Goal: Task Accomplishment & Management: Manage account settings

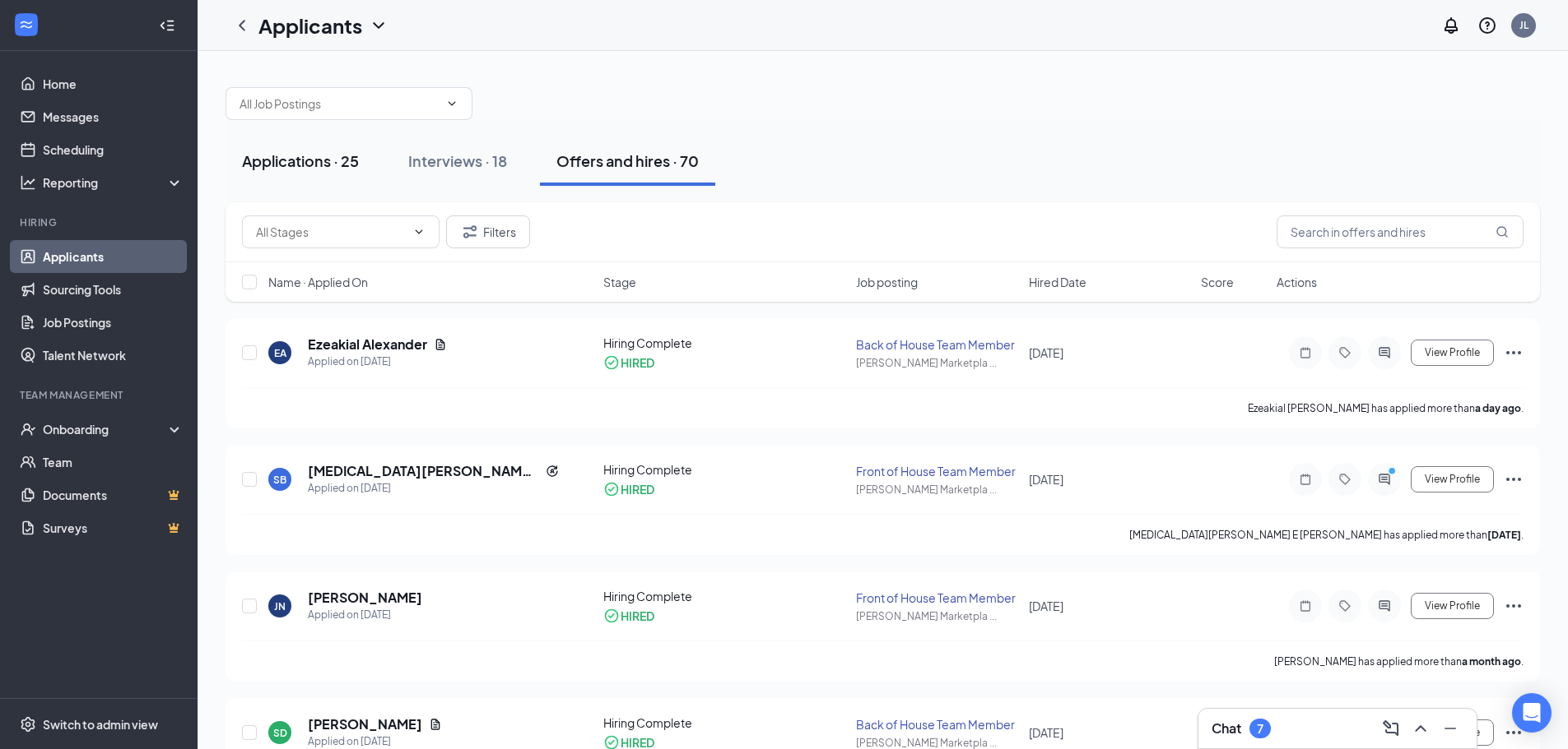
click at [324, 172] on button "Applications · 25" at bounding box center [299, 161] width 150 height 49
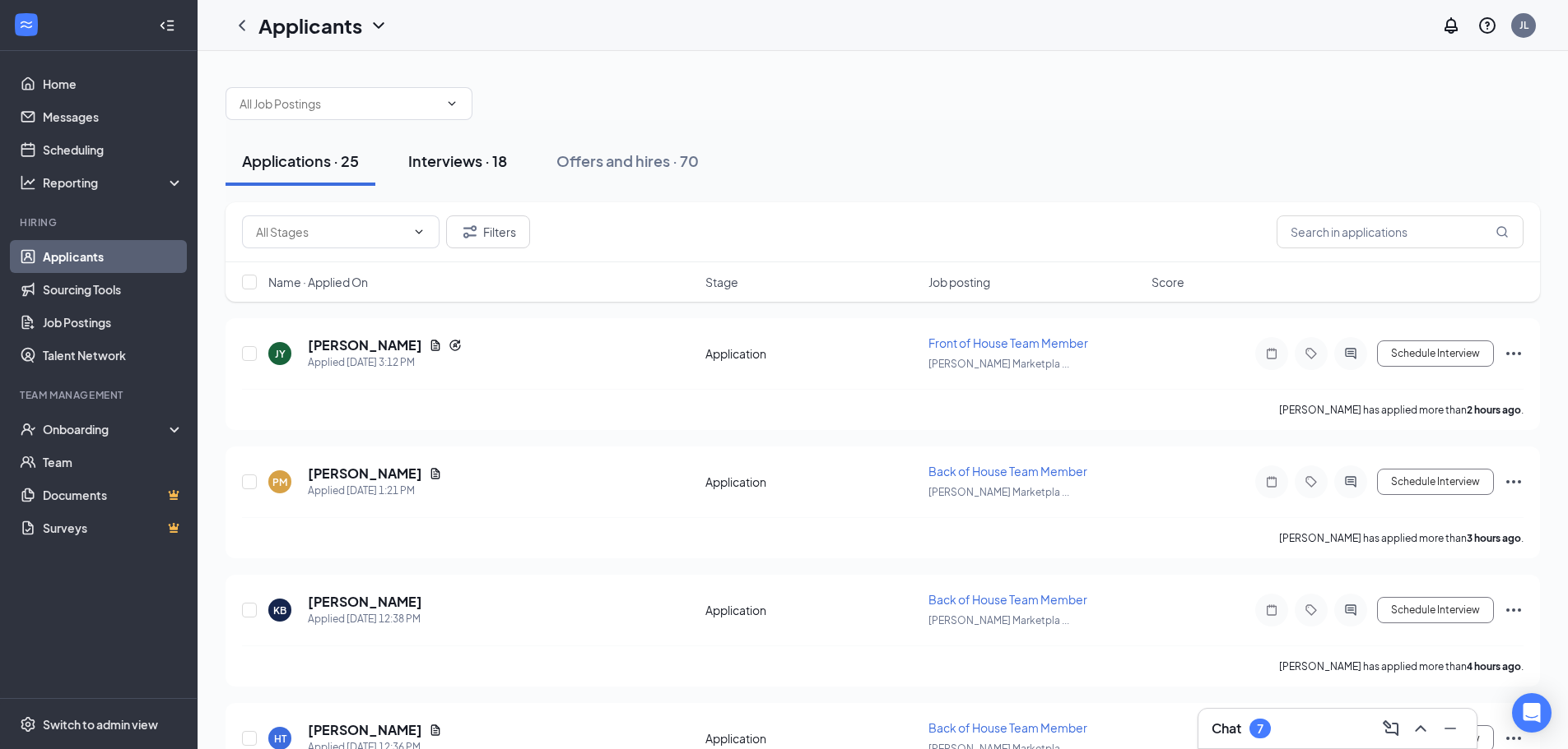
click at [460, 167] on div "Interviews · 18" at bounding box center [457, 160] width 99 height 21
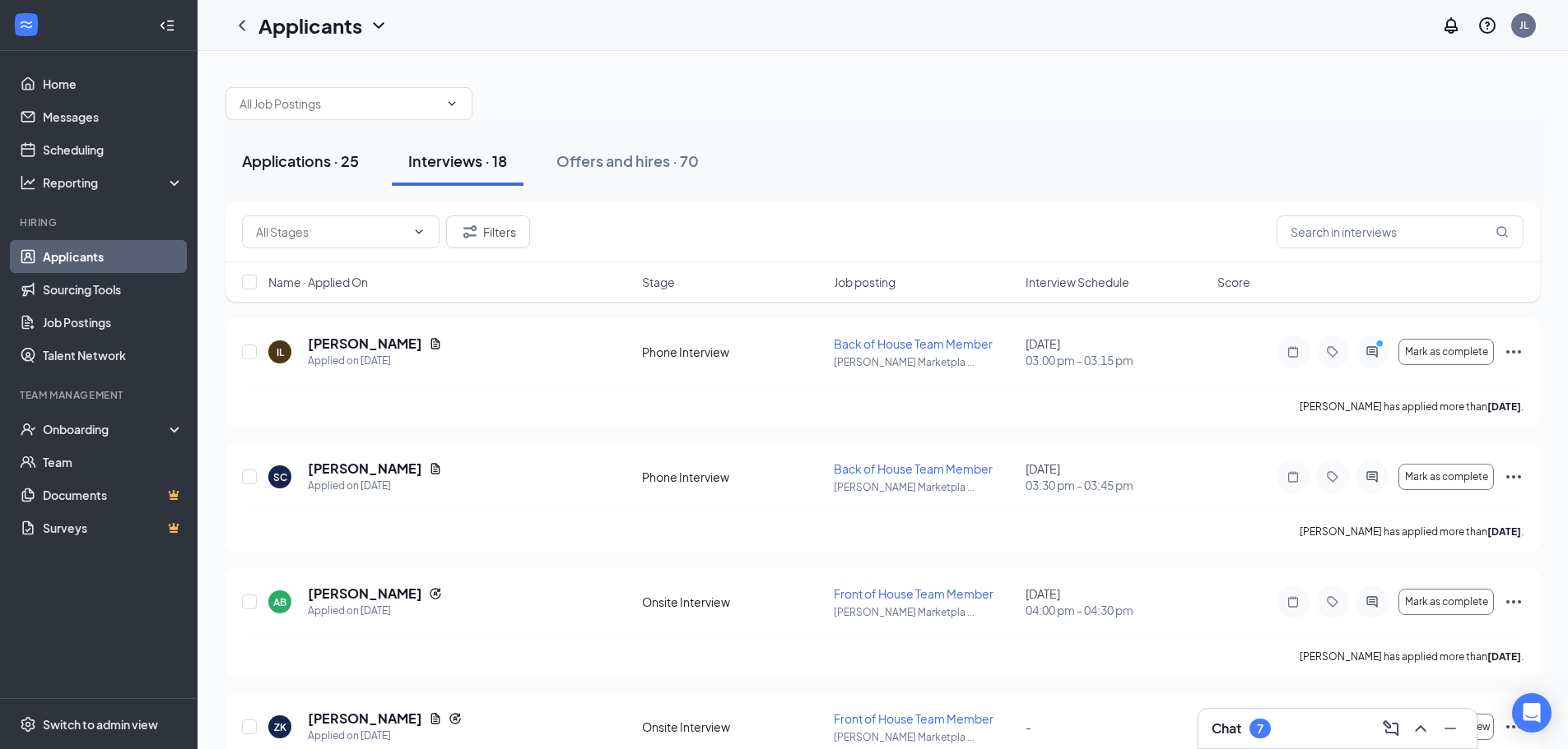
click at [305, 156] on div "Applications · 25" at bounding box center [299, 160] width 116 height 21
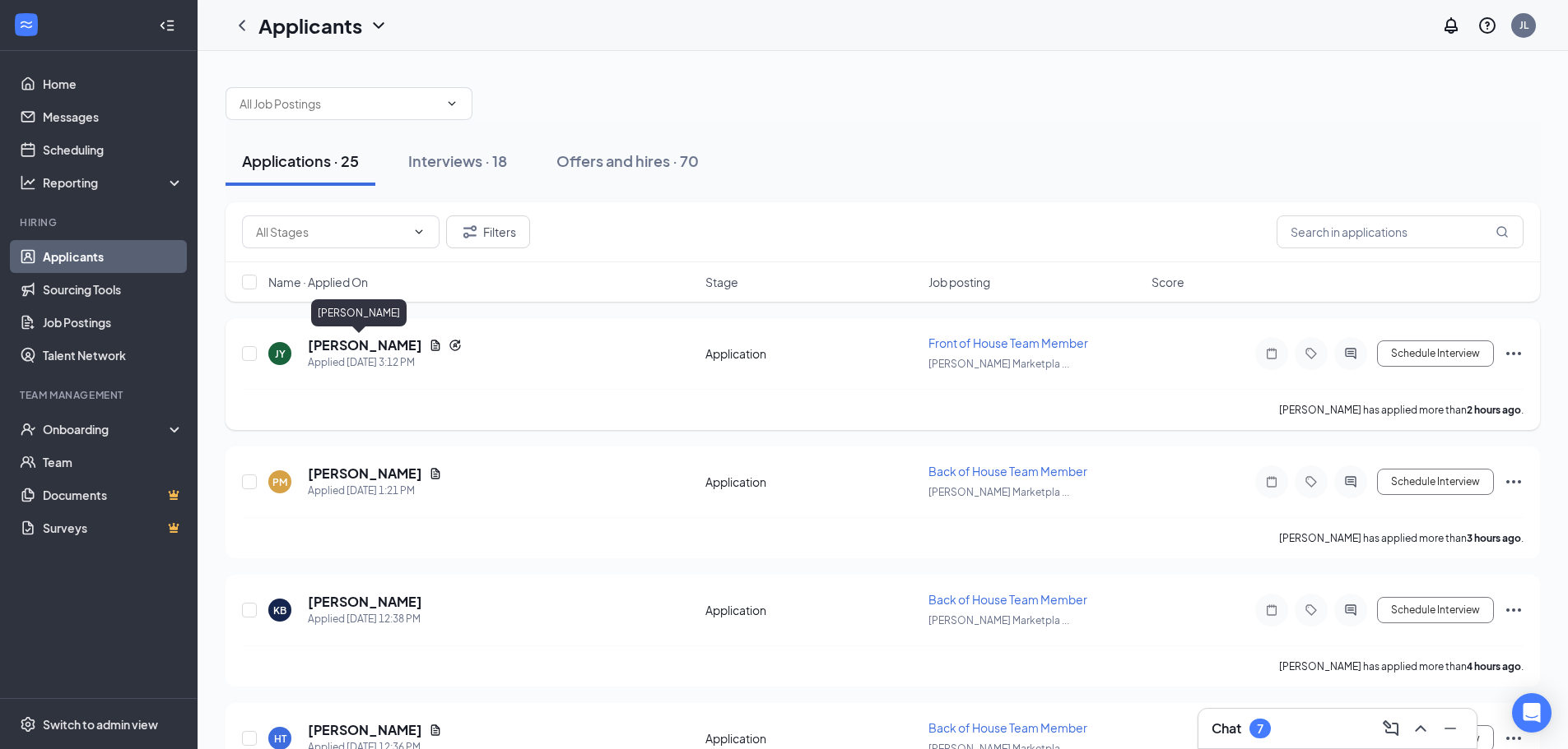
click at [355, 341] on h5 "[PERSON_NAME]" at bounding box center [365, 345] width 114 height 19
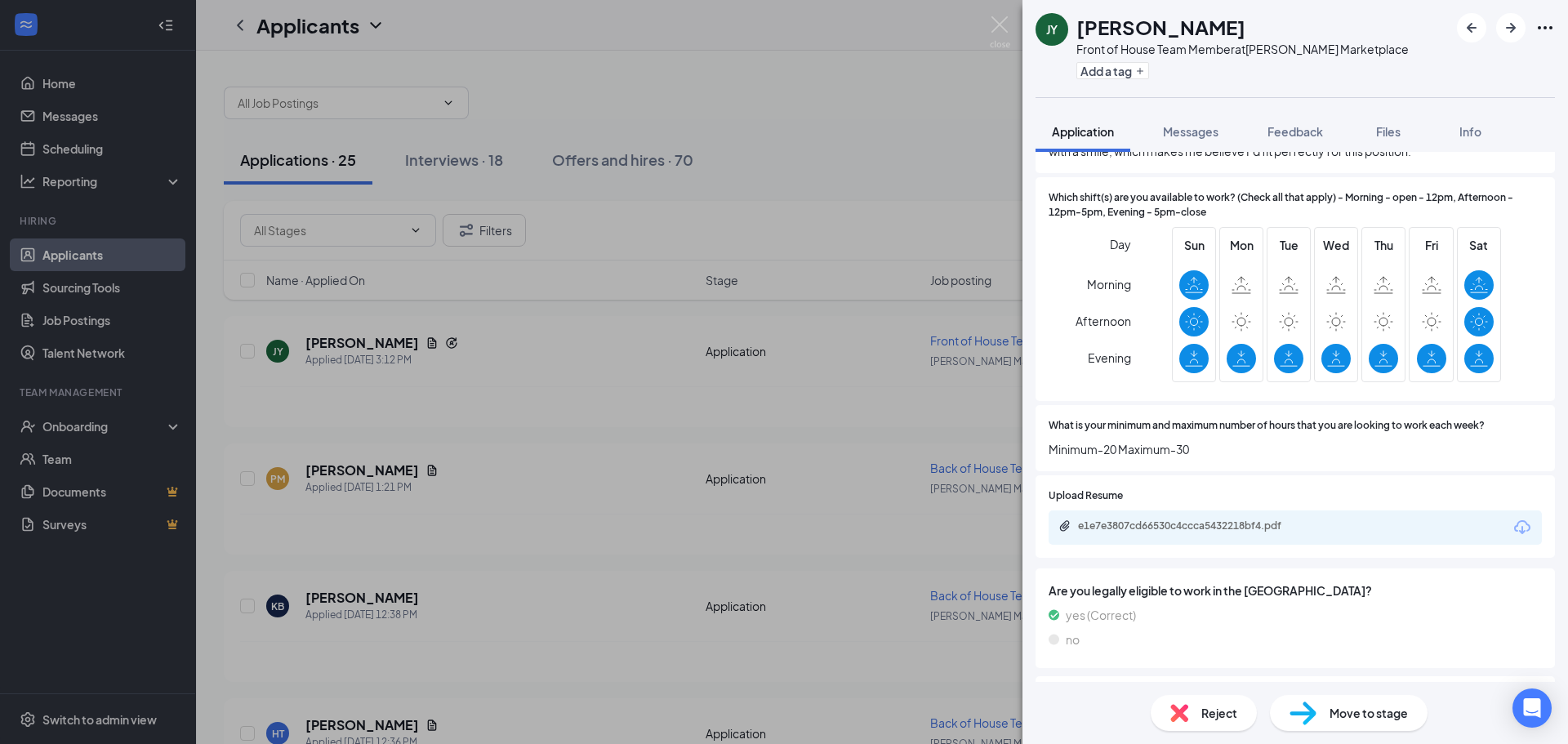
scroll to position [735, 0]
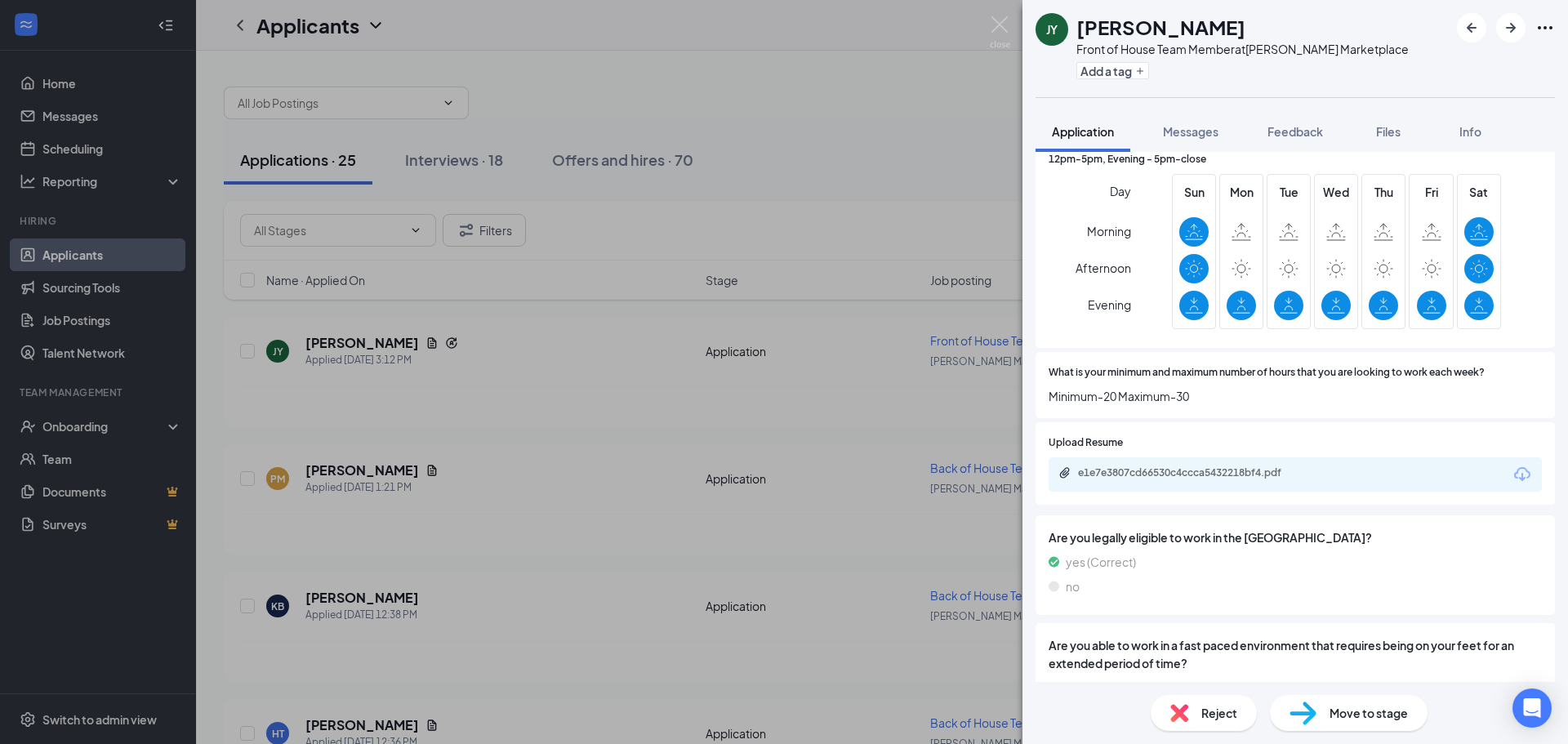
click at [1197, 464] on div "e1e7e3807cd66530c4ccca5432218bf4.pdf" at bounding box center [1295, 474] width 493 height 34
click at [1211, 476] on div "e1e7e3807cd66530c4ccca5432218bf4.pdf" at bounding box center [1192, 472] width 229 height 13
click at [1168, 710] on div "Reject" at bounding box center [1203, 713] width 106 height 36
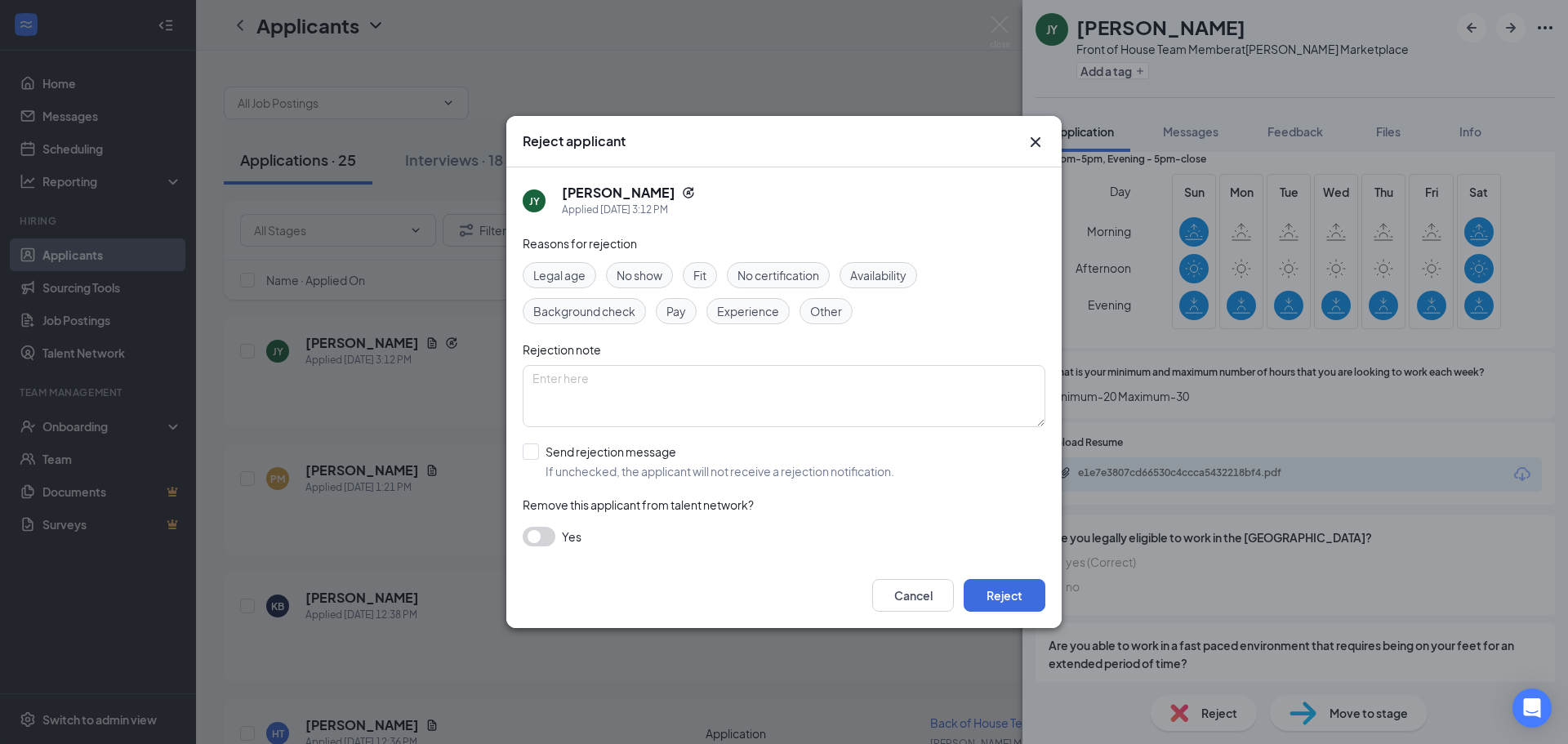
click at [602, 437] on div "Reasons for rejection Legal age No show Fit No certification Availability Backg…" at bounding box center [784, 398] width 522 height 328
click at [601, 457] on input "Send rejection message If unchecked, the applicant will not receive a rejection…" at bounding box center [708, 461] width 372 height 36
checkbox input "true"
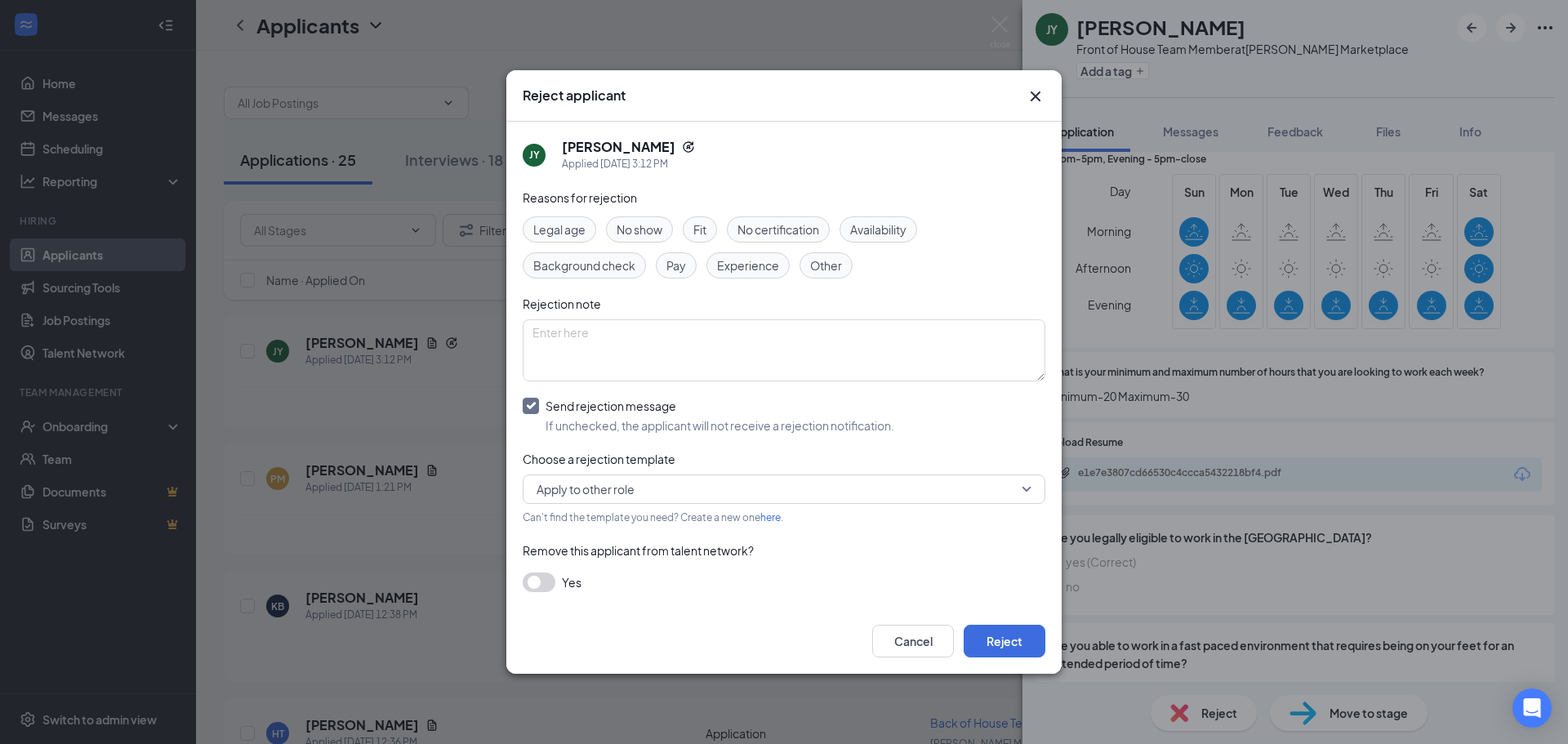
click at [643, 492] on span "Apply to other role" at bounding box center [777, 489] width 481 height 24
click at [681, 574] on span "Main Rejection Template" at bounding box center [784, 572] width 496 height 18
click at [1008, 643] on button "Reject" at bounding box center [1005, 642] width 82 height 33
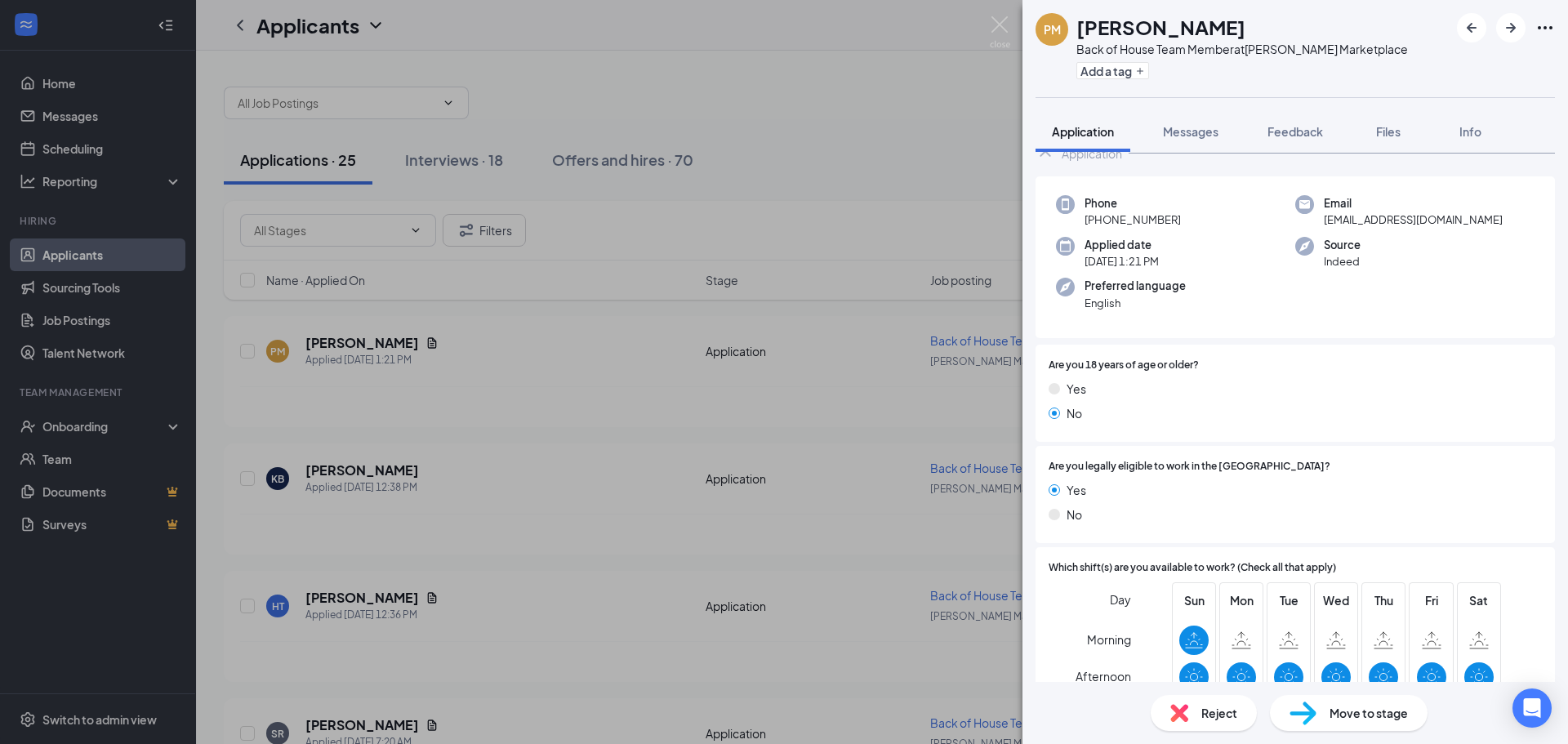
scroll to position [215, 0]
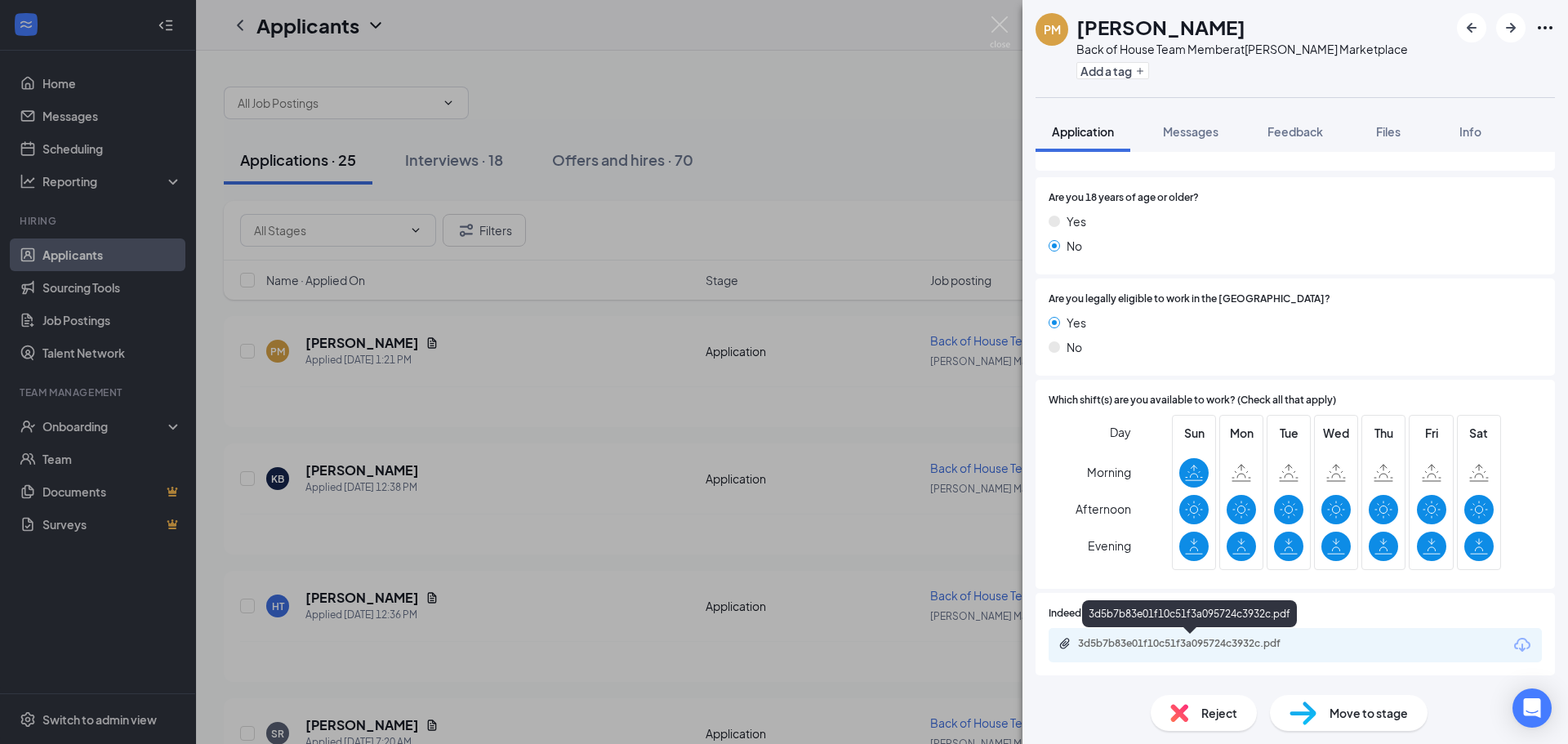
click at [1227, 636] on div "3d5b7b83e01f10c51f3a095724c3932c.pdf" at bounding box center [1295, 645] width 493 height 34
click at [1237, 650] on div "3d5b7b83e01f10c51f3a095724c3932c.pdf" at bounding box center [1192, 643] width 229 height 13
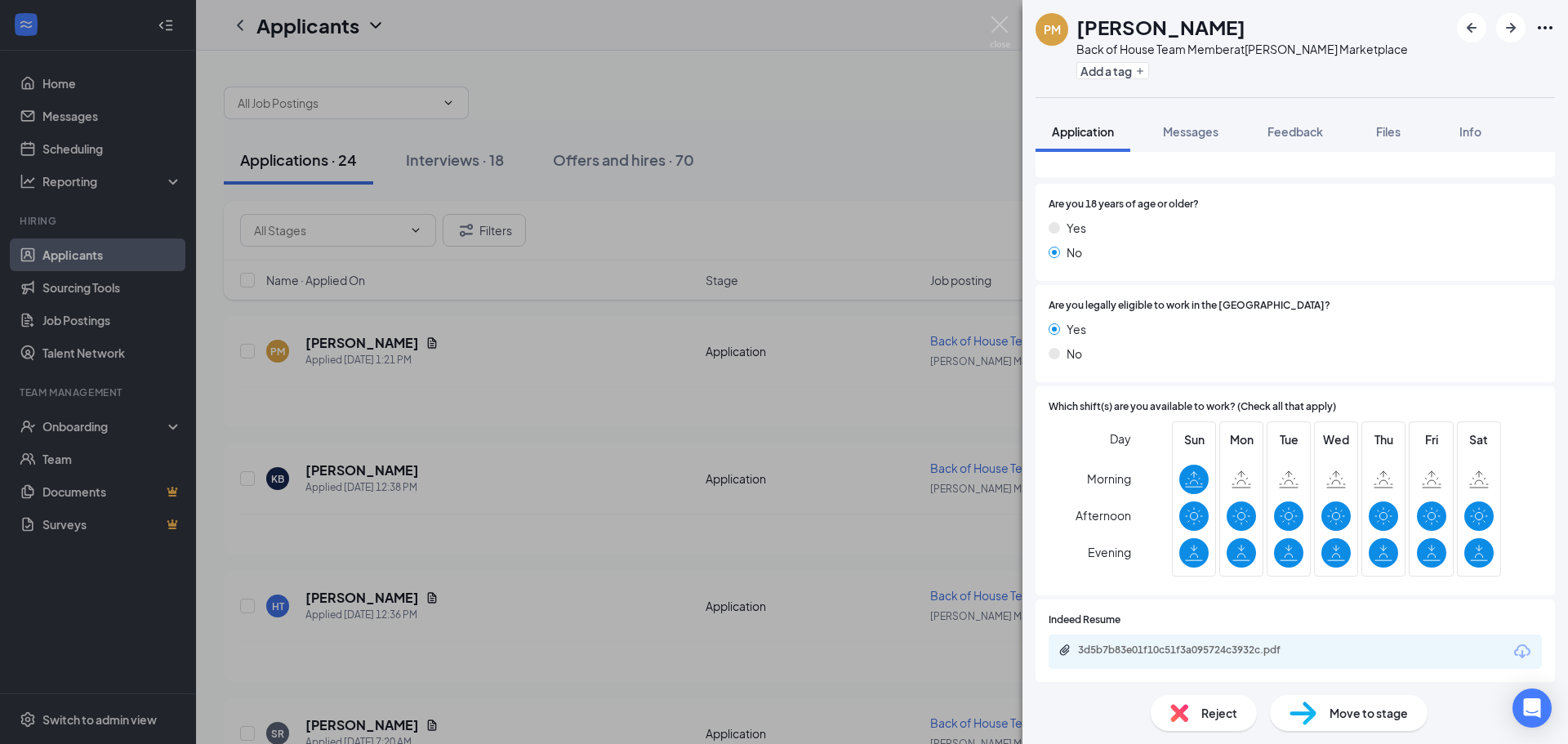
click at [1186, 712] on img at bounding box center [1179, 713] width 18 height 18
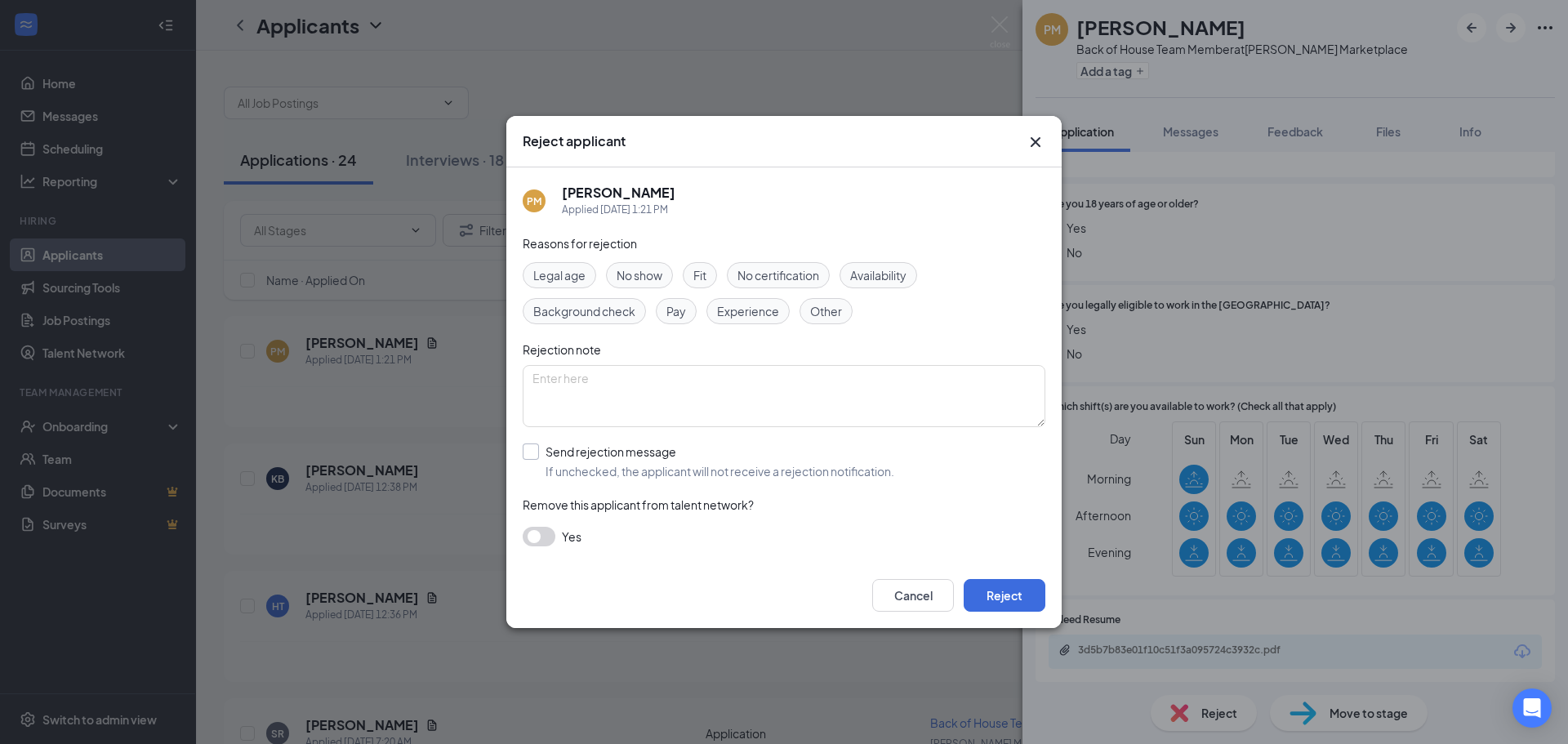
click at [620, 445] on input "Send rejection message If unchecked, the applicant will not receive a rejection…" at bounding box center [708, 461] width 372 height 36
checkbox input "true"
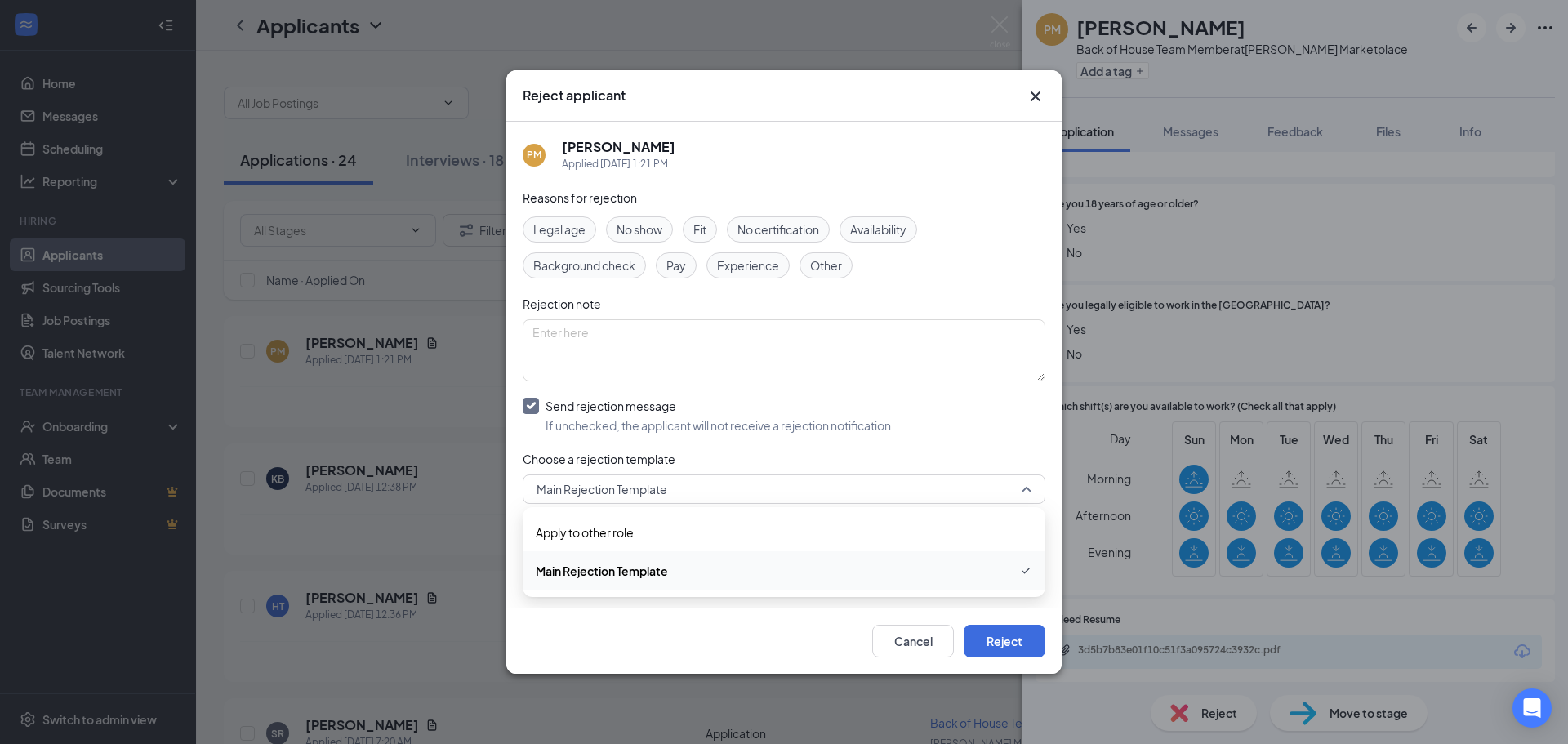
click at [614, 487] on span "Main Rejection Template" at bounding box center [602, 489] width 131 height 24
click at [1004, 629] on button "Reject" at bounding box center [1005, 642] width 82 height 33
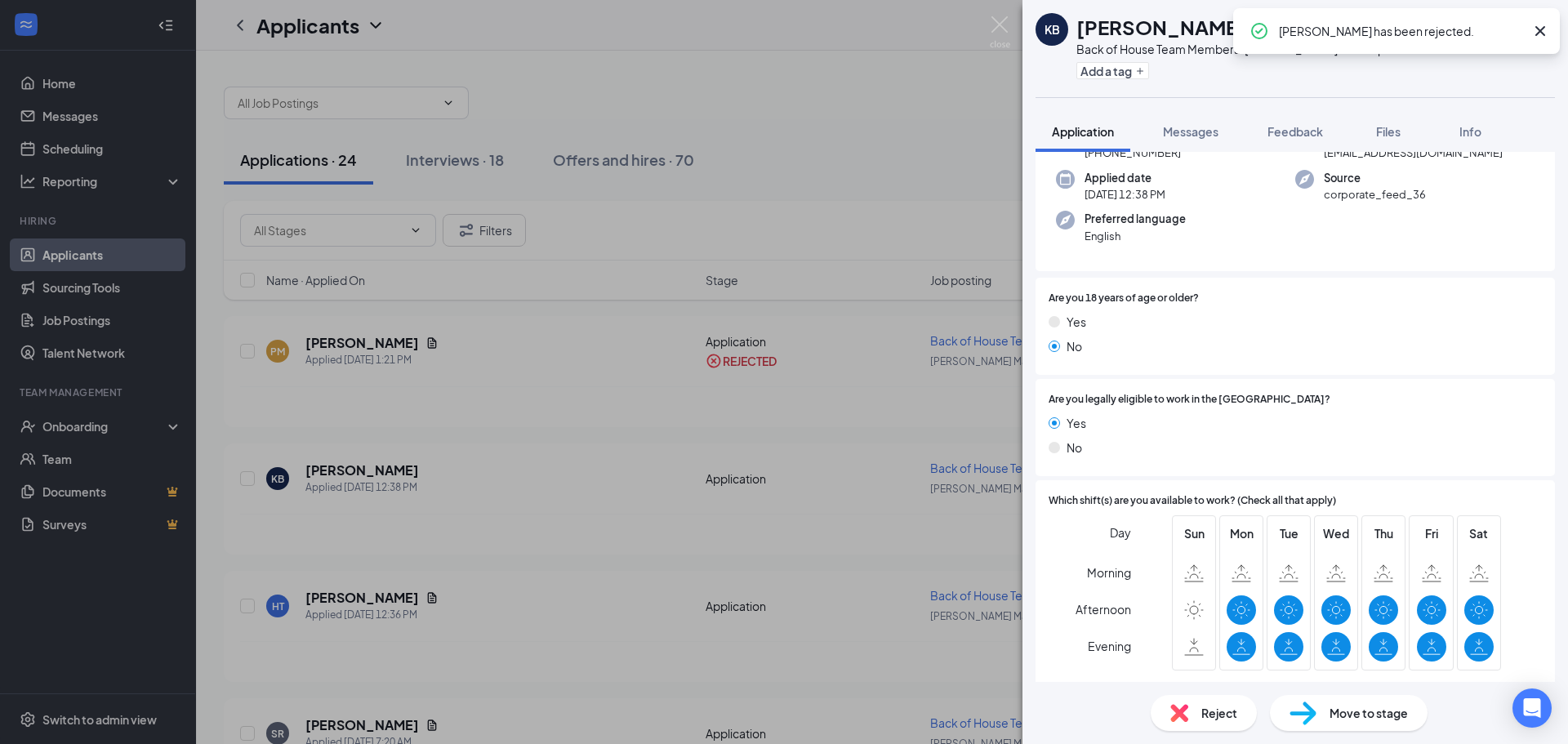
scroll to position [126, 0]
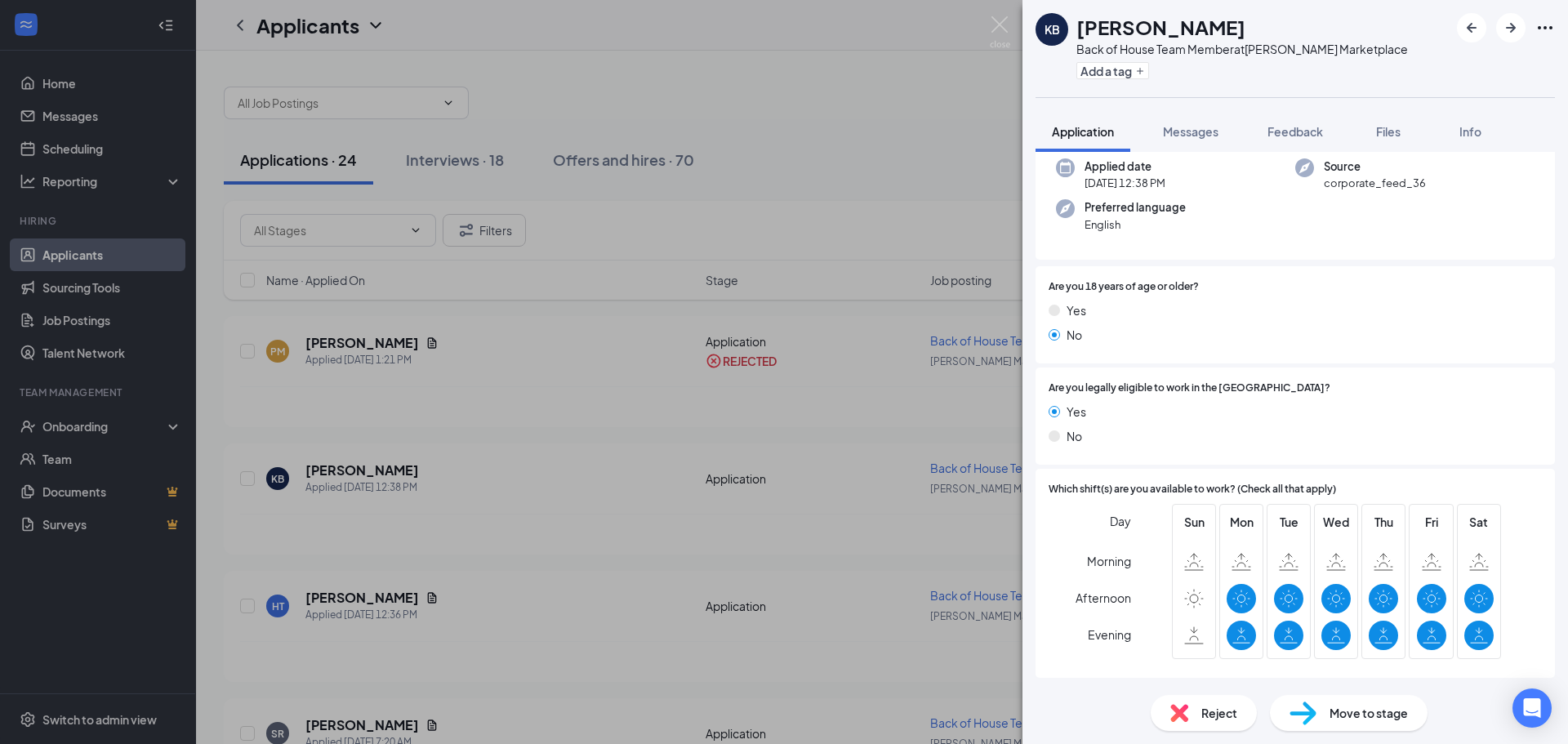
click at [1186, 713] on img at bounding box center [1179, 713] width 18 height 18
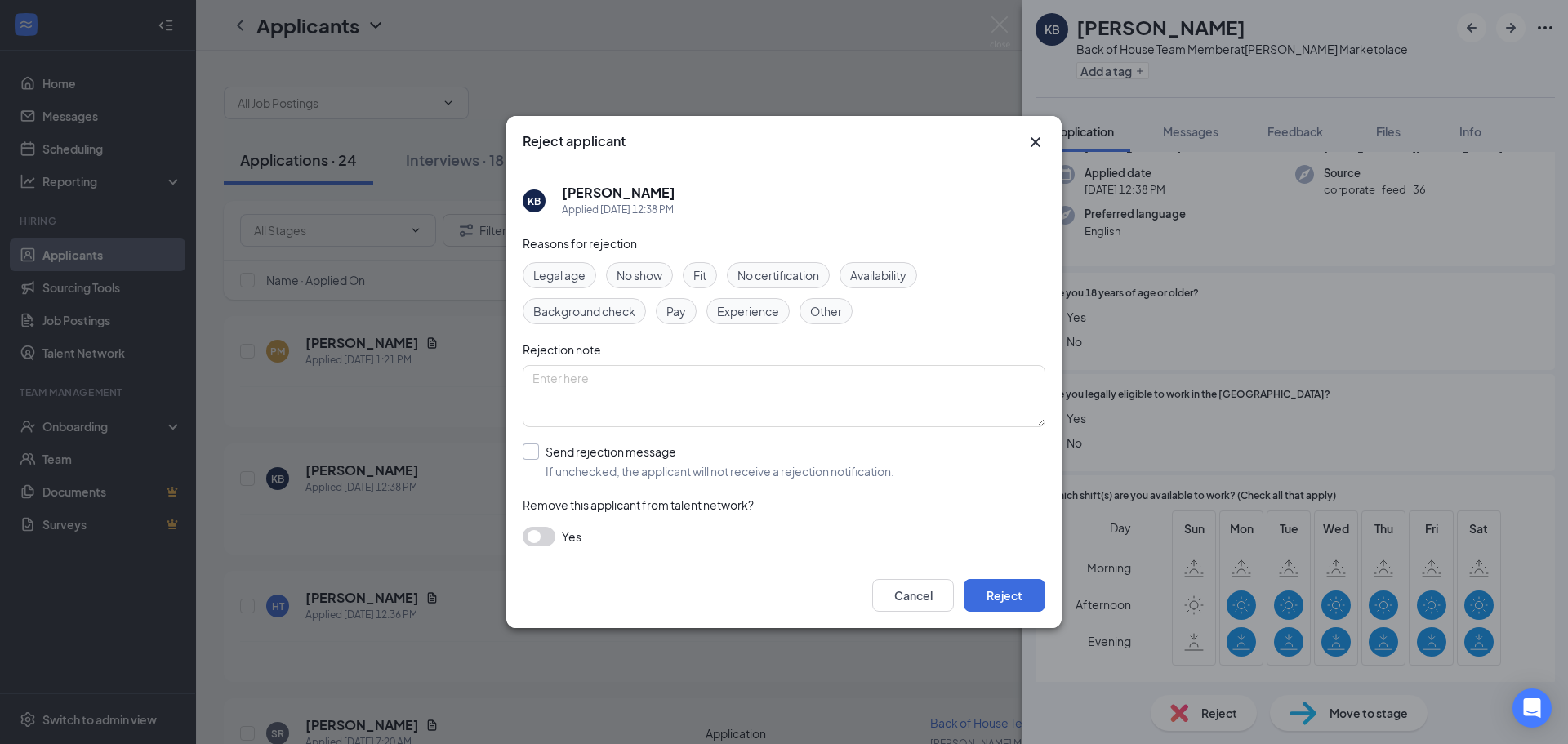
click at [572, 444] on input "Send rejection message If unchecked, the applicant will not receive a rejection…" at bounding box center [708, 461] width 372 height 36
checkbox input "true"
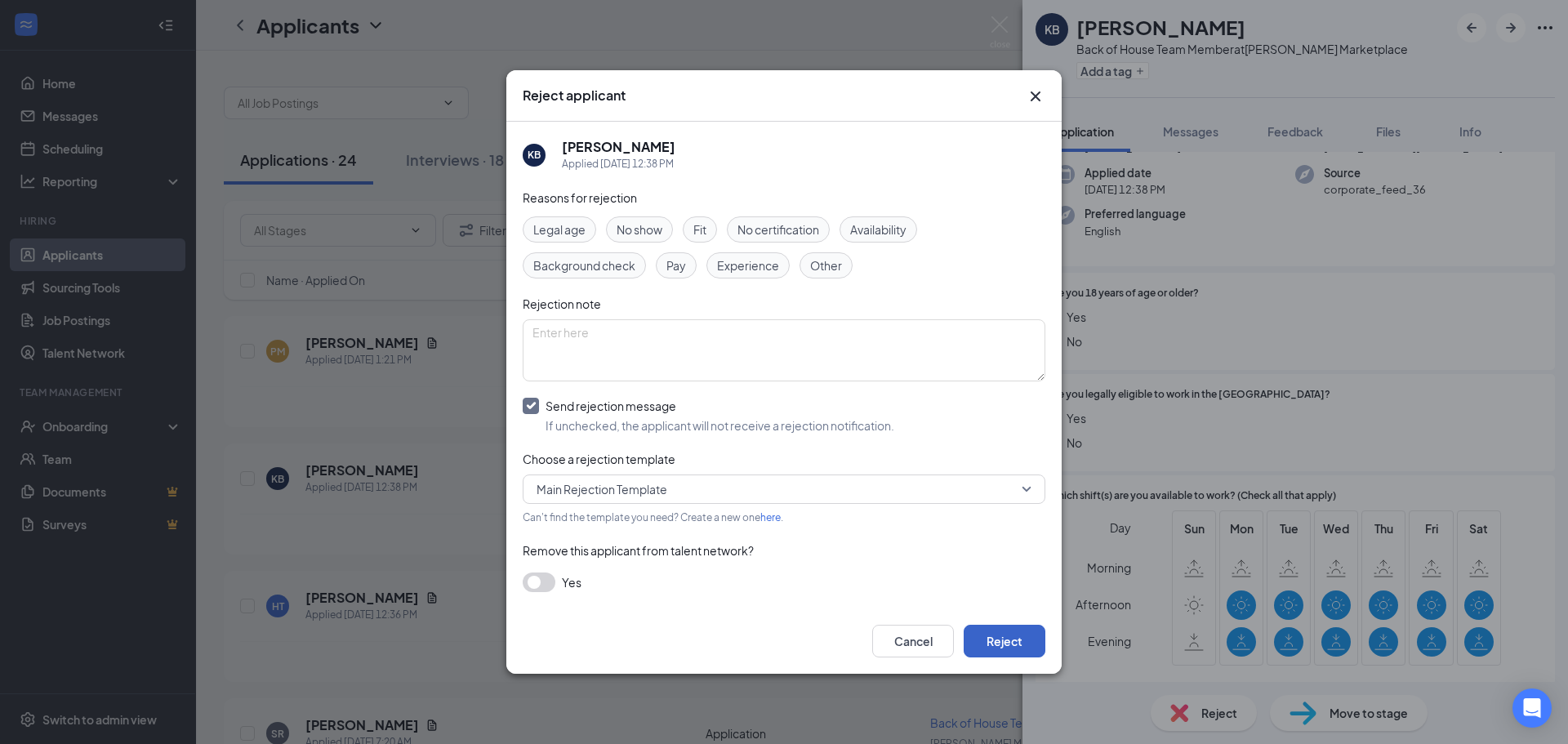
click at [1002, 640] on button "Reject" at bounding box center [1005, 642] width 82 height 33
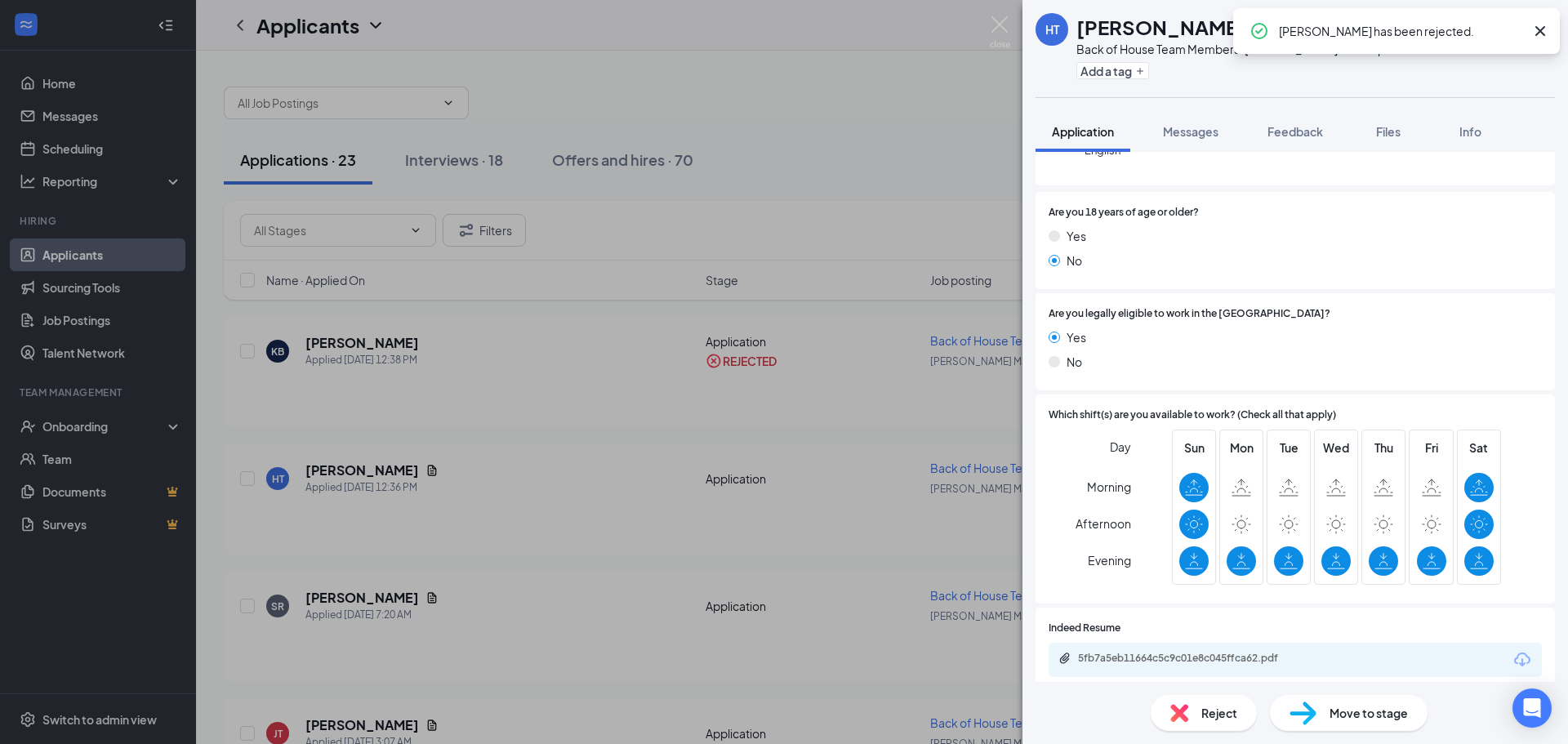
scroll to position [215, 0]
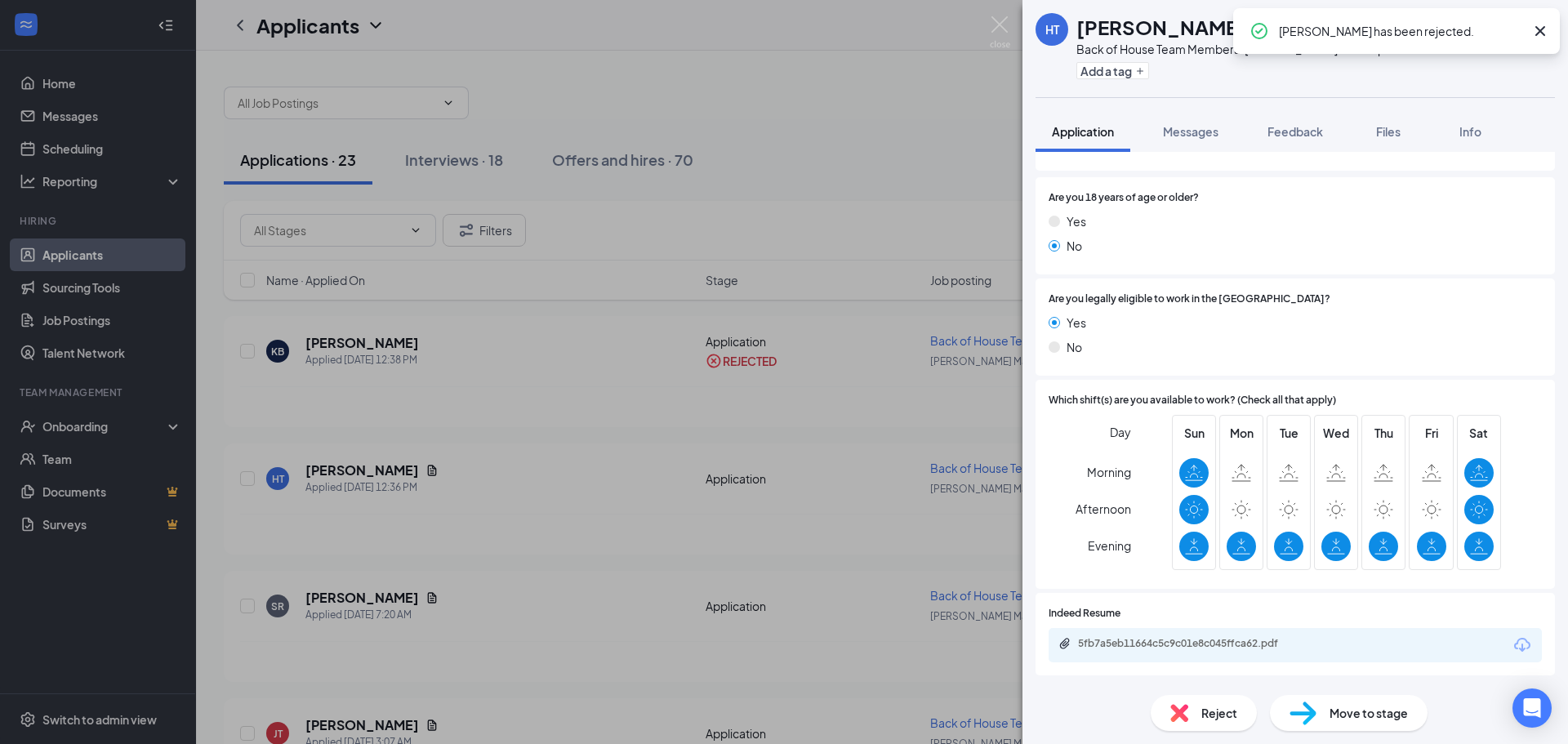
click at [1175, 719] on img at bounding box center [1179, 713] width 18 height 18
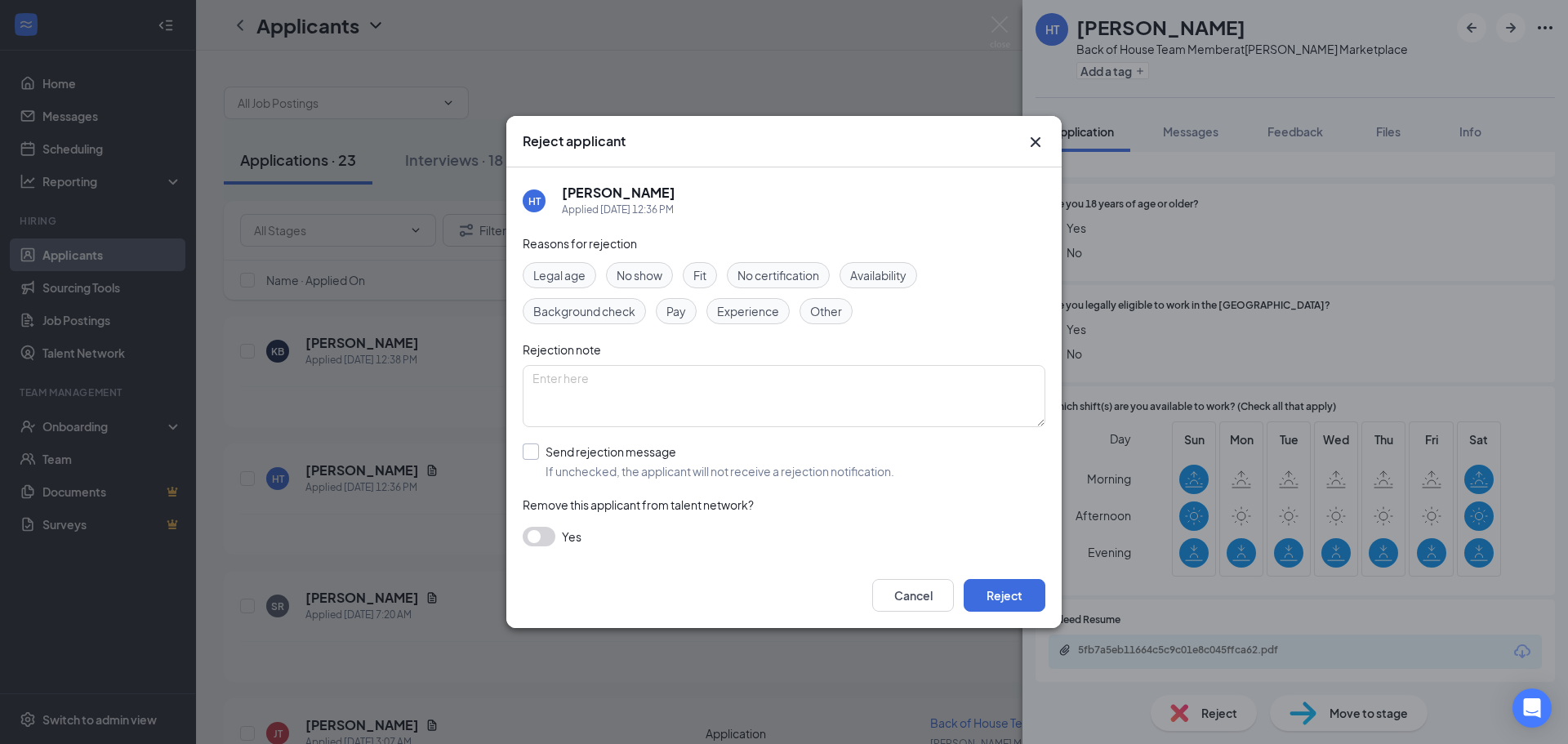
click at [608, 452] on input "Send rejection message If unchecked, the applicant will not receive a rejection…" at bounding box center [708, 461] width 372 height 36
checkbox input "true"
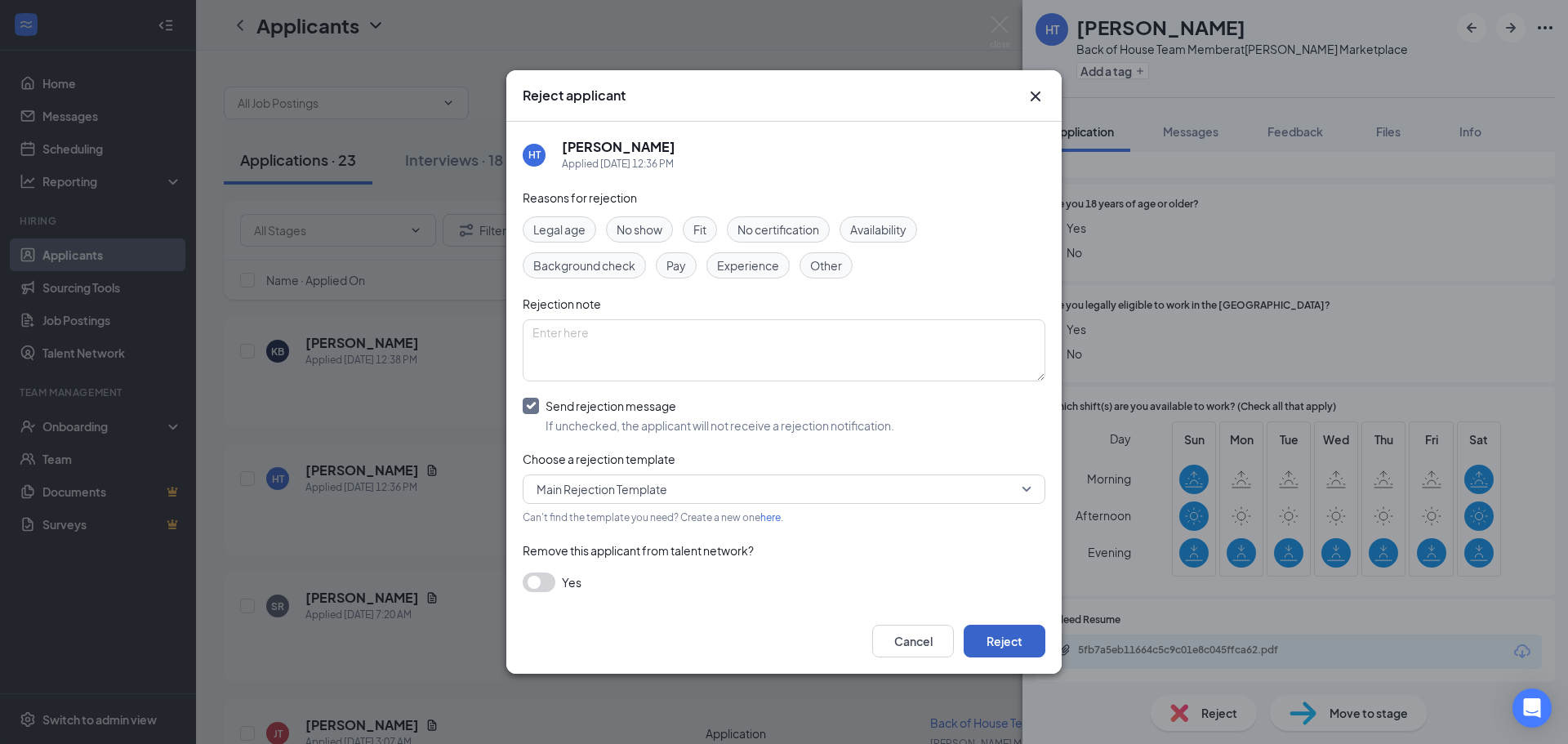
click at [993, 635] on button "Reject" at bounding box center [1005, 642] width 82 height 33
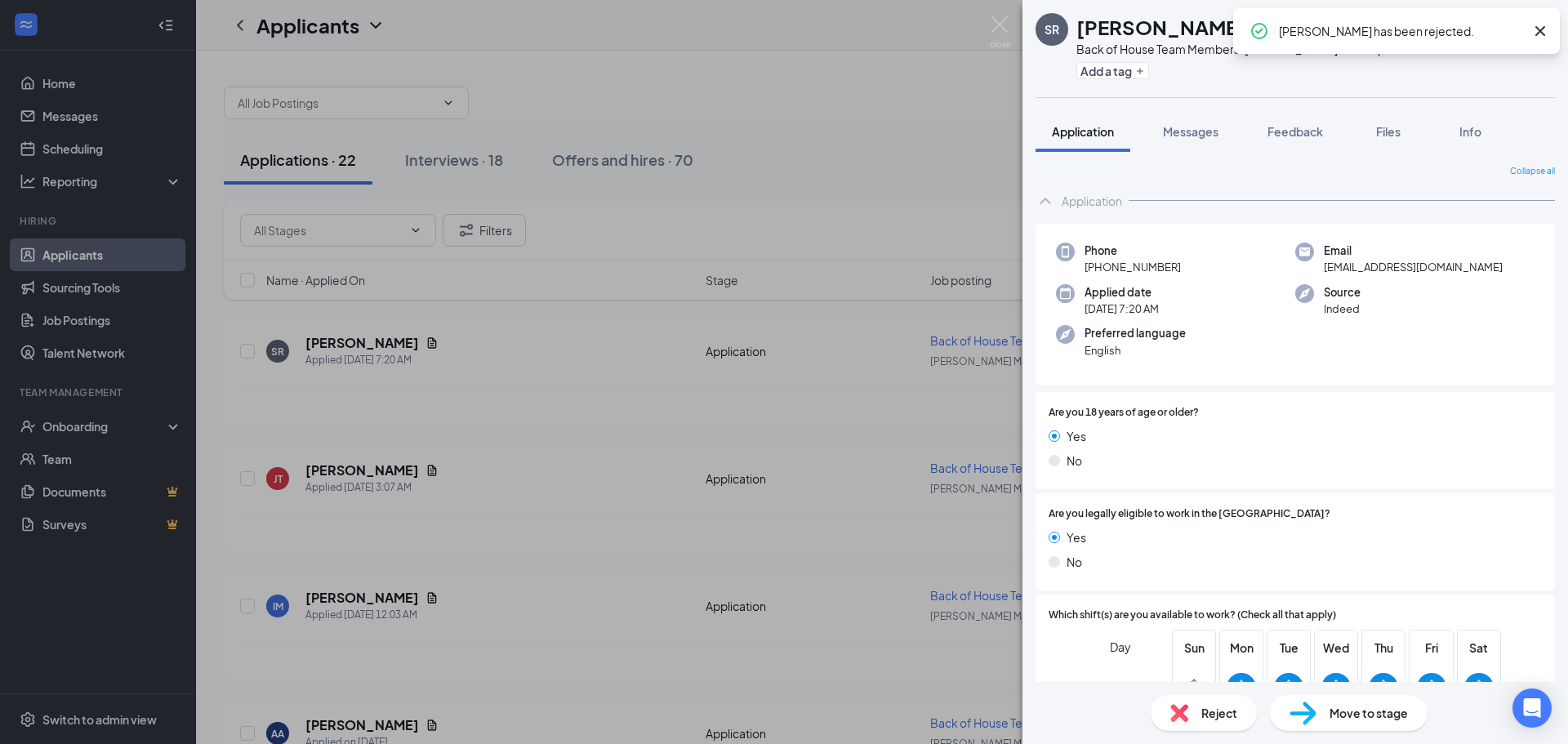
click at [798, 540] on div "SR [PERSON_NAME] Back of House Team Member at [PERSON_NAME] Marketplace Add a t…" at bounding box center [784, 372] width 1568 height 744
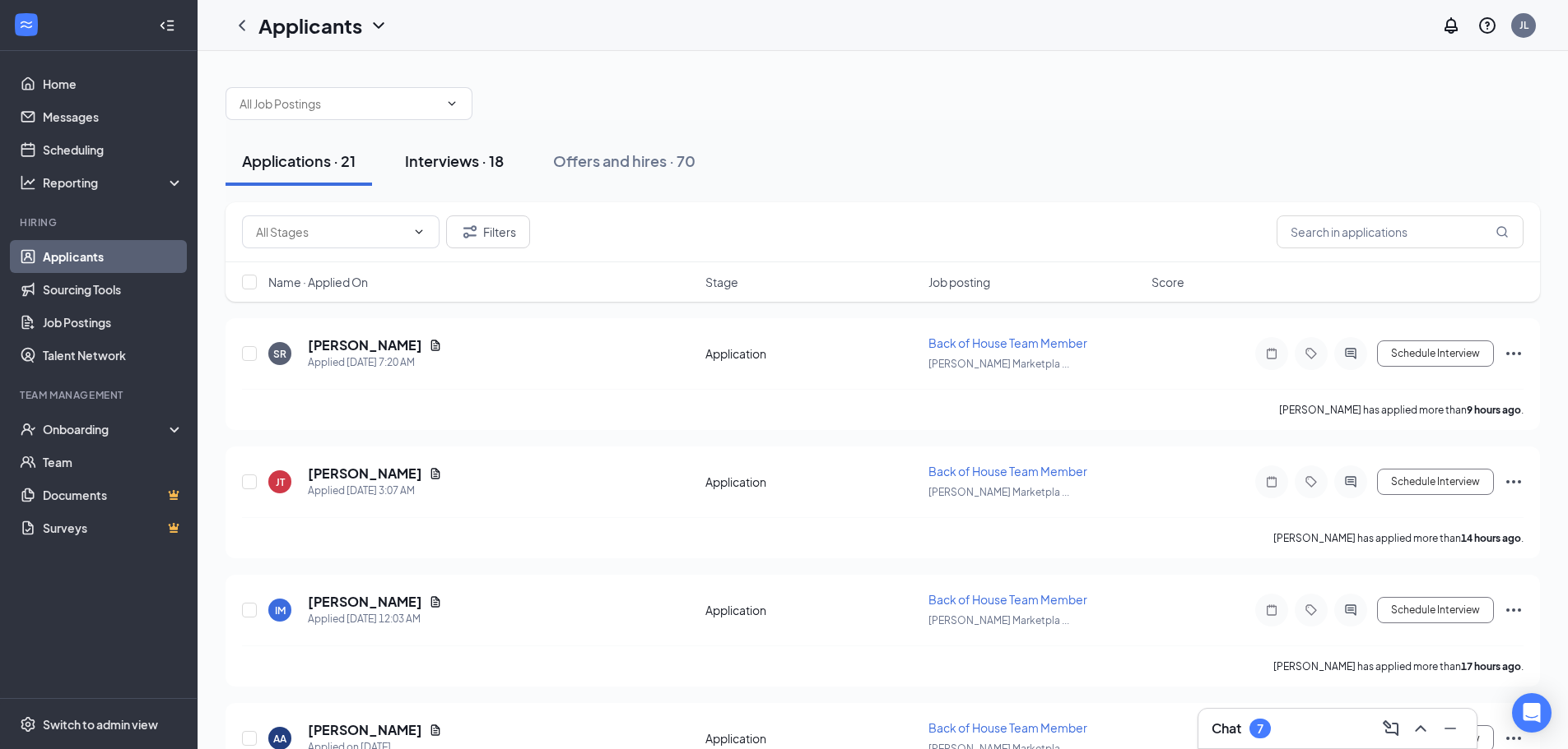
click at [460, 157] on div "Interviews · 18" at bounding box center [454, 160] width 99 height 21
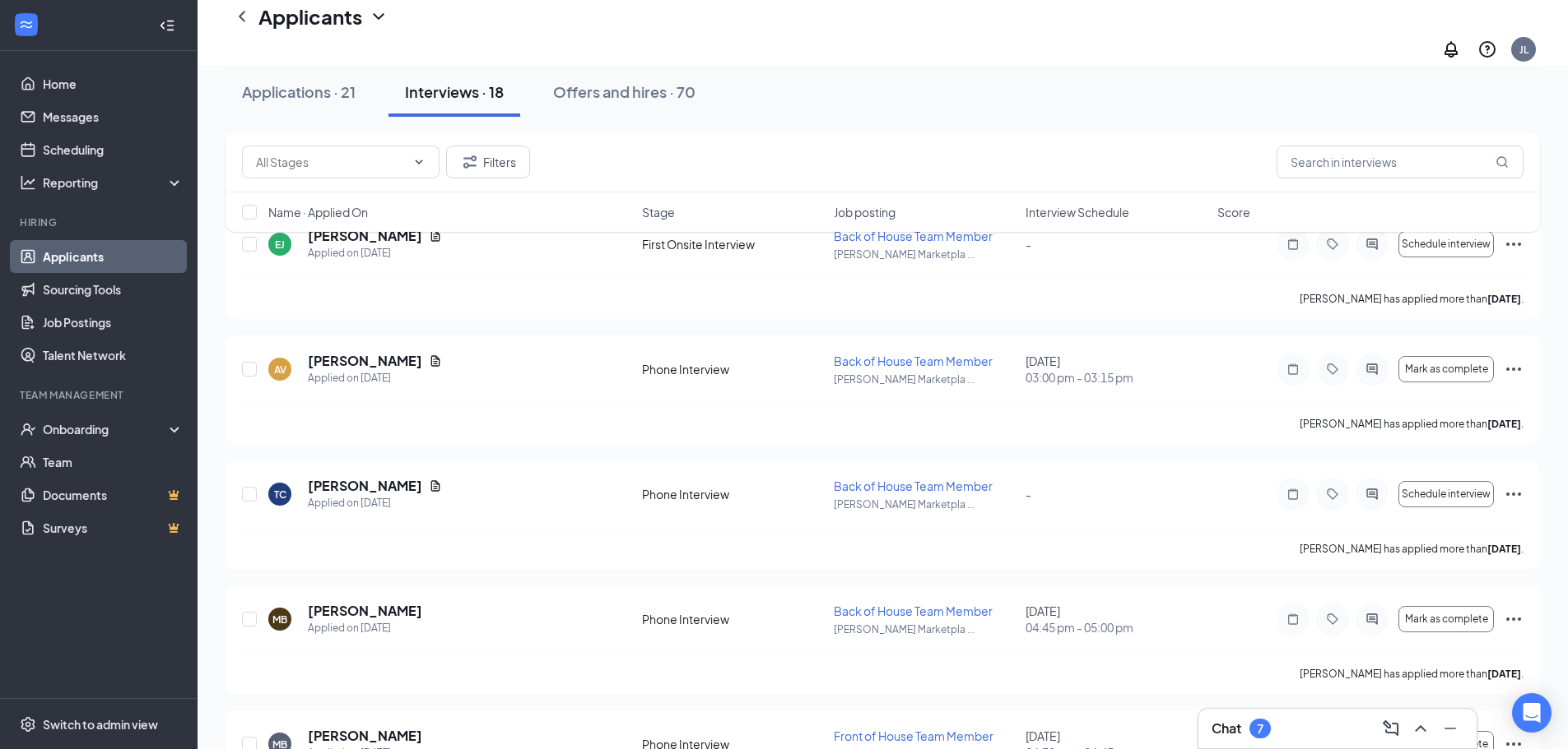
scroll to position [1070, 0]
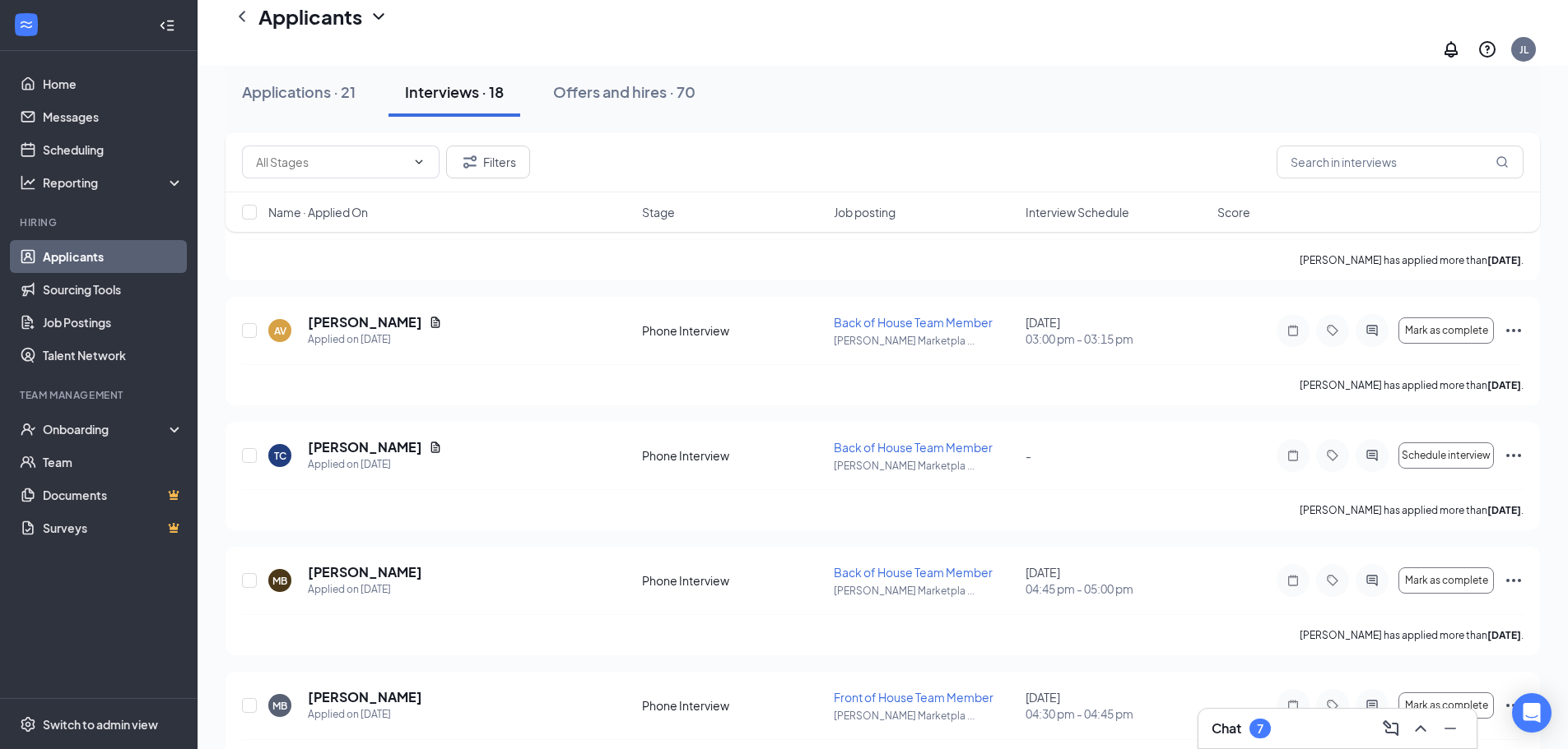
click at [283, 127] on div "Applications · 21 Interviews · 18 Offers and hires · 70" at bounding box center [881, 92] width 1314 height 82
click at [300, 88] on div "Applications · 21" at bounding box center [298, 91] width 113 height 21
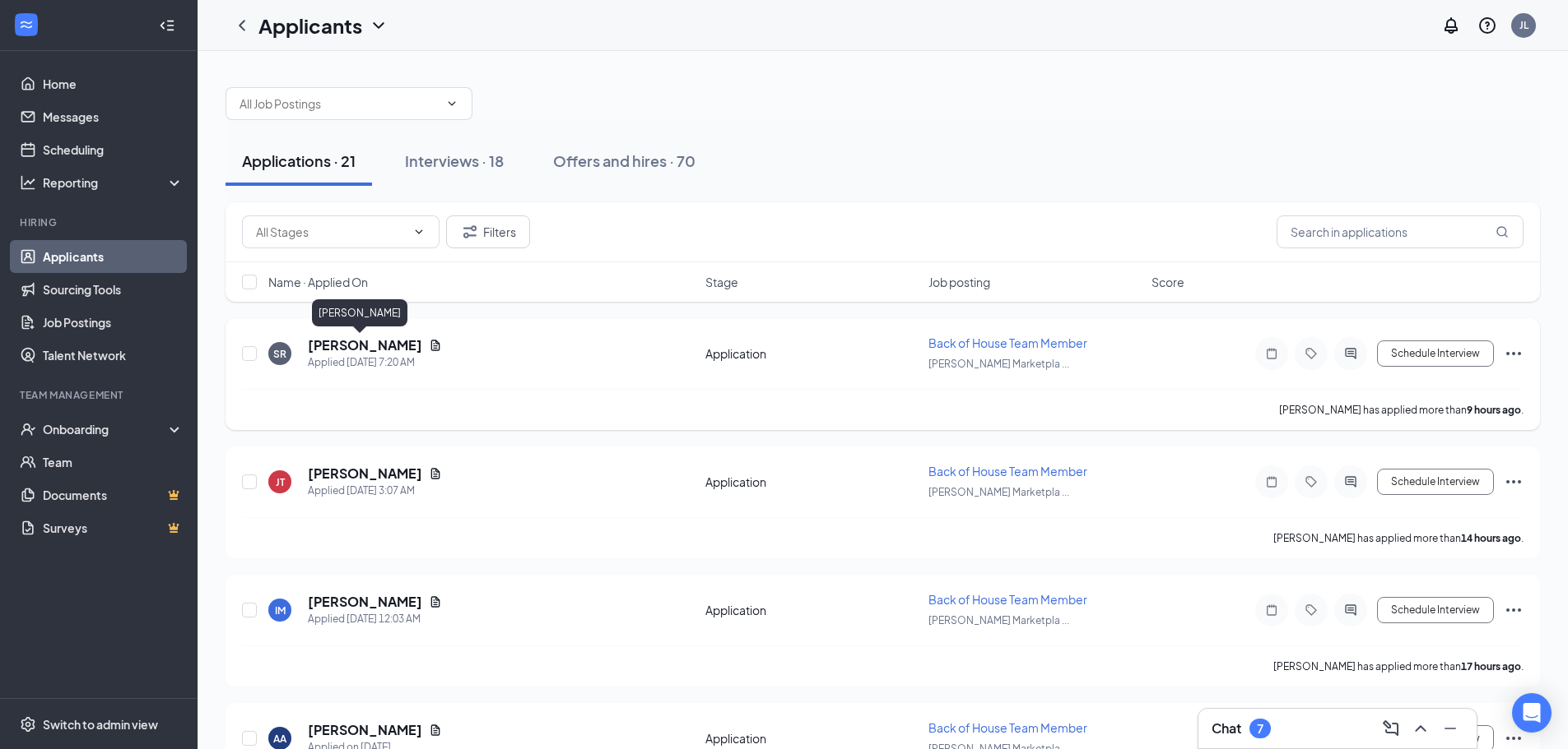
click at [354, 346] on h5 "[PERSON_NAME]" at bounding box center [365, 345] width 114 height 19
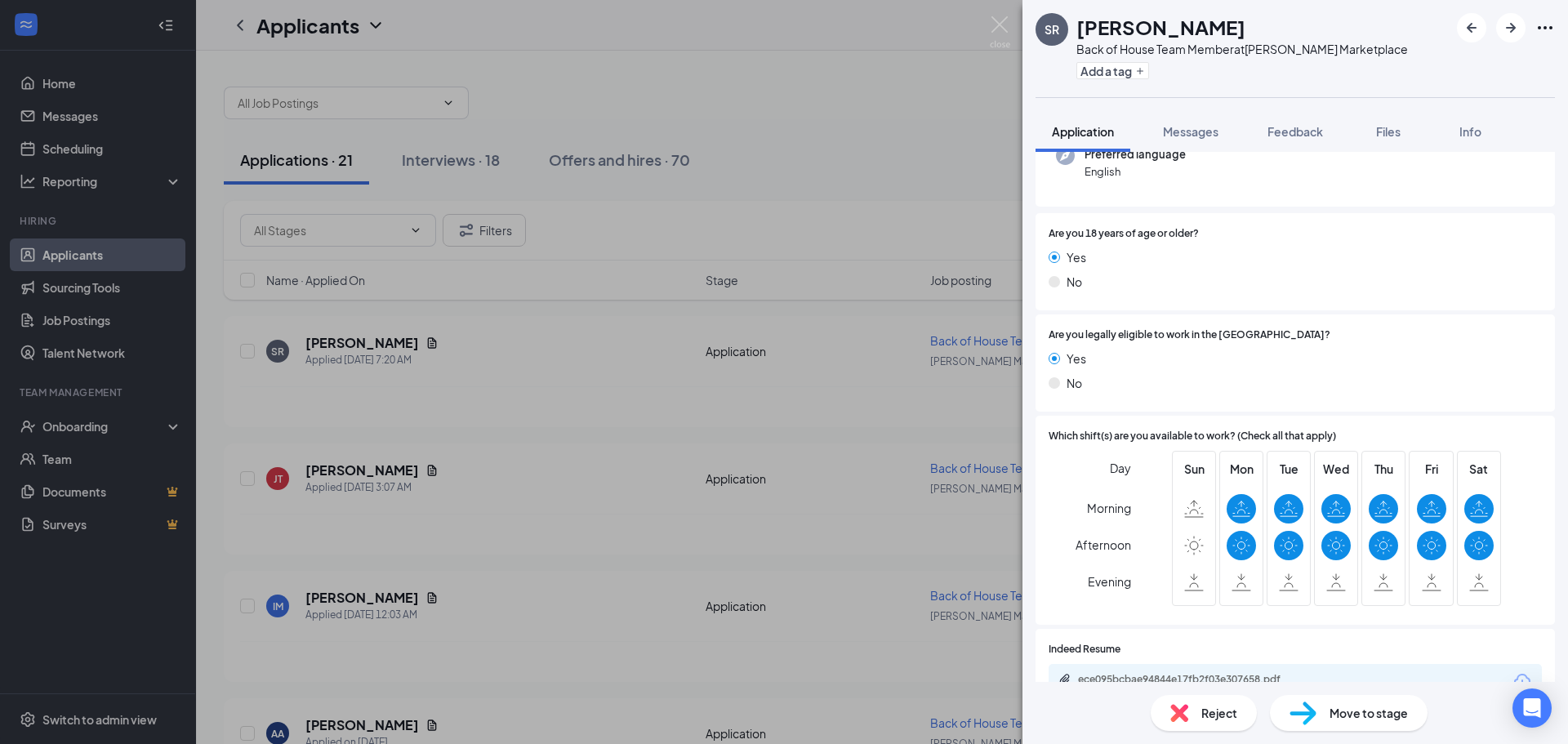
scroll to position [208, 0]
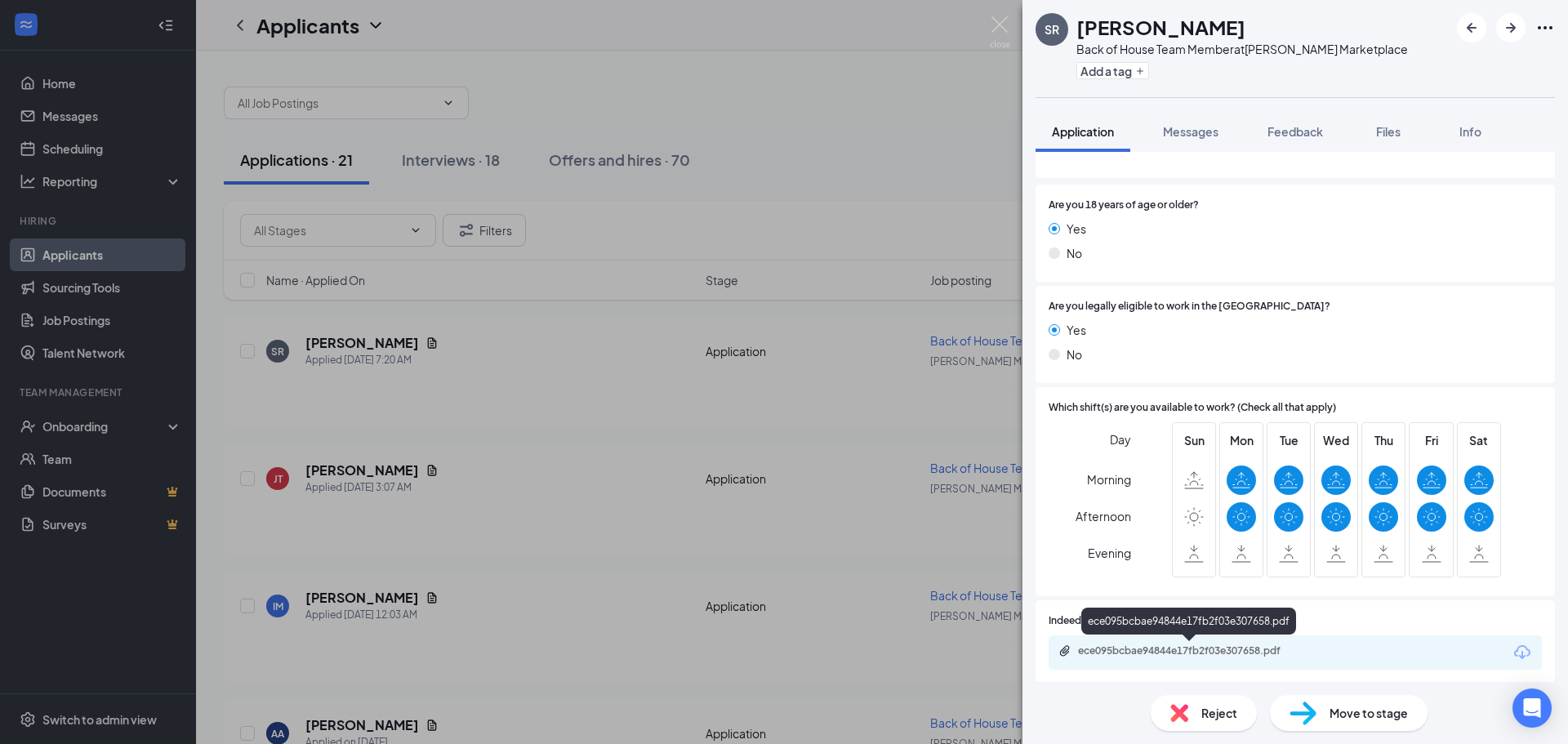
click at [1198, 652] on div "ece095bcbae94844e17fb2f03e307658.pdf" at bounding box center [1192, 651] width 229 height 13
click at [1184, 708] on img at bounding box center [1179, 713] width 18 height 18
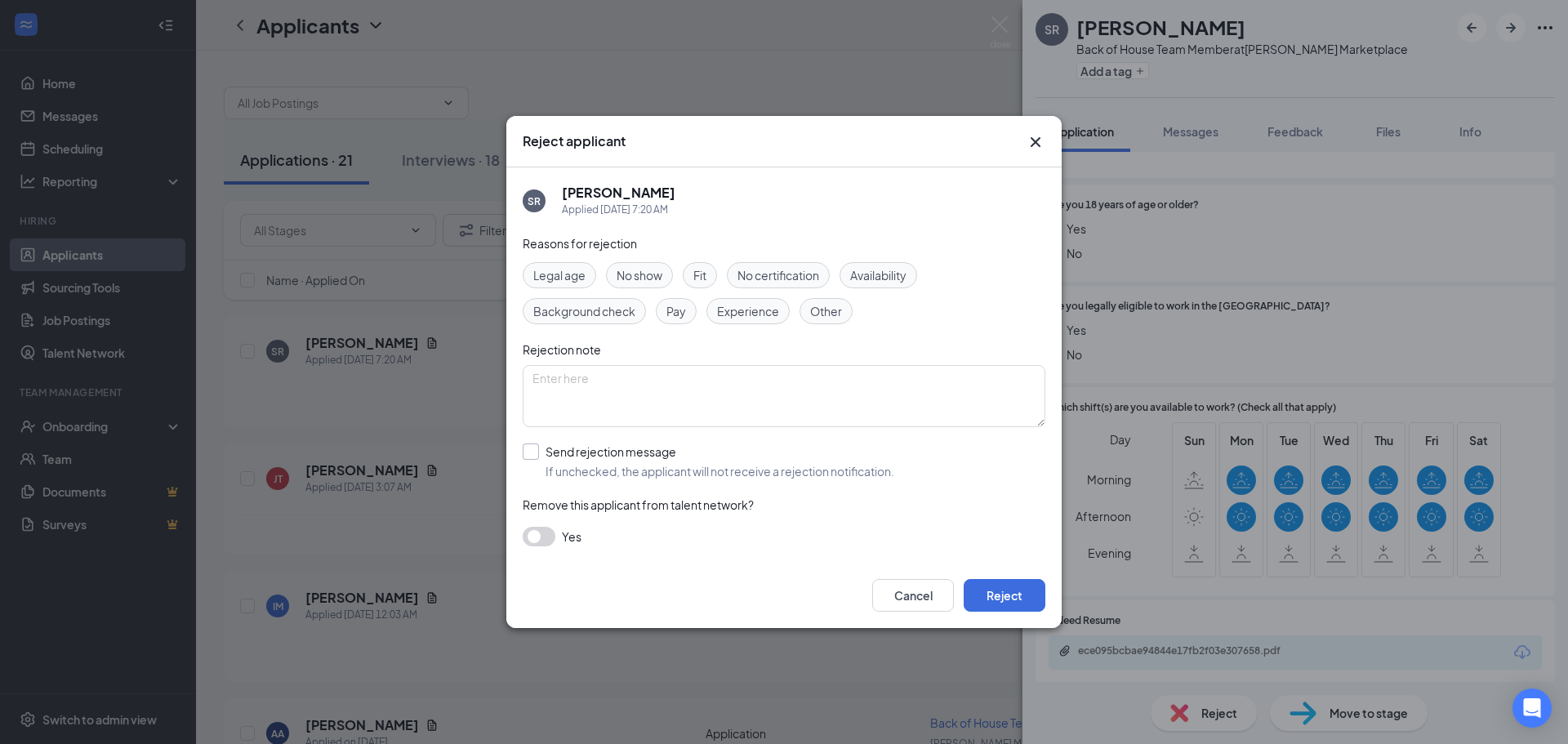
click at [589, 471] on input "Send rejection message If unchecked, the applicant will not receive a rejection…" at bounding box center [708, 461] width 372 height 36
checkbox input "true"
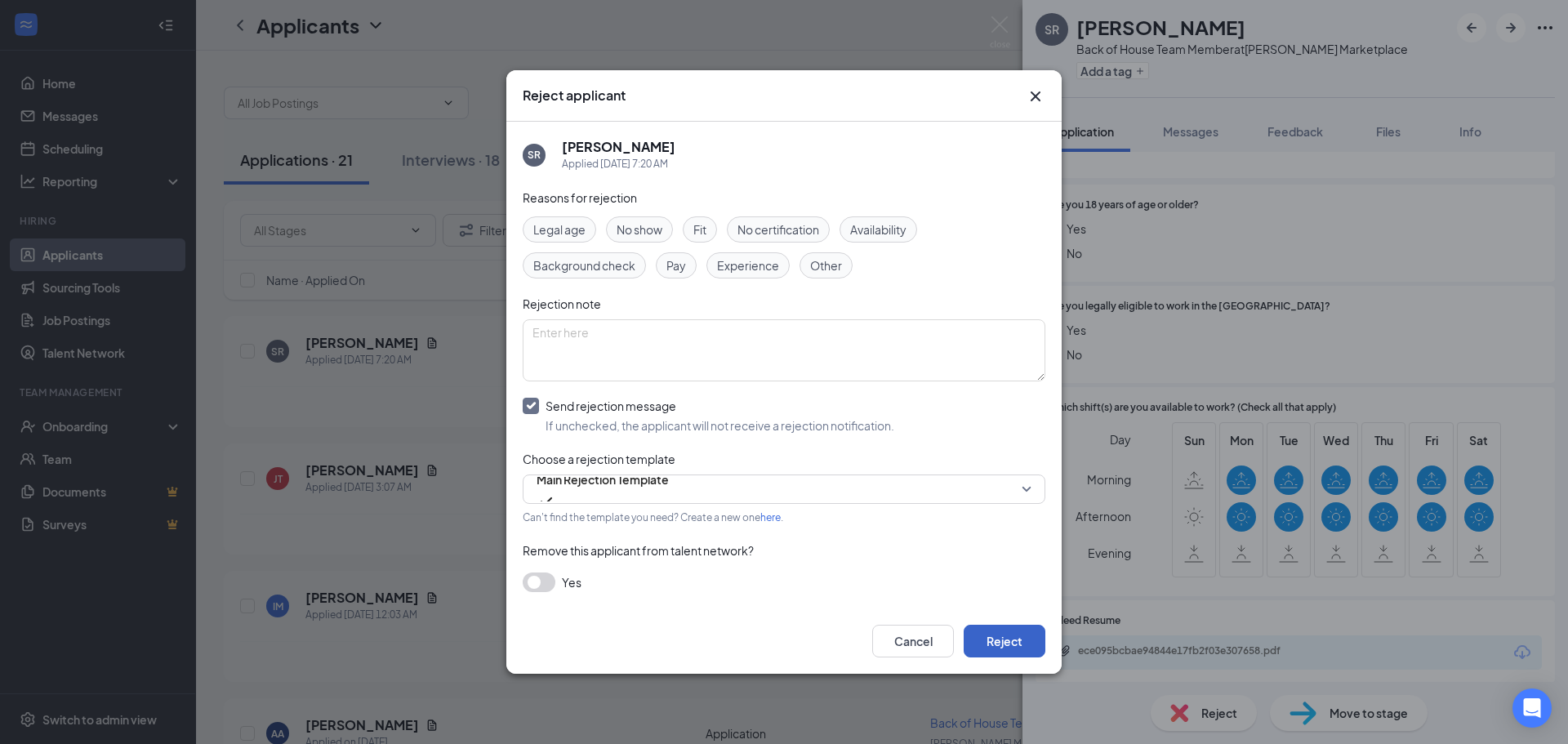
click at [999, 641] on button "Reject" at bounding box center [1005, 642] width 82 height 33
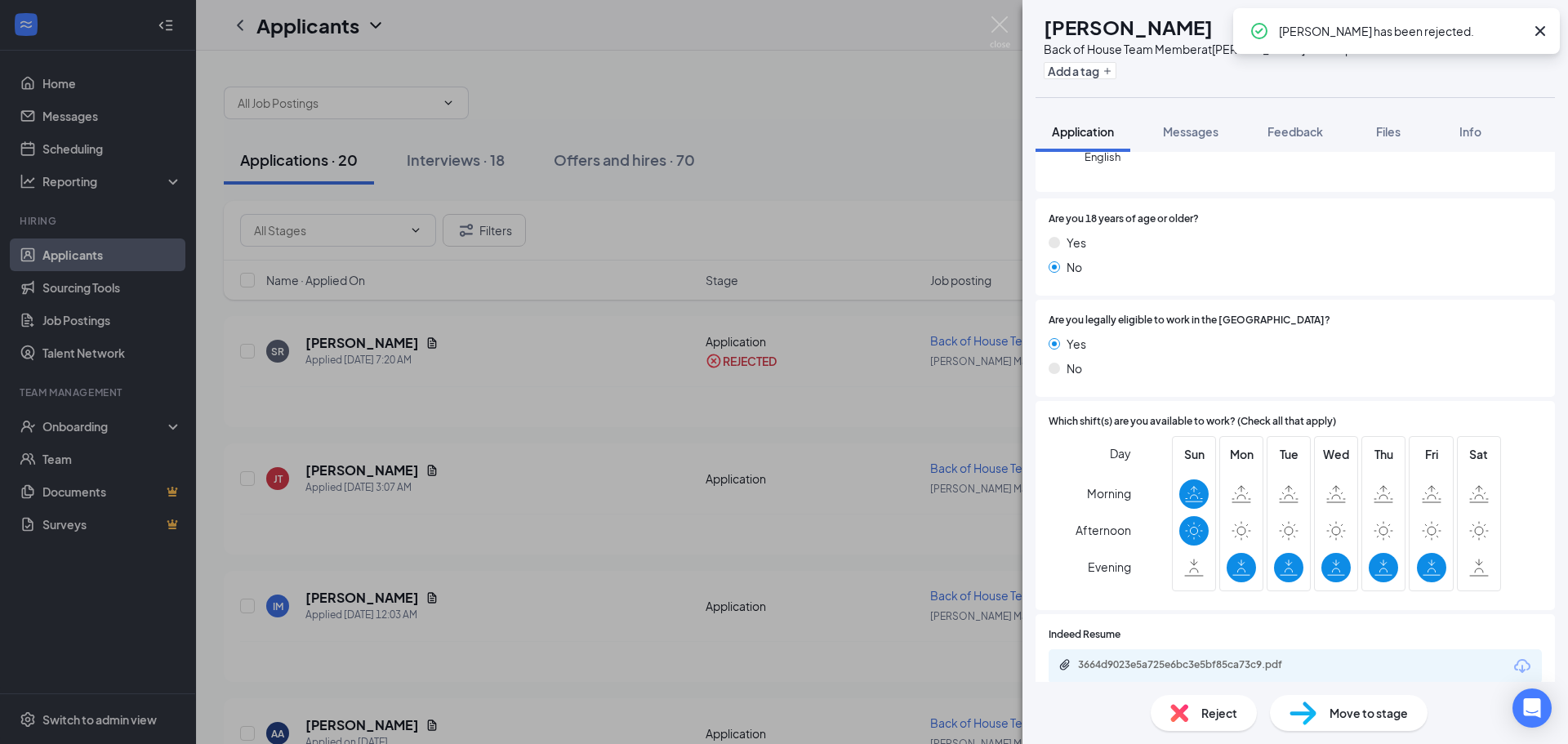
scroll to position [208, 0]
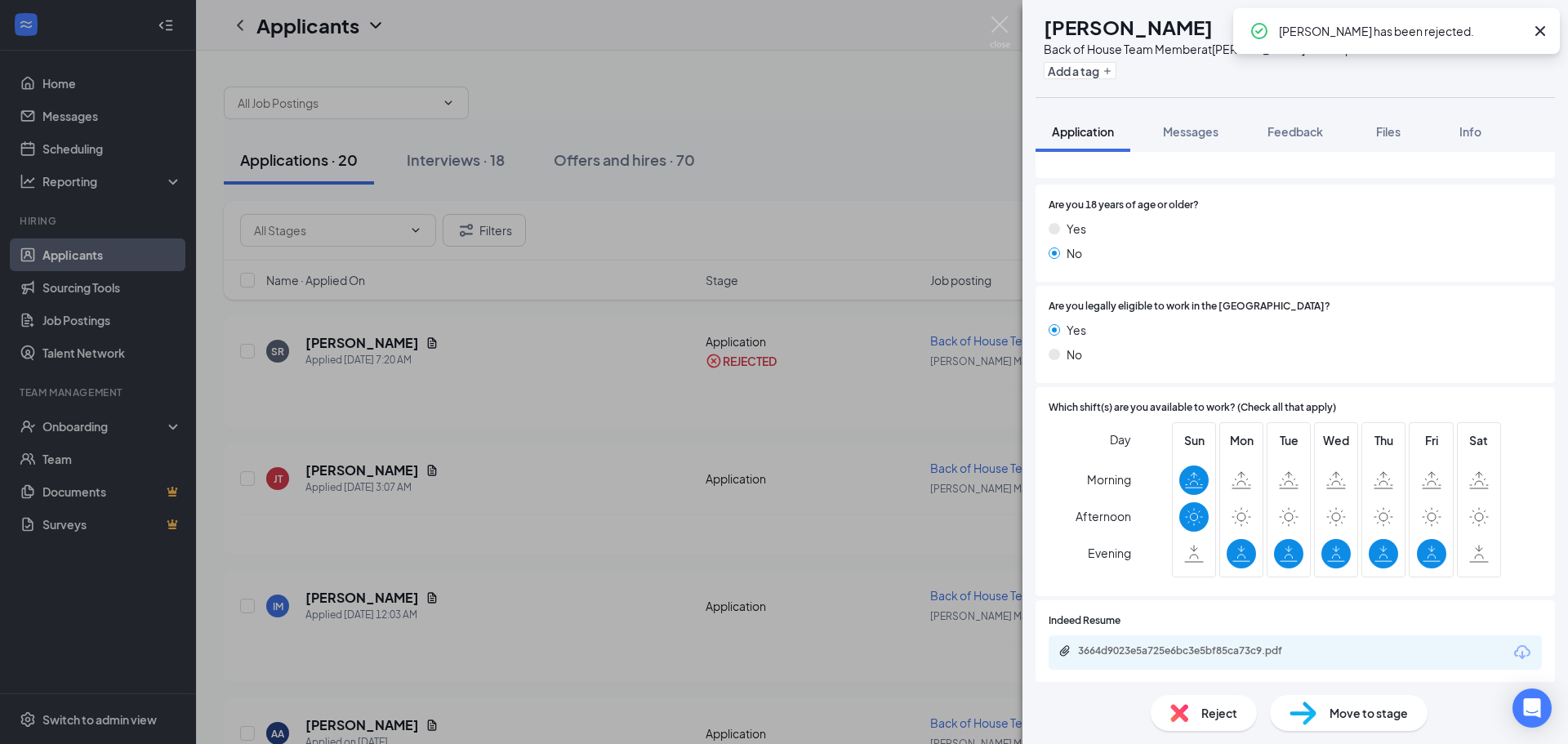
click at [1200, 718] on div "Reject" at bounding box center [1203, 713] width 106 height 36
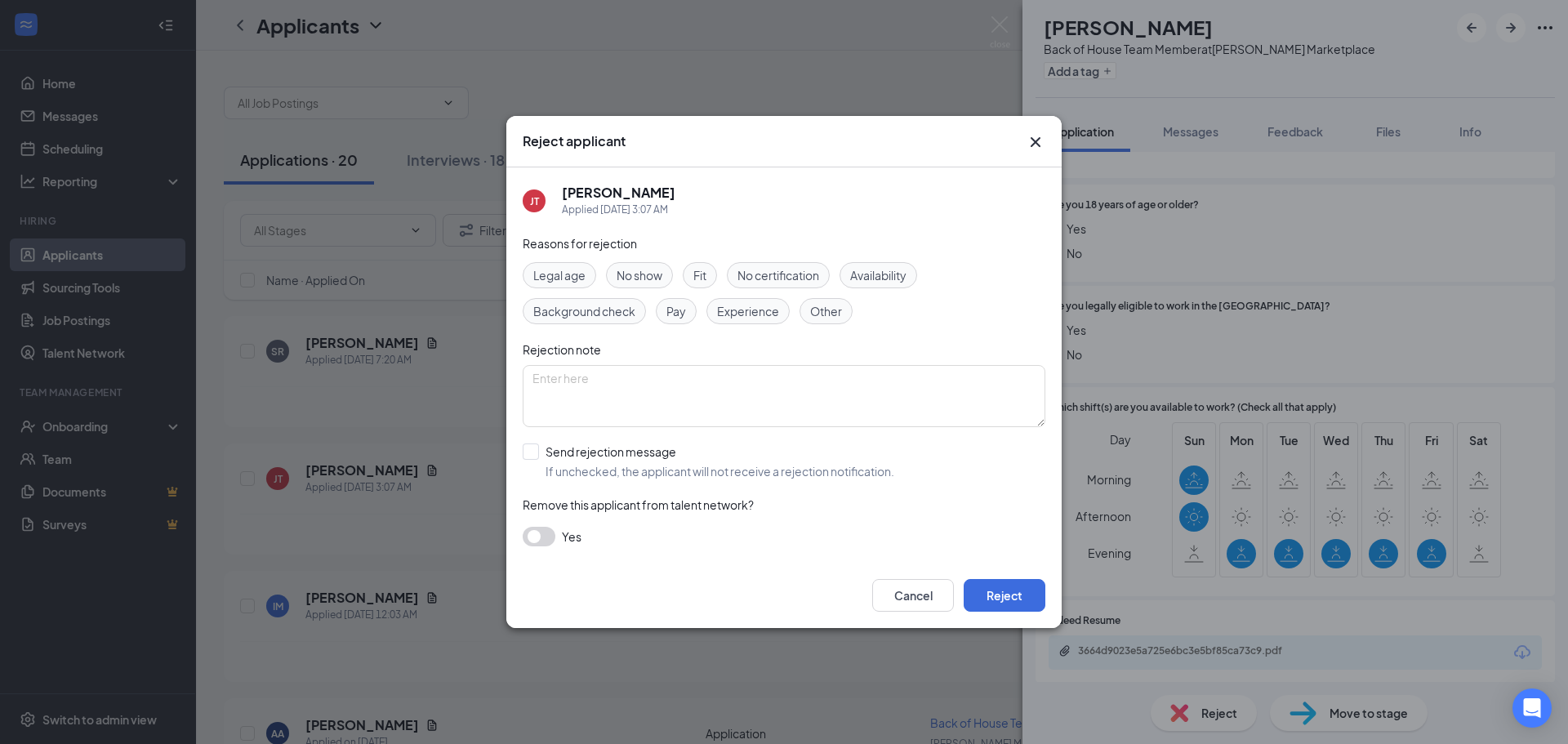
click at [572, 434] on div "Reasons for rejection Legal age No show Fit No certification Availability Backg…" at bounding box center [784, 398] width 522 height 328
click at [586, 463] on input "Send rejection message If unchecked, the applicant will not receive a rejection…" at bounding box center [708, 461] width 372 height 36
checkbox input "true"
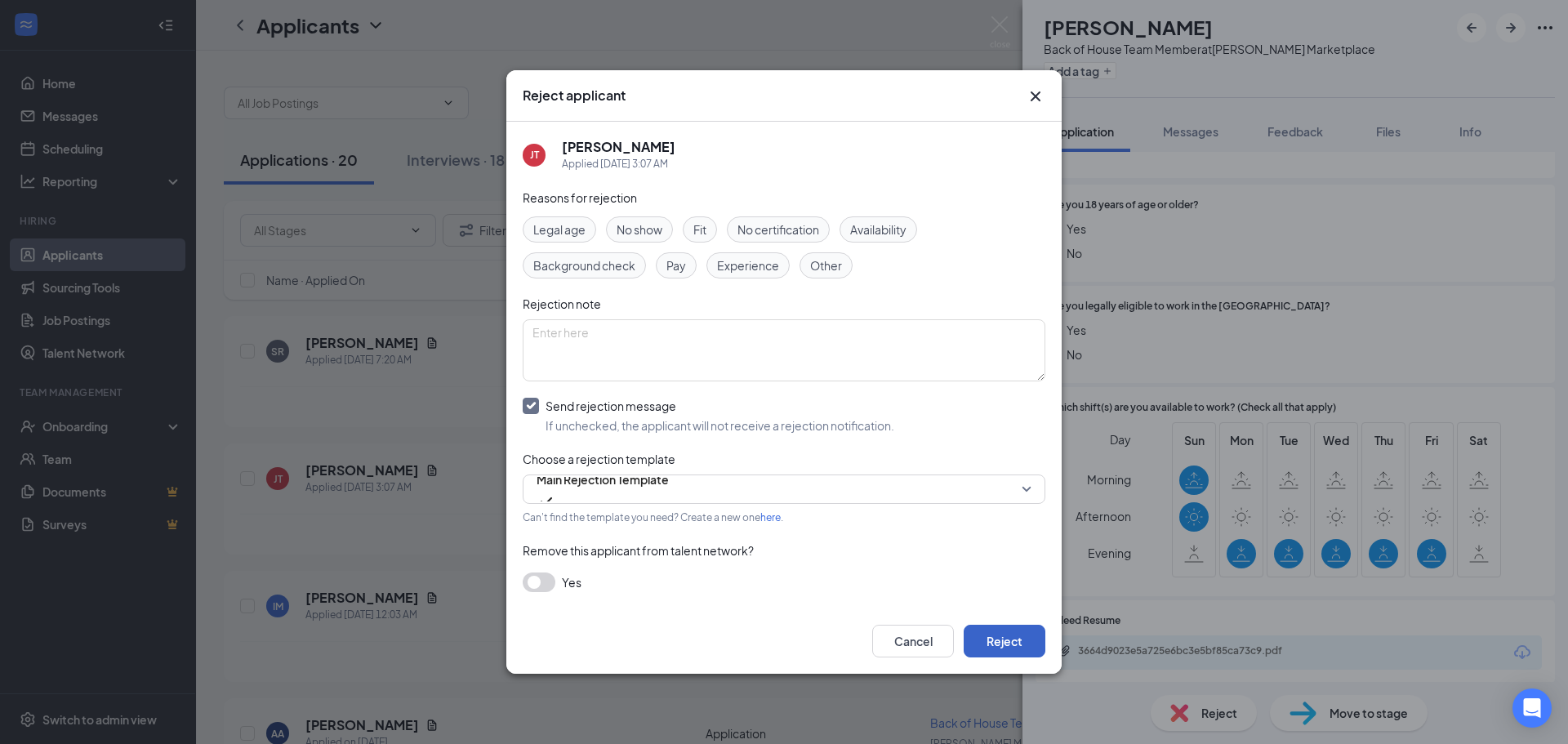
click at [1006, 648] on button "Reject" at bounding box center [1005, 642] width 82 height 33
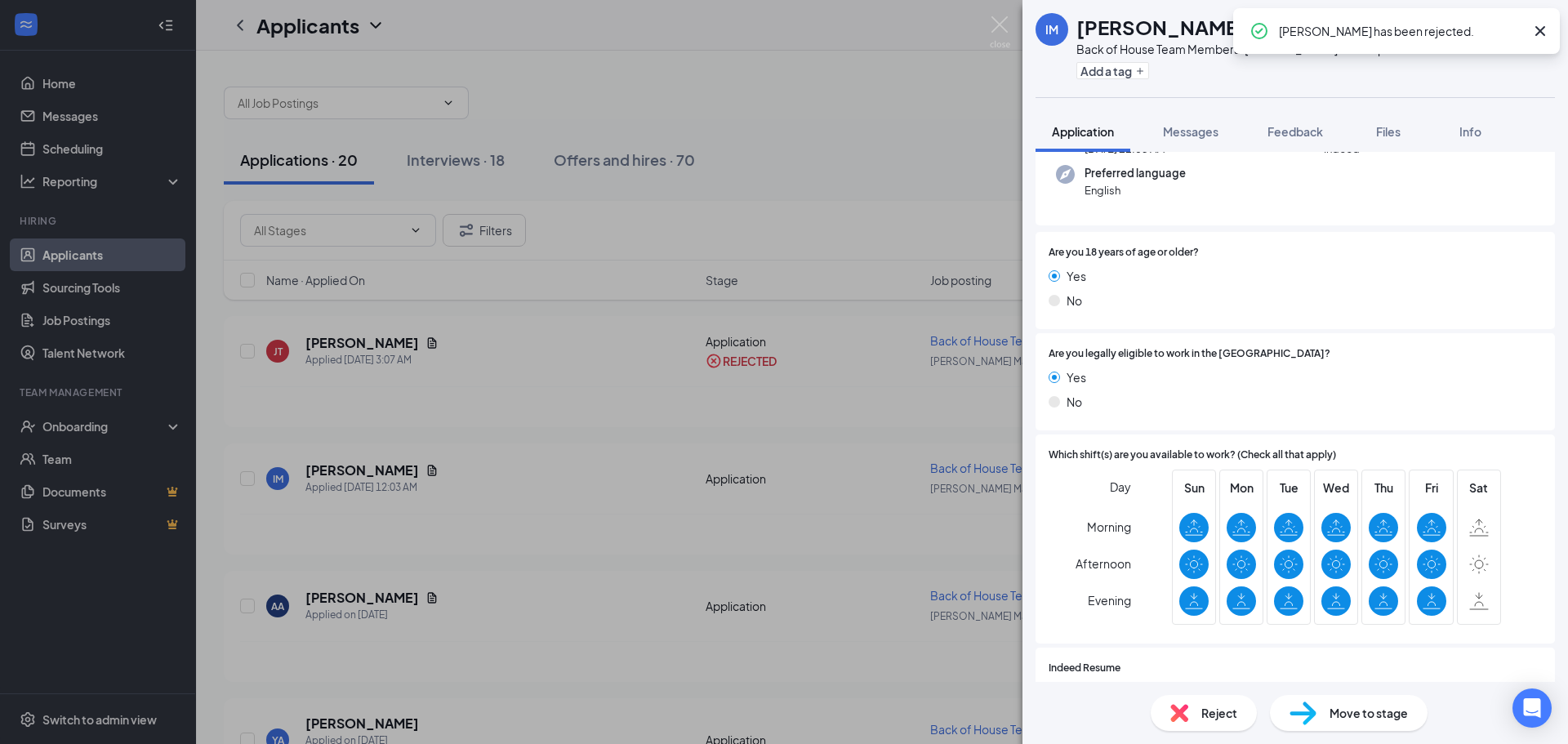
scroll to position [260, 0]
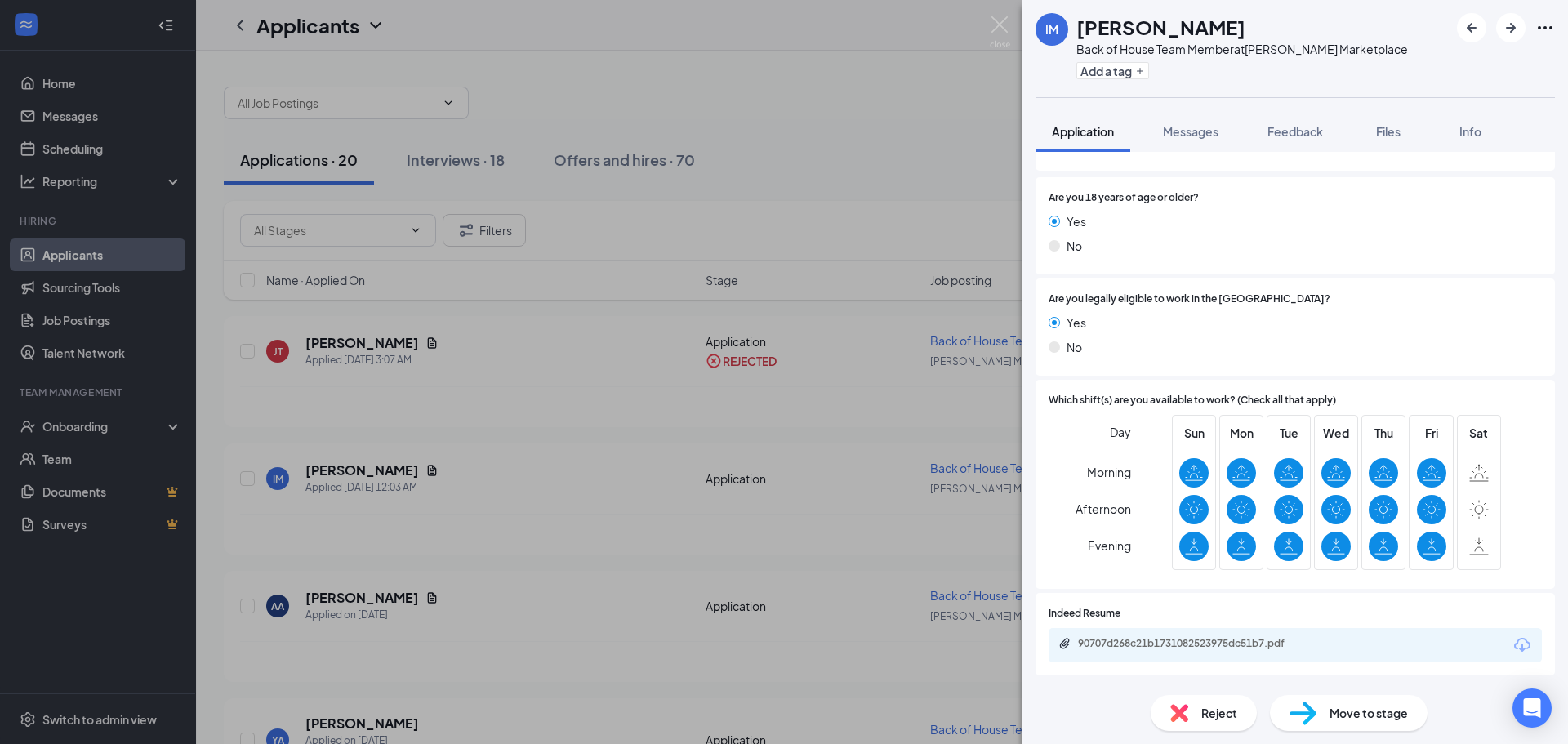
drag, startPoint x: 1185, startPoint y: 737, endPoint x: 1190, endPoint y: 705, distance: 32.4
click at [1187, 717] on div "Reject Move to stage" at bounding box center [1295, 713] width 546 height 62
click at [1190, 703] on div "Reject" at bounding box center [1203, 713] width 106 height 36
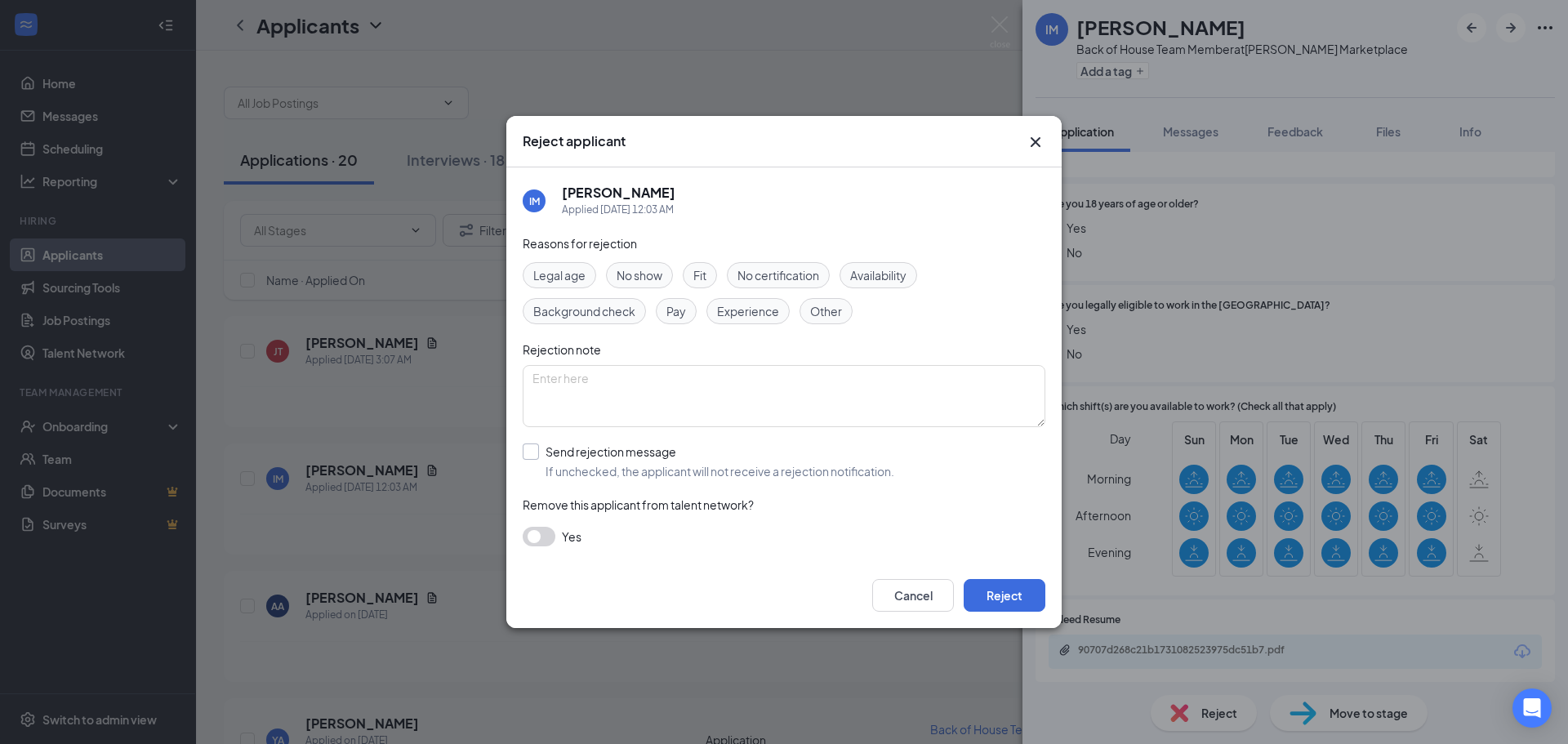
click at [610, 452] on input "Send rejection message If unchecked, the applicant will not receive a rejection…" at bounding box center [708, 461] width 372 height 36
checkbox input "true"
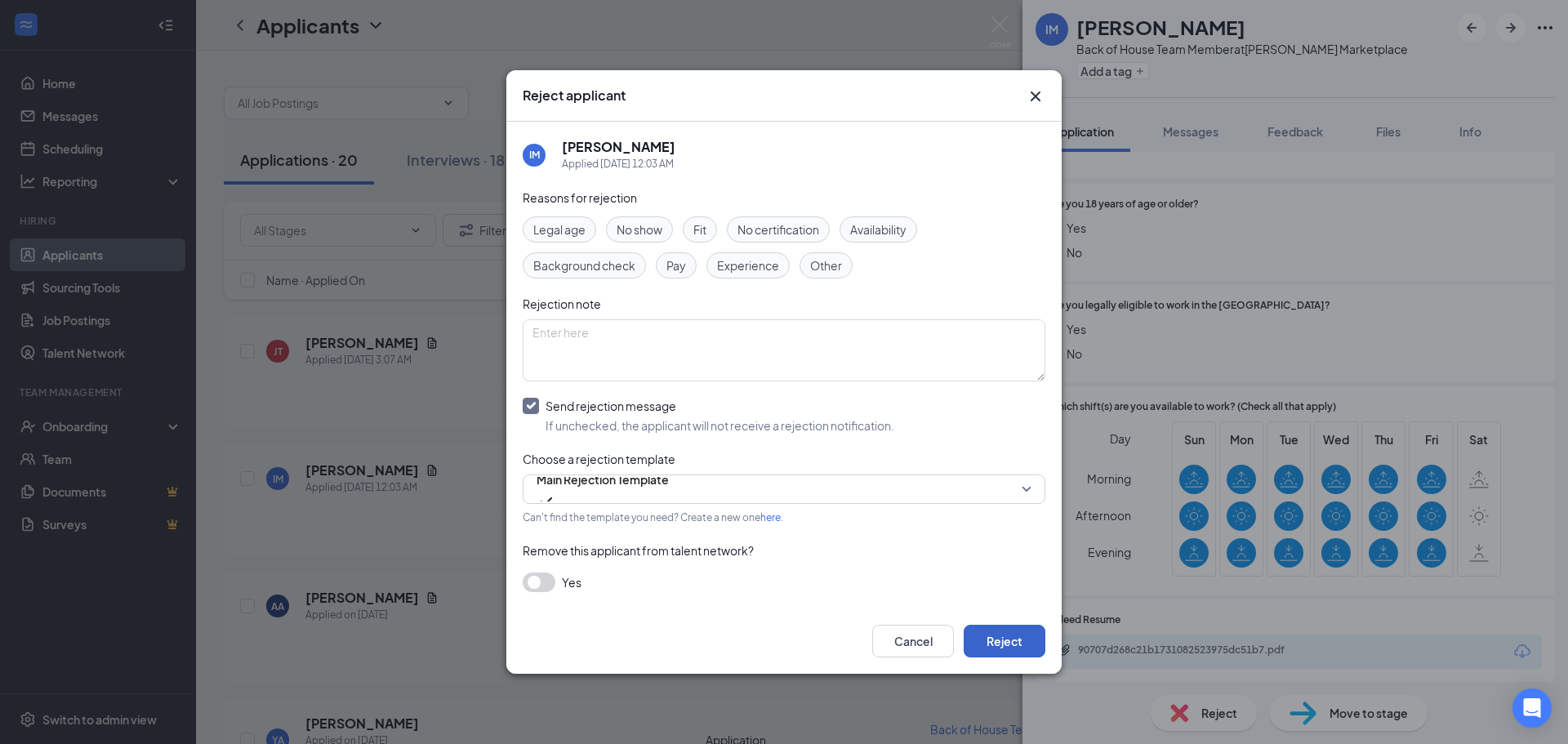
click at [1004, 634] on button "Reject" at bounding box center [1005, 642] width 82 height 33
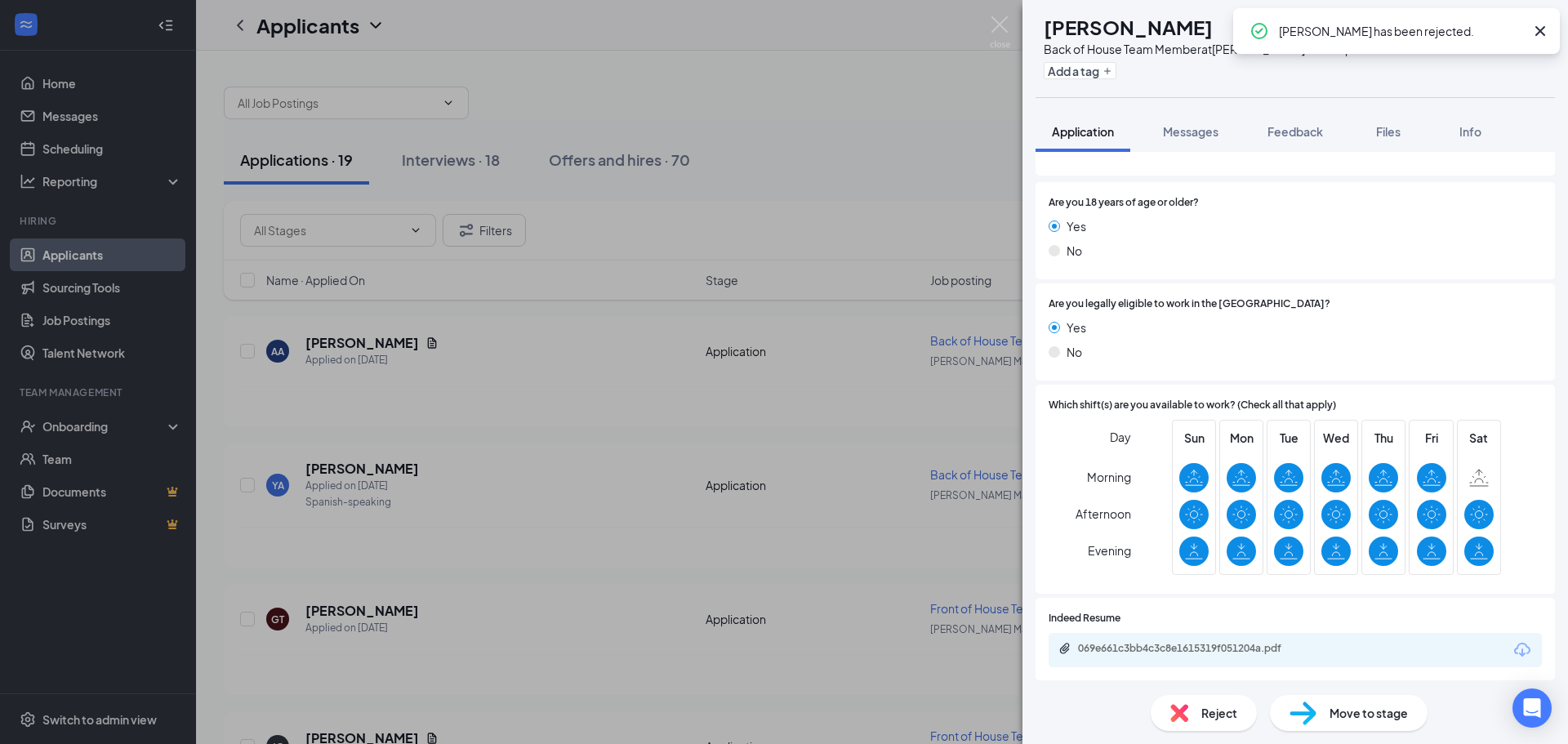
scroll to position [215, 0]
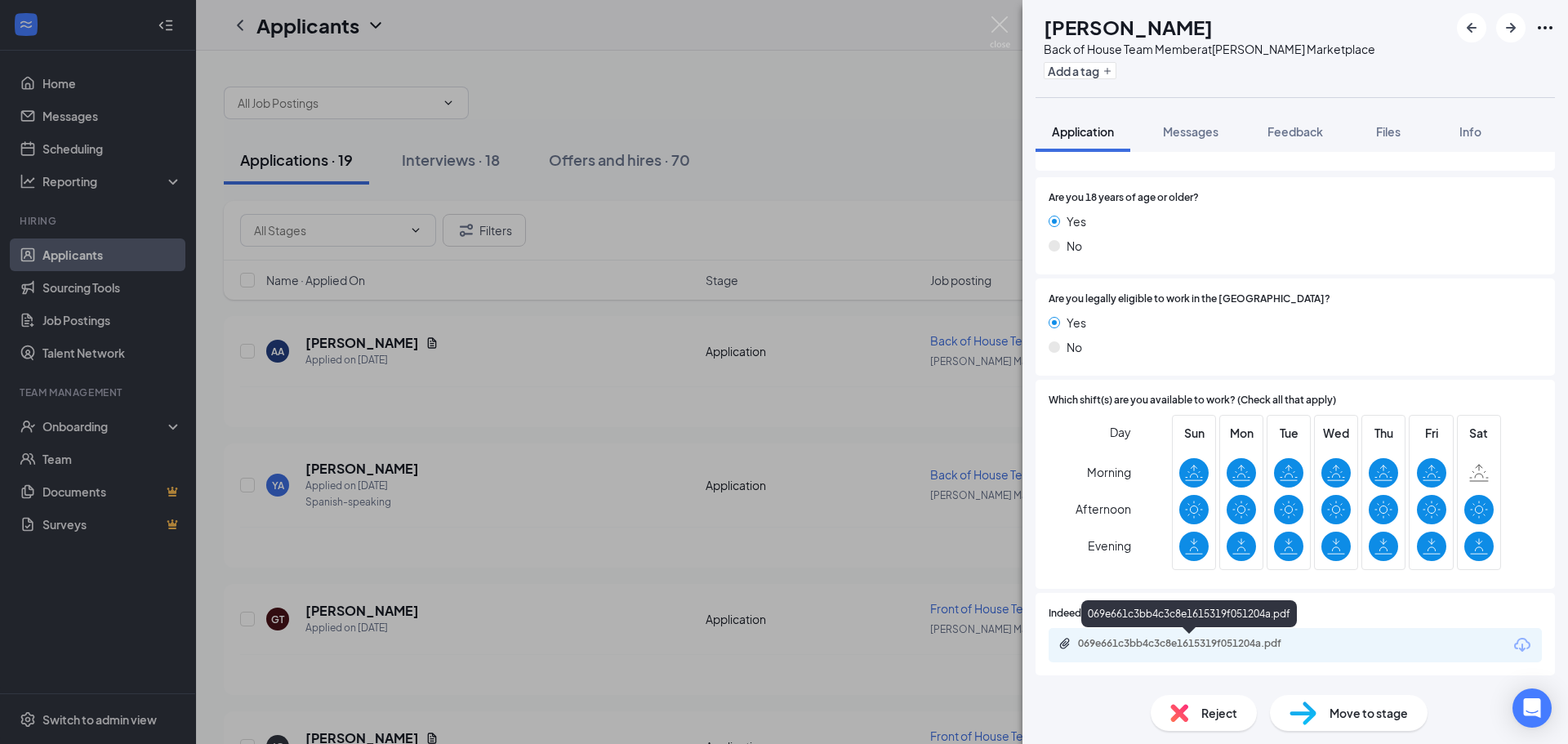
click at [1214, 652] on div "069e661c3bb4c3c8e1615319f051204a.pdf" at bounding box center [1190, 645] width 265 height 16
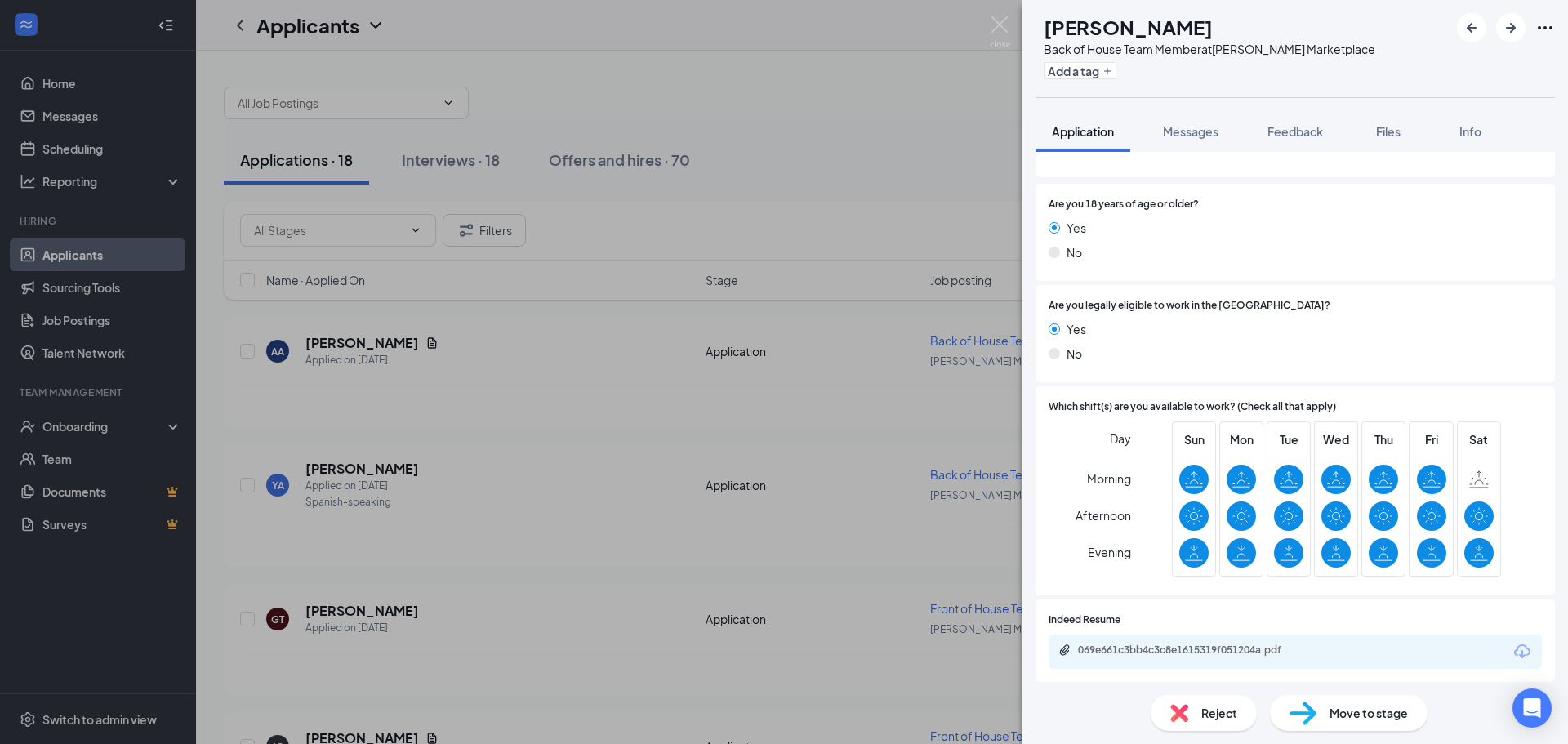
click at [1181, 716] on img at bounding box center [1179, 713] width 18 height 18
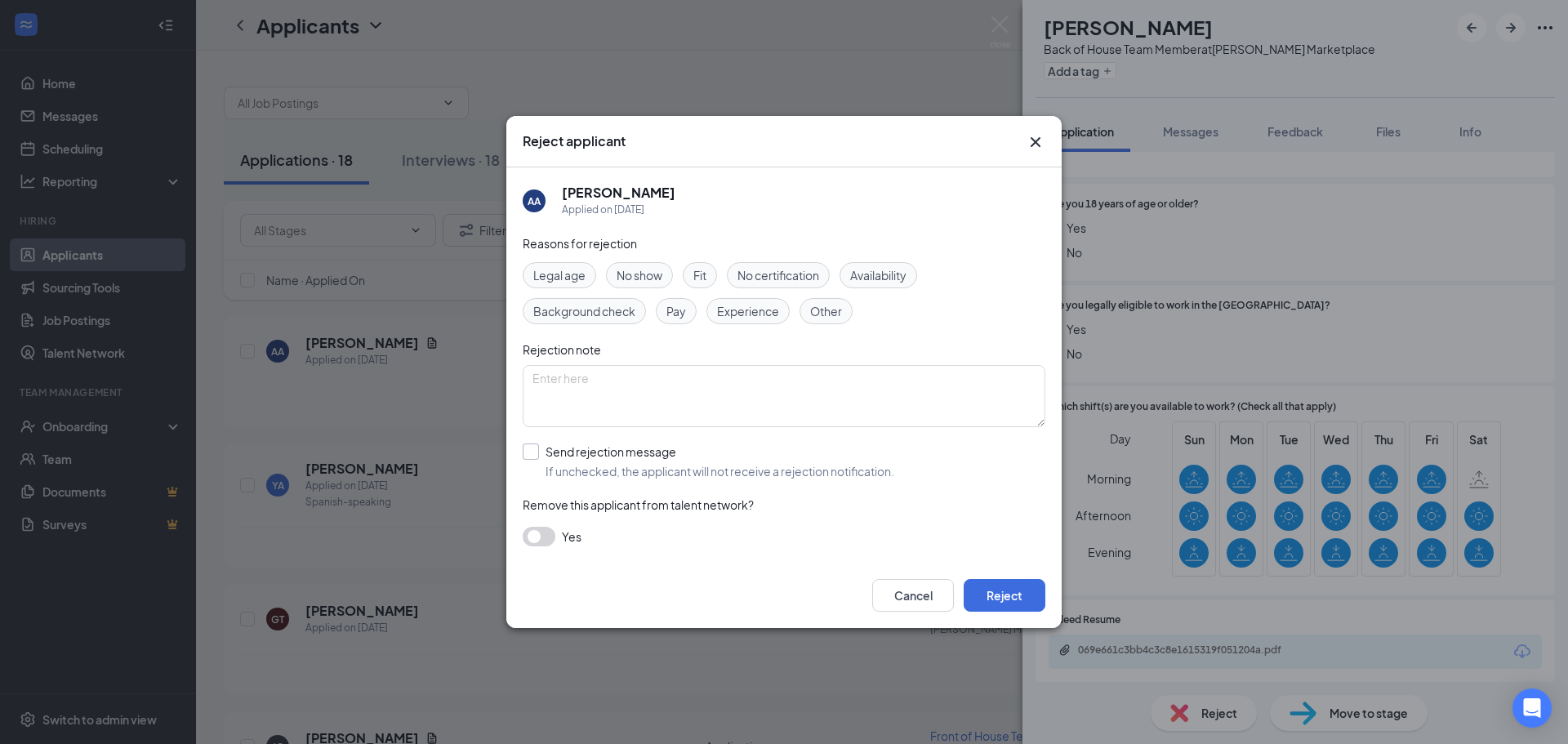
click at [568, 460] on input "Send rejection message If unchecked, the applicant will not receive a rejection…" at bounding box center [708, 461] width 372 height 36
checkbox input "true"
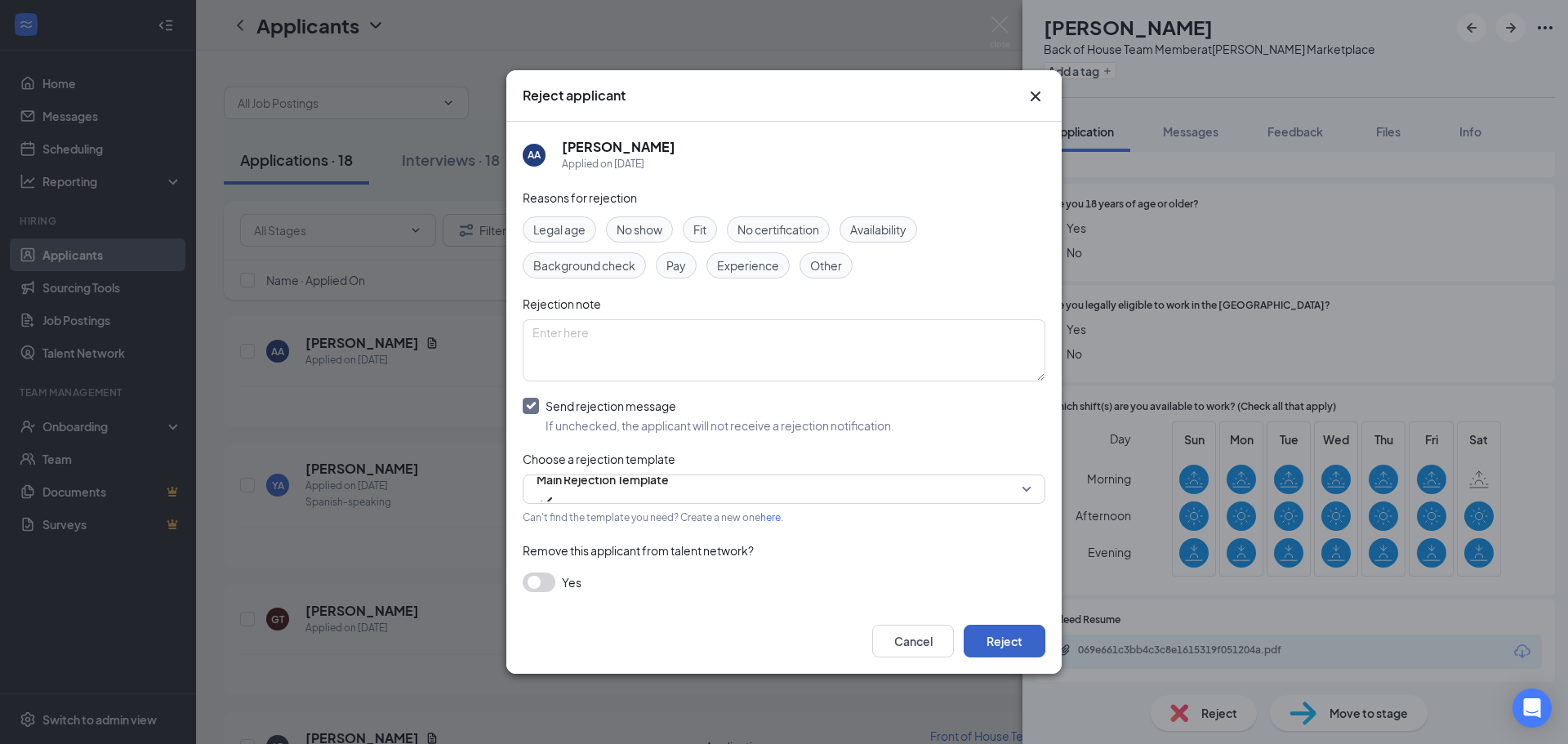
click at [973, 628] on button "Reject" at bounding box center [1005, 642] width 82 height 33
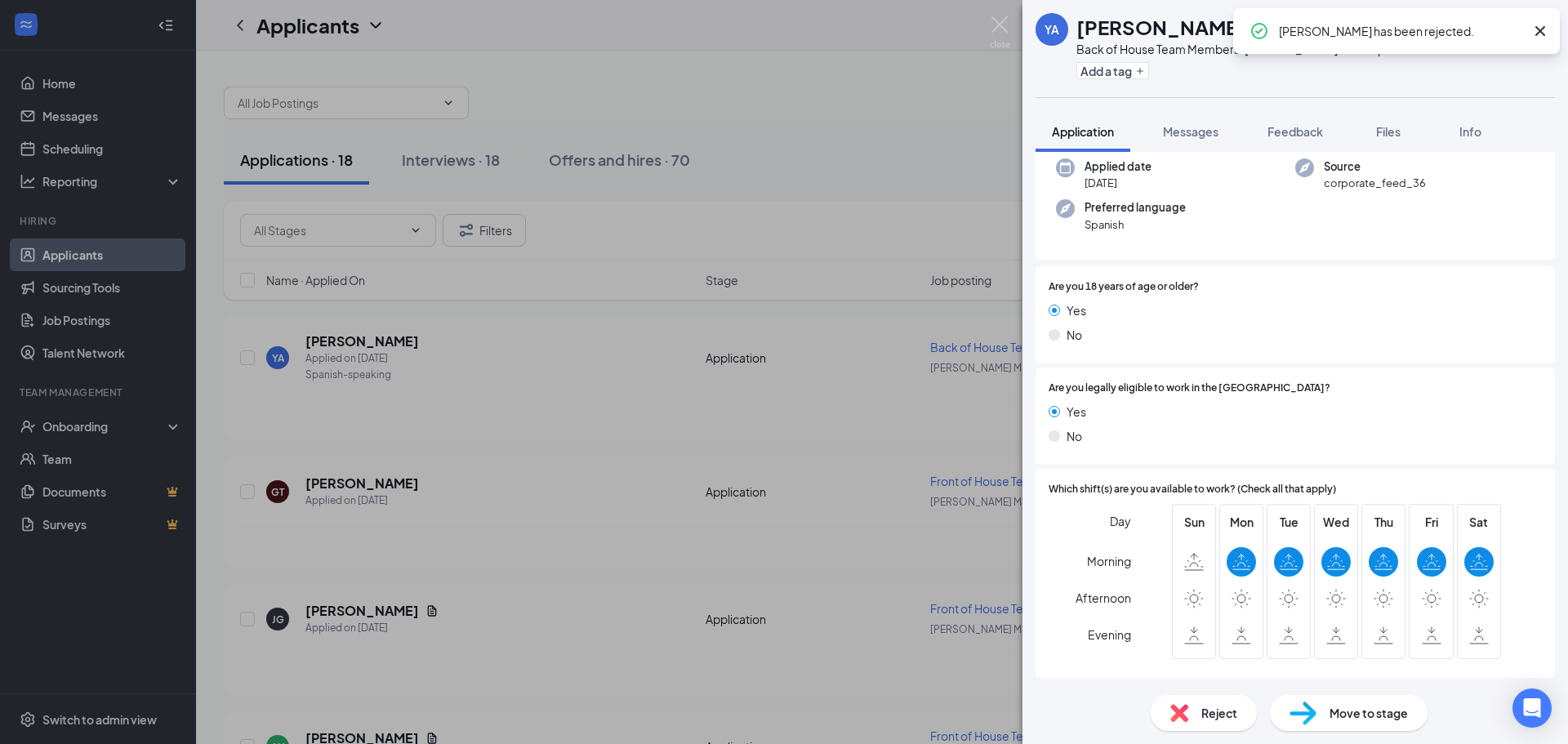
click at [1189, 701] on div "Reject" at bounding box center [1203, 713] width 106 height 36
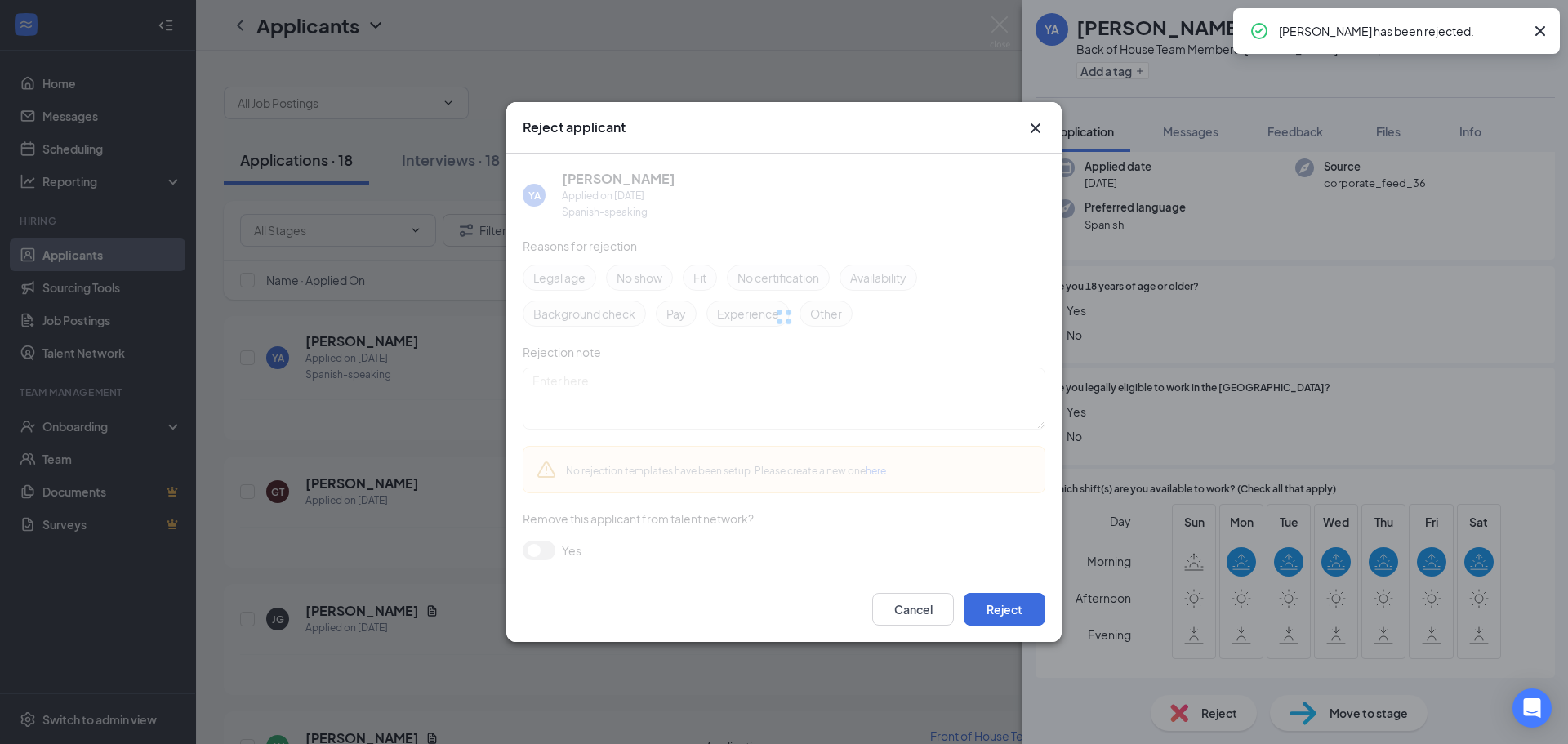
scroll to position [119, 0]
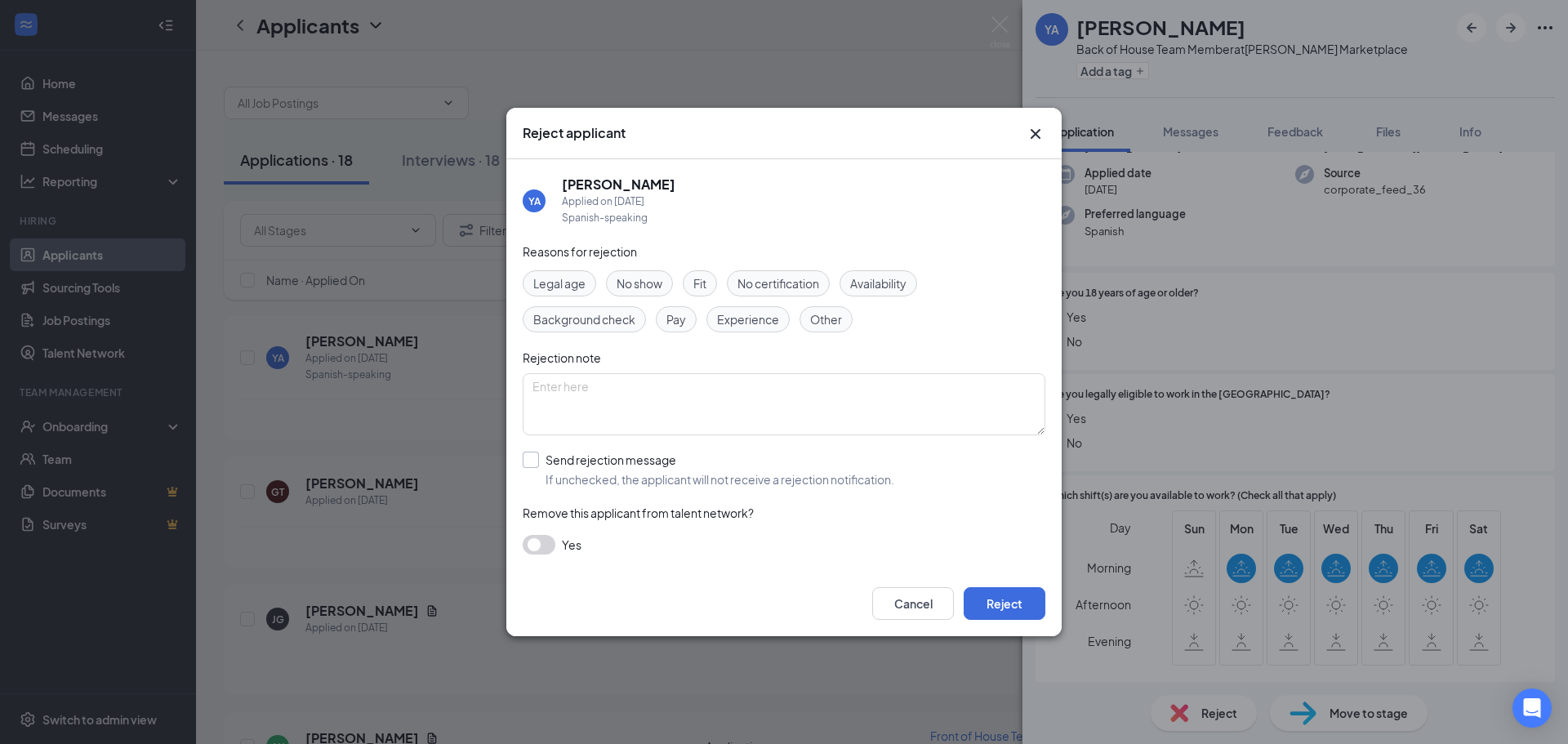
click at [575, 464] on input "Send rejection message If unchecked, the applicant will not receive a rejection…" at bounding box center [708, 469] width 372 height 36
checkbox input "true"
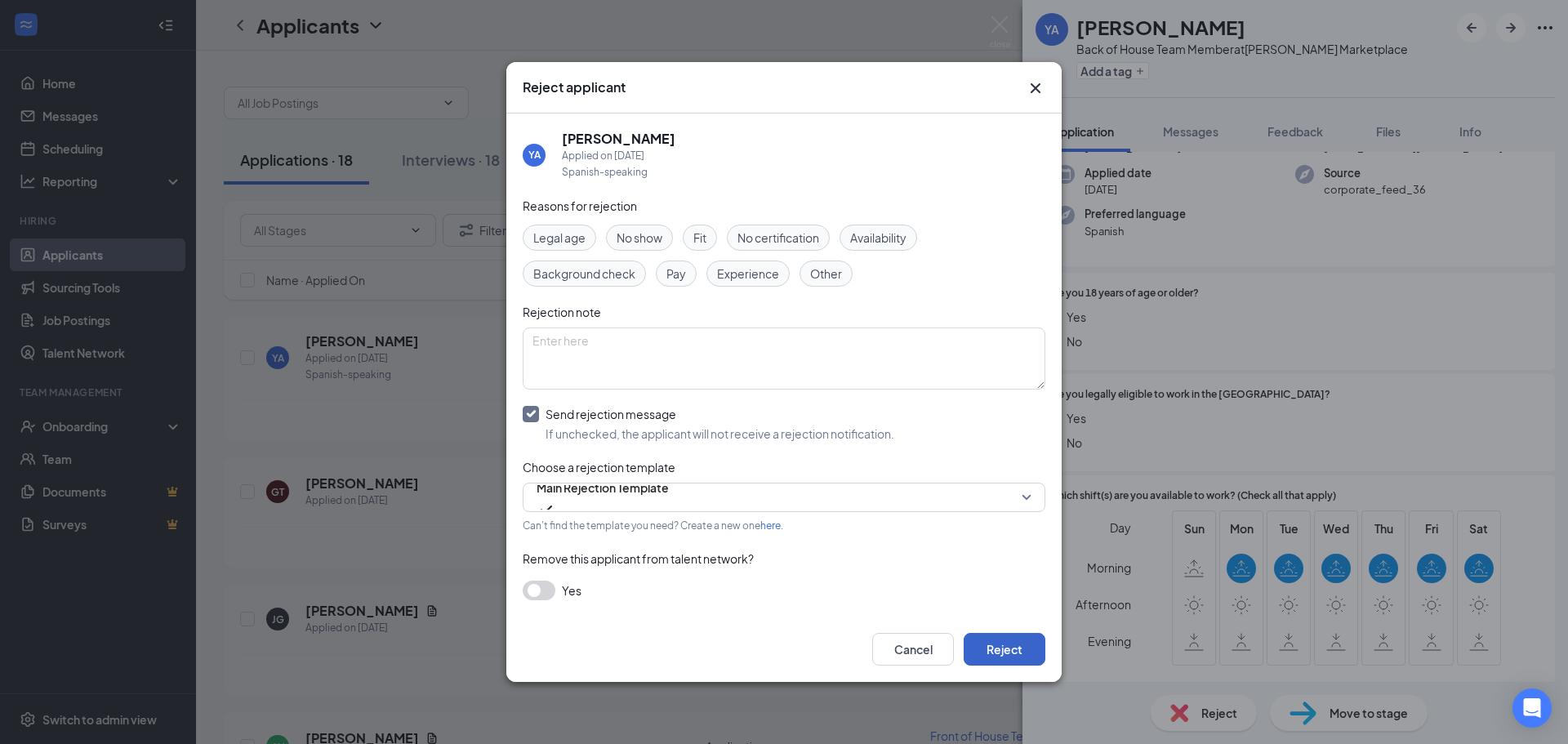
click at [1004, 654] on button "Reject" at bounding box center [1005, 650] width 82 height 33
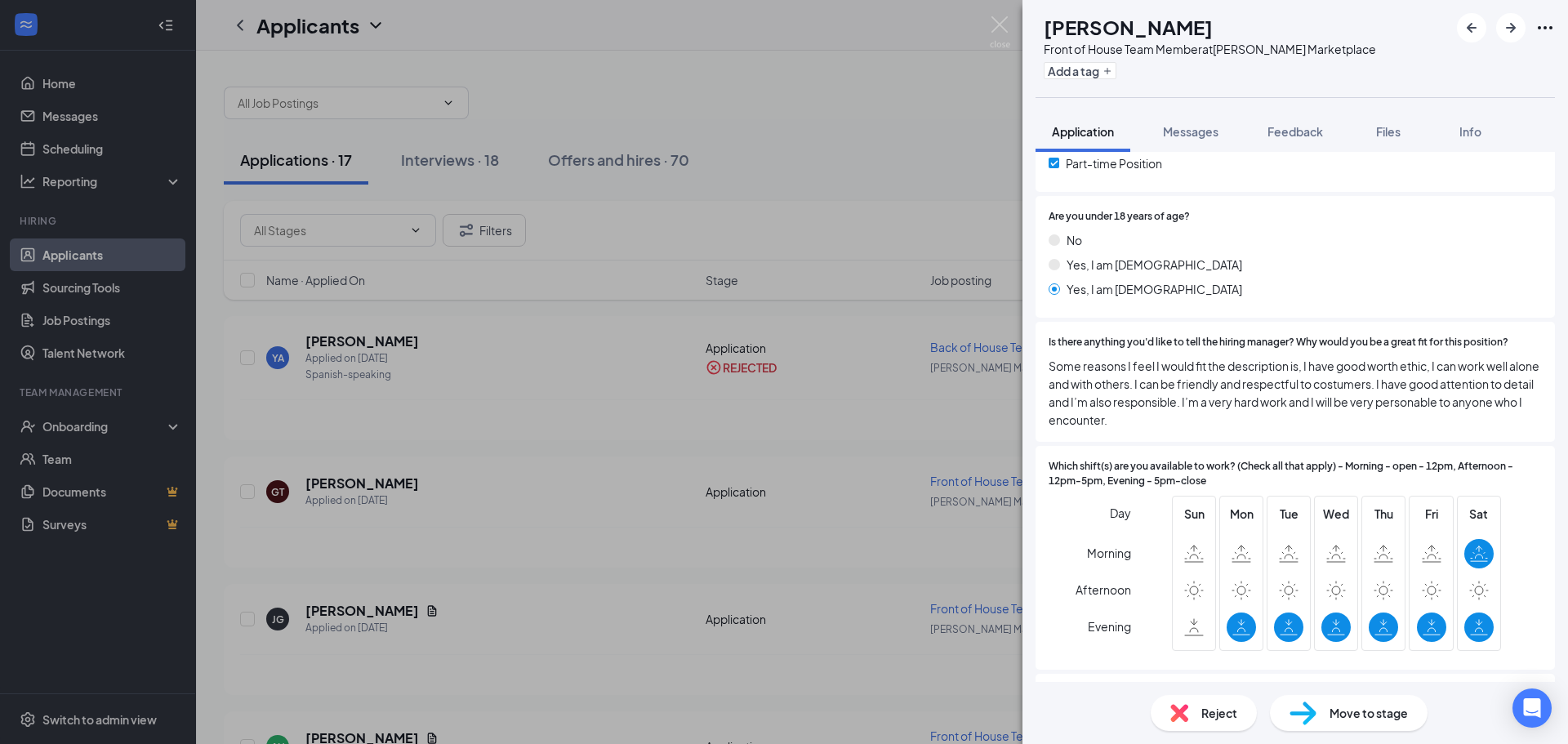
scroll to position [409, 0]
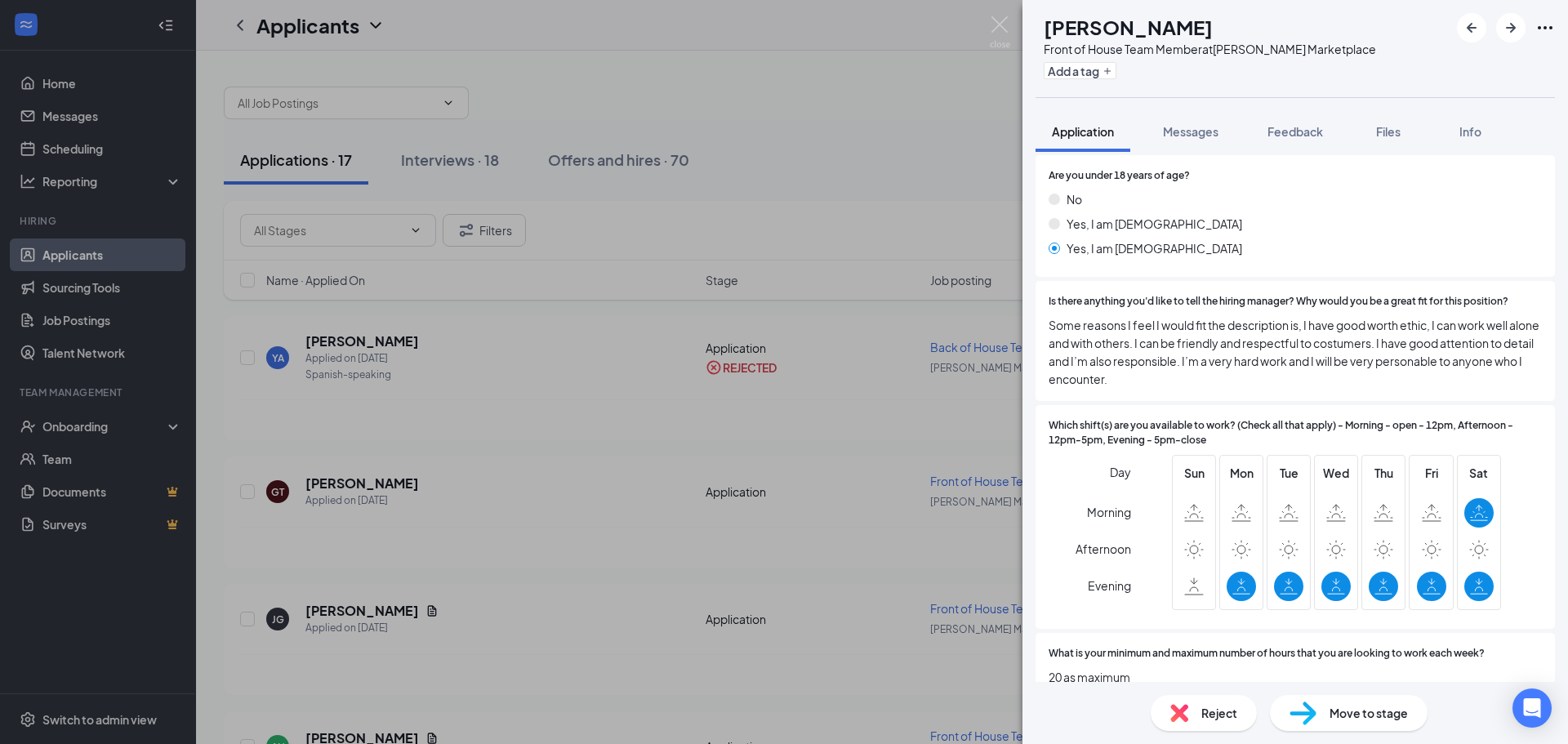
click at [1171, 709] on img at bounding box center [1179, 713] width 18 height 18
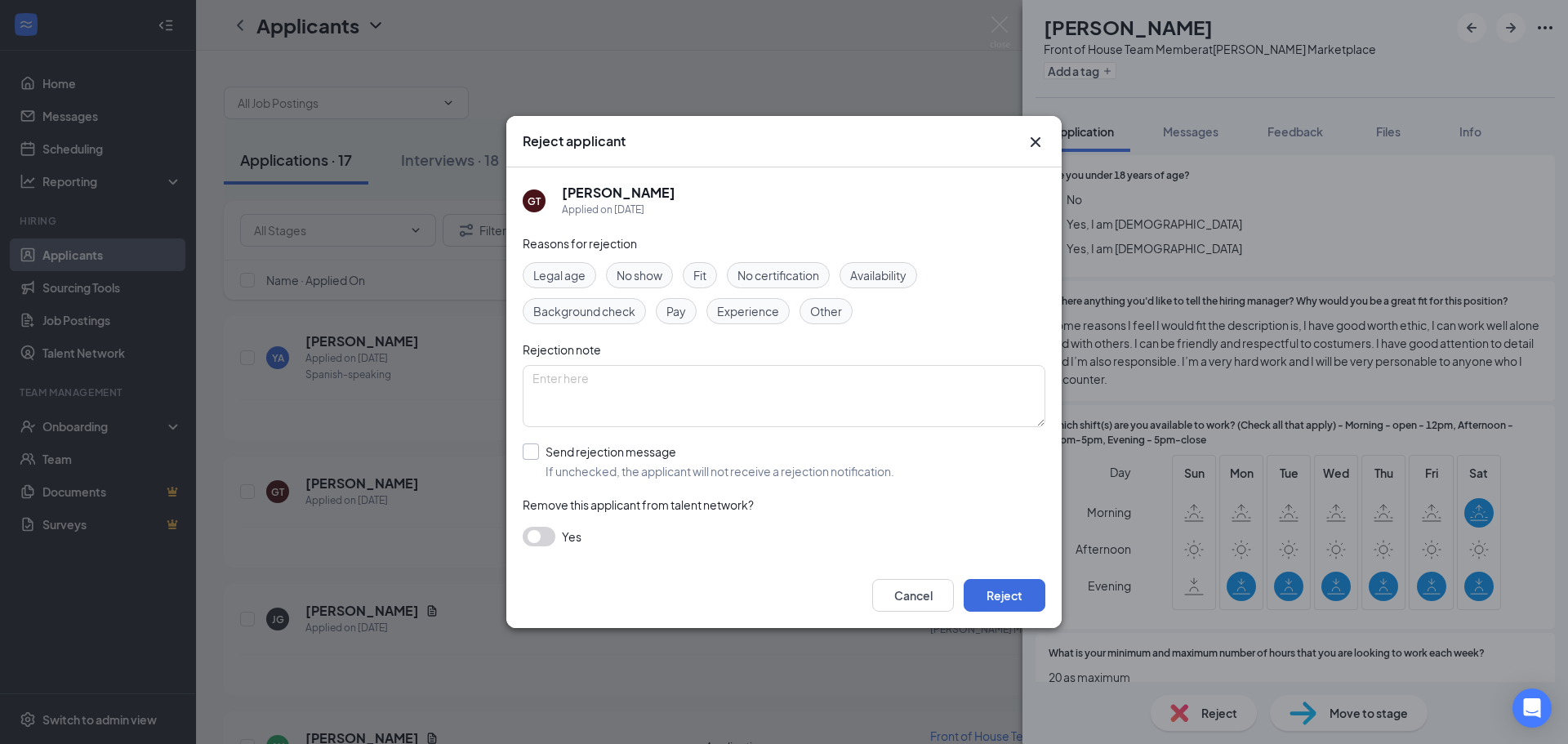
click at [599, 457] on input "Send rejection message If unchecked, the applicant will not receive a rejection…" at bounding box center [708, 461] width 372 height 36
checkbox input "true"
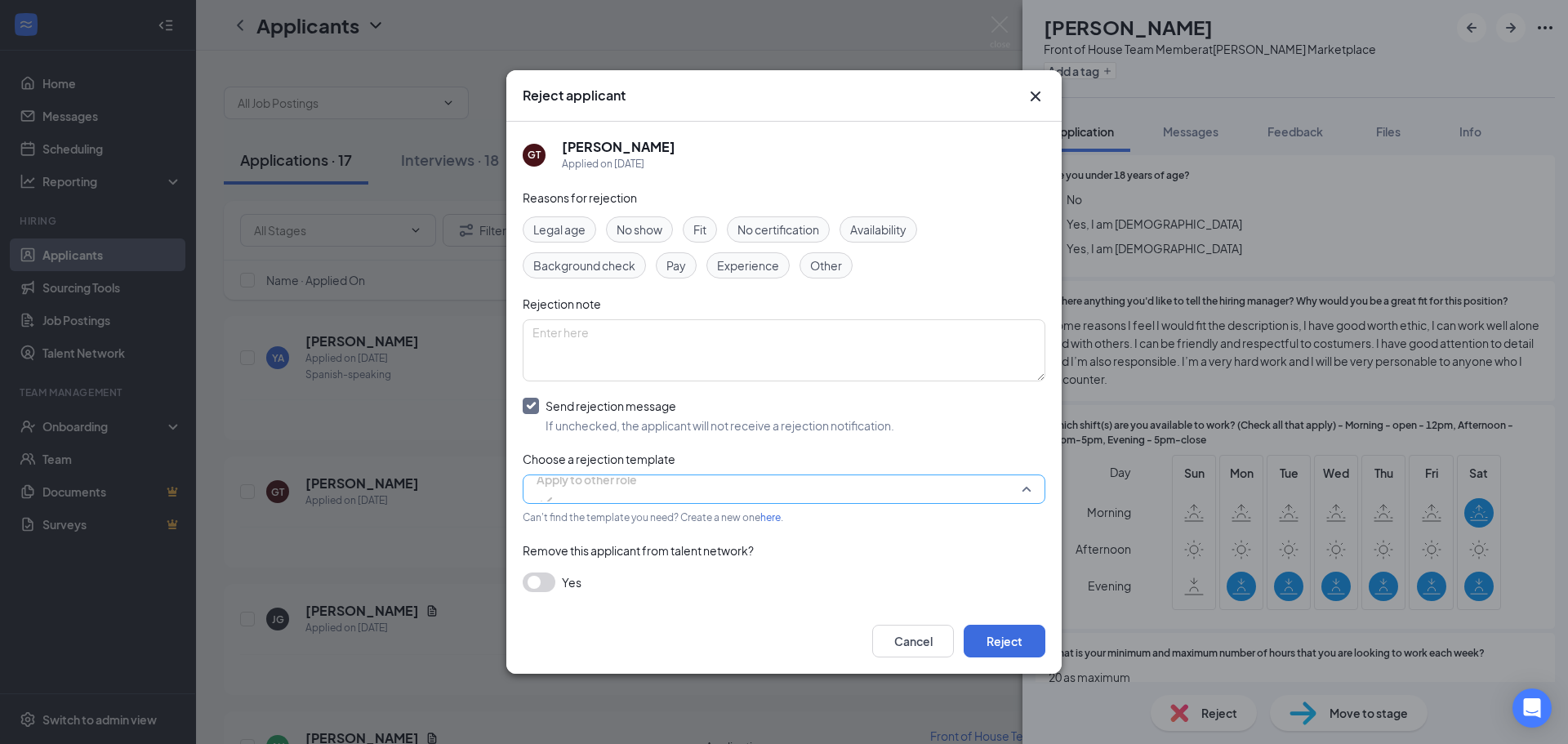
click at [637, 483] on span "Apply to other role" at bounding box center [586, 489] width 100 height 44
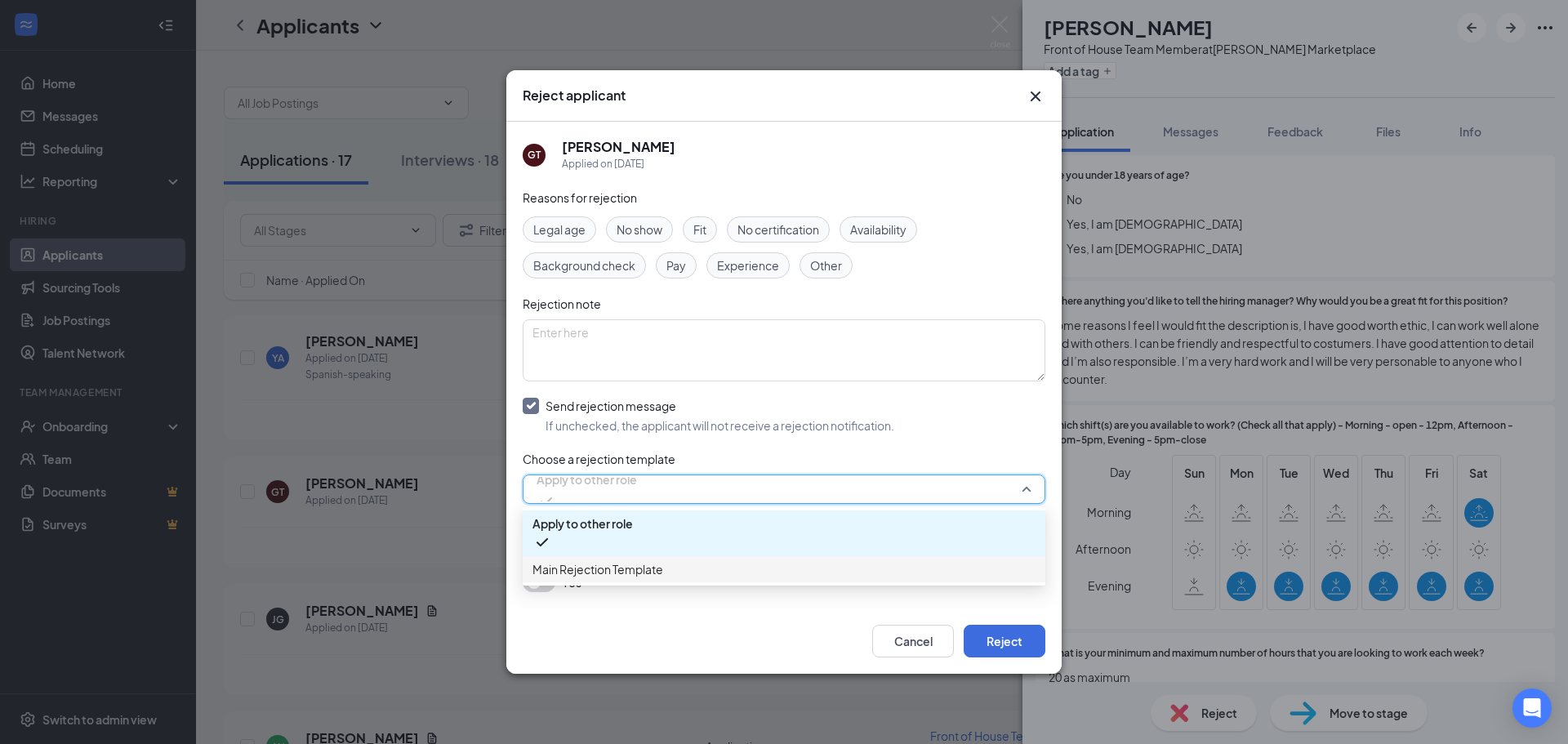
click at [685, 563] on span "Main Rejection Template" at bounding box center [784, 569] width 503 height 18
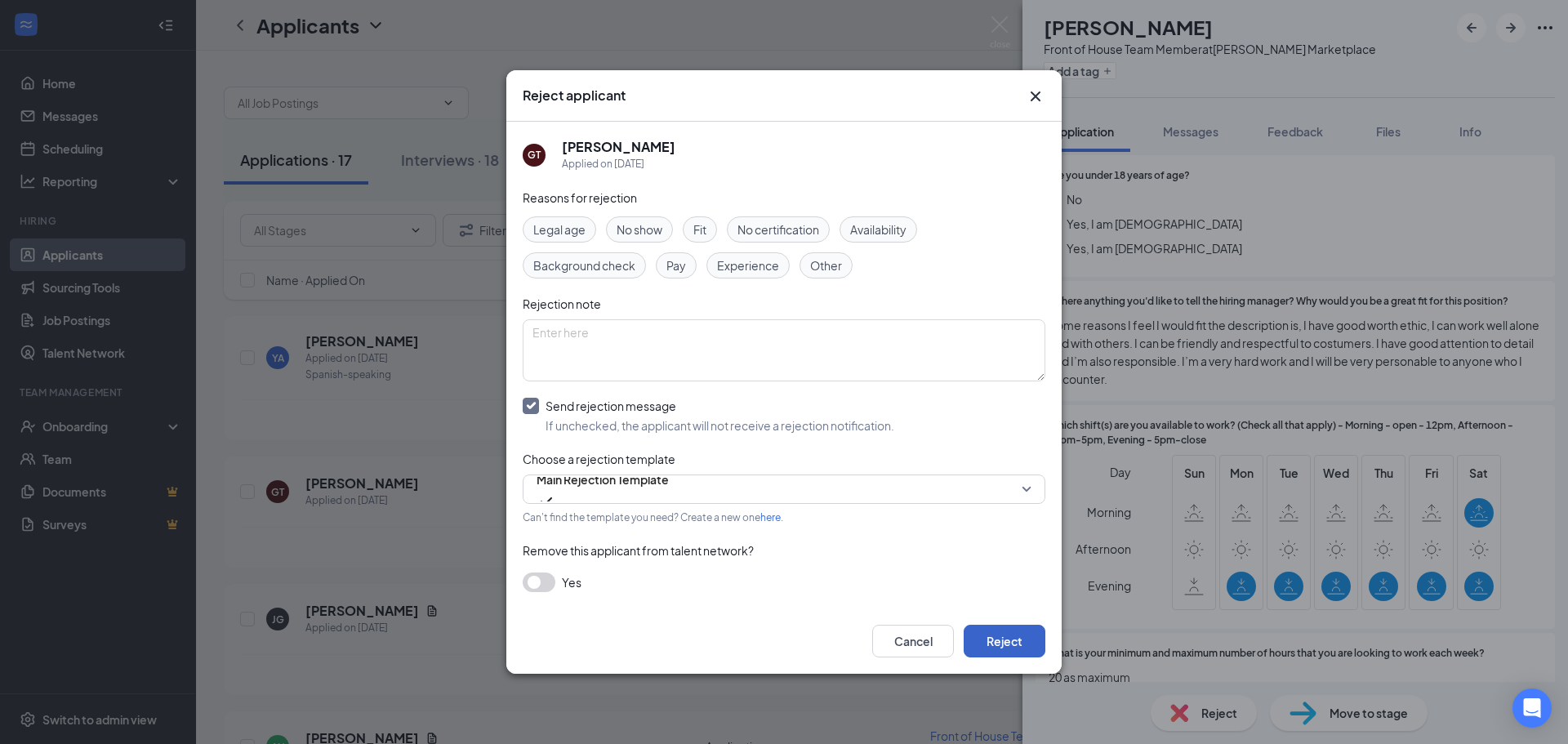
click at [1002, 634] on button "Reject" at bounding box center [1005, 642] width 82 height 33
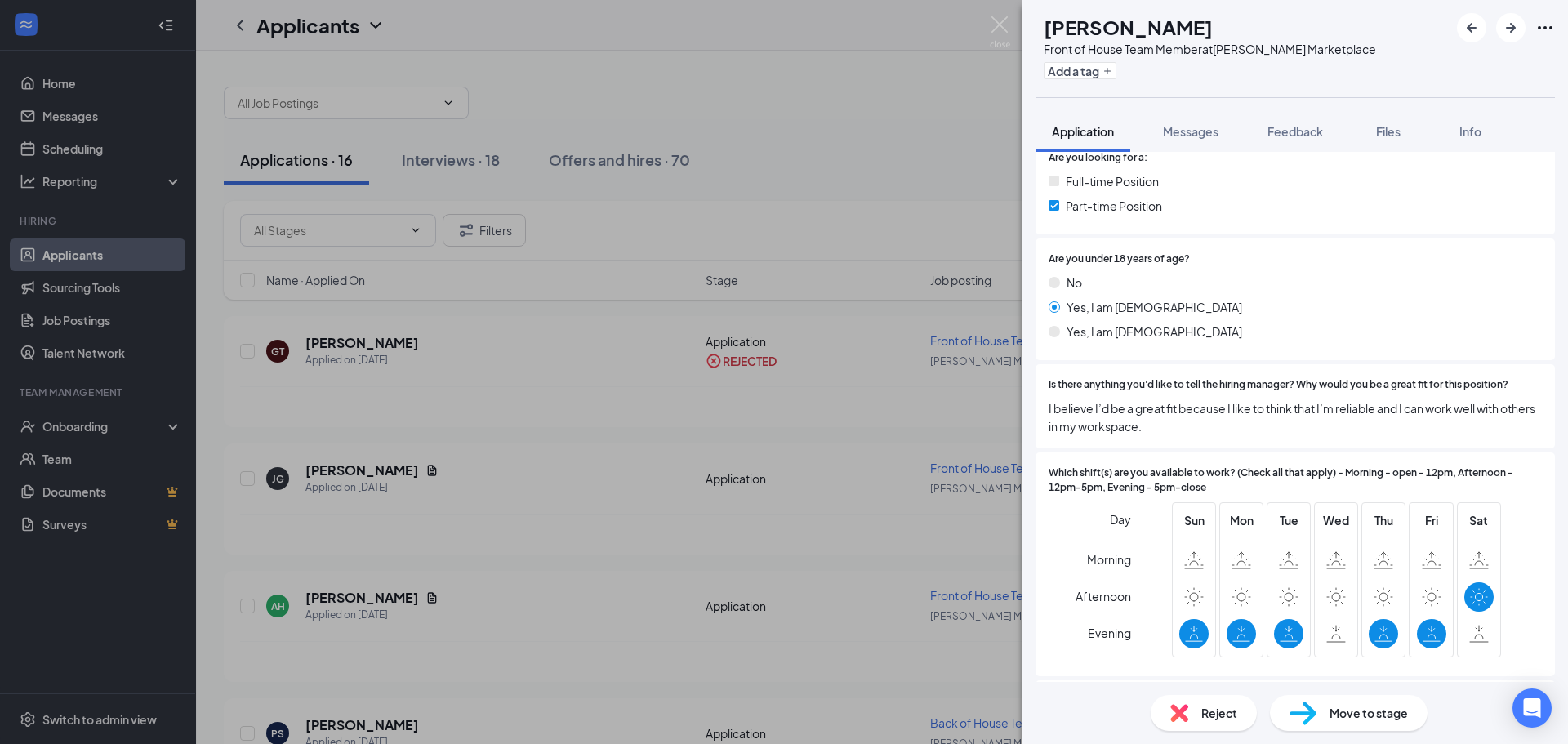
scroll to position [326, 0]
click at [1217, 708] on span "Reject" at bounding box center [1218, 713] width 36 height 18
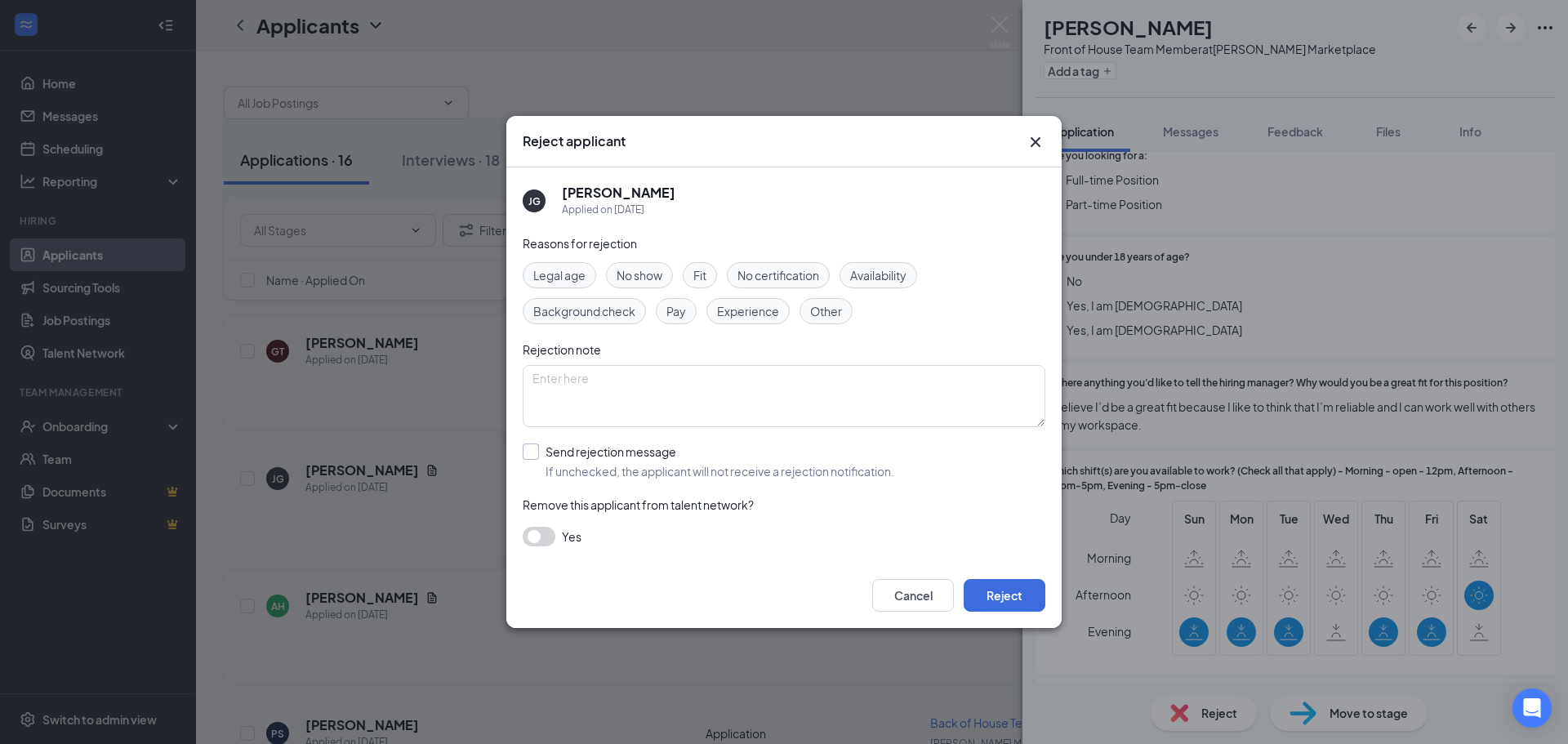
click at [580, 448] on input "Send rejection message If unchecked, the applicant will not receive a rejection…" at bounding box center [708, 461] width 372 height 36
checkbox input "true"
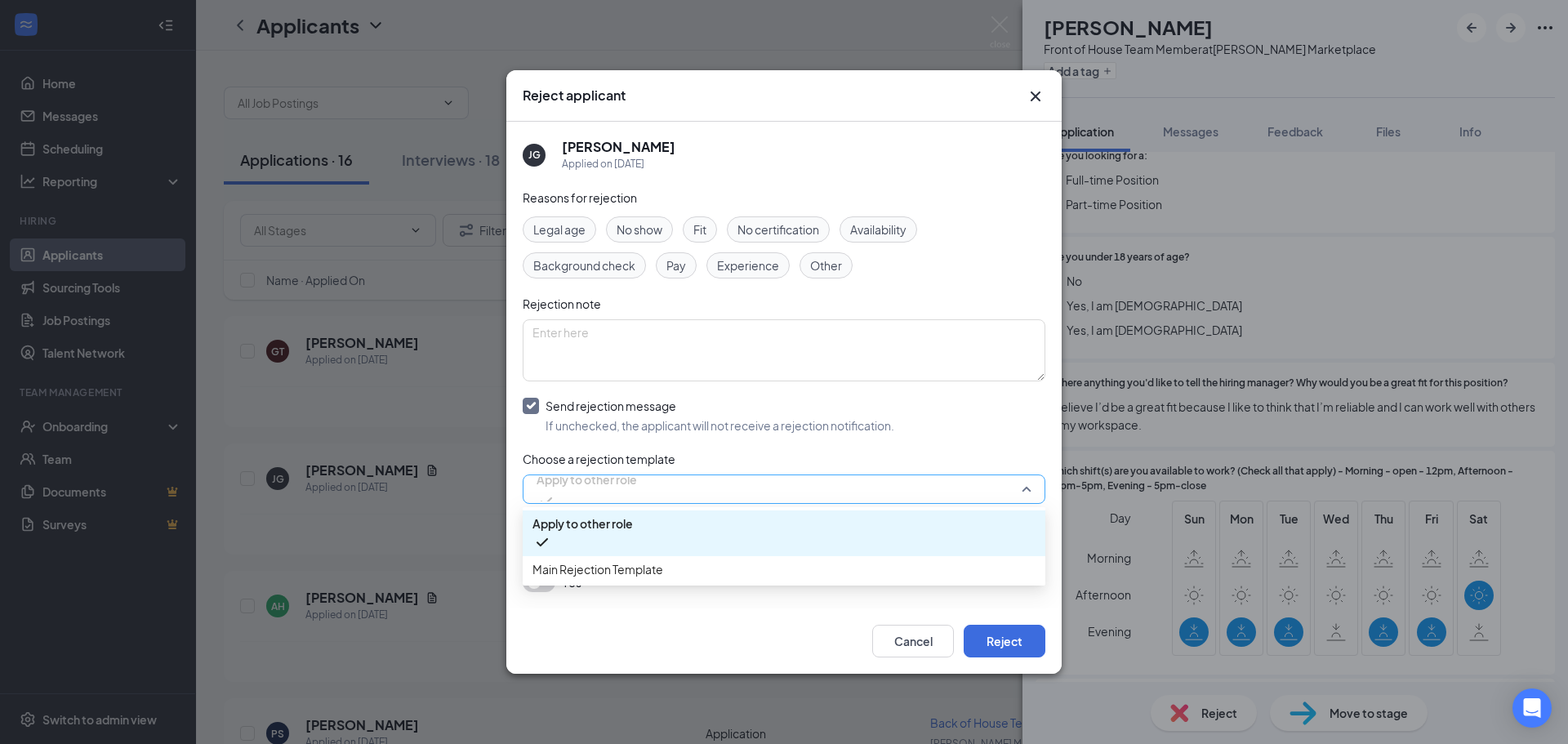
click at [635, 487] on span "Apply to other role" at bounding box center [586, 479] width 100 height 24
click at [674, 563] on span "Main Rejection Template" at bounding box center [784, 569] width 503 height 18
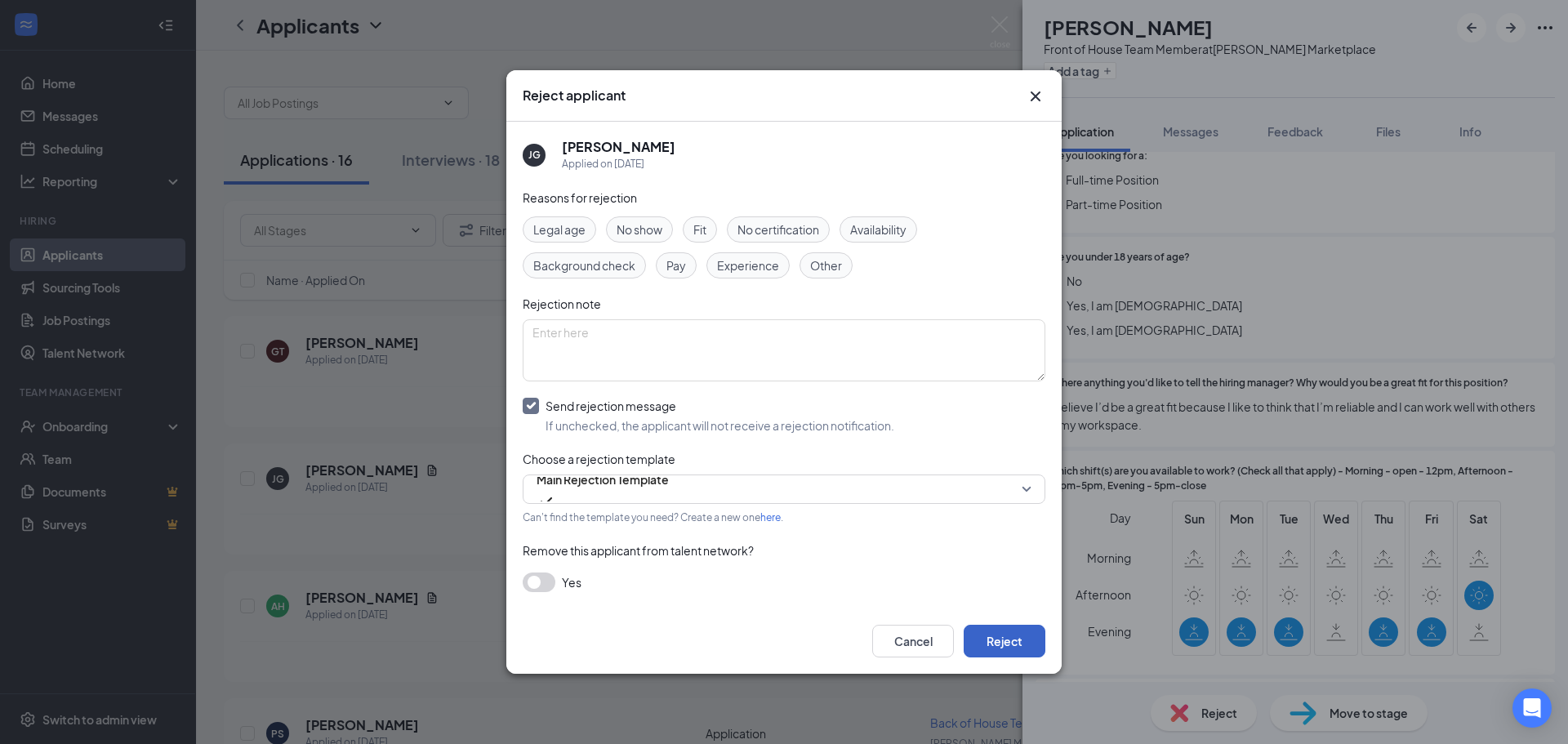
click at [1020, 639] on button "Reject" at bounding box center [1005, 642] width 82 height 33
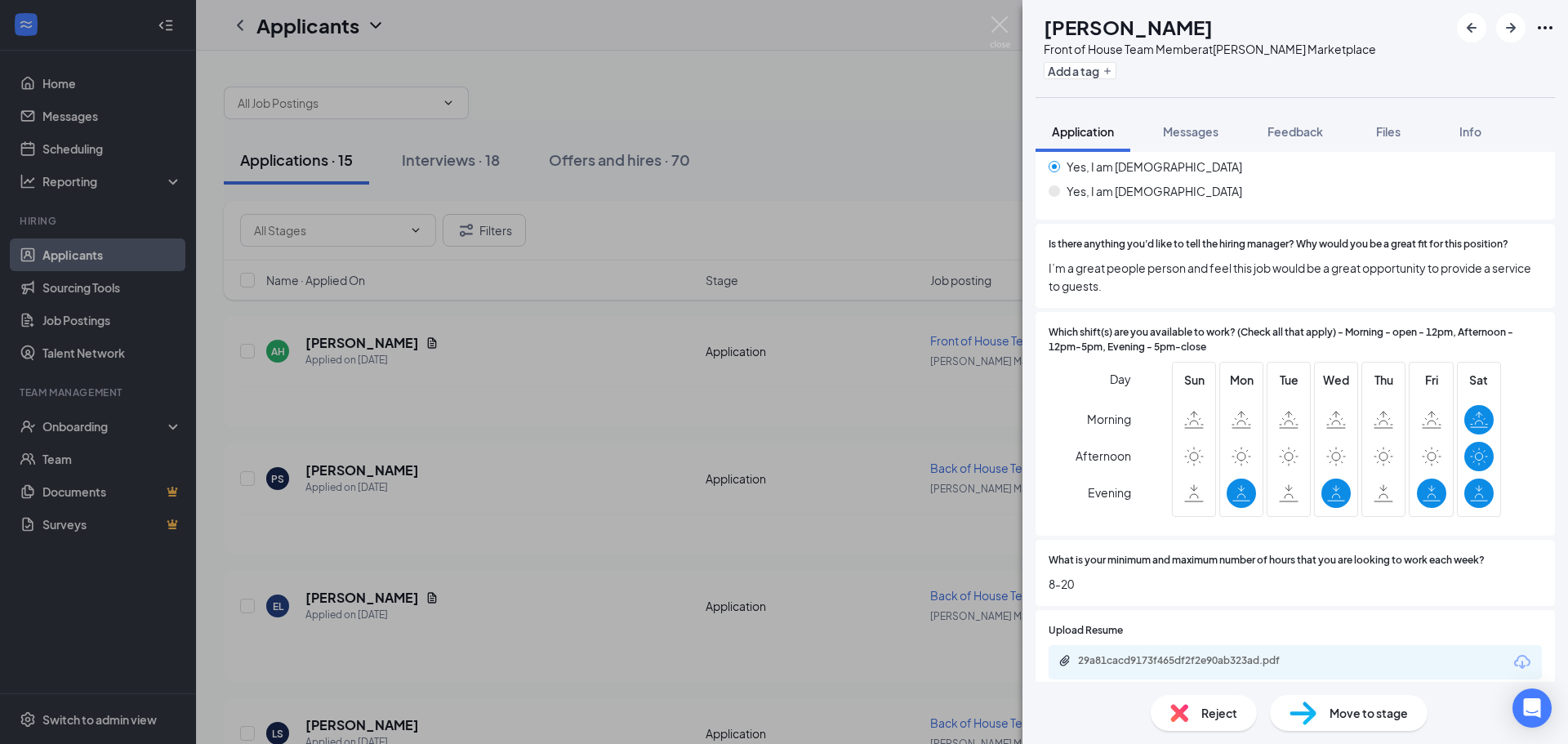
scroll to position [490, 0]
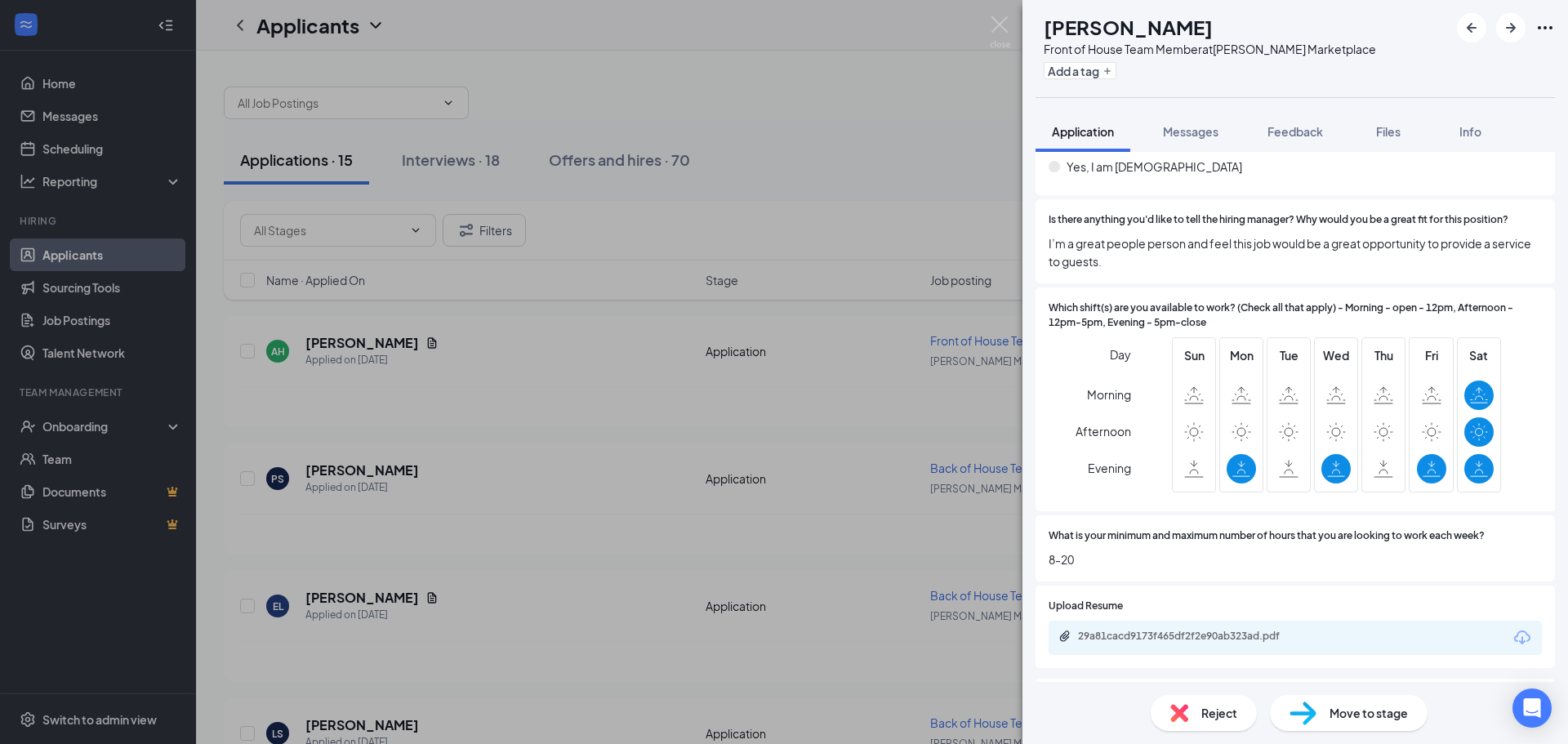
click at [1210, 717] on span "Reject" at bounding box center [1218, 713] width 36 height 18
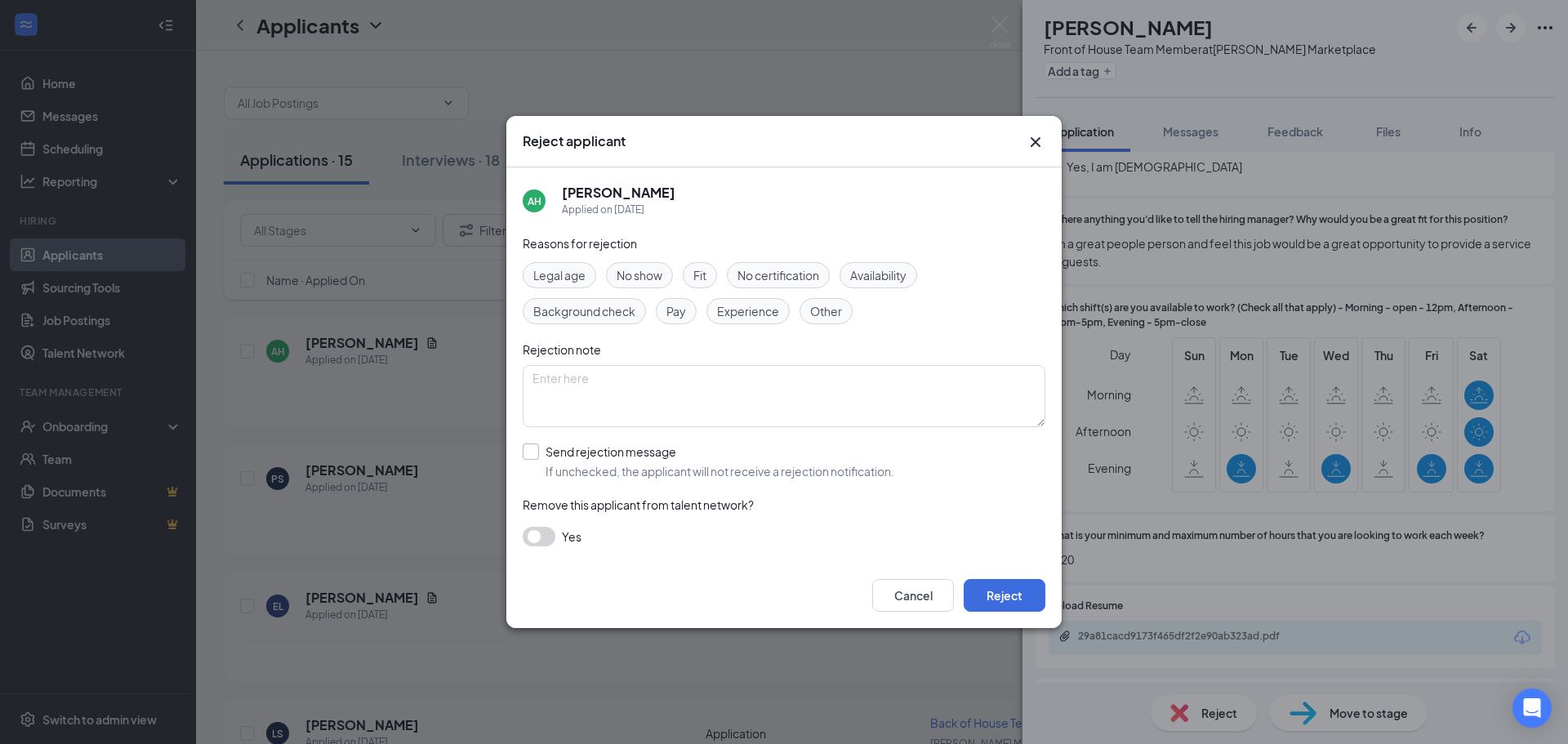
click at [621, 464] on input "Send rejection message If unchecked, the applicant will not receive a rejection…" at bounding box center [708, 461] width 372 height 36
checkbox input "true"
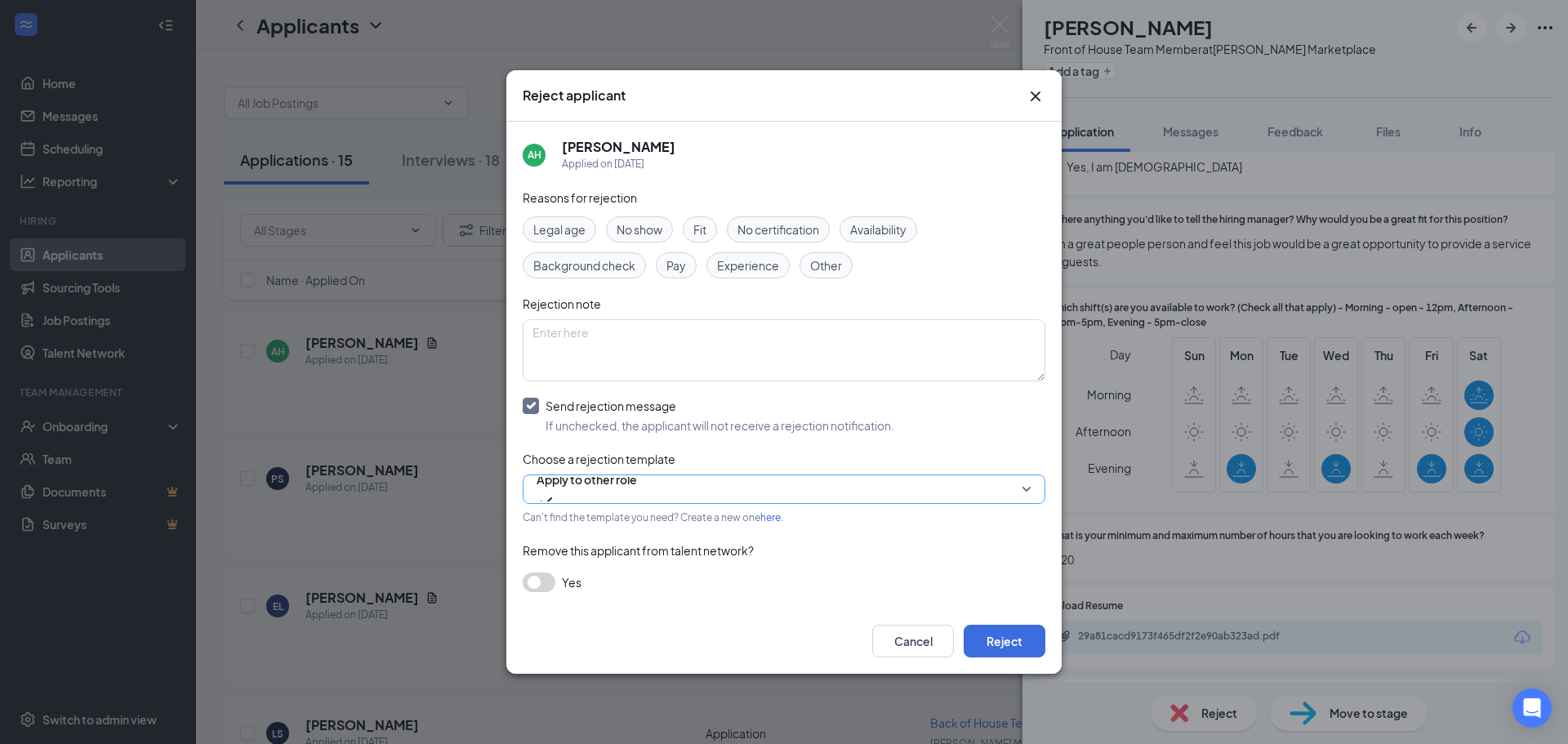
click at [637, 499] on span "Apply to other role" at bounding box center [586, 489] width 100 height 44
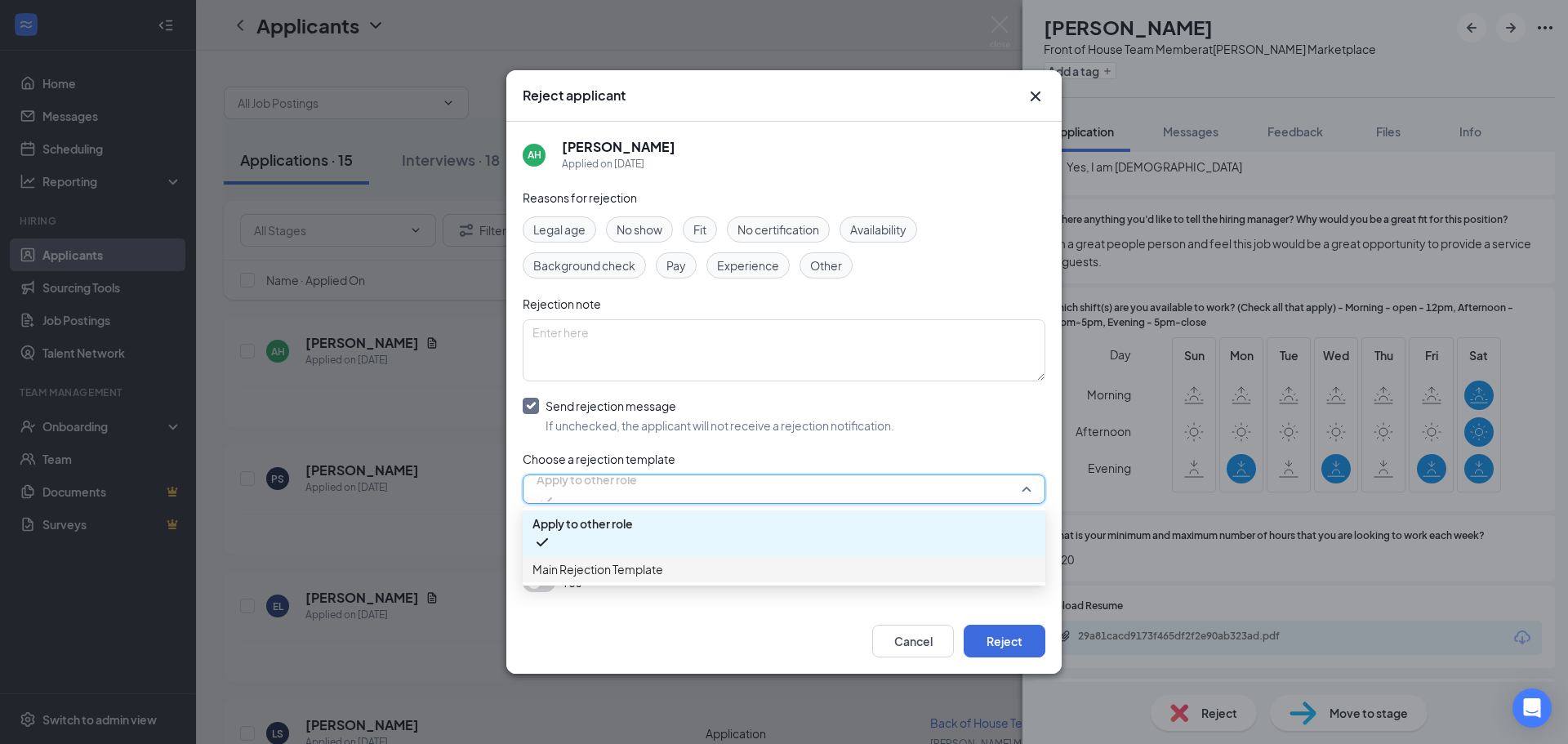
click at [682, 572] on span "Main Rejection Template" at bounding box center [784, 569] width 503 height 18
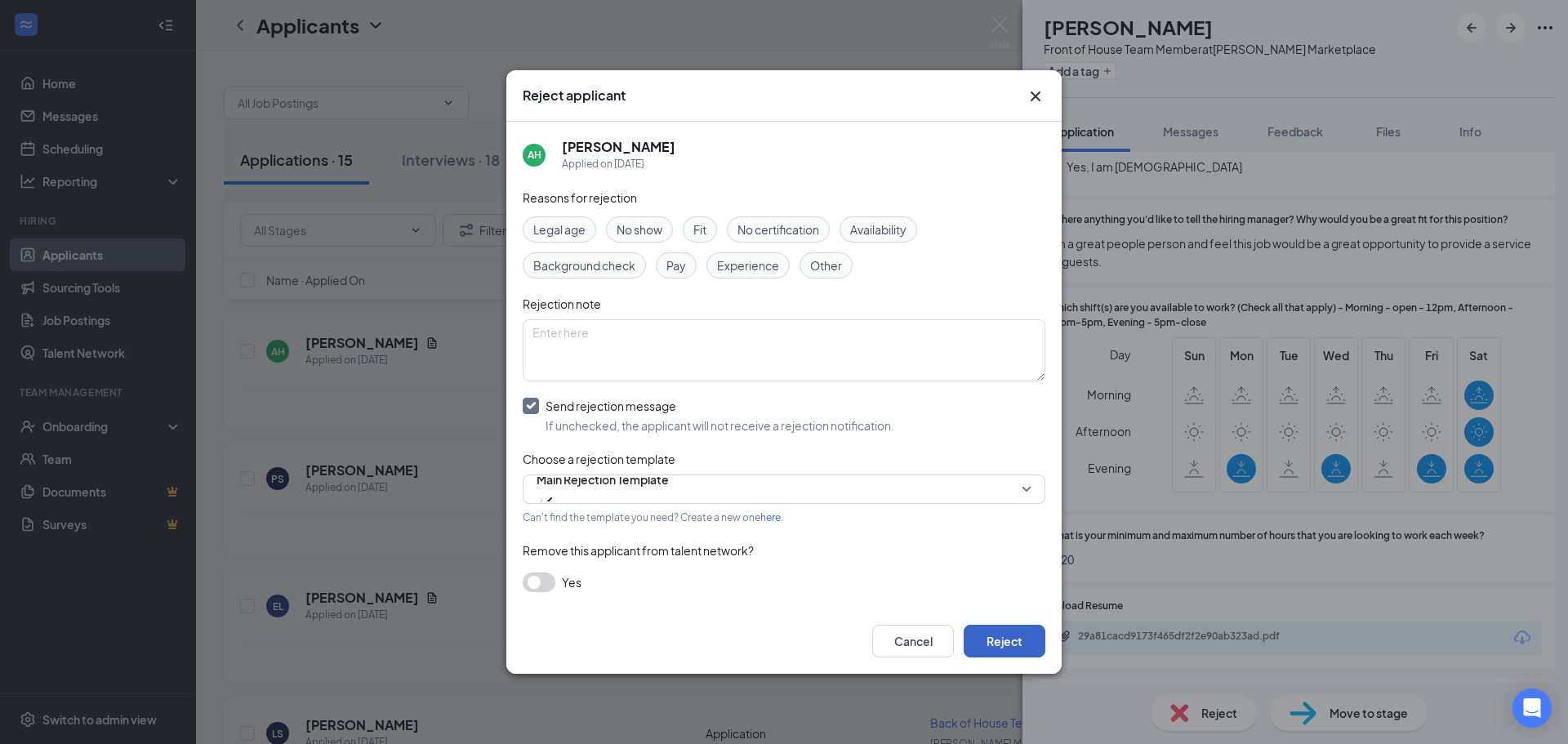
click at [985, 630] on button "Reject" at bounding box center [1005, 642] width 82 height 33
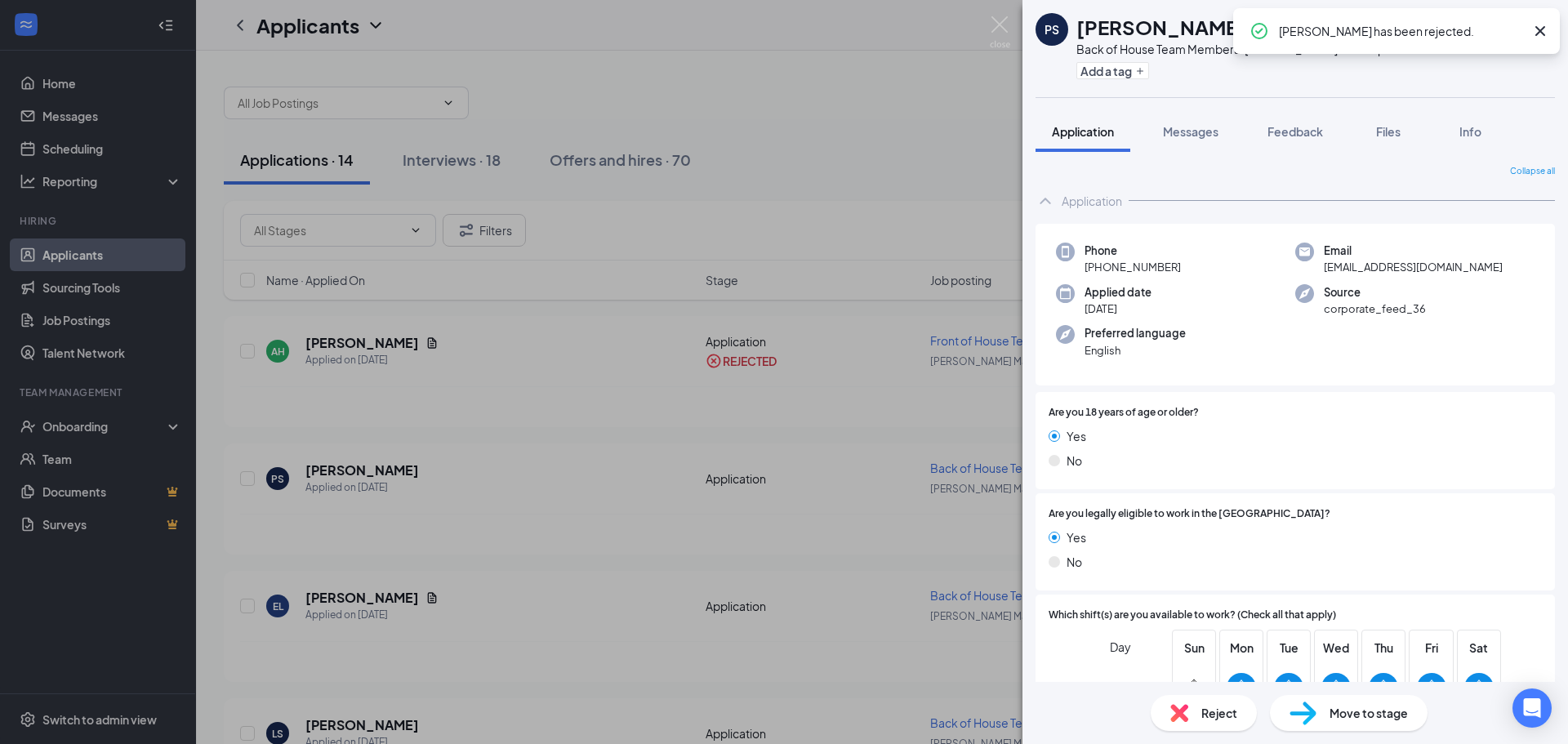
click at [764, 204] on div "PS [PERSON_NAME] Back of House Team Member at [PERSON_NAME] Marketplace Add a t…" at bounding box center [784, 372] width 1568 height 744
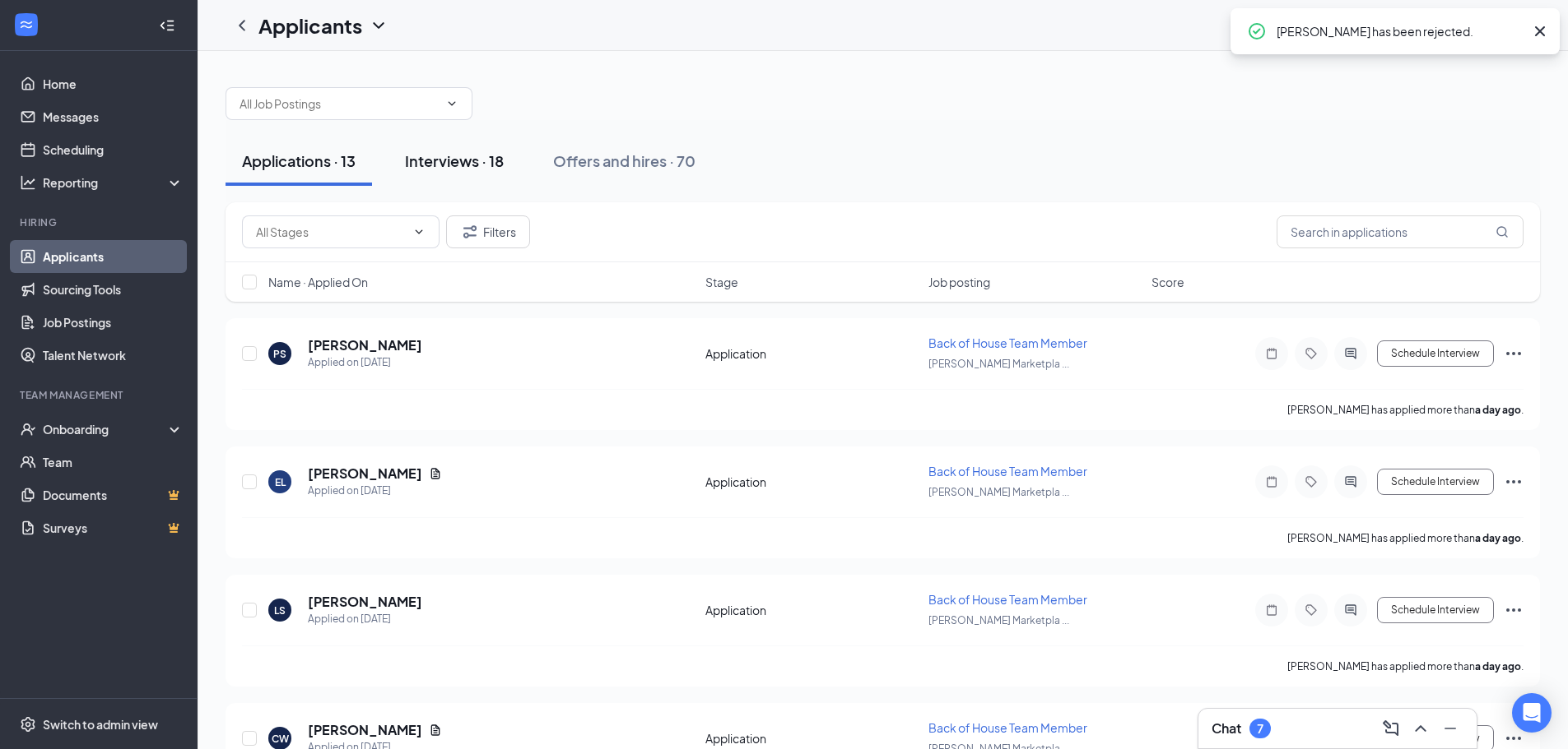
click at [470, 159] on div "Interviews · 18" at bounding box center [454, 160] width 99 height 21
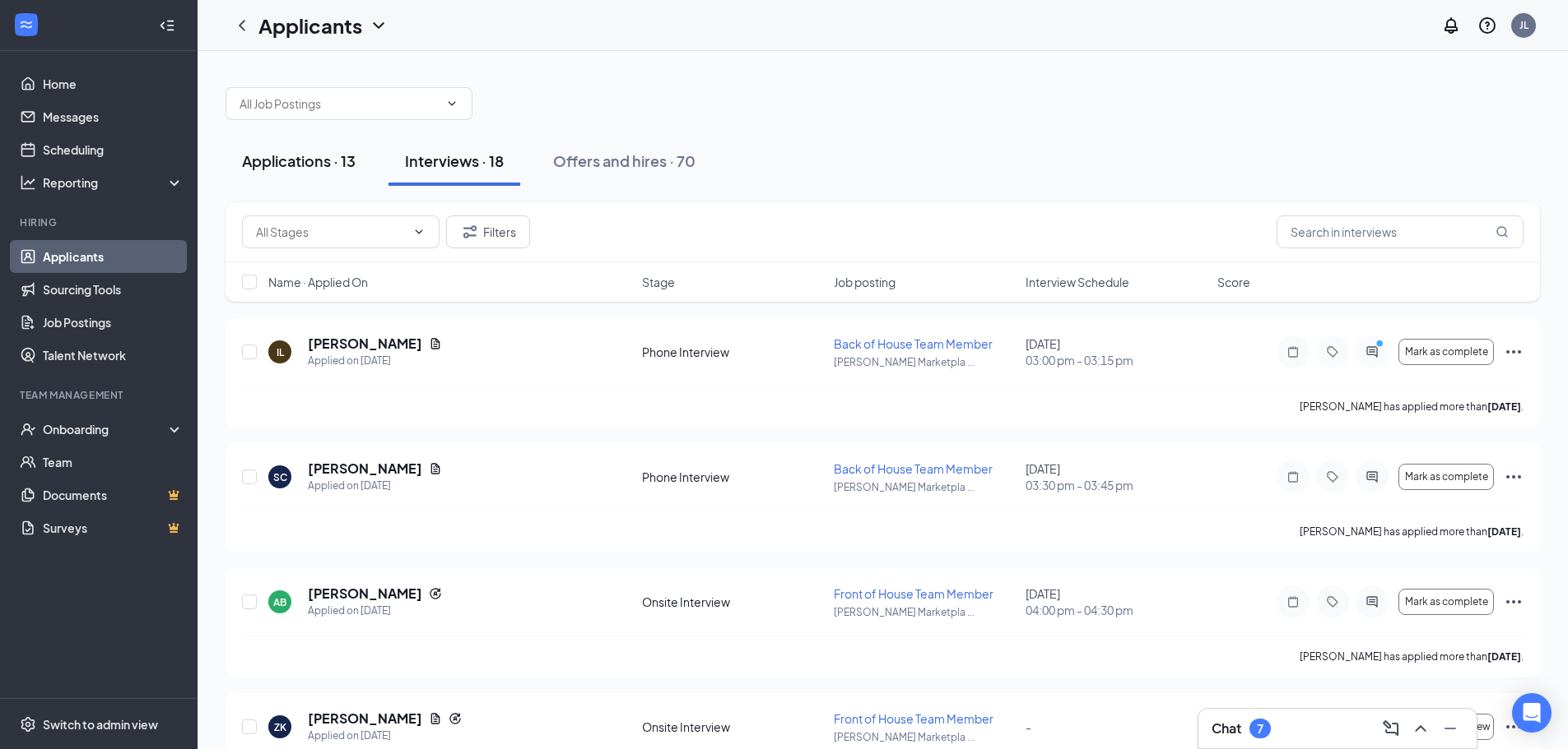
drag, startPoint x: 241, startPoint y: 119, endPoint x: 342, endPoint y: 184, distance: 120.1
click at [334, 173] on button "Applications · 13" at bounding box center [298, 161] width 147 height 49
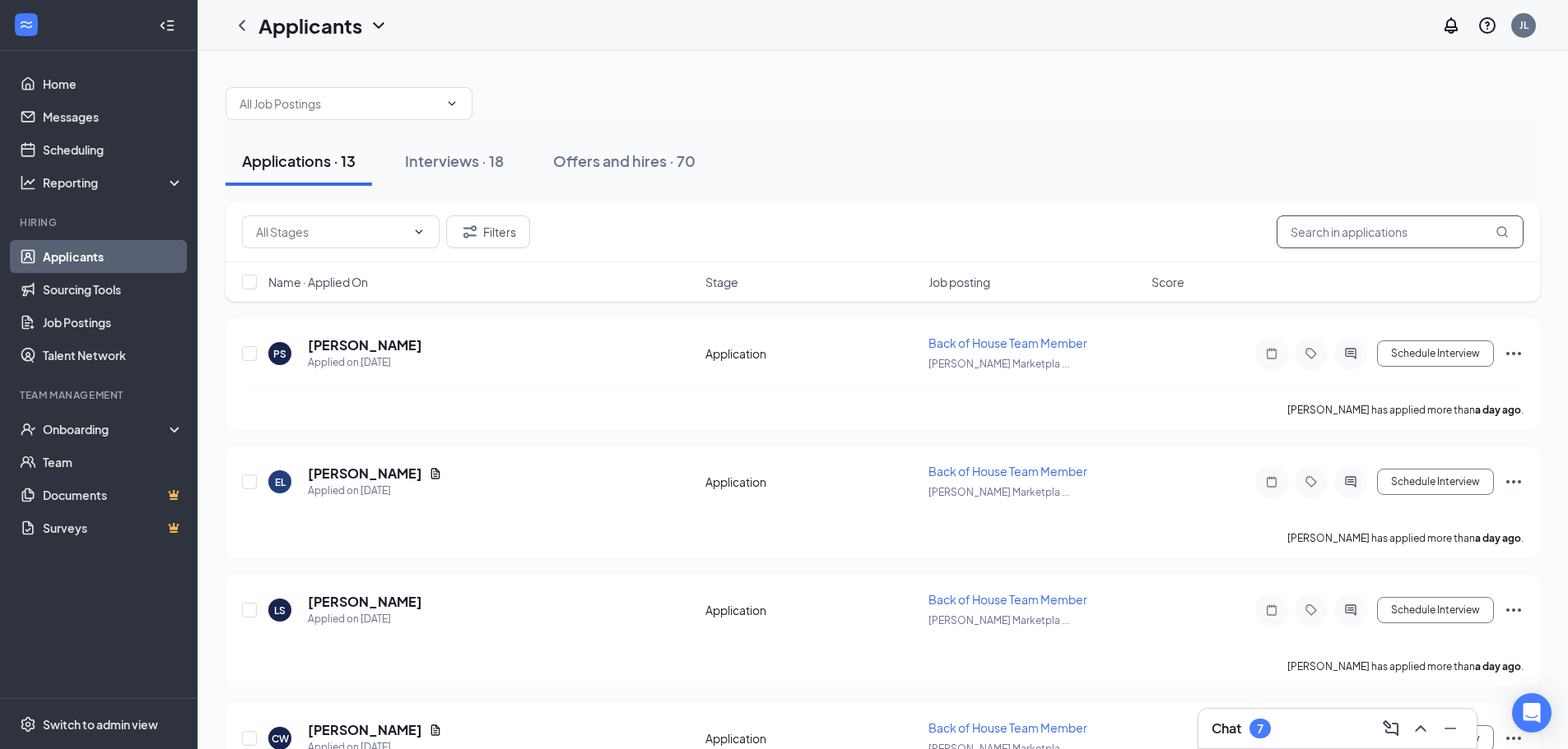
click at [1384, 236] on input "text" at bounding box center [1400, 232] width 246 height 33
click at [485, 230] on button "Filters" at bounding box center [488, 232] width 84 height 33
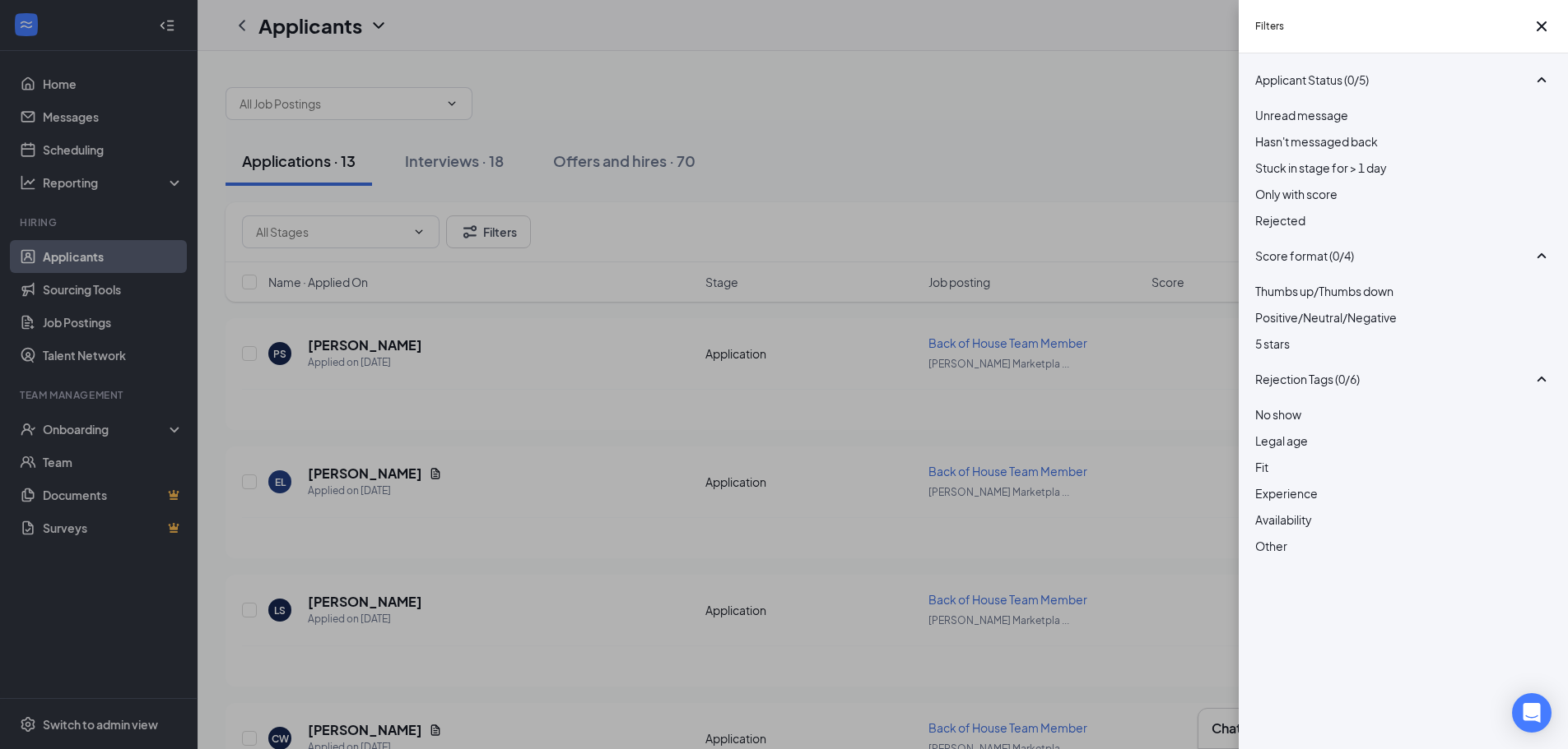
click at [1261, 211] on div at bounding box center [1403, 211] width 296 height 0
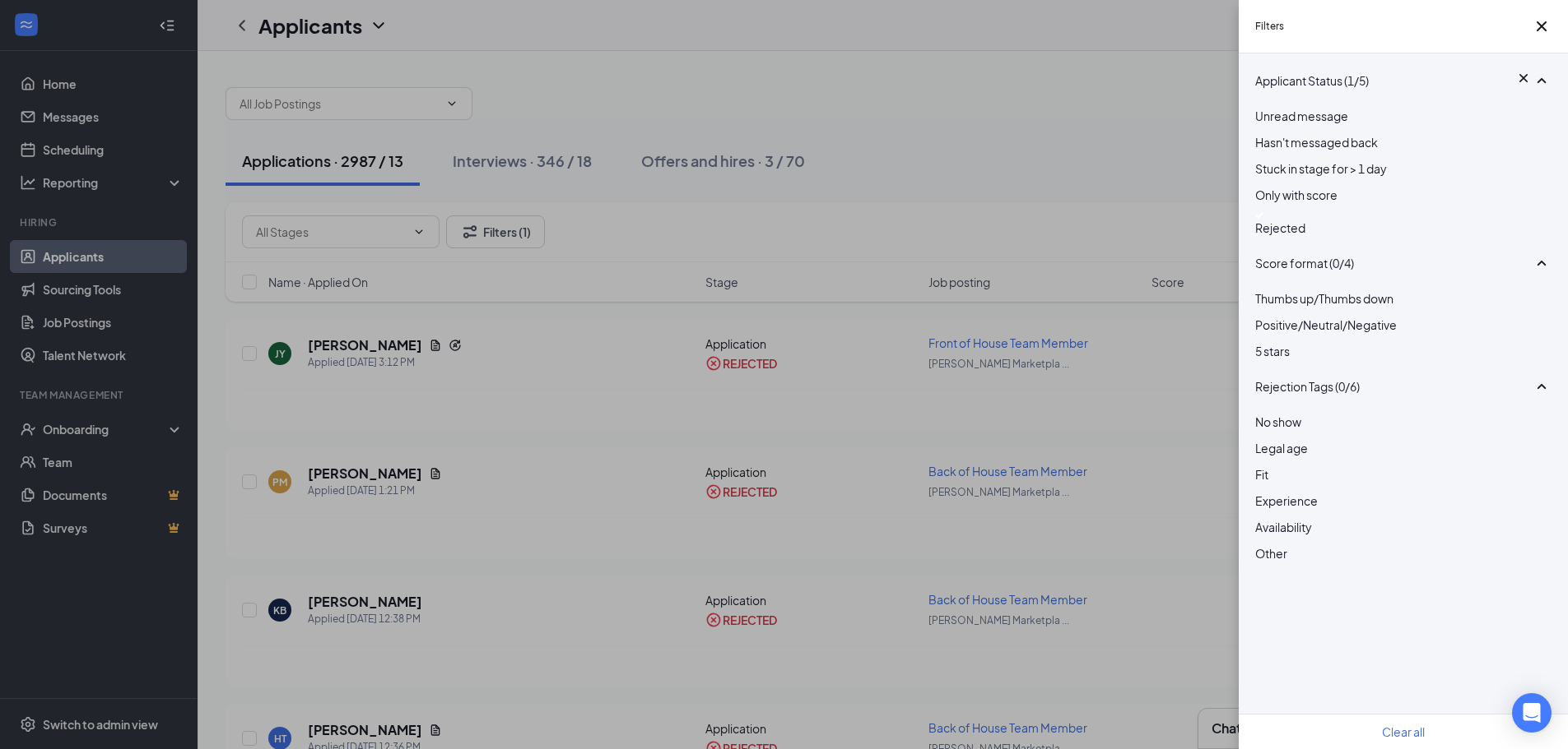
click at [1131, 172] on div "Filters Applicant Status (1/5) Unread message Hasn't messaged back Stuck in sta…" at bounding box center [784, 374] width 1568 height 749
click at [739, 191] on div "Filters Applicant Status (1/5) Unread message Hasn't messaged back Stuck in sta…" at bounding box center [784, 374] width 1568 height 749
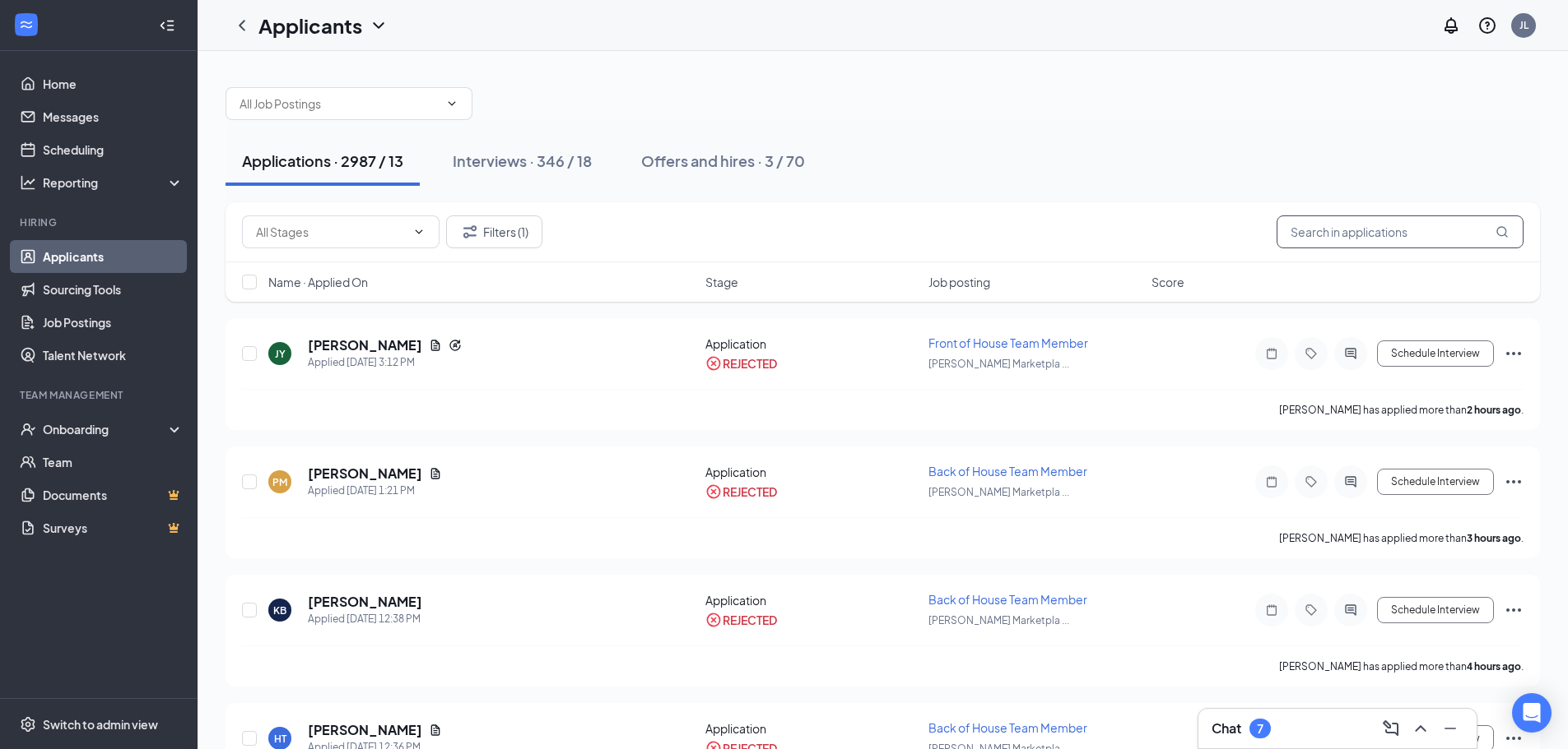
click at [1339, 230] on input "text" at bounding box center [1400, 232] width 246 height 33
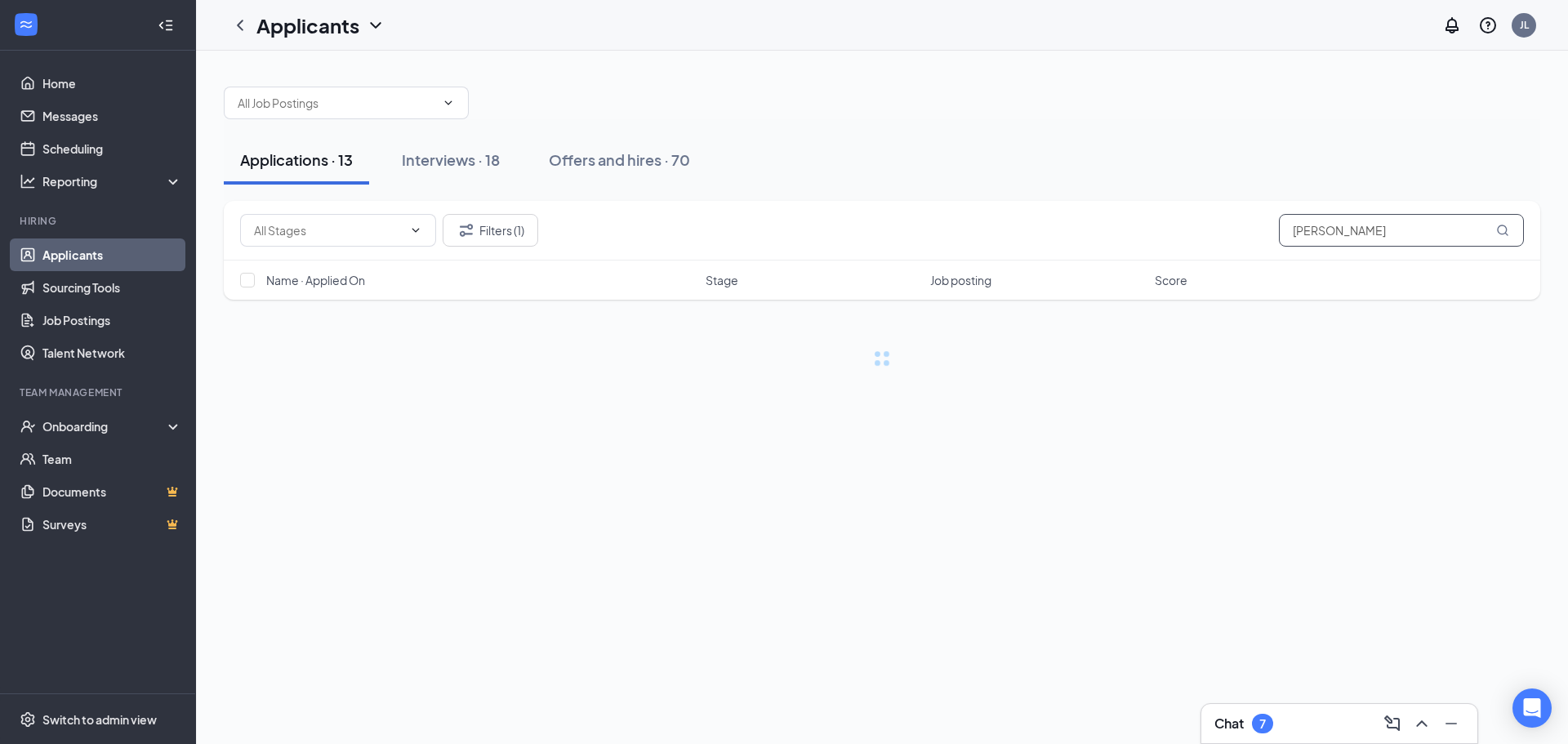
type input "[PERSON_NAME]"
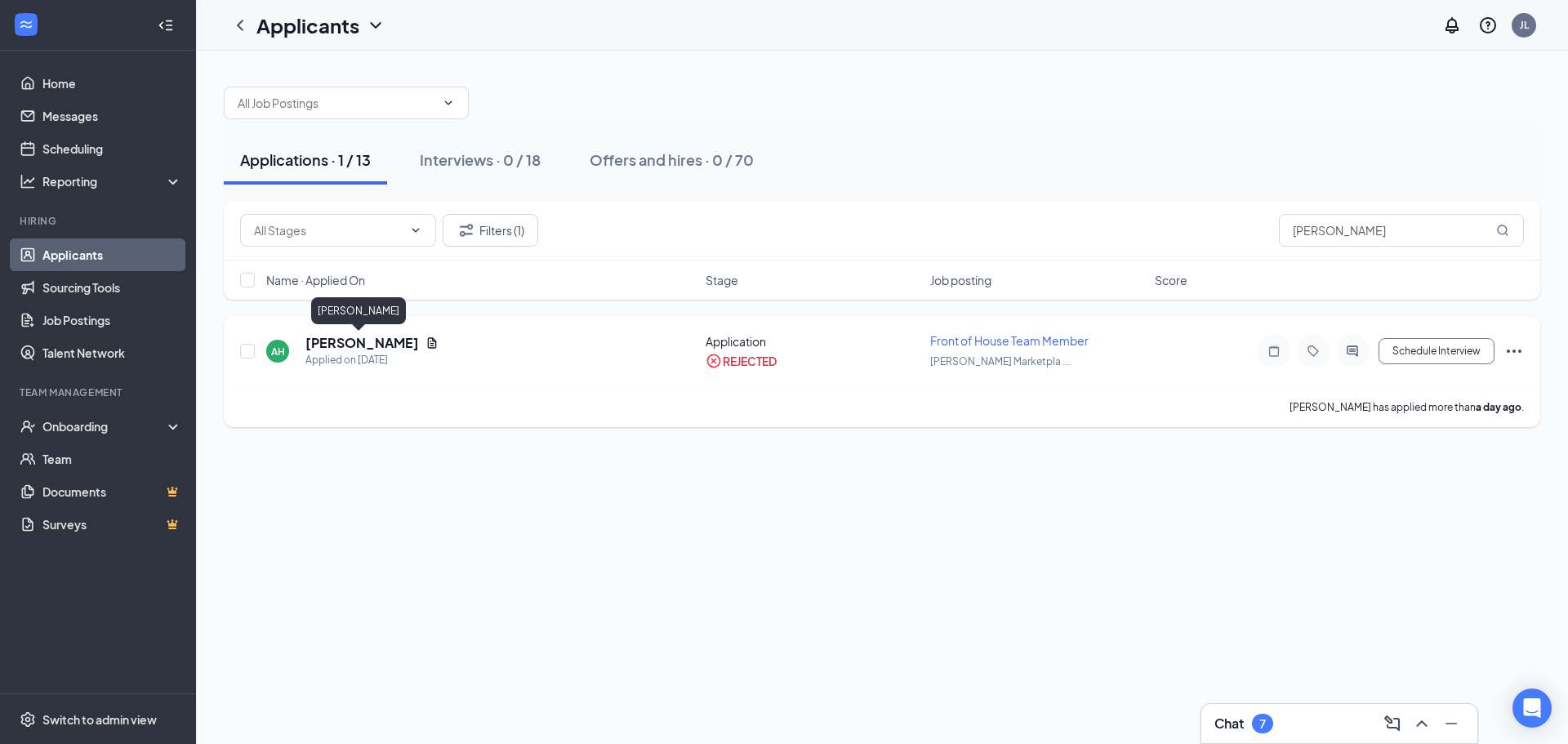
click at [369, 340] on h5 "[PERSON_NAME]" at bounding box center [362, 343] width 114 height 18
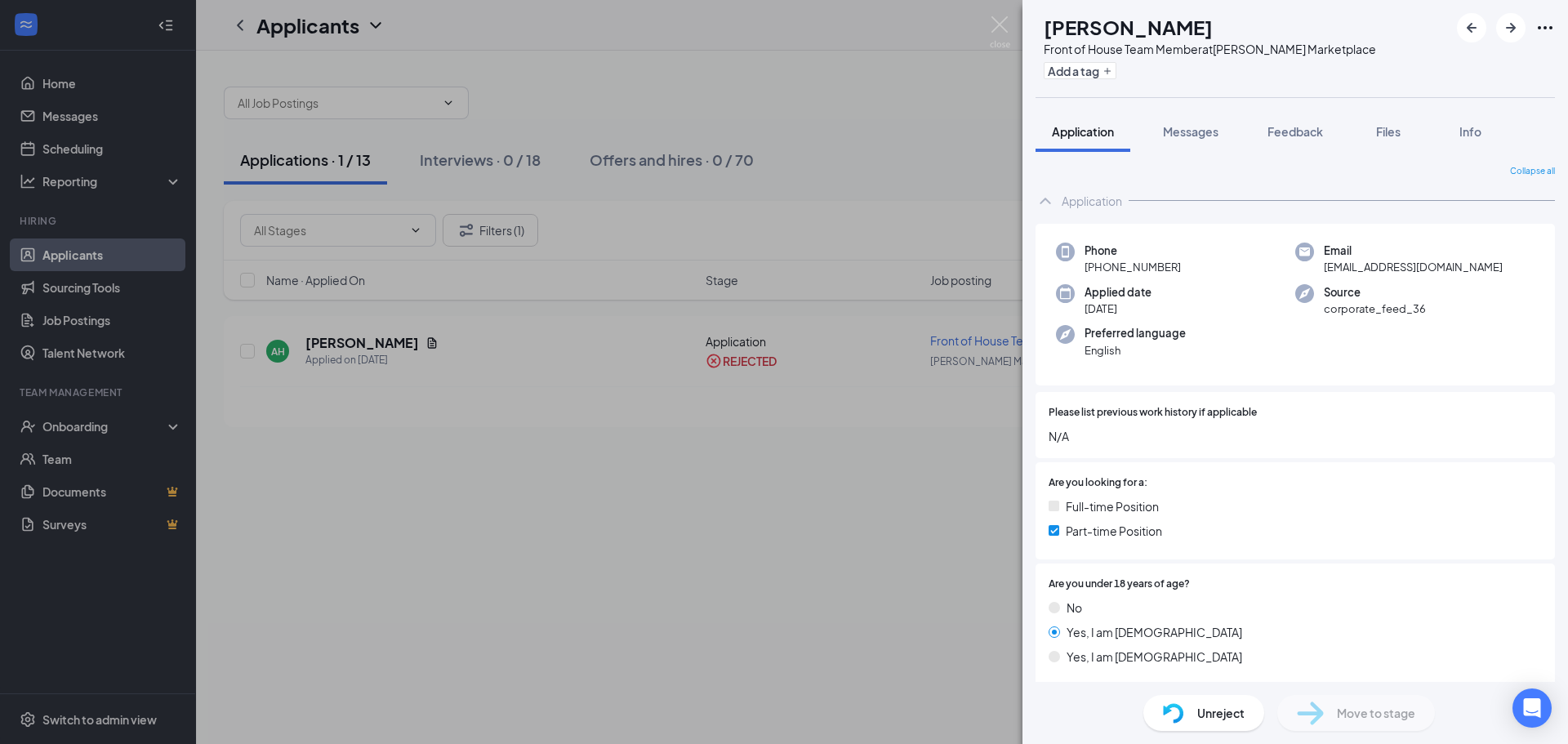
click at [1212, 717] on span "Unreject" at bounding box center [1220, 713] width 48 height 18
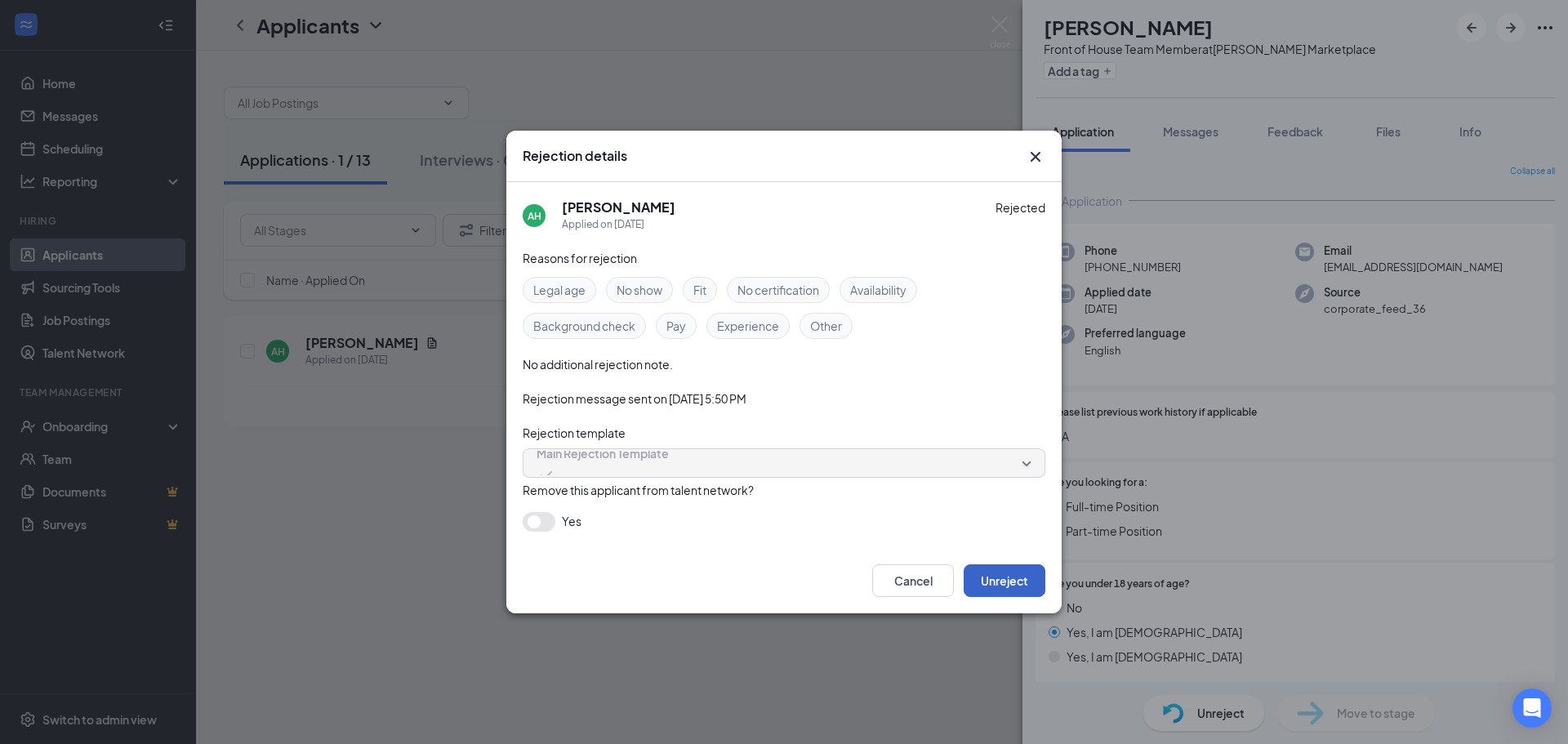
click at [1006, 581] on button "Unreject" at bounding box center [1005, 581] width 82 height 33
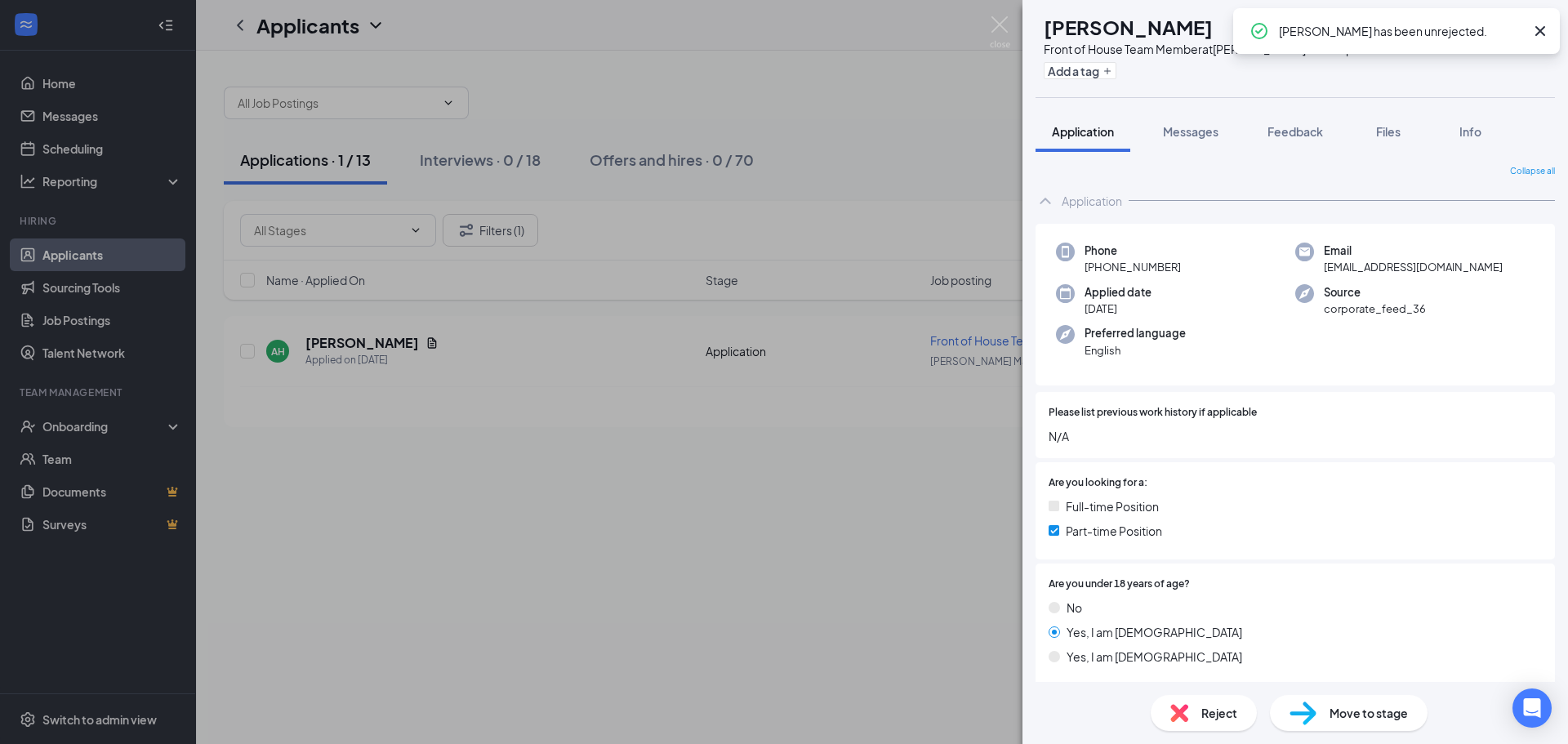
click at [1345, 718] on span "Move to stage" at bounding box center [1369, 713] width 79 height 18
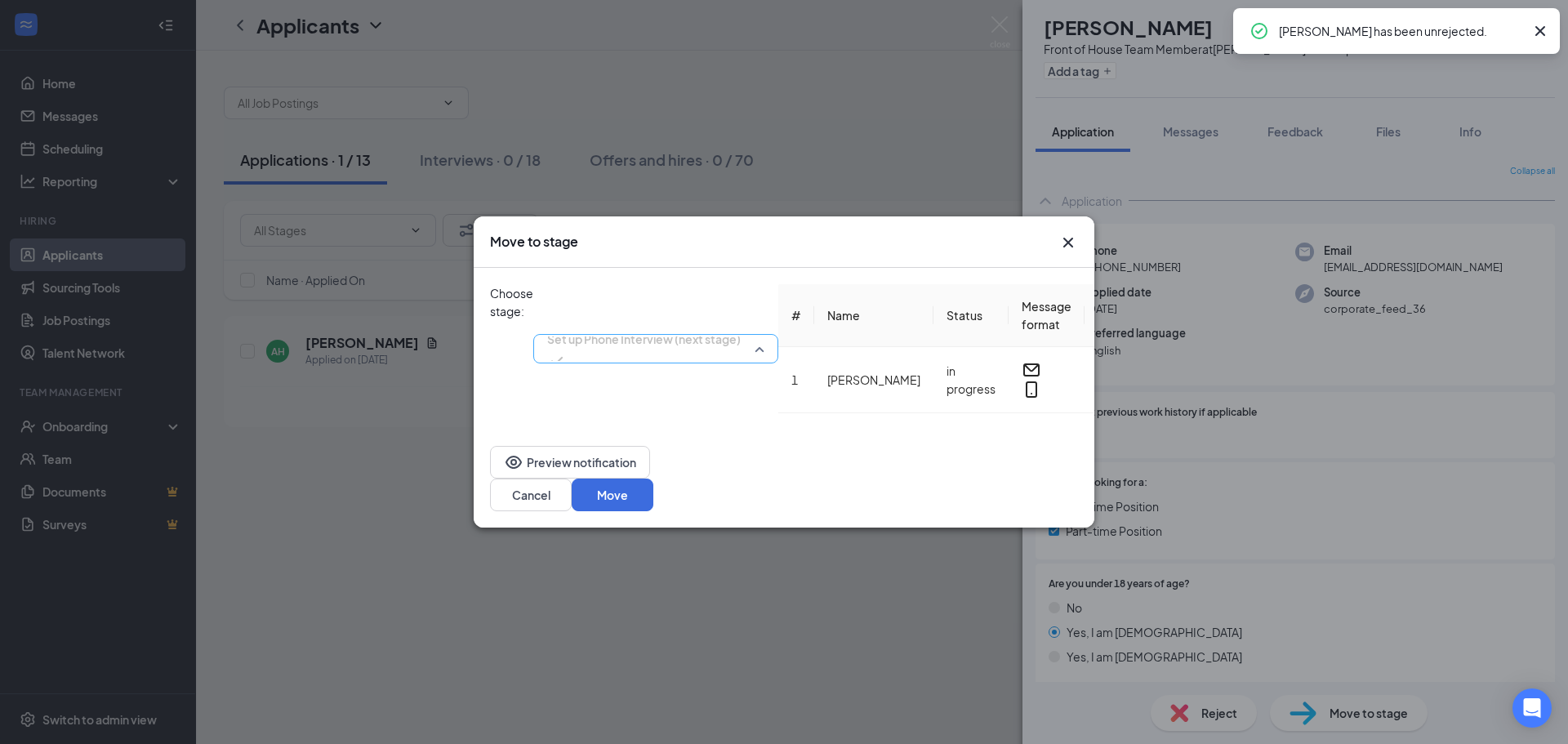
click at [700, 305] on div "Set up Phone Interview (next stage) 3701214 3701959 3985228 Application (curren…" at bounding box center [655, 349] width 245 height 129
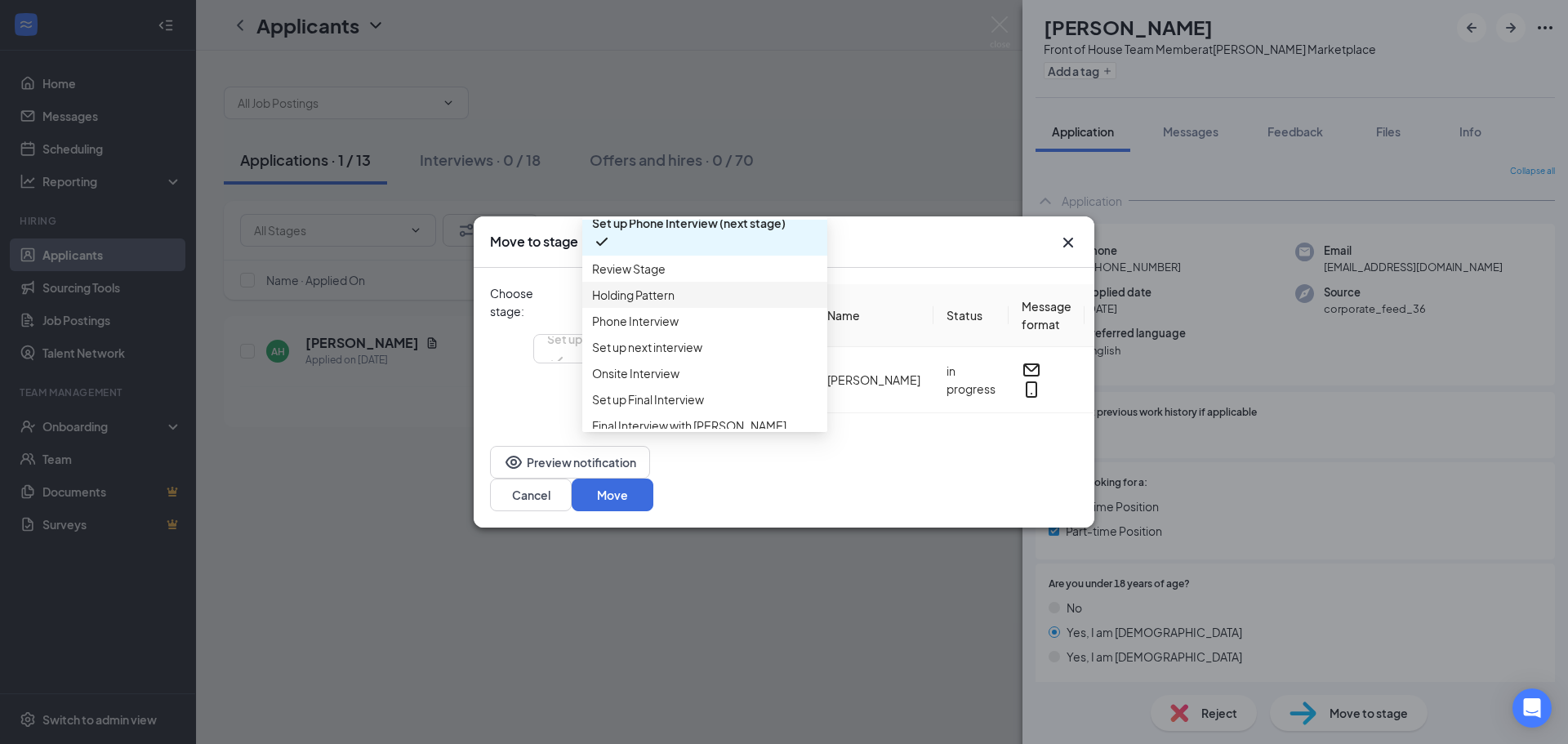
scroll to position [82, 0]
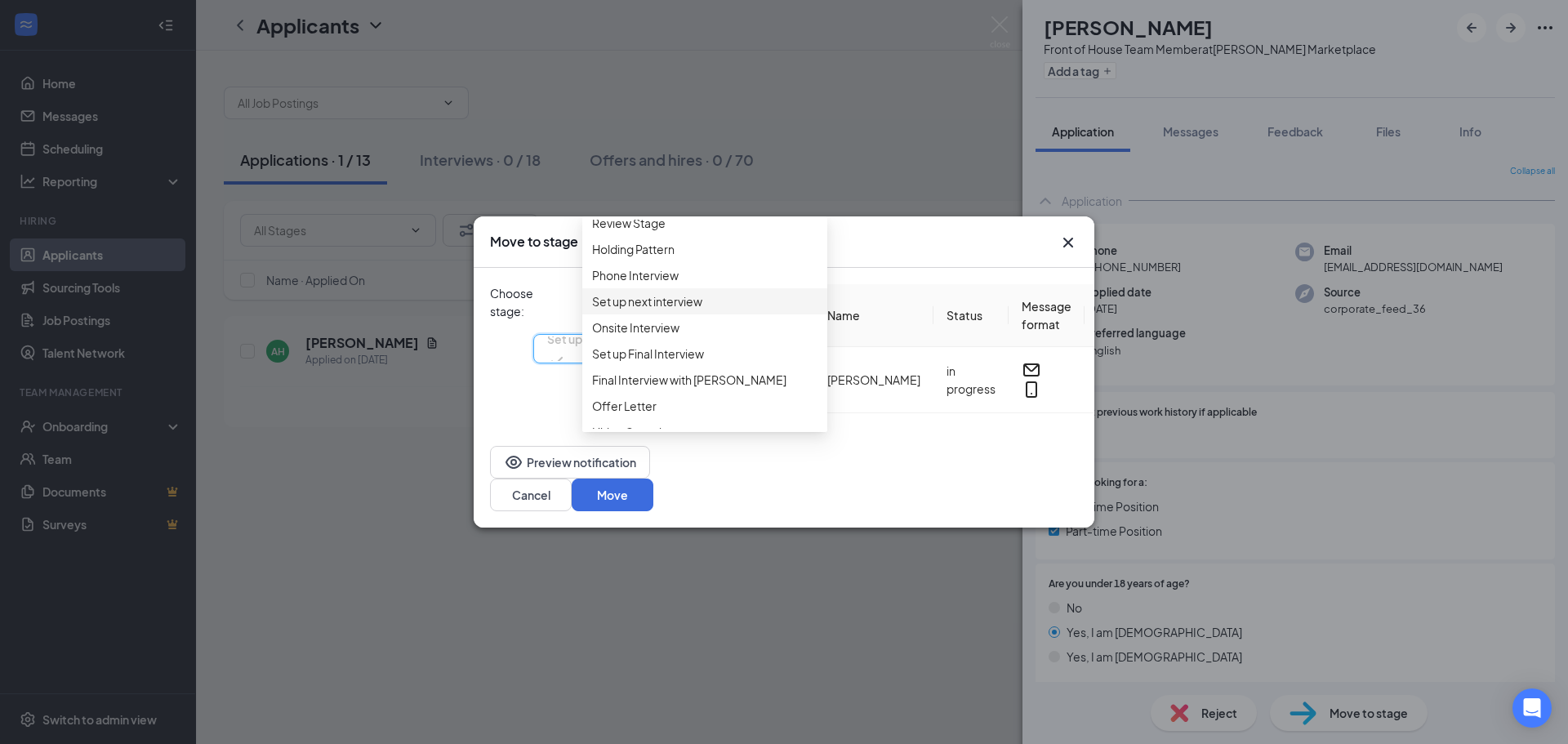
click at [697, 311] on span "Set up next interview" at bounding box center [648, 301] width 111 height 18
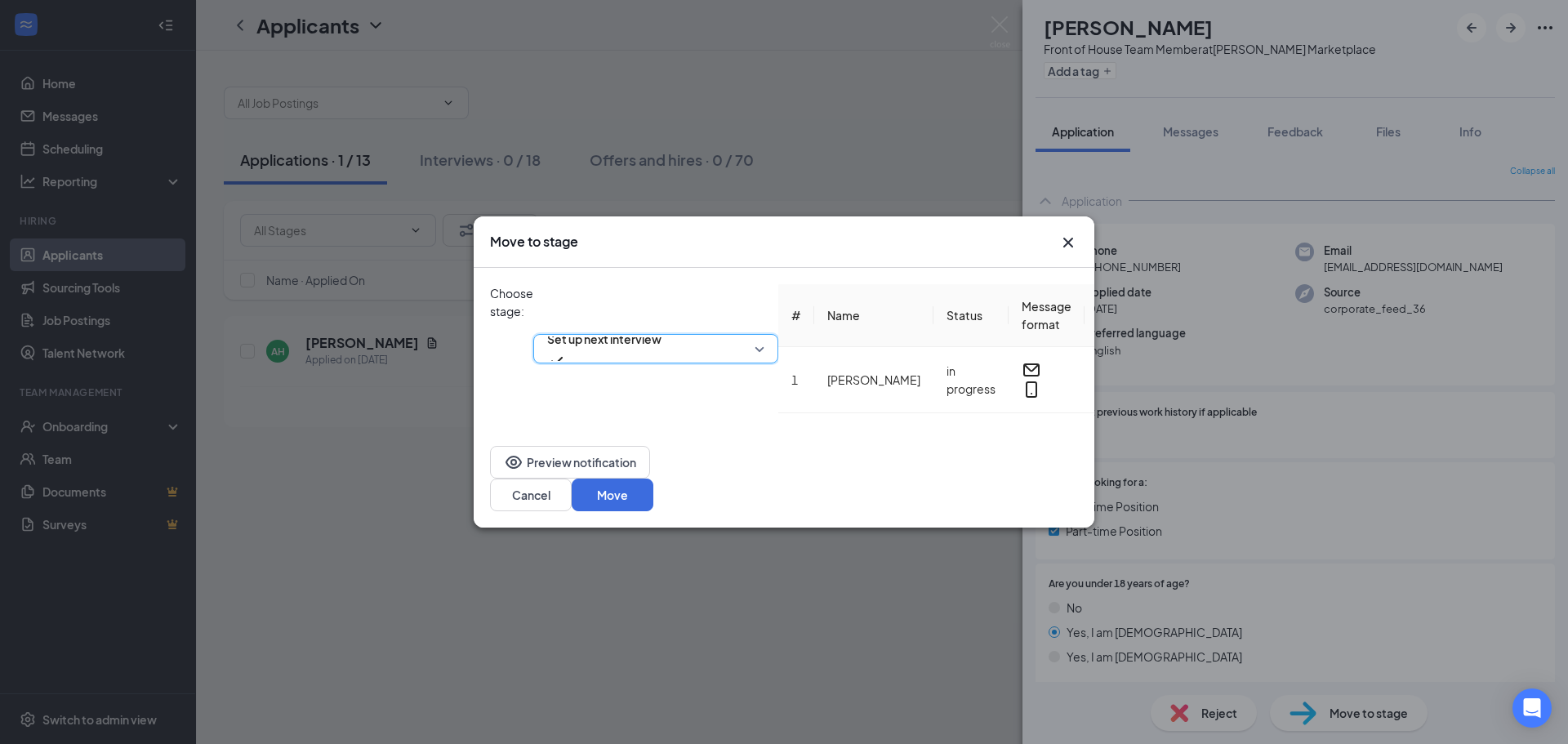
click at [763, 299] on div "3701958 Set up next interview 3701943 3701958 3701957 Application (current stag…" at bounding box center [655, 349] width 245 height 129
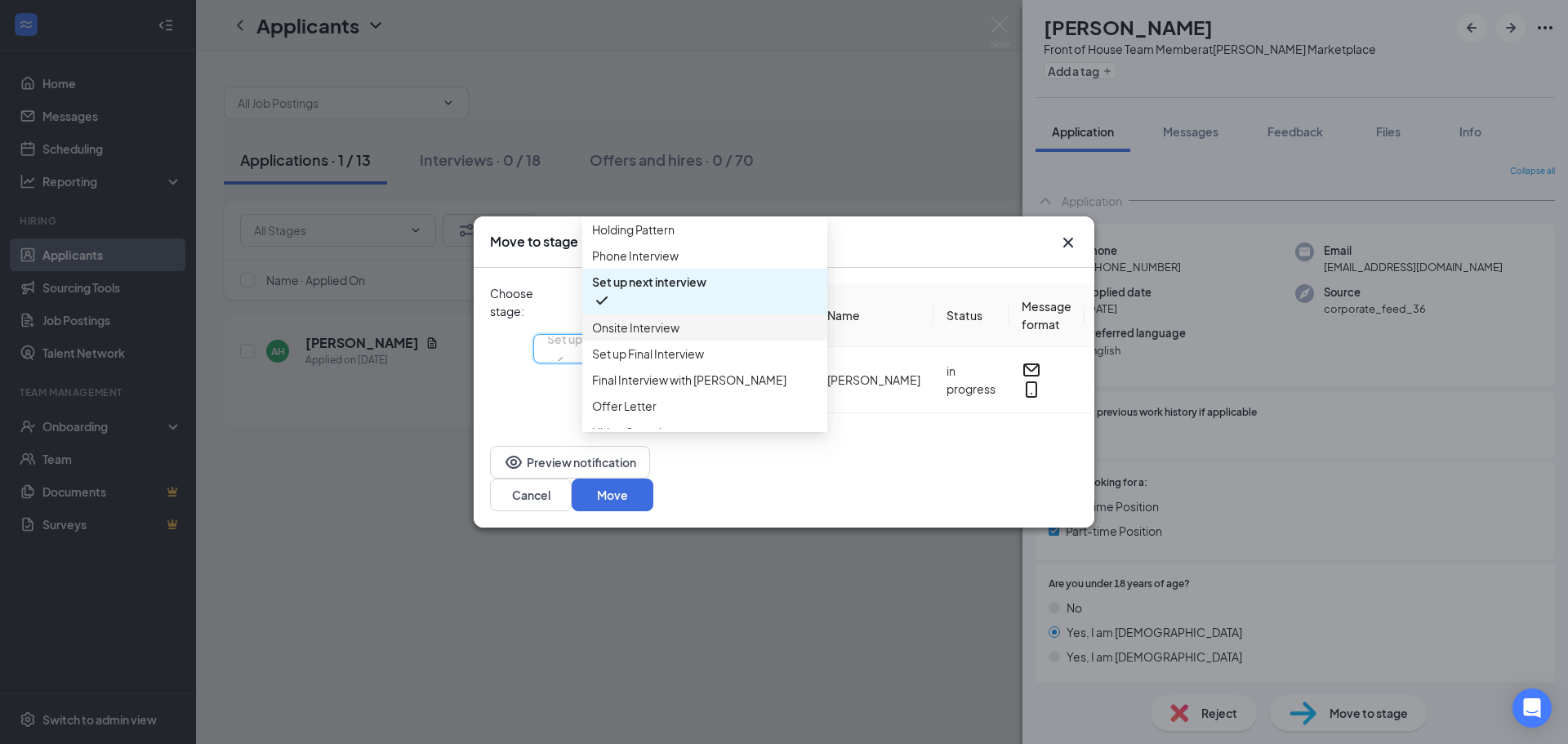
click at [696, 337] on span "Onsite Interview" at bounding box center [705, 327] width 225 height 18
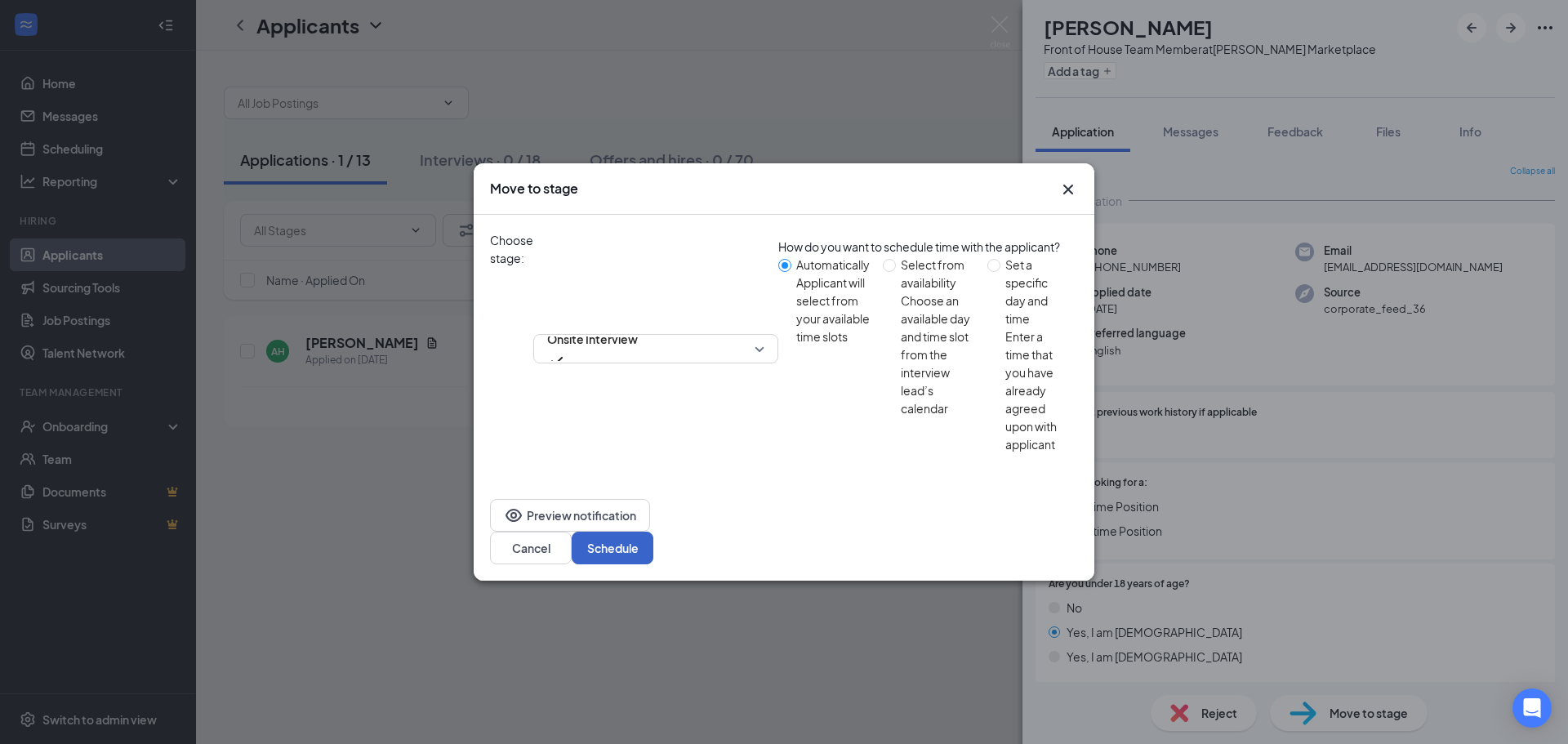
click at [653, 532] on button "Schedule" at bounding box center [613, 549] width 82 height 33
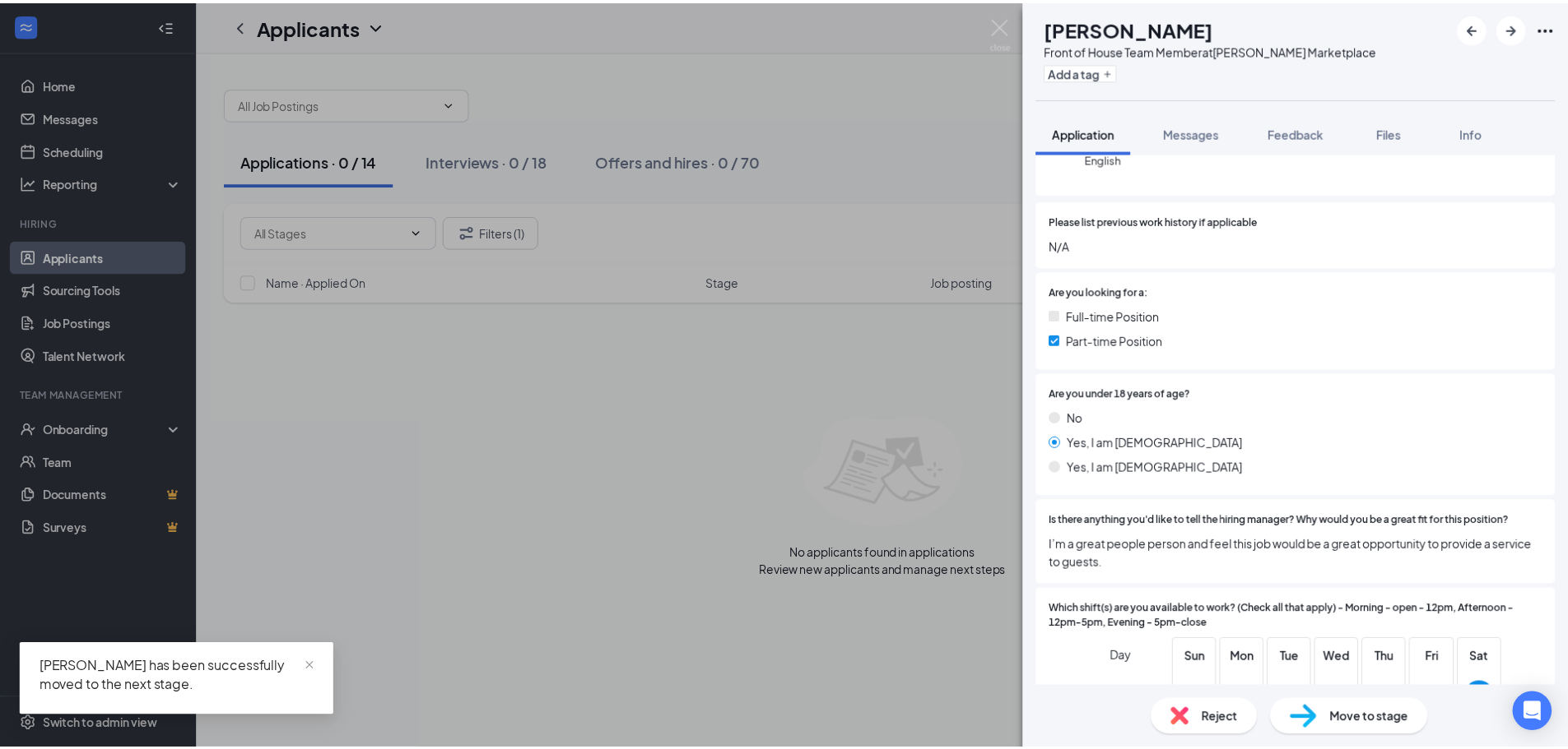
scroll to position [246, 0]
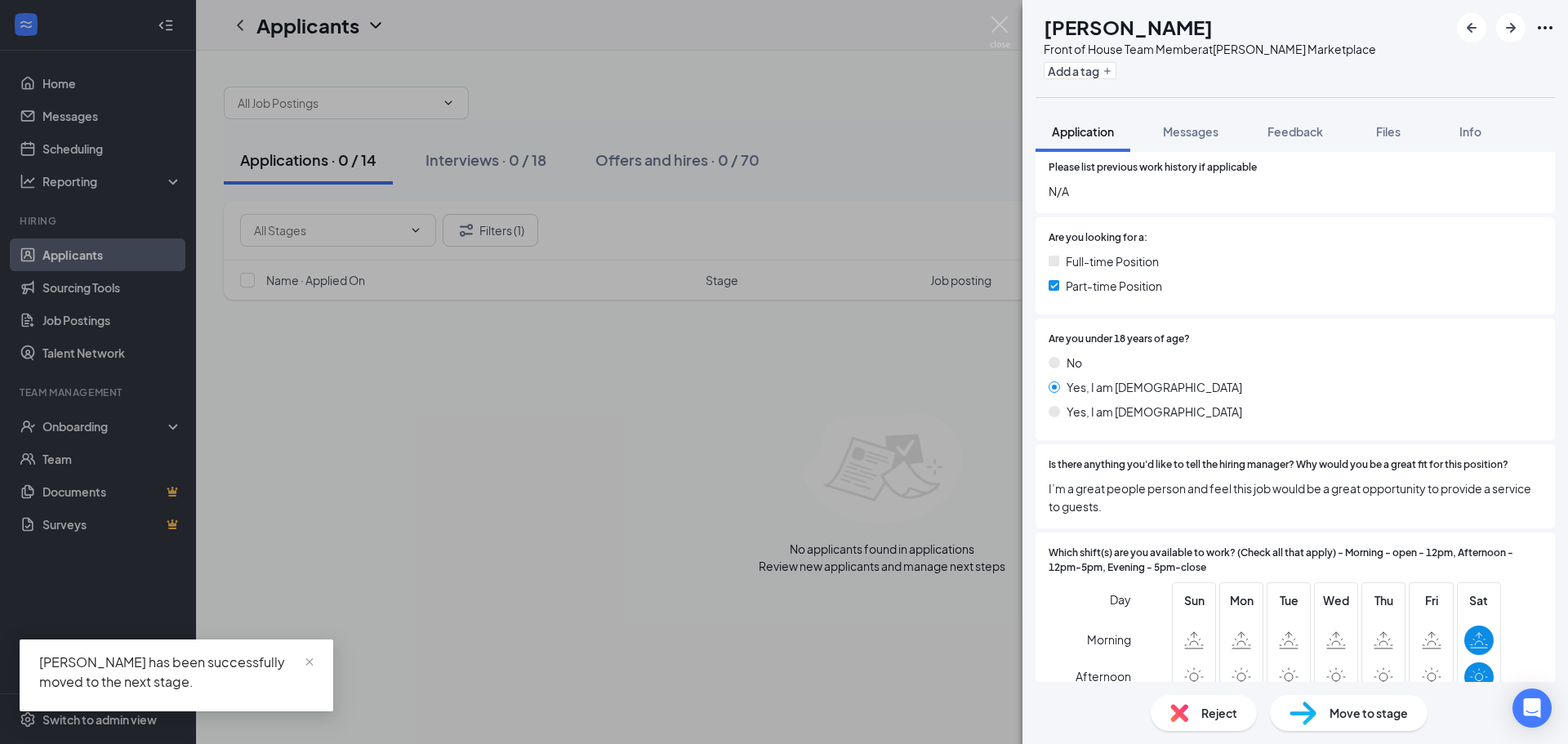
click at [781, 452] on div "AH [PERSON_NAME] Front of House Team Member at [PERSON_NAME] Marketplace Add a …" at bounding box center [784, 372] width 1568 height 744
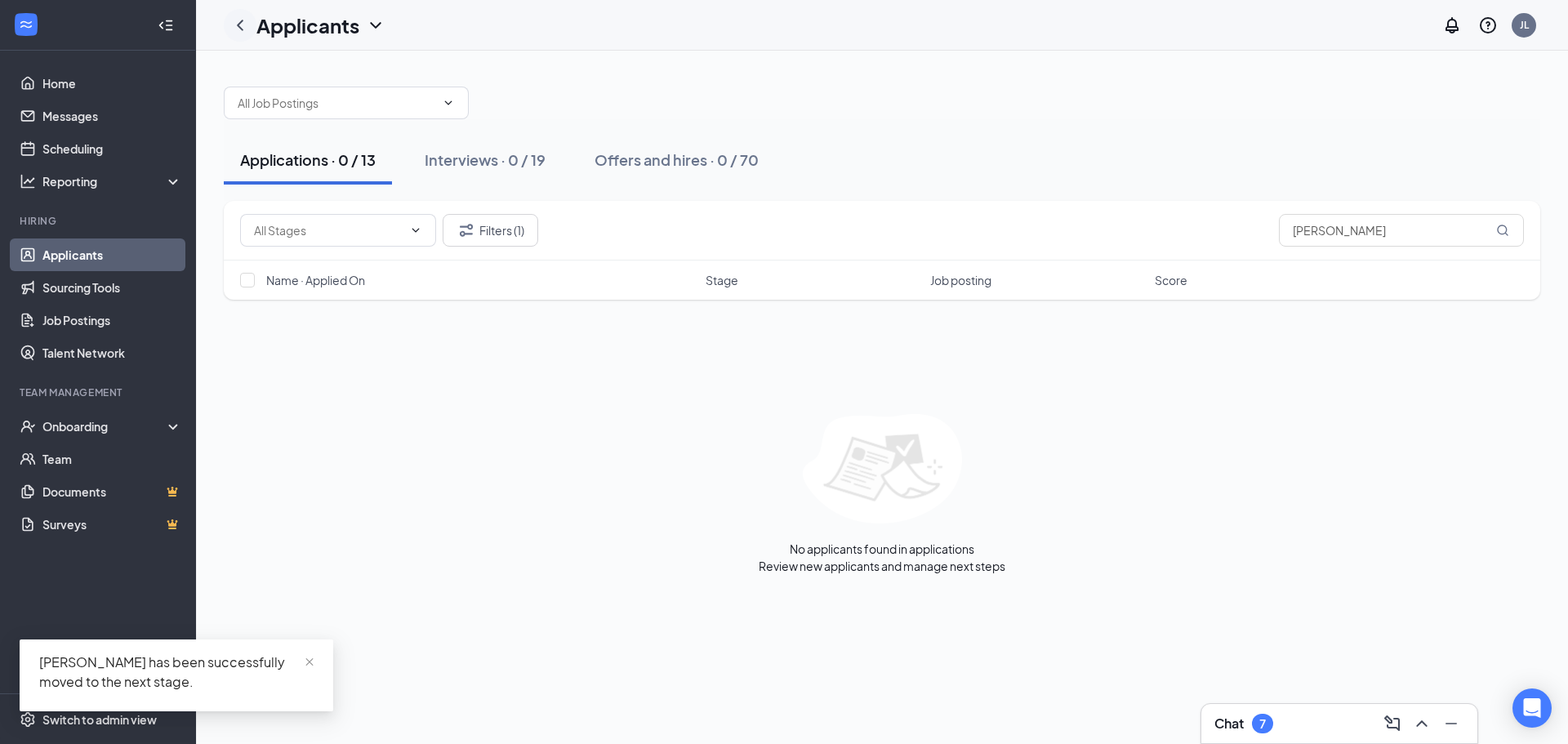
click at [233, 22] on icon "ChevronLeft" at bounding box center [240, 25] width 19 height 19
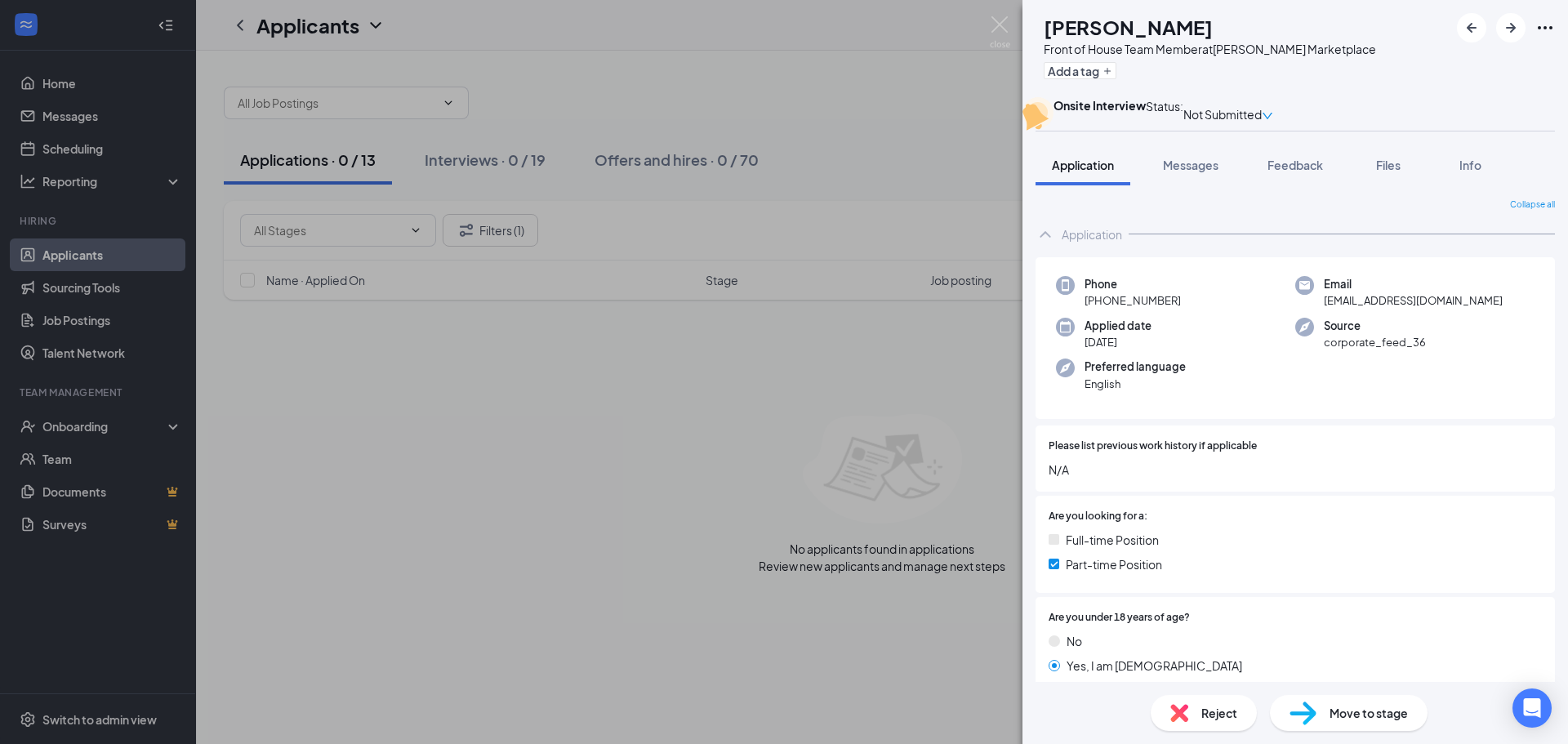
click at [415, 343] on div "AH [PERSON_NAME] Front of House Team Member at [PERSON_NAME] Marketplace Add a …" at bounding box center [784, 372] width 1568 height 744
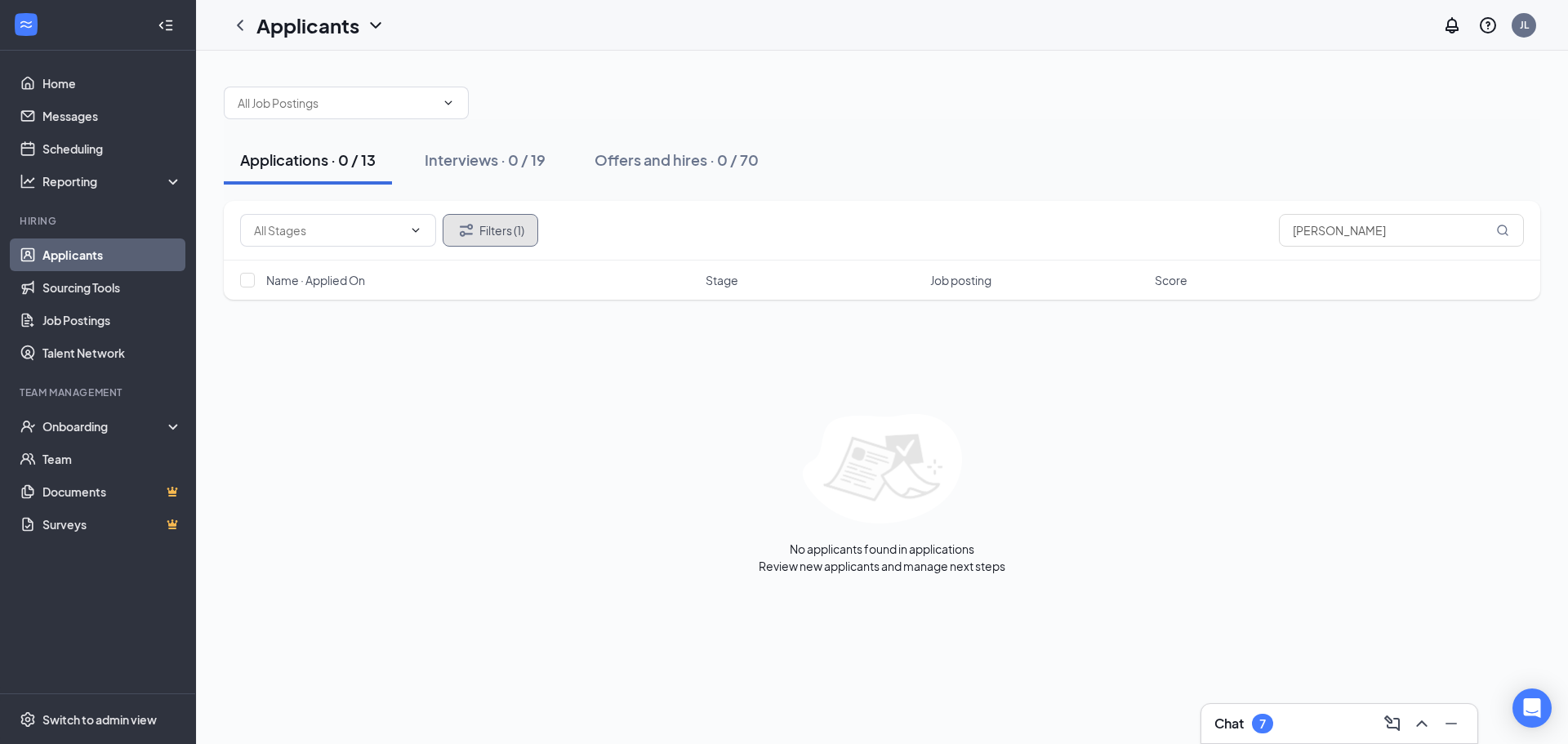
click at [522, 223] on button "Filters (1)" at bounding box center [490, 230] width 95 height 33
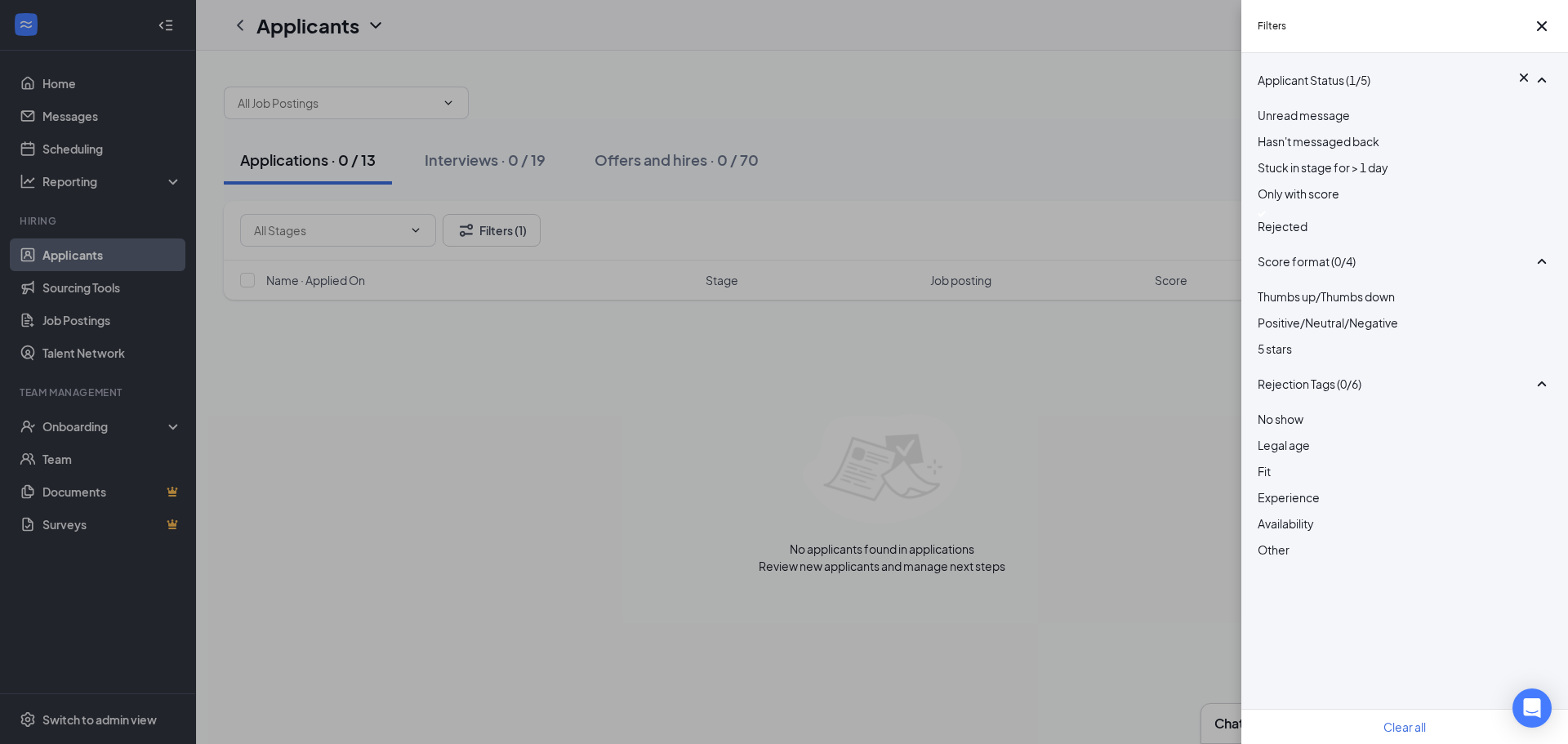
click at [1273, 218] on div at bounding box center [1404, 214] width 294 height 7
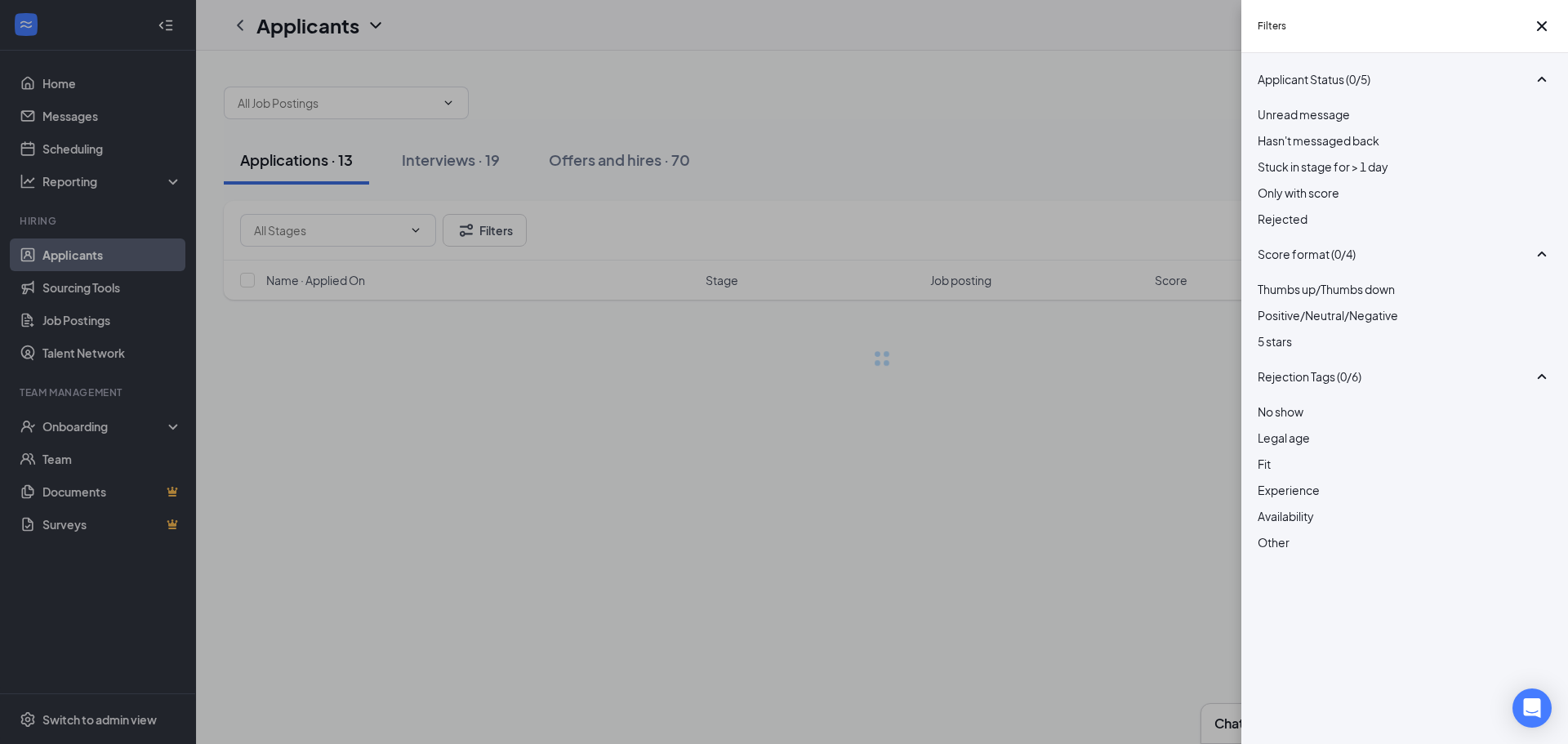
click at [1069, 188] on div "Filters Applicant Status (0/5) Unread message Hasn't messaged back Stuck in sta…" at bounding box center [784, 372] width 1568 height 744
click at [809, 144] on div "Filters Applicant Status (0/5) Unread message Hasn't messaged back Stuck in sta…" at bounding box center [784, 372] width 1568 height 744
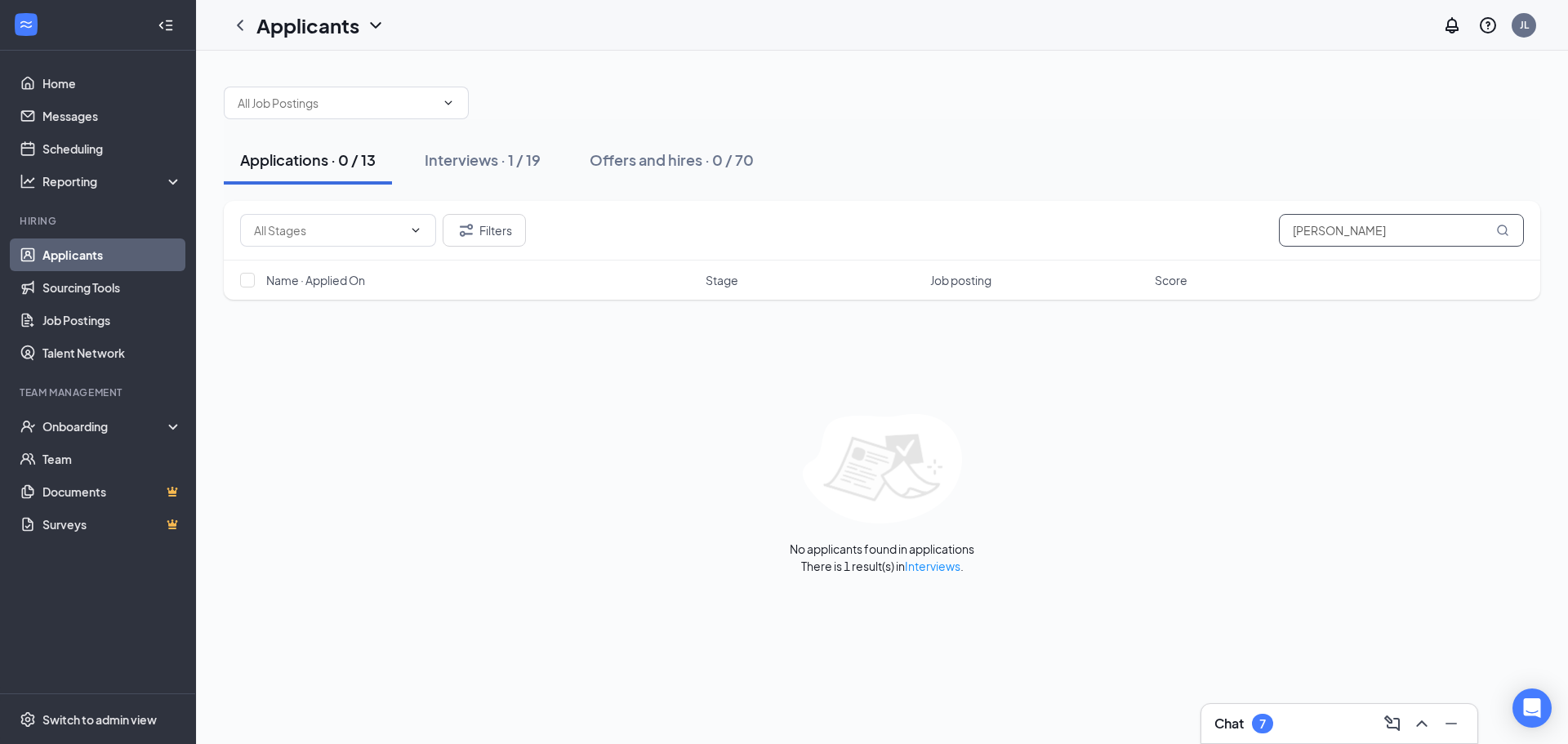
click at [1375, 230] on input "[PERSON_NAME]" at bounding box center [1401, 230] width 245 height 33
click at [1376, 230] on input "[PERSON_NAME]" at bounding box center [1401, 230] width 245 height 33
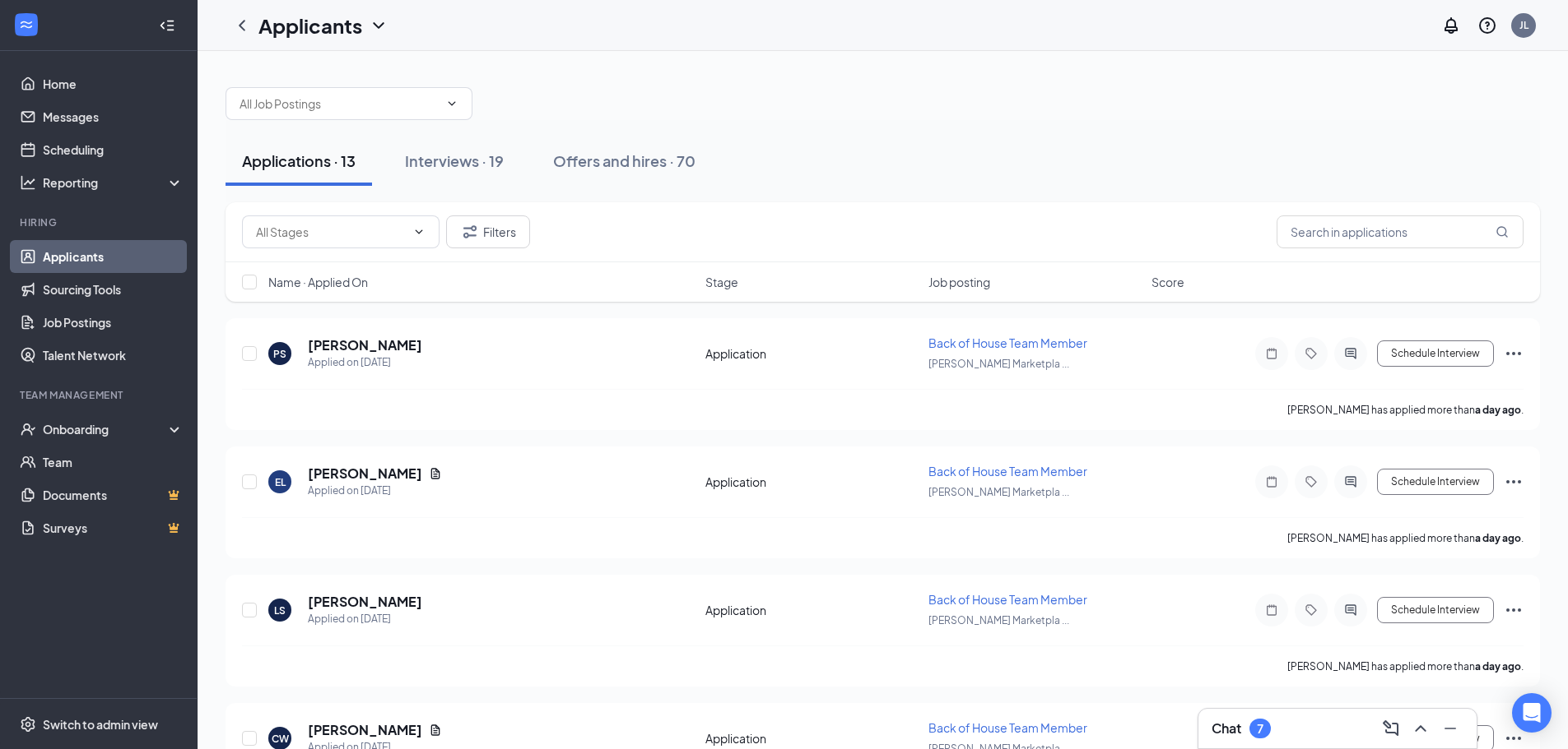
click at [889, 160] on div "Applications · 13 Interviews · 19 Offers and hires · 70" at bounding box center [881, 161] width 1314 height 49
click at [483, 167] on div "Interviews · 19" at bounding box center [454, 160] width 99 height 21
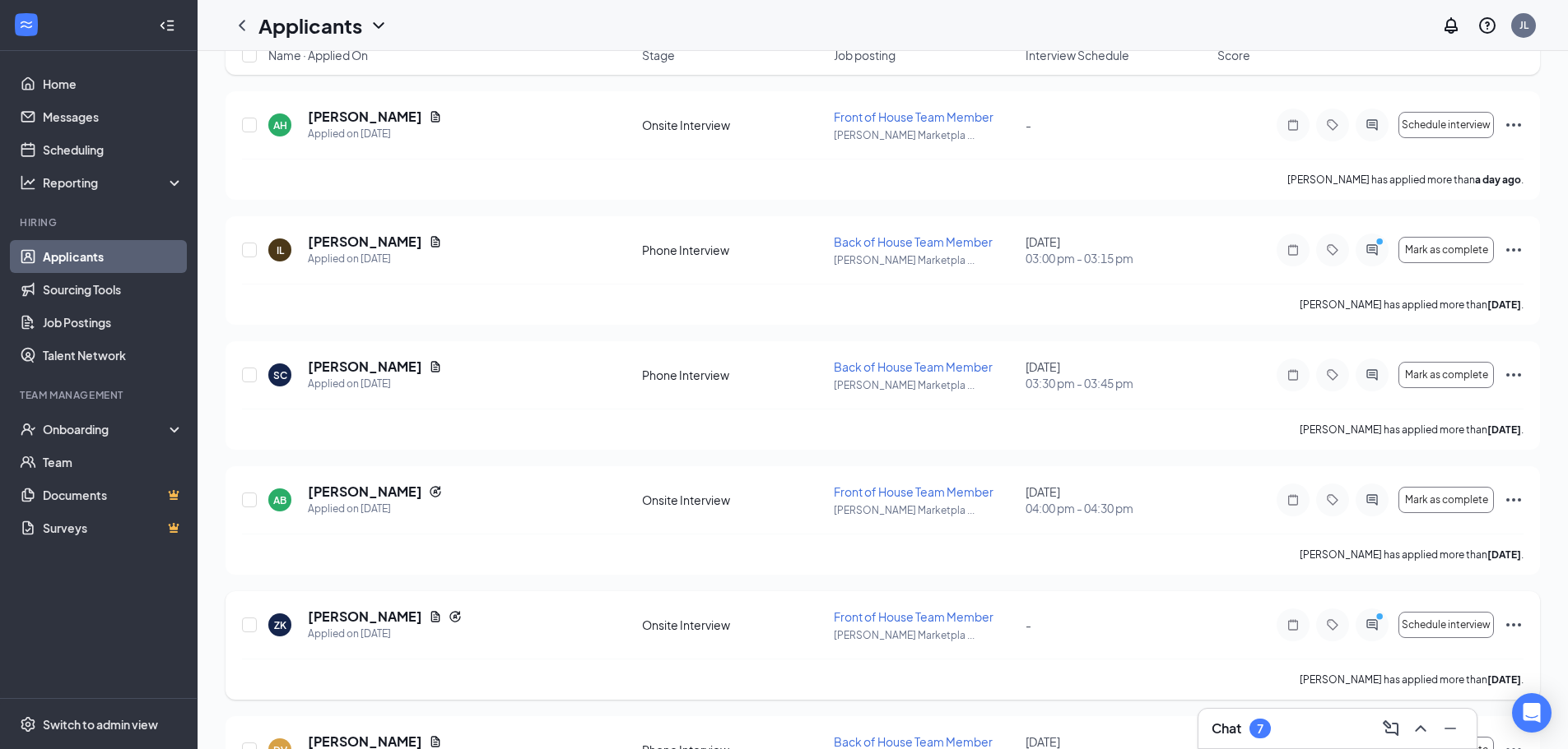
scroll to position [246, 0]
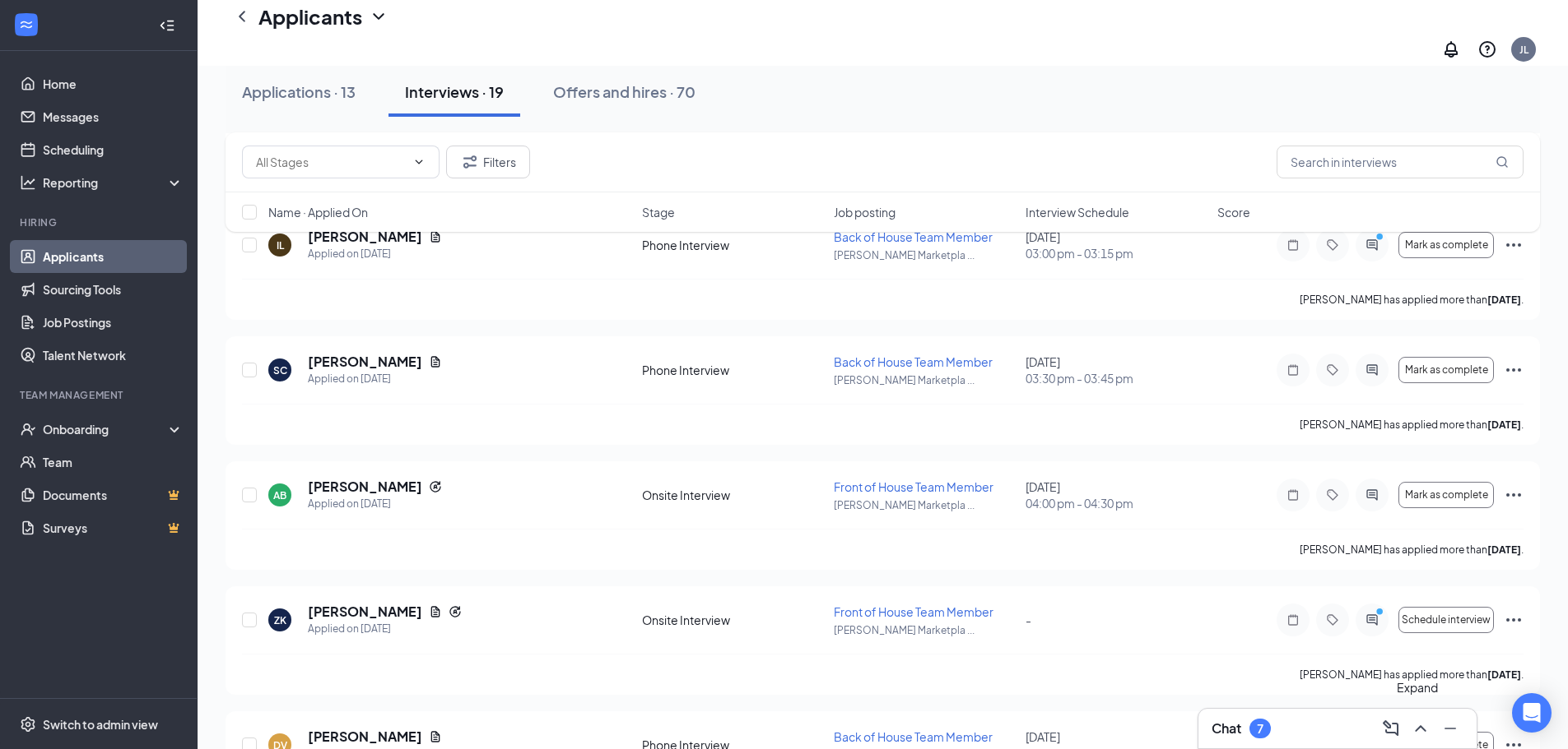
click at [1419, 719] on button at bounding box center [1419, 728] width 26 height 26
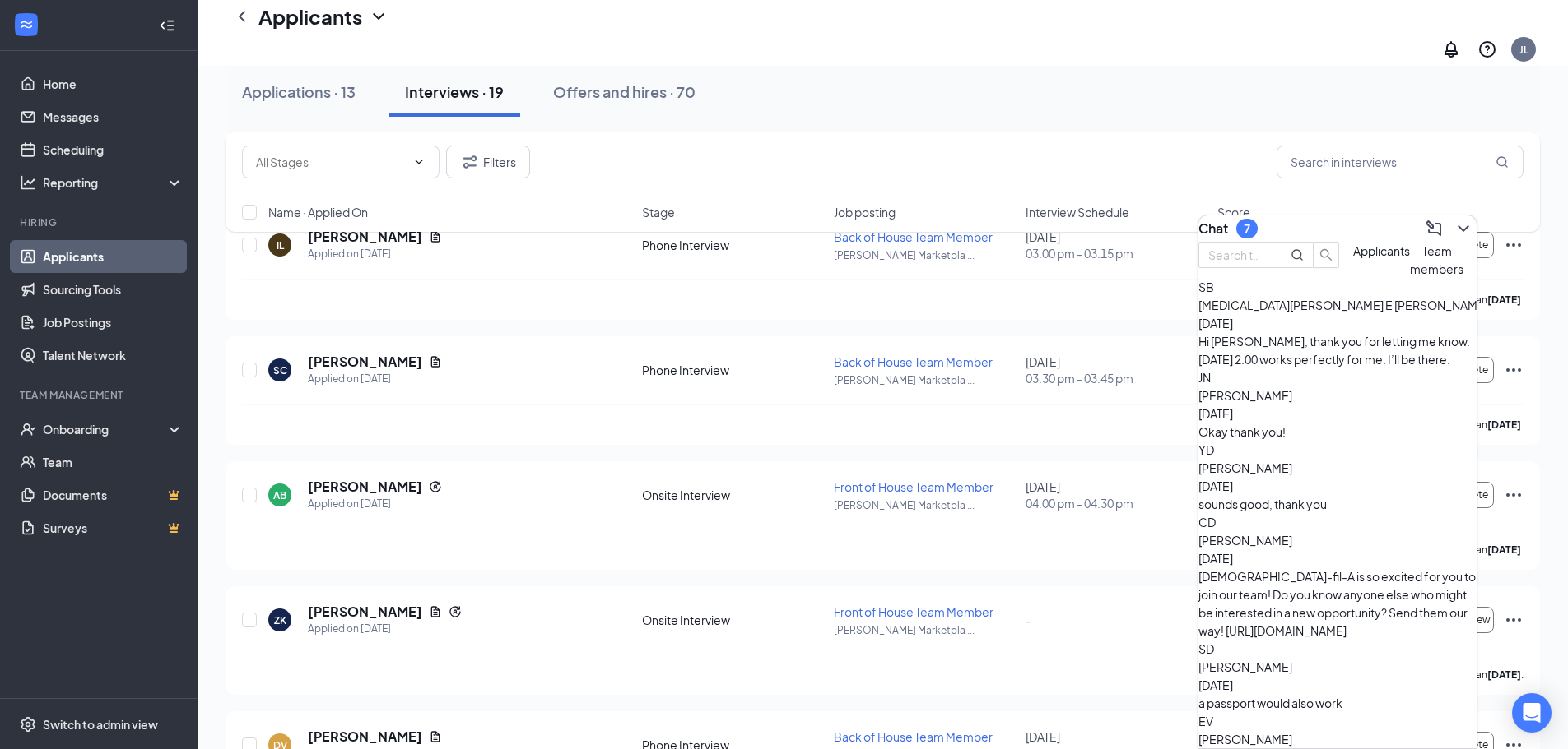
click at [1314, 313] on span "[MEDICAL_DATA][PERSON_NAME] E [PERSON_NAME]" at bounding box center [1343, 305] width 290 height 15
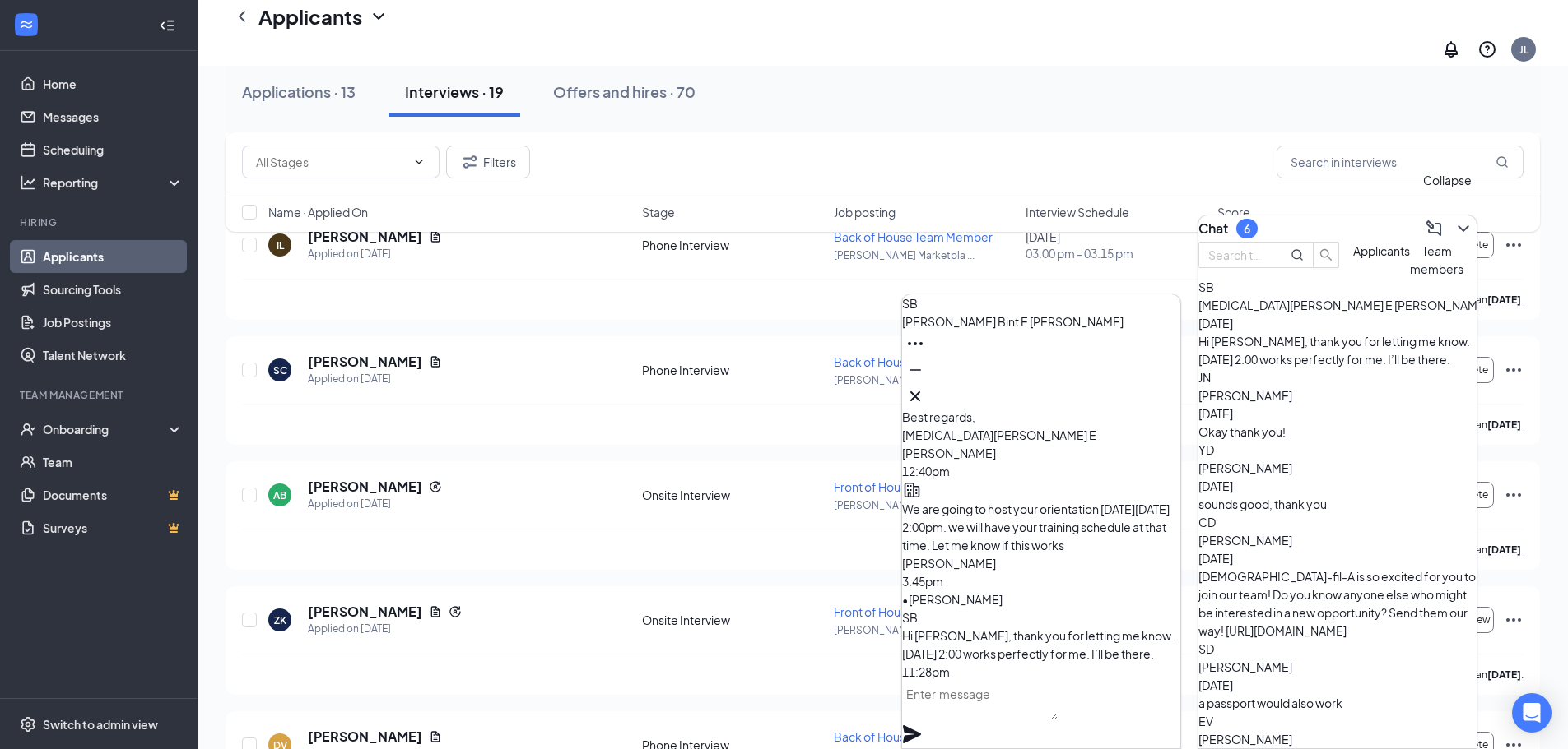
click at [1454, 220] on icon "ChevronDown" at bounding box center [1463, 229] width 20 height 20
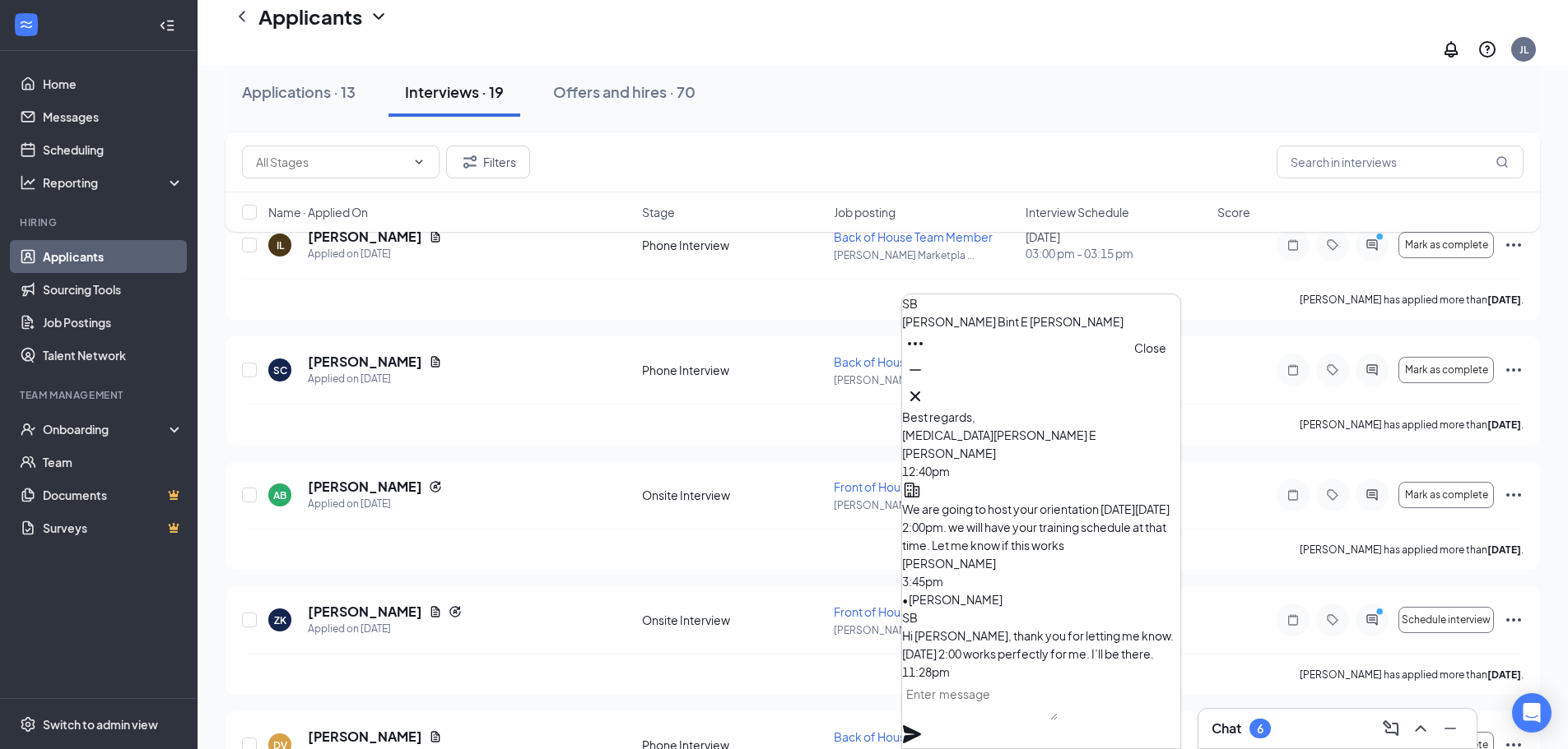
click at [919, 391] on icon "Cross" at bounding box center [915, 396] width 10 height 10
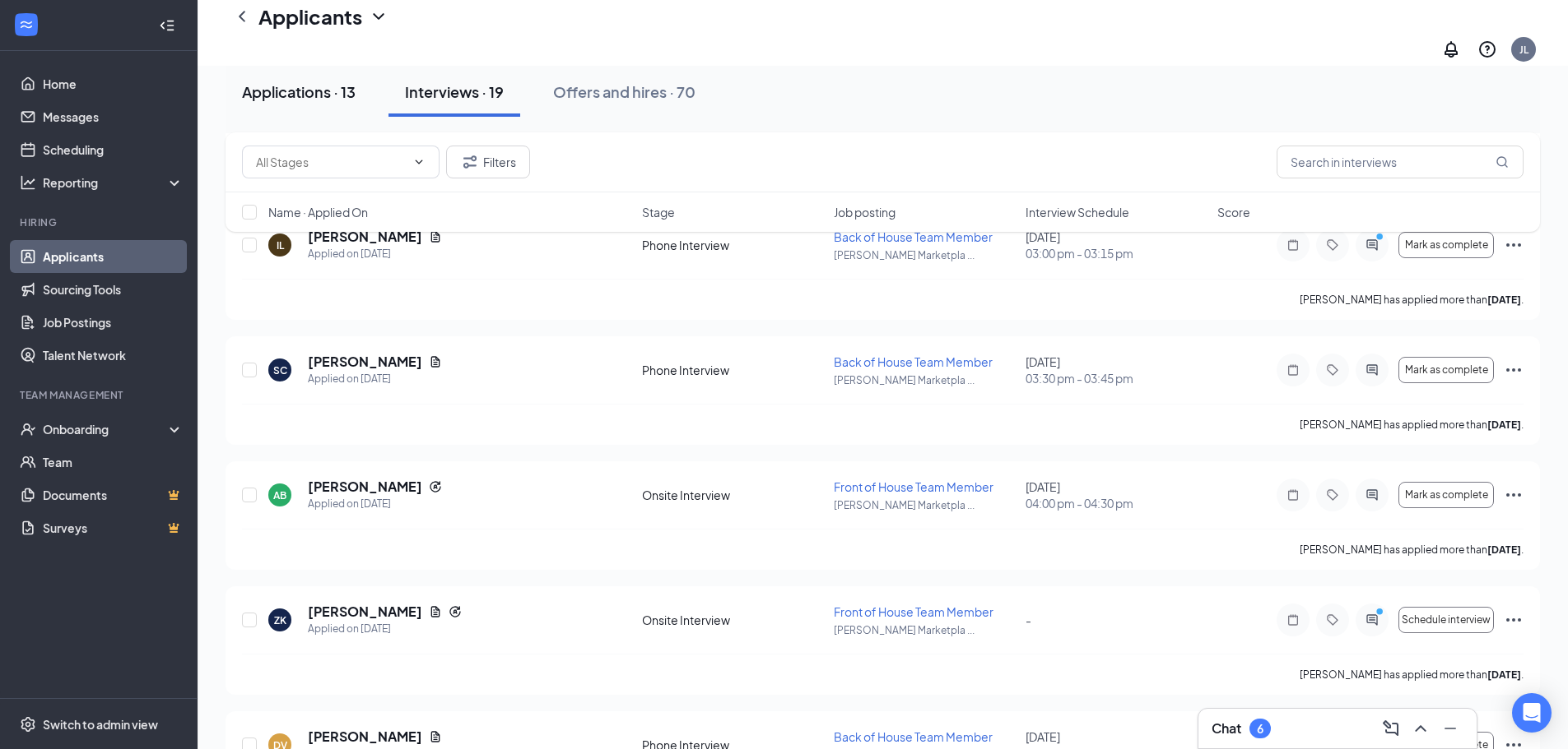
click at [308, 76] on button "Applications · 13" at bounding box center [298, 92] width 147 height 49
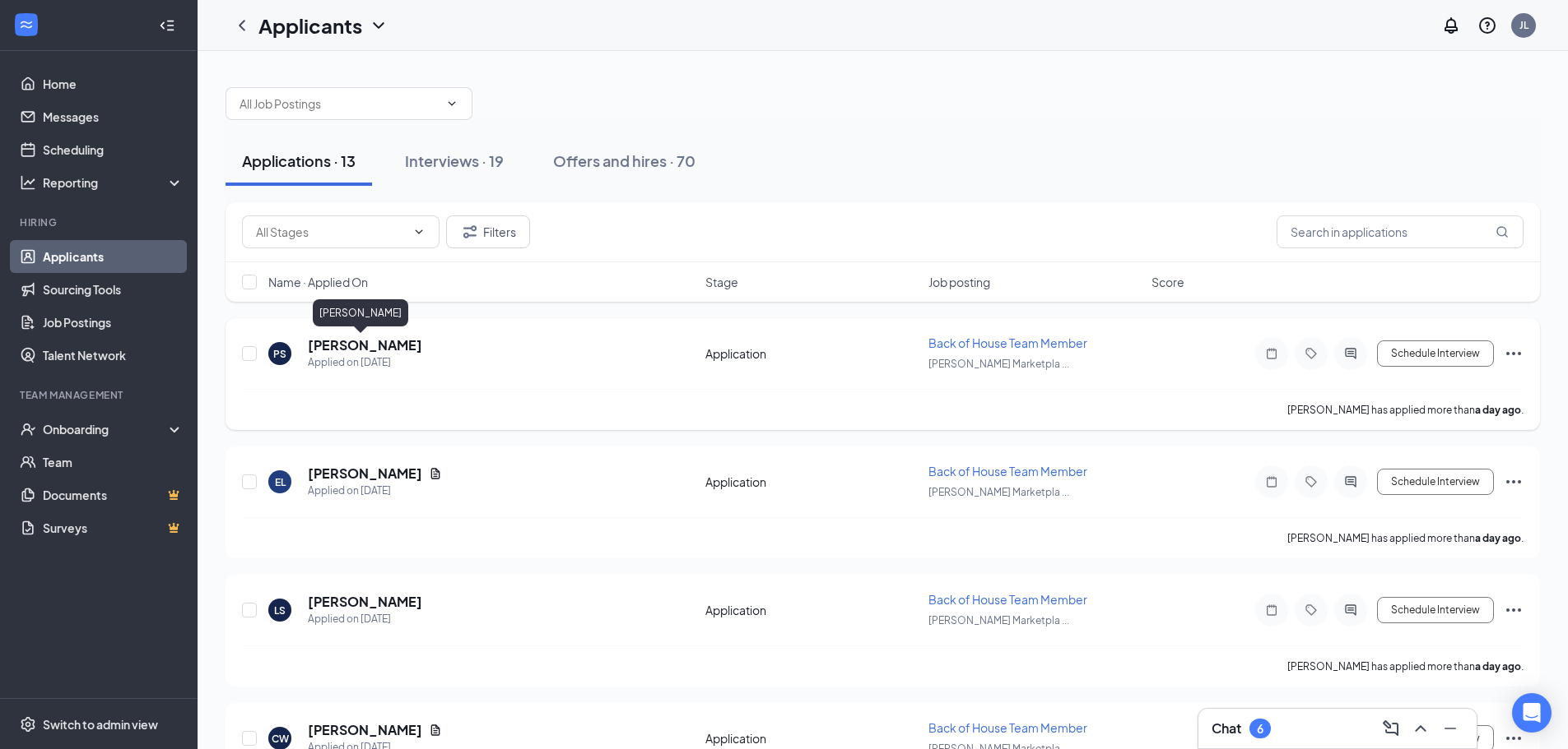
click at [340, 334] on div "PS [PERSON_NAME] Applied on [DATE] Application Back of House Team Member [PERSO…" at bounding box center [881, 374] width 1314 height 111
click at [346, 344] on h5 "[PERSON_NAME]" at bounding box center [365, 345] width 114 height 19
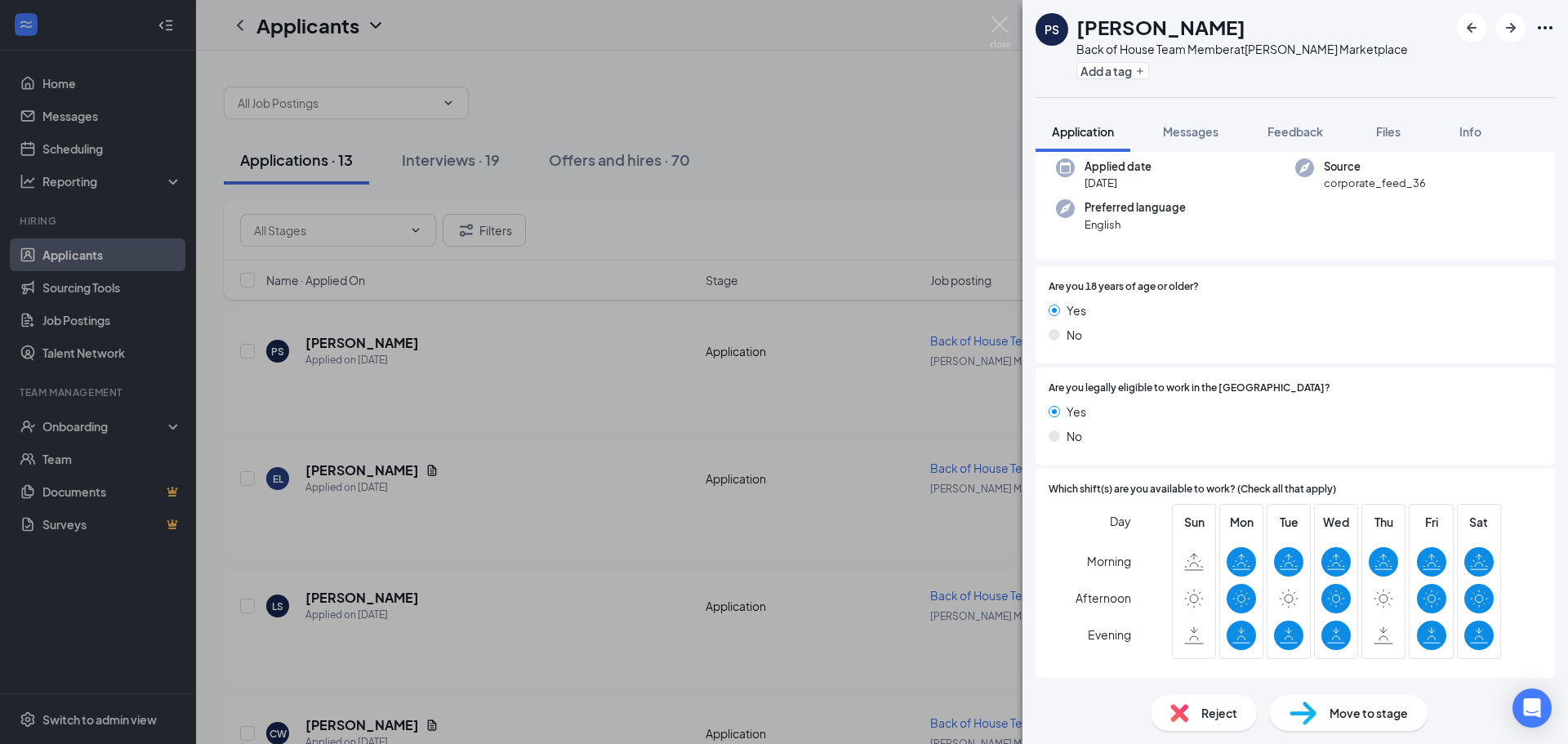
click at [1191, 706] on div "Reject" at bounding box center [1203, 713] width 106 height 36
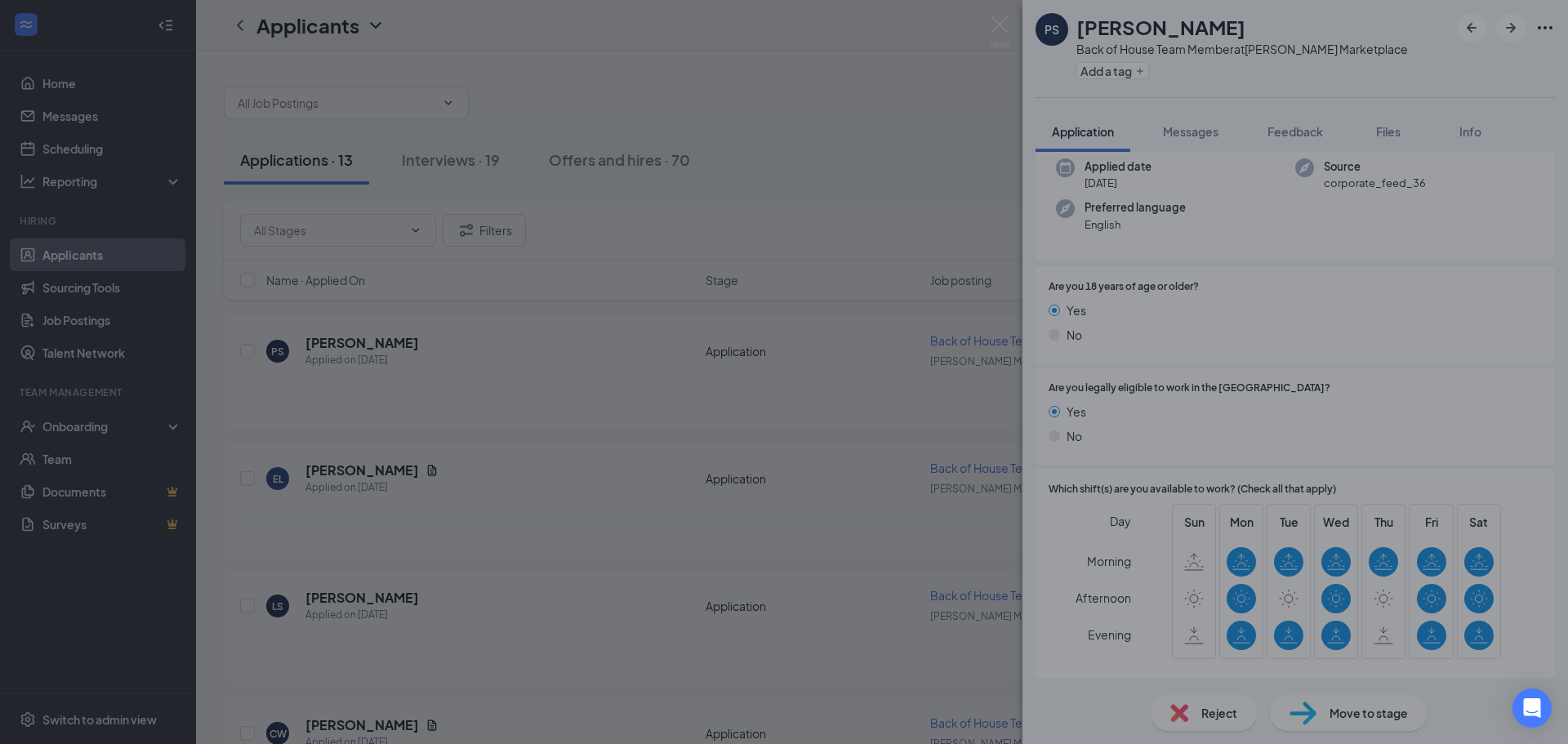
scroll to position [119, 0]
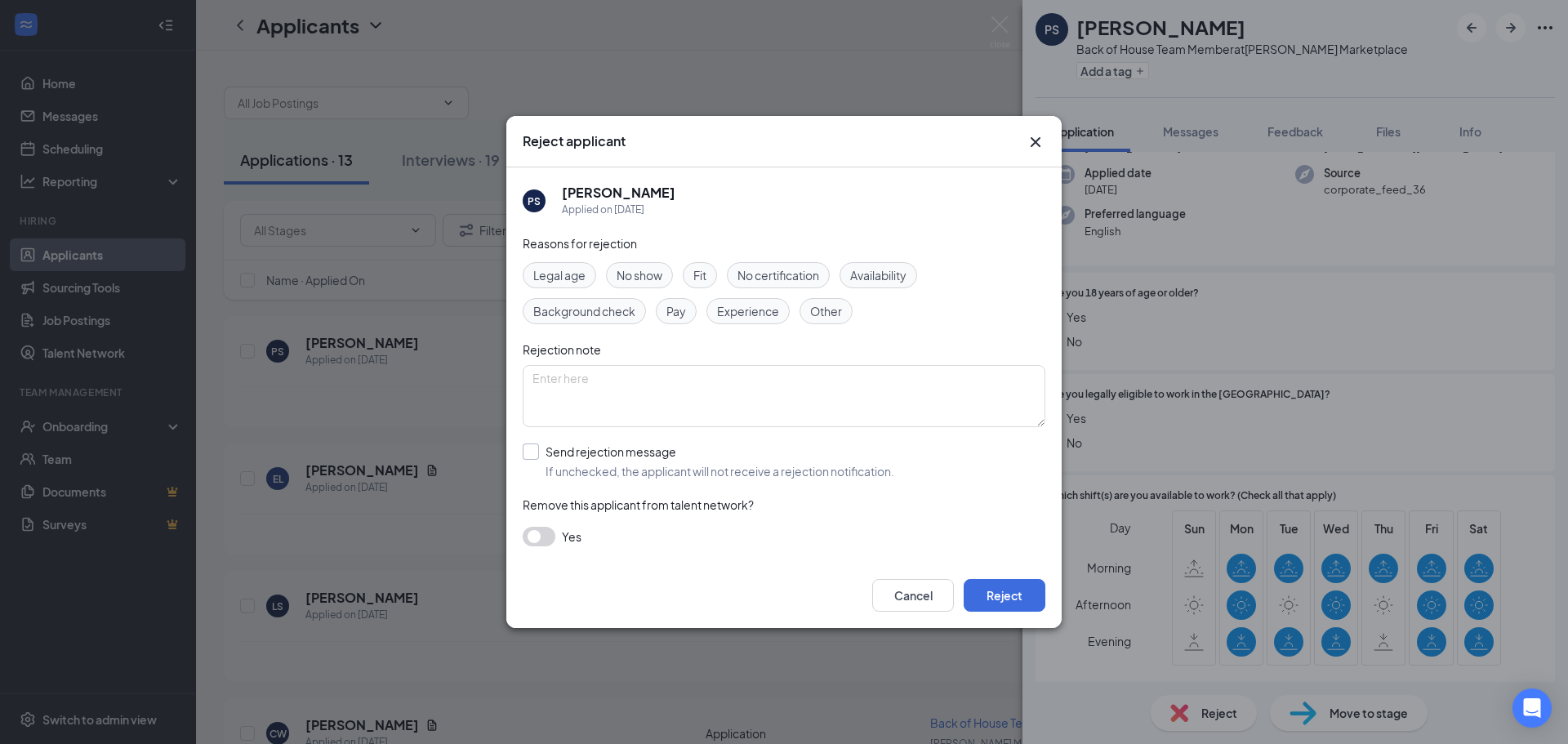
click at [596, 456] on input "Send rejection message If unchecked, the applicant will not receive a rejection…" at bounding box center [708, 461] width 372 height 36
checkbox input "true"
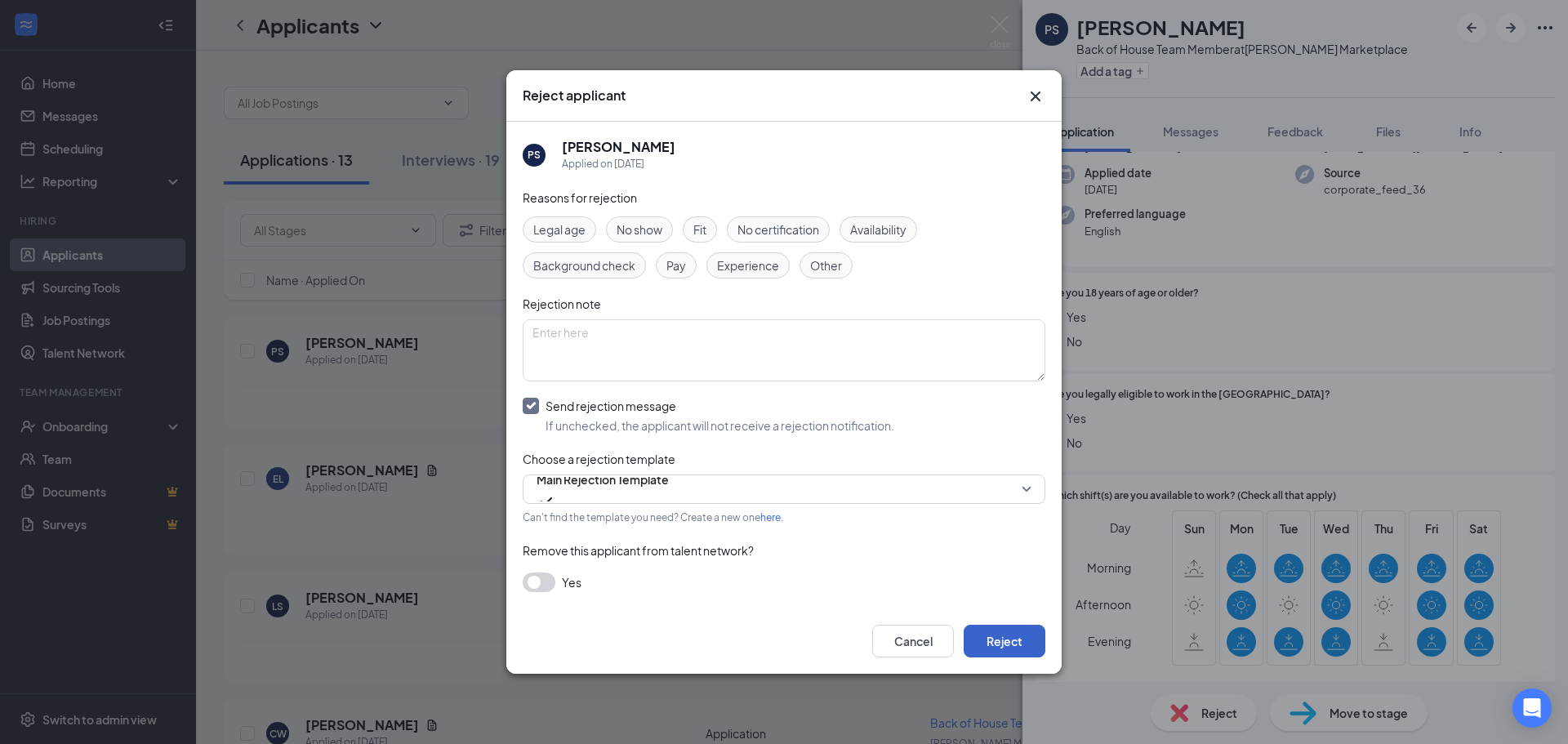
click at [1012, 635] on button "Reject" at bounding box center [1005, 642] width 82 height 33
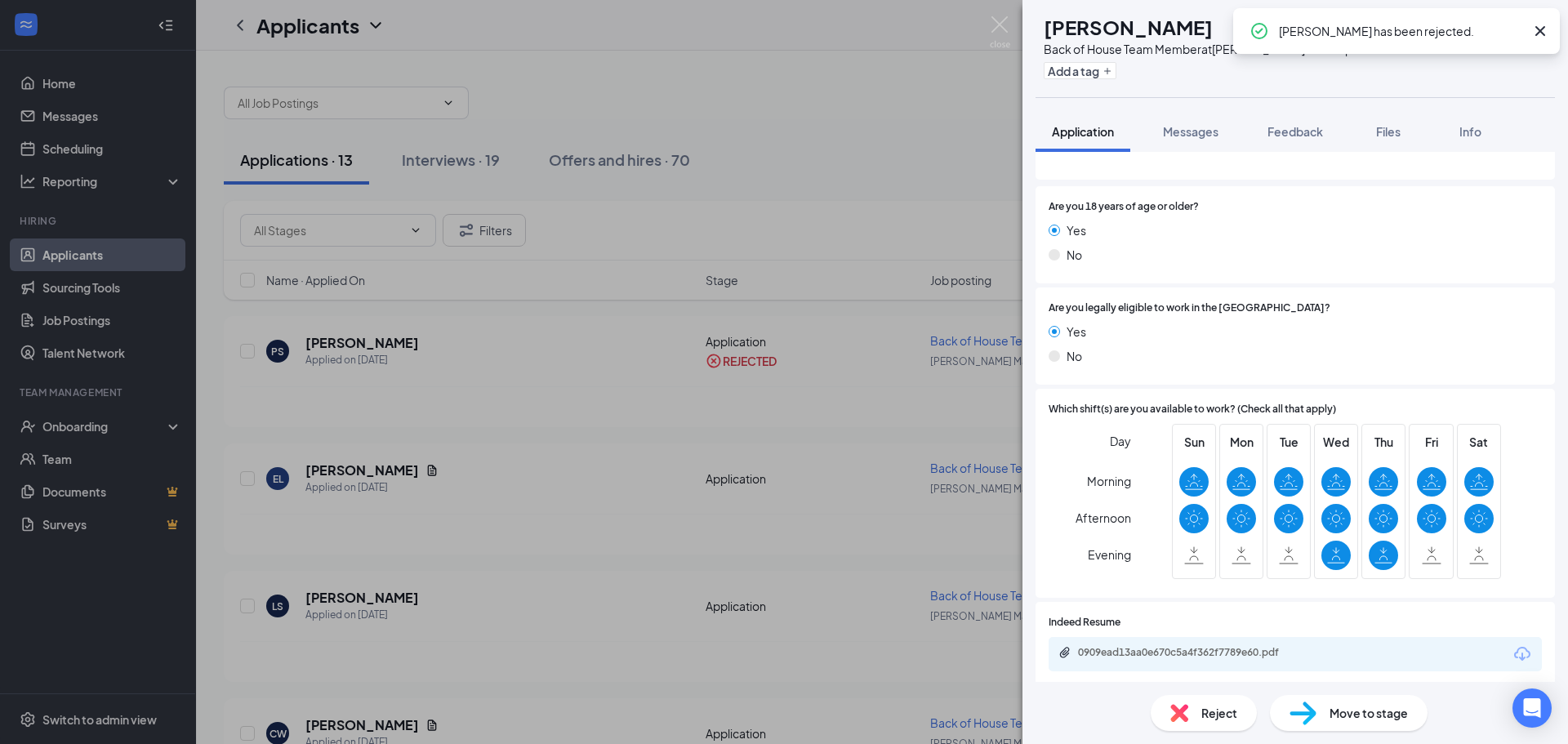
scroll to position [209, 0]
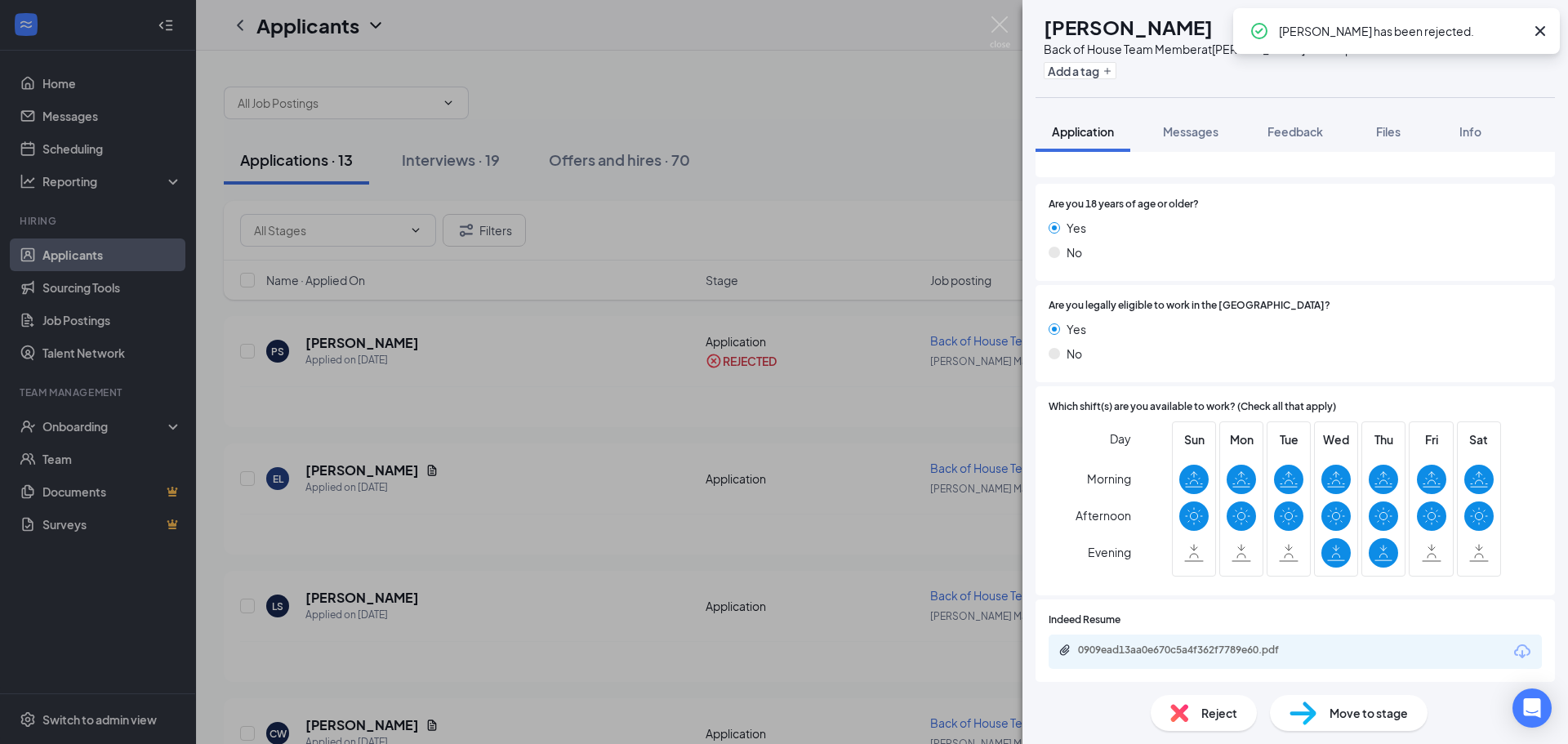
click at [1163, 703] on div "Reject" at bounding box center [1203, 713] width 106 height 36
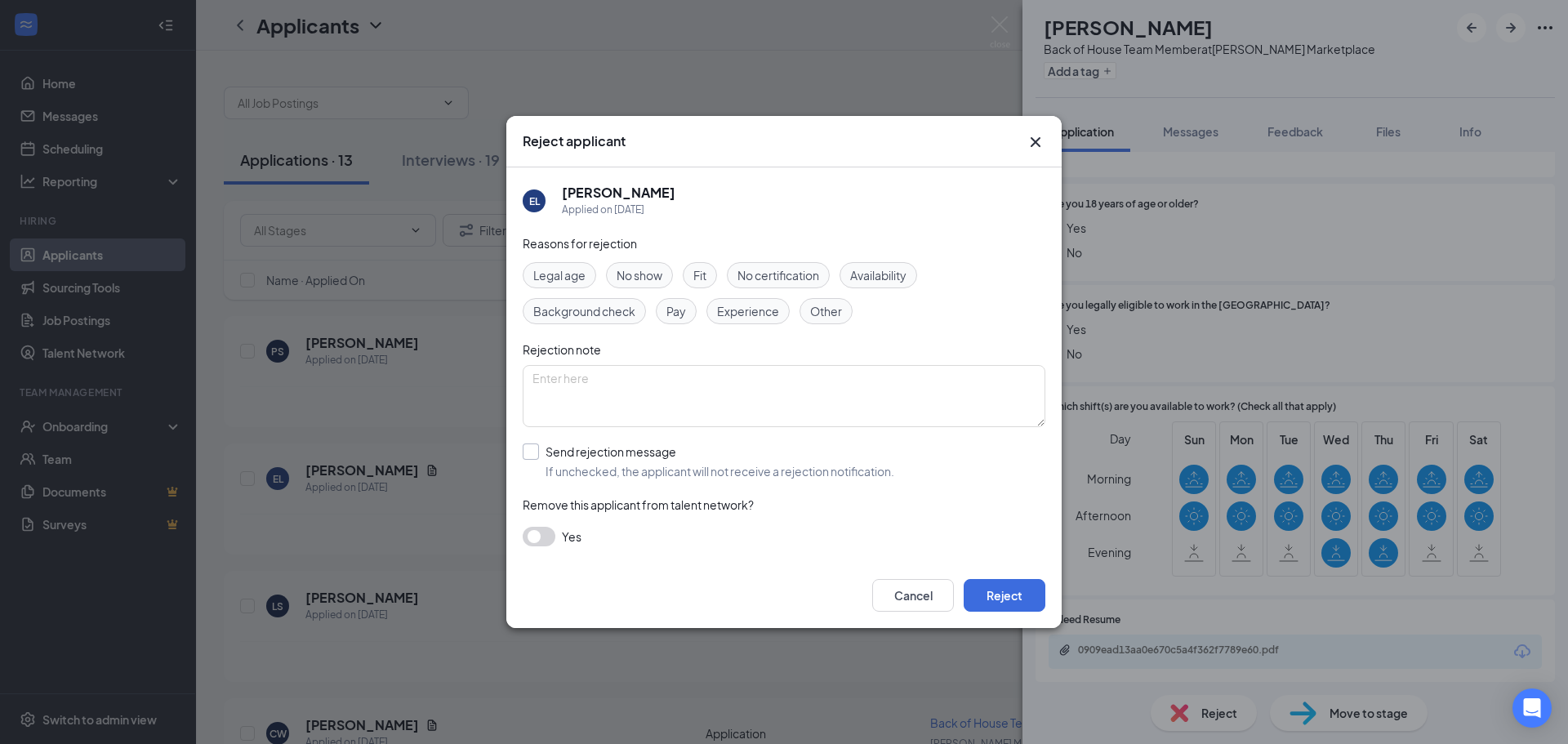
click at [591, 449] on input "Send rejection message If unchecked, the applicant will not receive a rejection…" at bounding box center [708, 461] width 372 height 36
checkbox input "true"
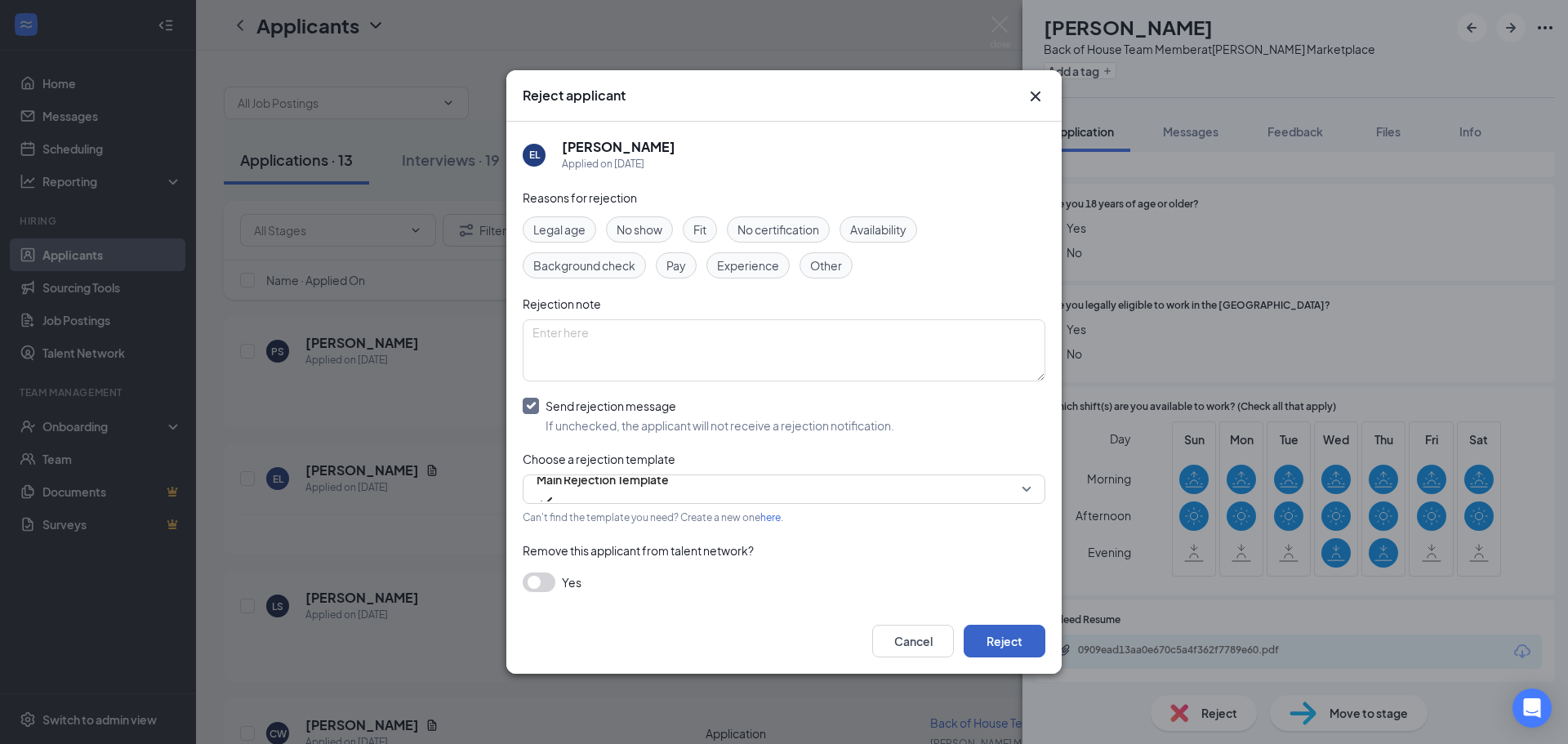
click at [1020, 641] on button "Reject" at bounding box center [1005, 642] width 82 height 33
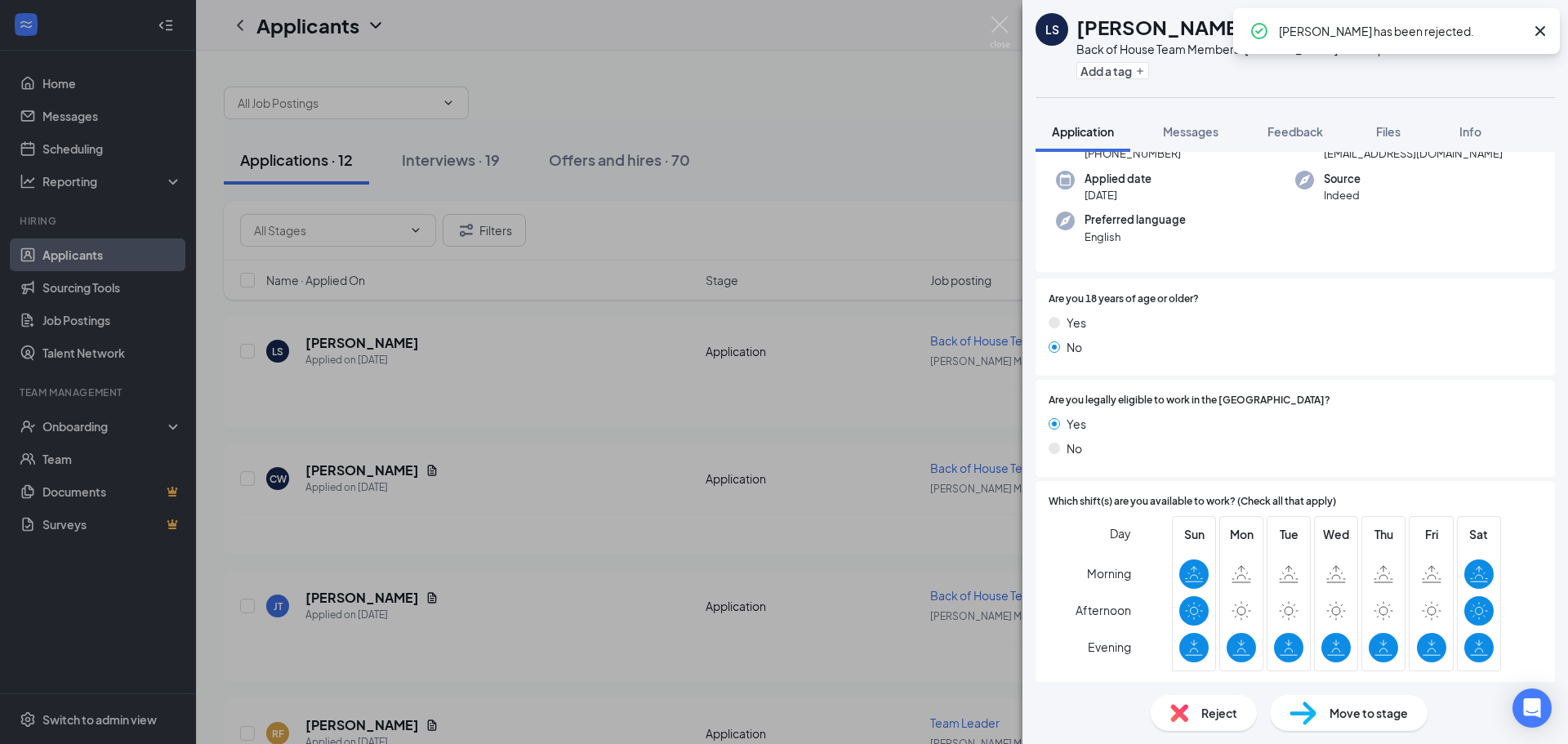
scroll to position [119, 0]
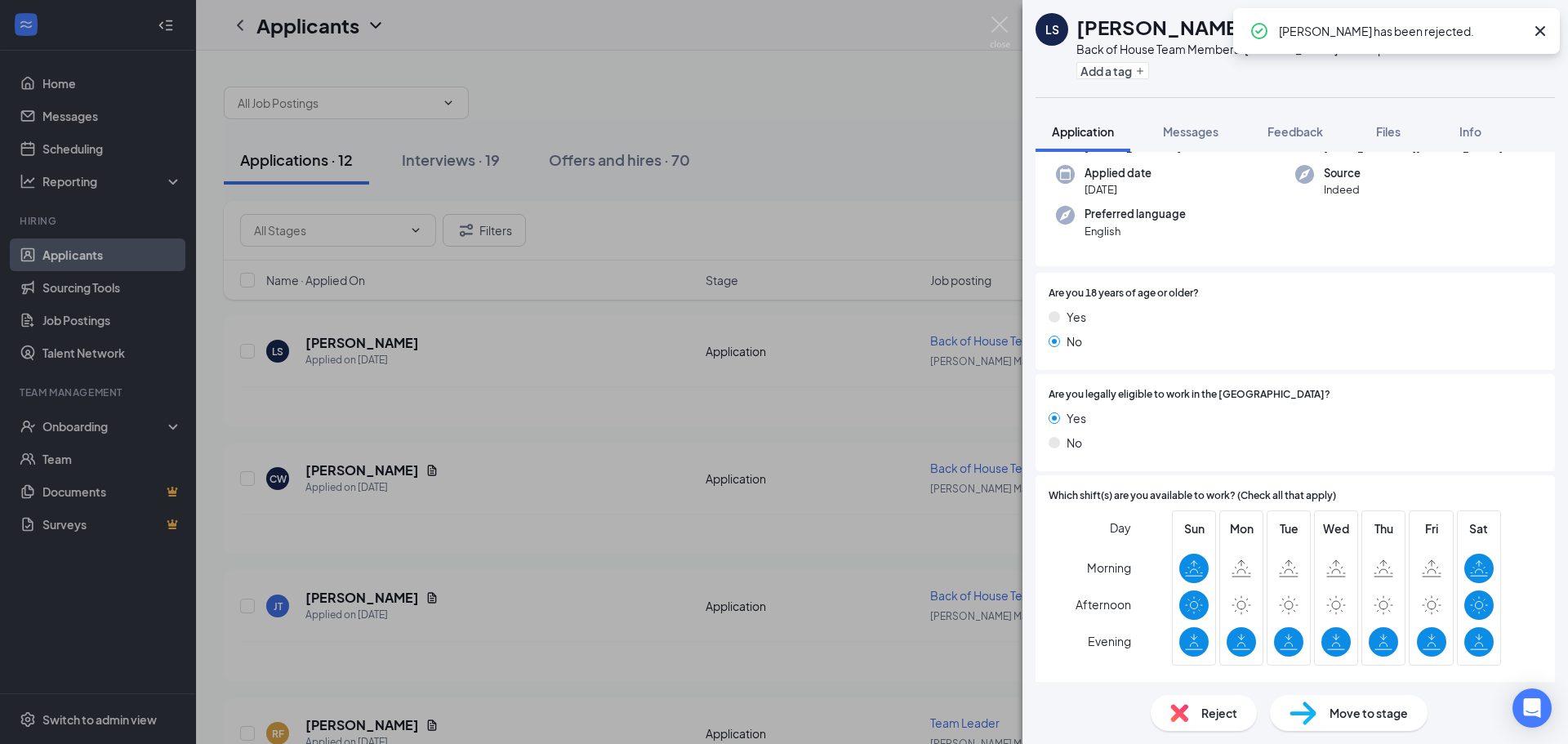
click at [1206, 718] on span "Reject" at bounding box center [1218, 713] width 36 height 18
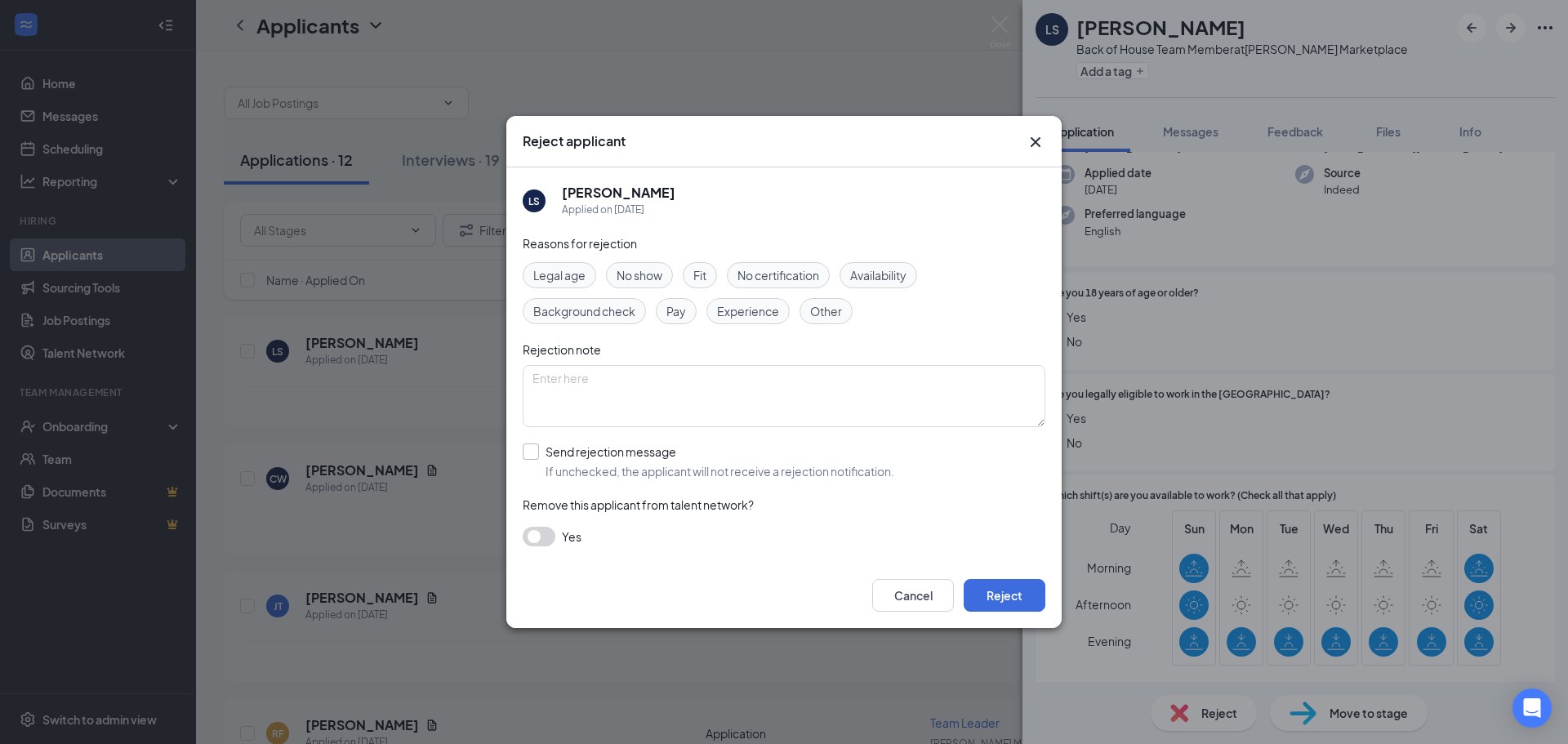
click at [629, 468] on input "Send rejection message If unchecked, the applicant will not receive a rejection…" at bounding box center [708, 461] width 372 height 36
checkbox input "true"
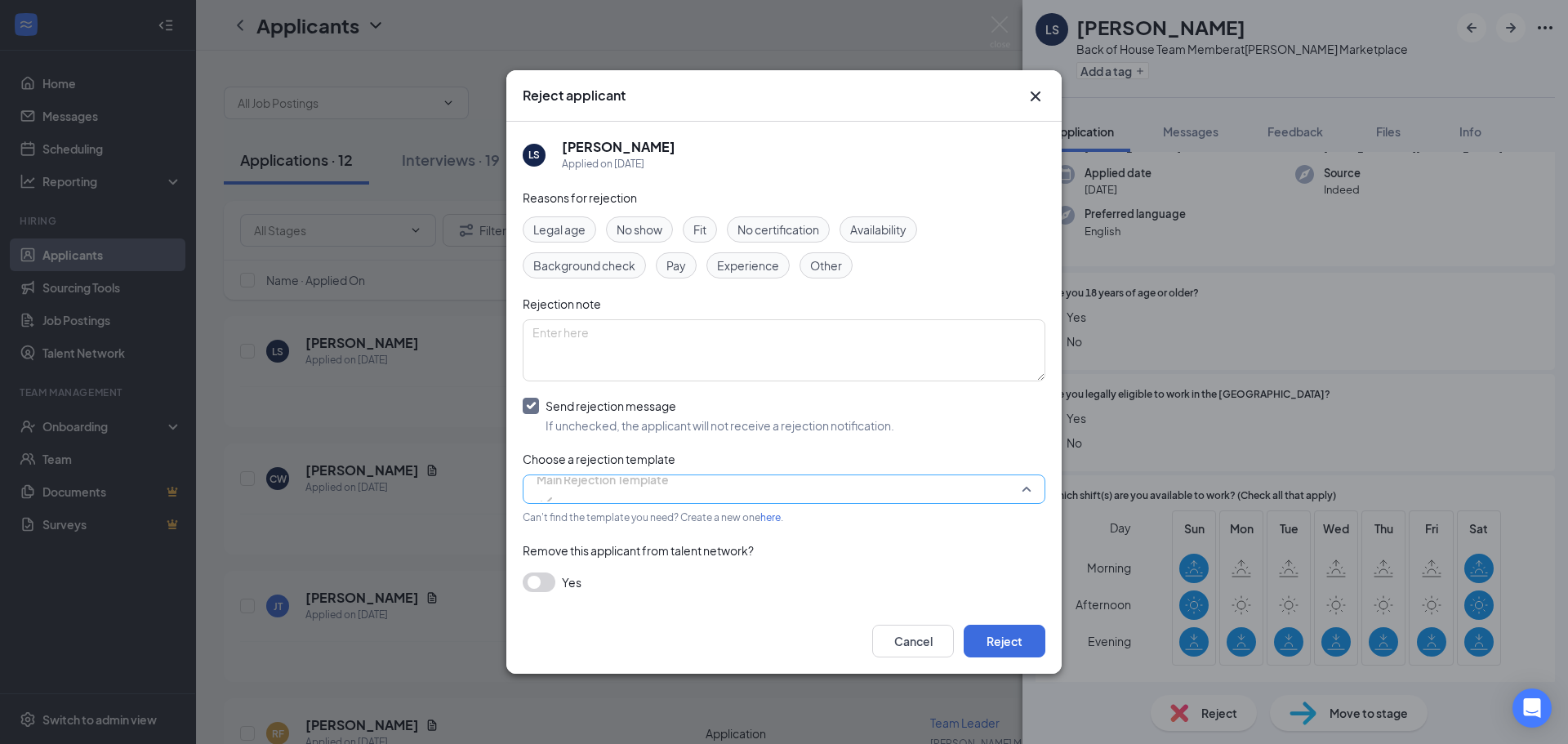
click at [643, 488] on span "Main Rejection Template" at bounding box center [603, 479] width 132 height 24
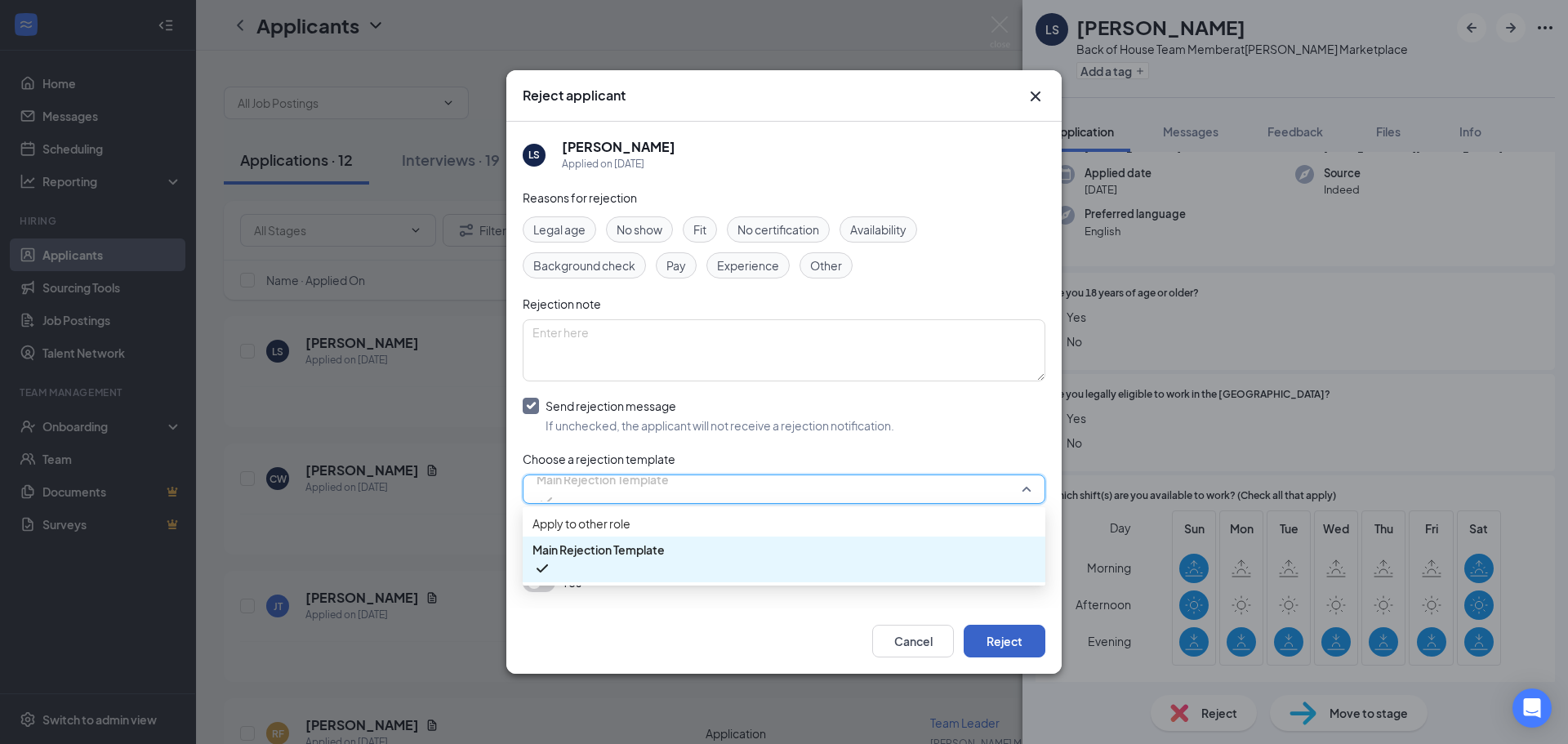
click at [1017, 642] on button "Reject" at bounding box center [1005, 642] width 82 height 33
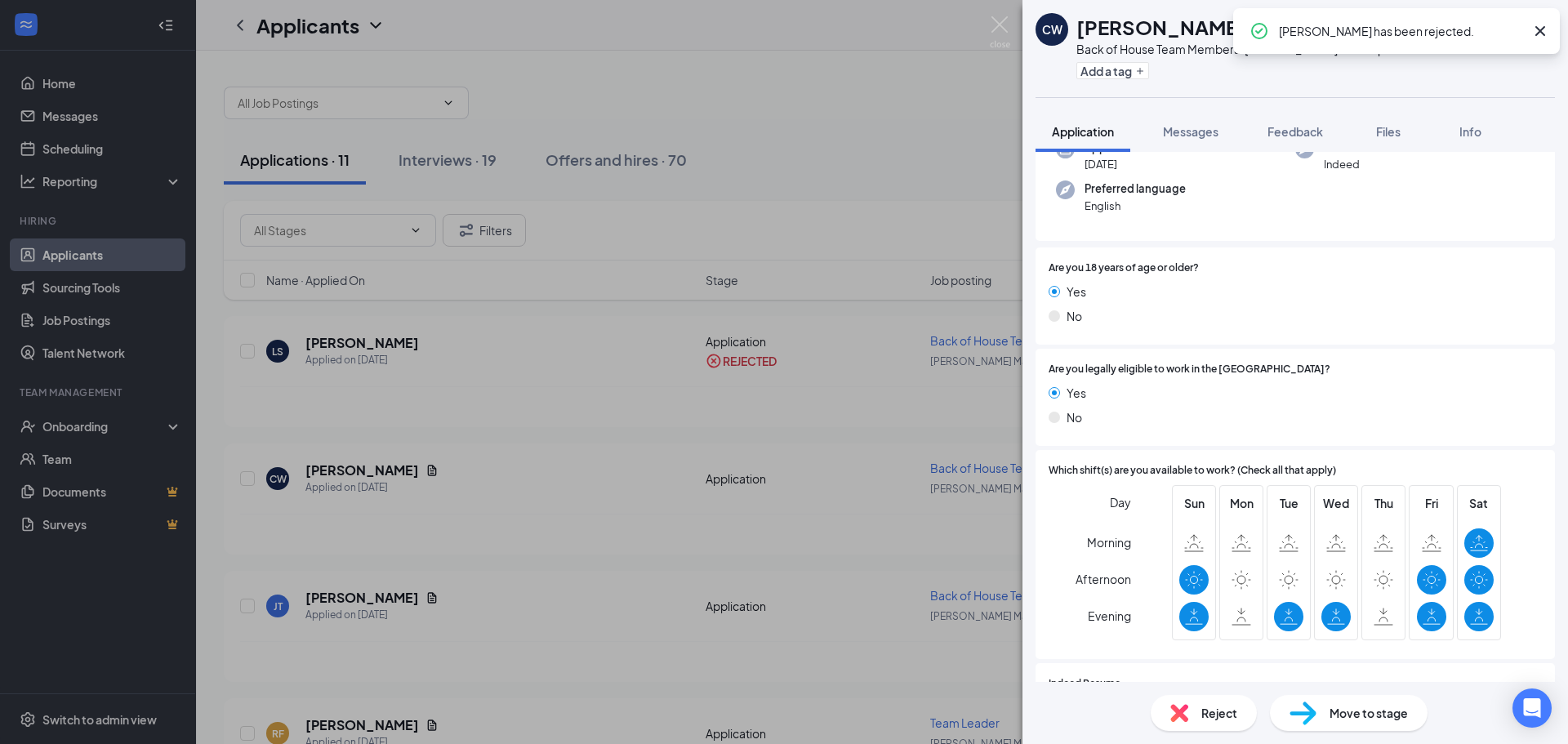
scroll to position [205, 0]
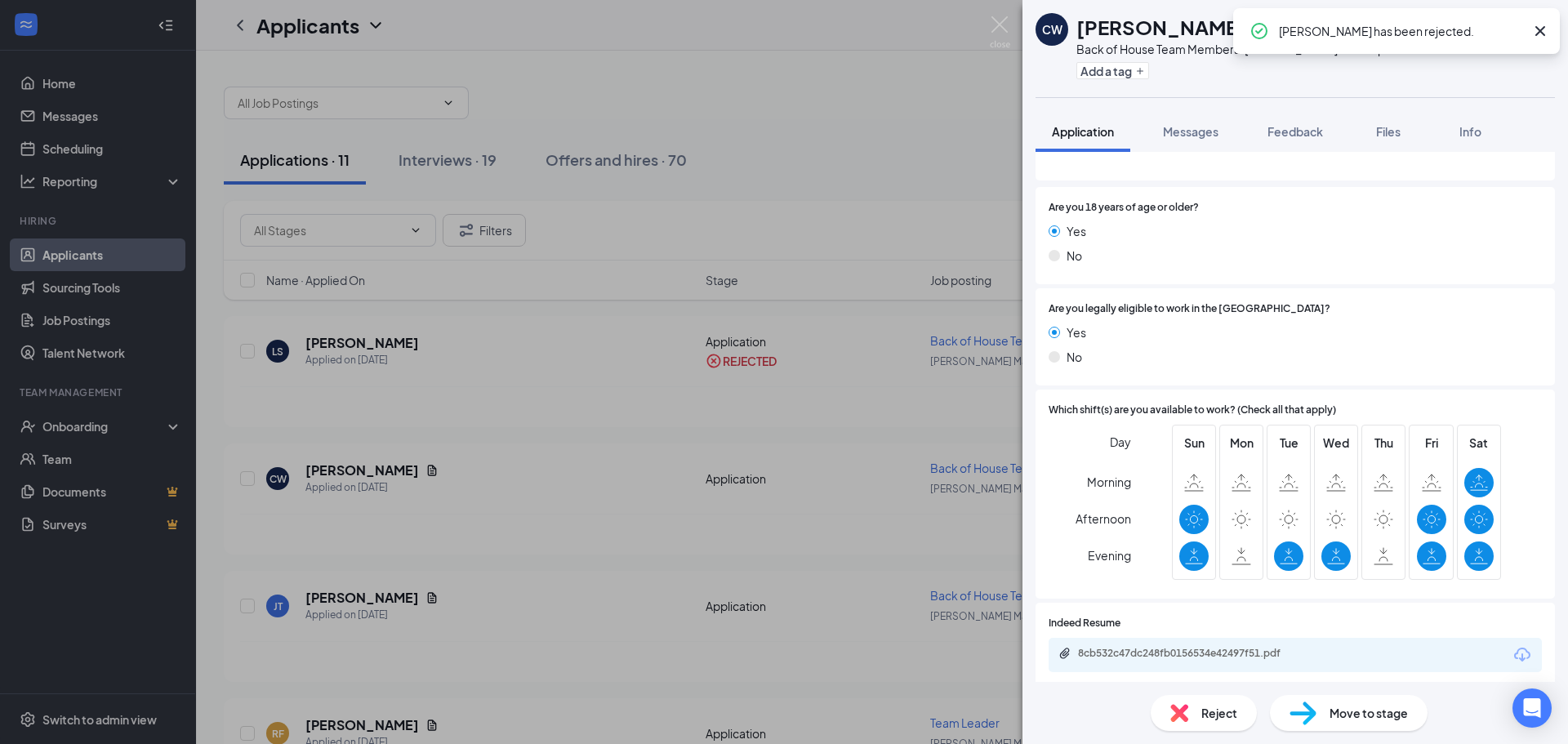
click at [1197, 707] on div "Reject" at bounding box center [1203, 713] width 106 height 36
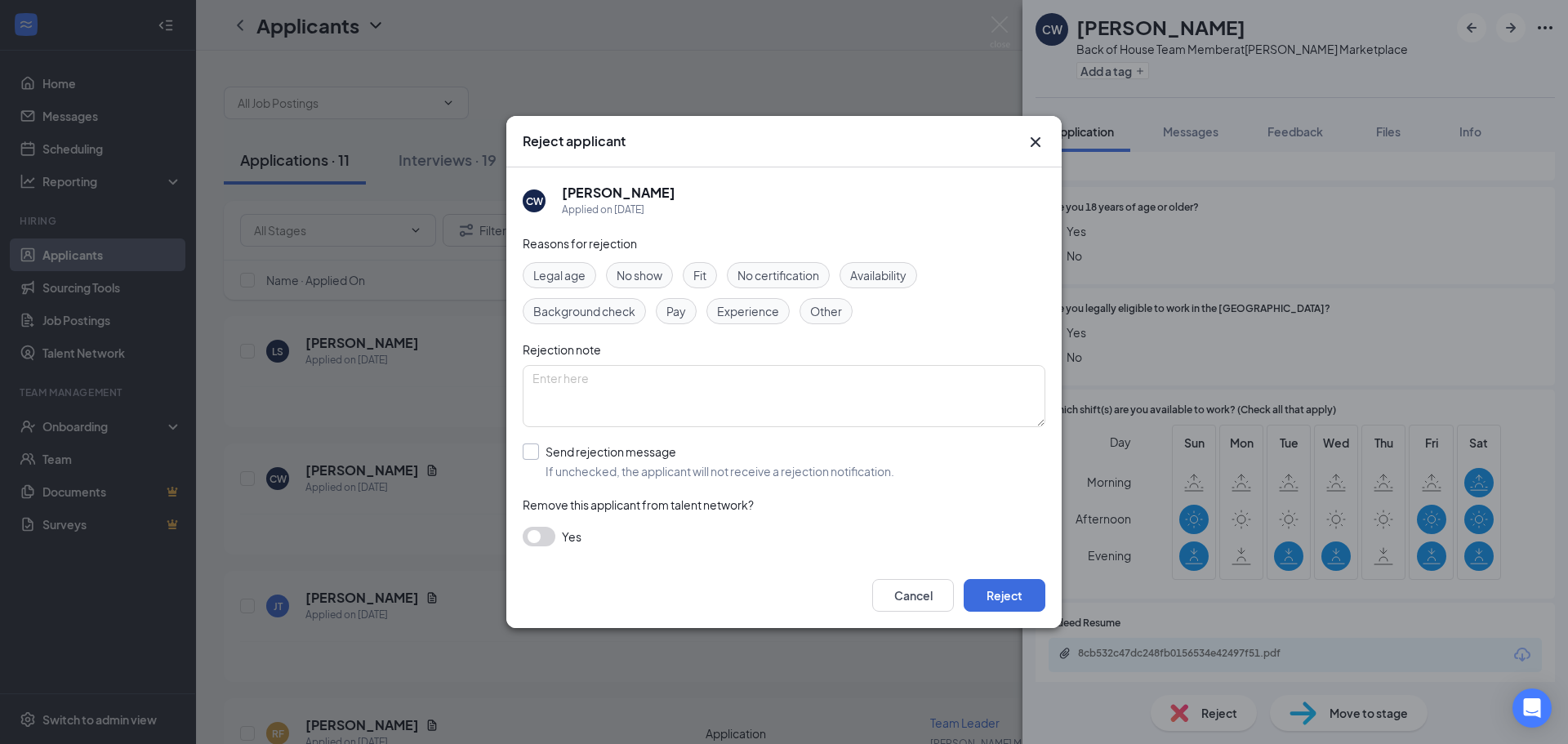
click at [604, 451] on input "Send rejection message If unchecked, the applicant will not receive a rejection…" at bounding box center [708, 461] width 372 height 36
checkbox input "true"
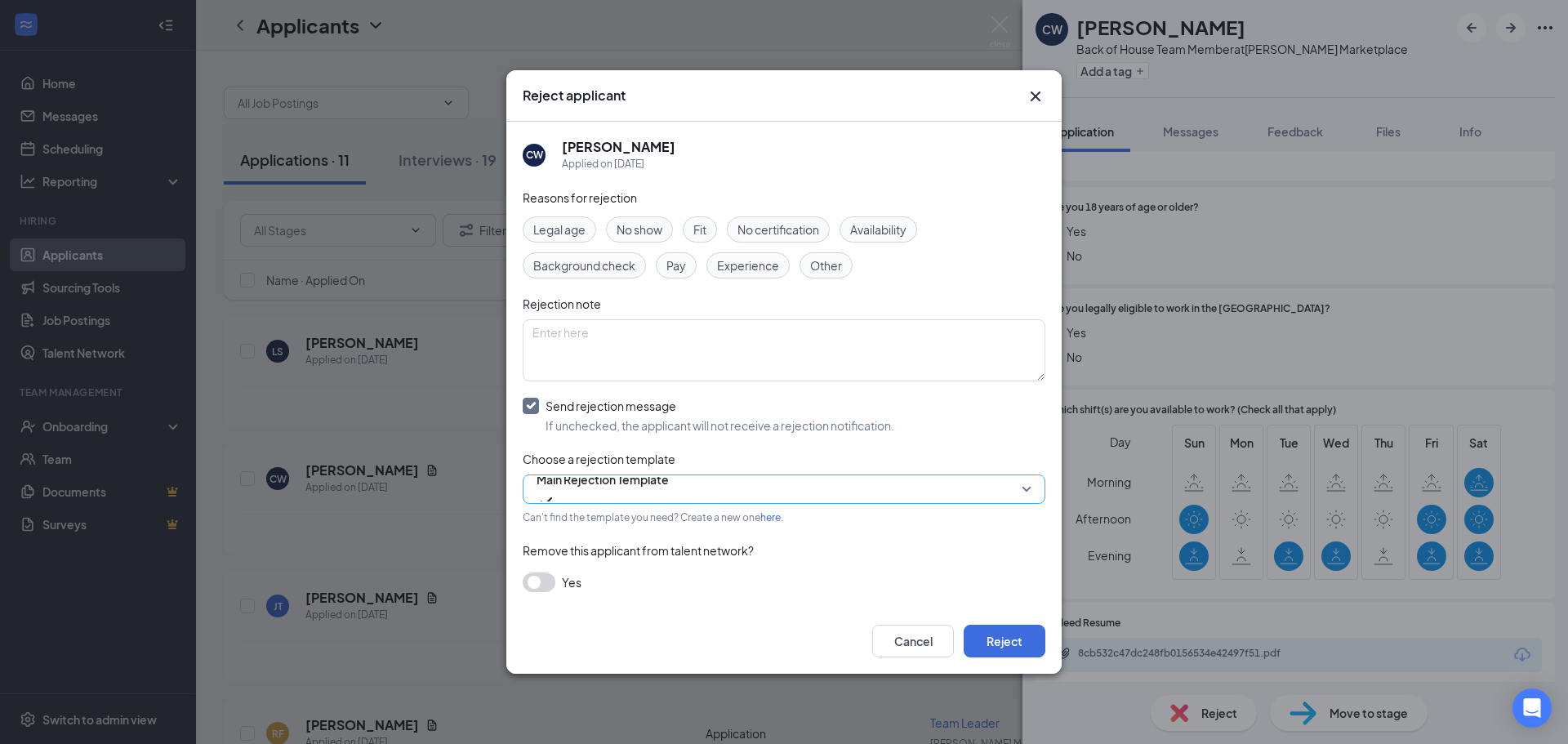
click at [635, 486] on span "Main Rejection Template" at bounding box center [603, 479] width 132 height 24
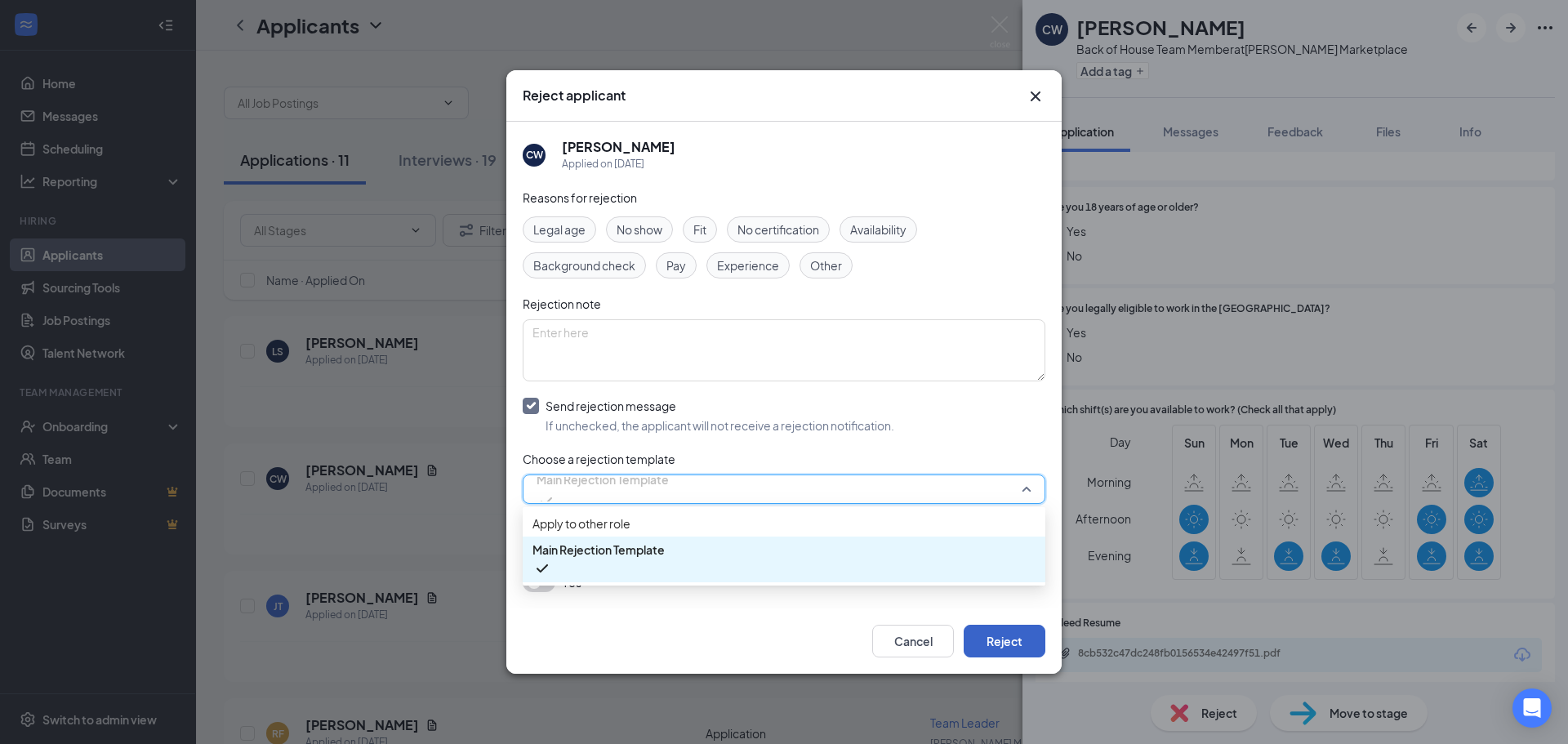
click at [1001, 644] on button "Reject" at bounding box center [1005, 642] width 82 height 33
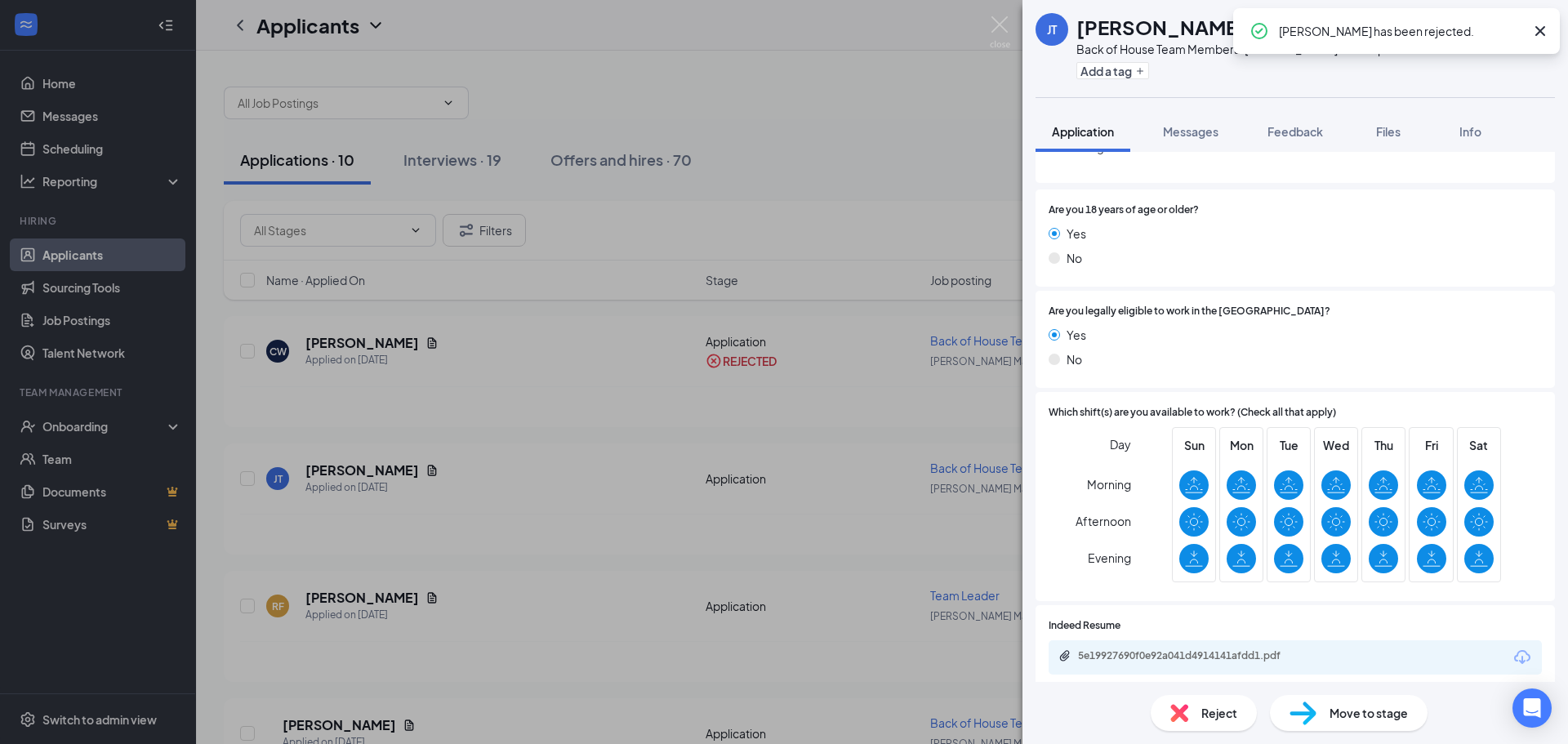
scroll to position [250, 0]
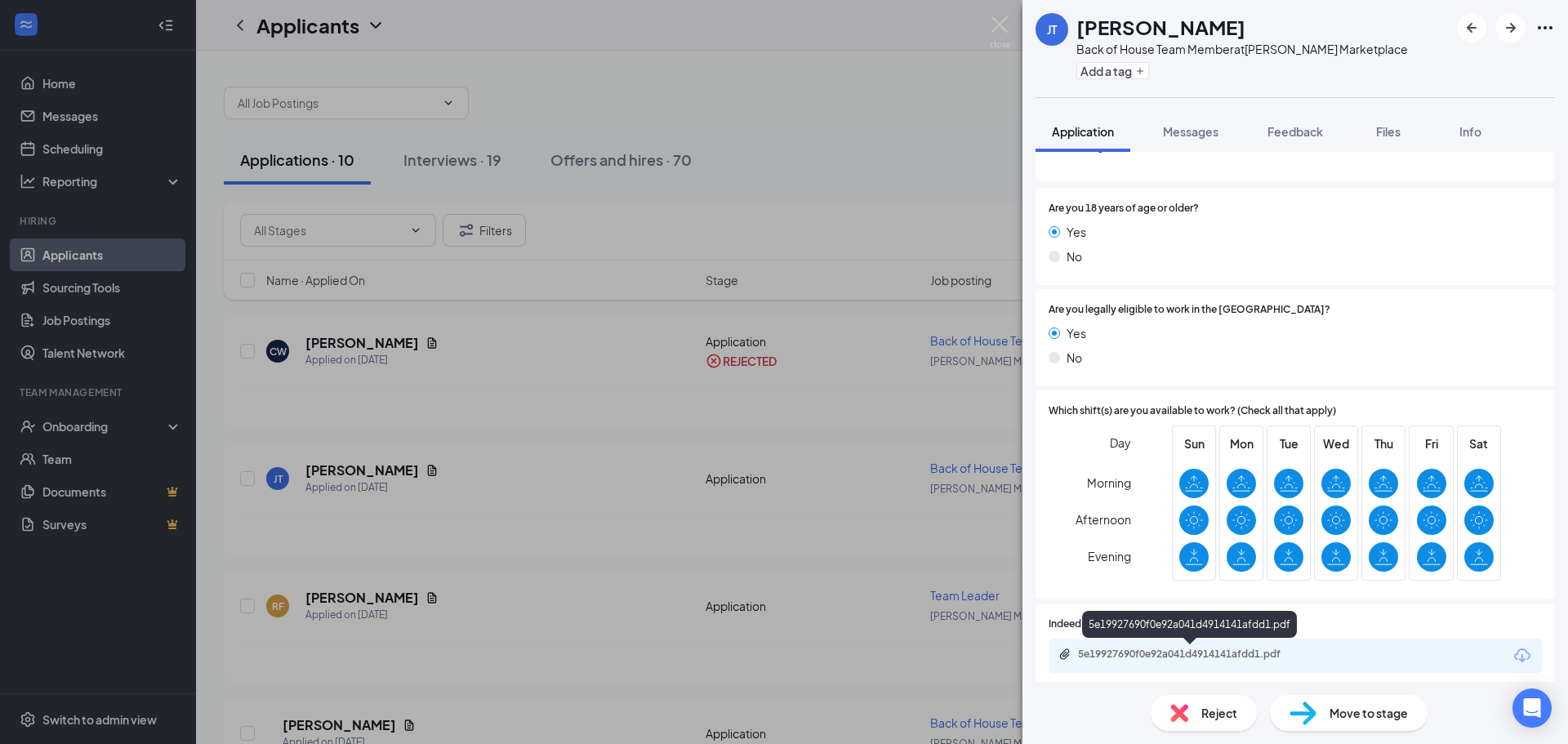
click at [1248, 657] on div "5e19927690f0e92a041d4914141afdd1.pdf" at bounding box center [1192, 654] width 229 height 13
click at [1315, 720] on img at bounding box center [1303, 714] width 27 height 23
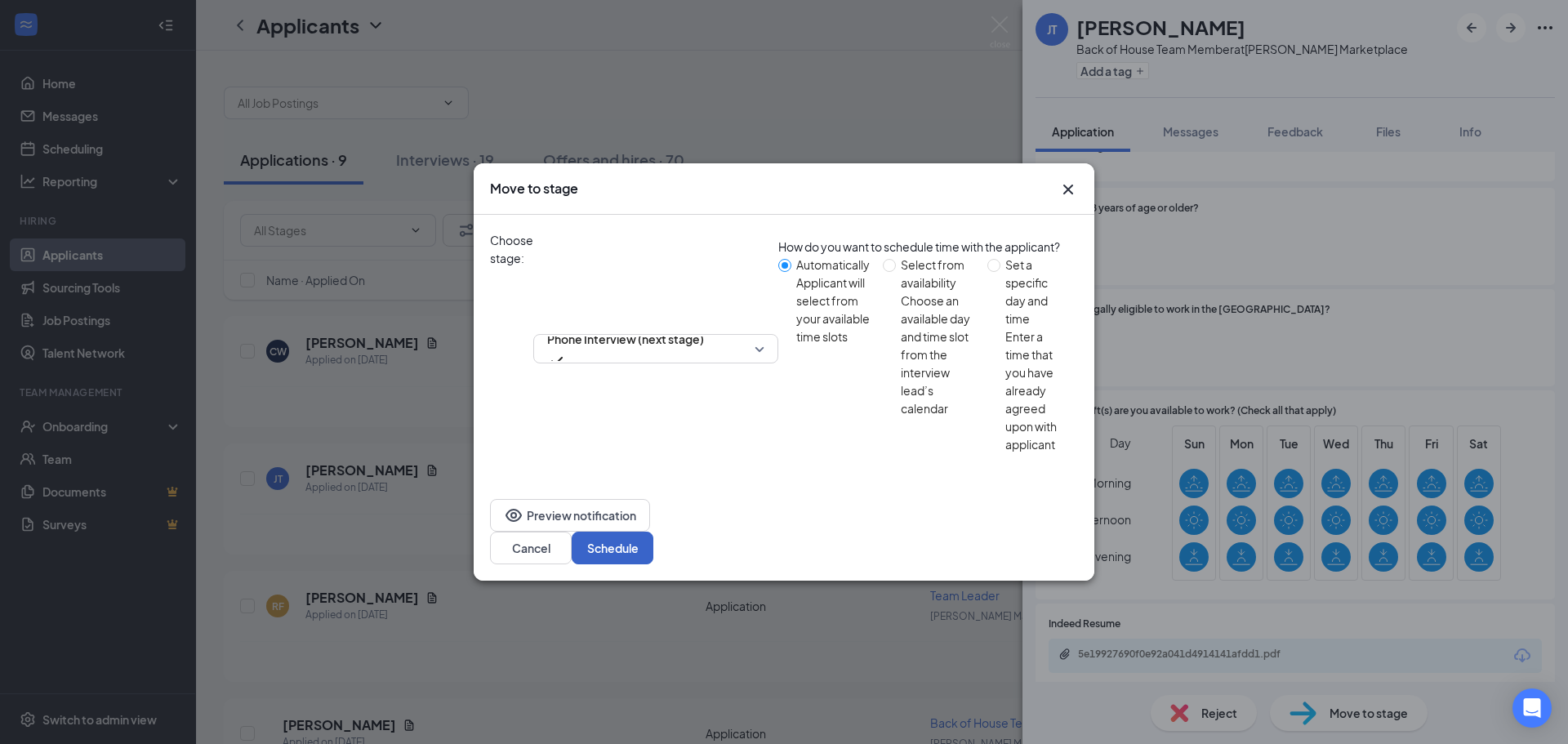
click at [653, 532] on button "Schedule" at bounding box center [613, 549] width 82 height 33
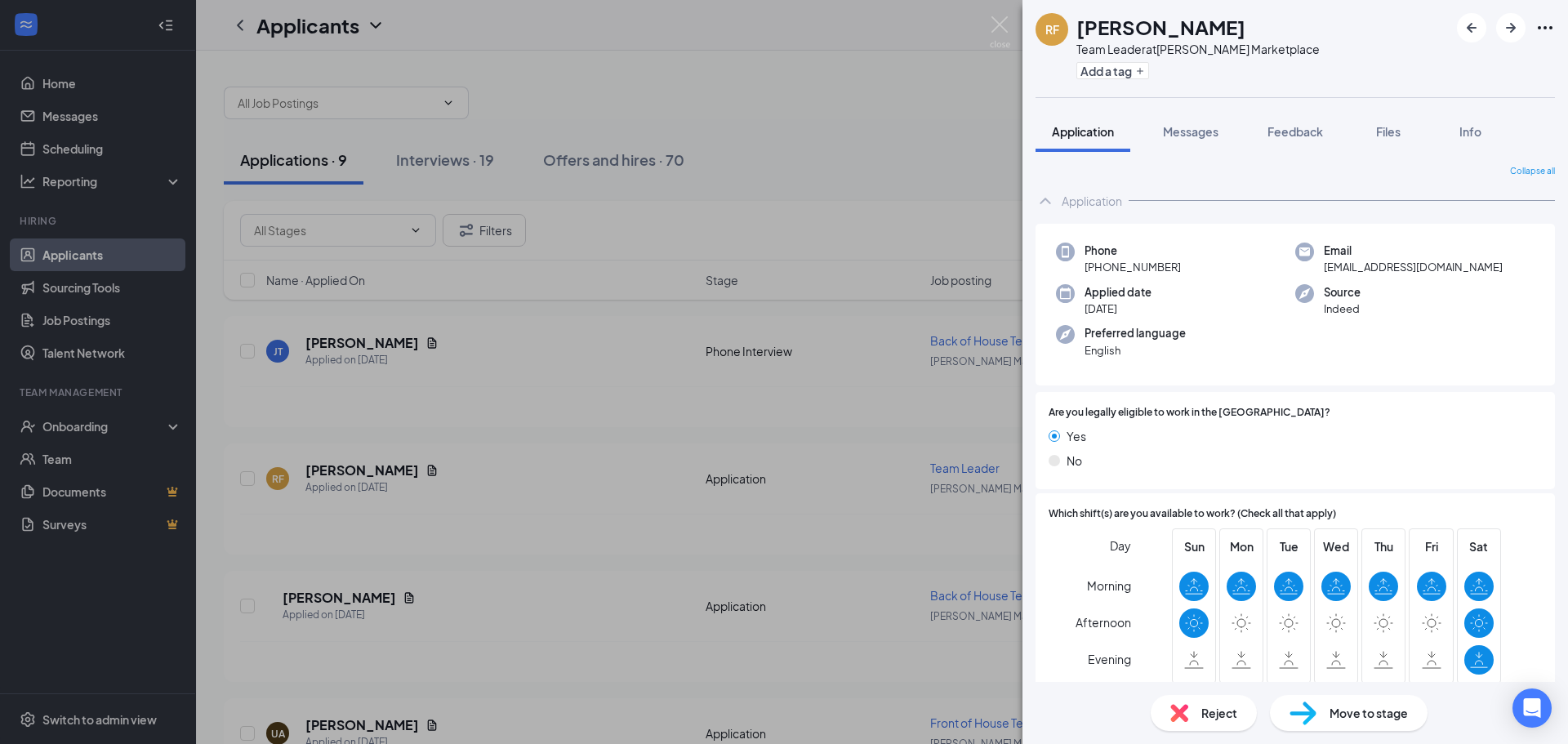
click at [1199, 708] on div "Reject" at bounding box center [1203, 713] width 106 height 36
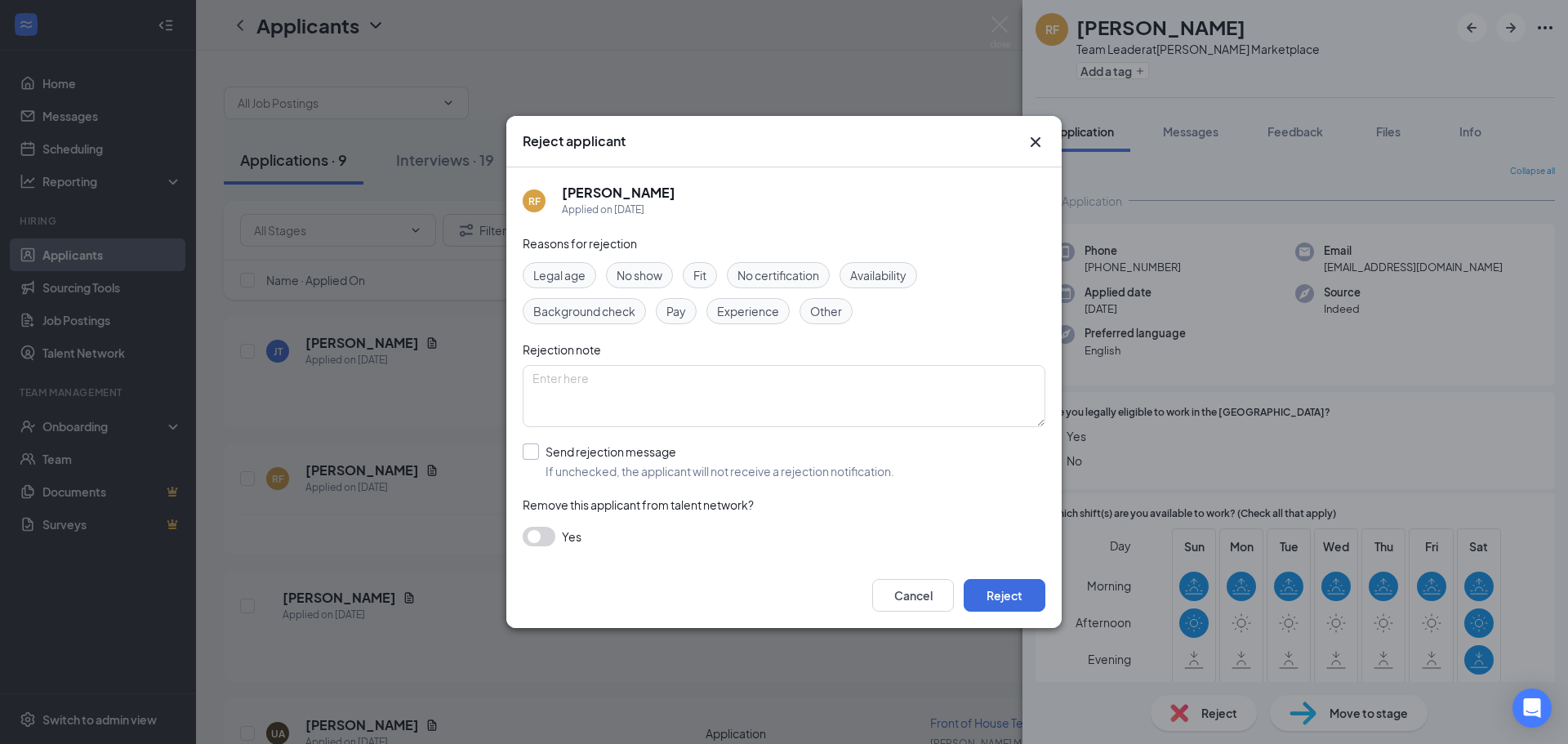
click at [663, 456] on input "Send rejection message If unchecked, the applicant will not receive a rejection…" at bounding box center [708, 461] width 372 height 36
checkbox input "true"
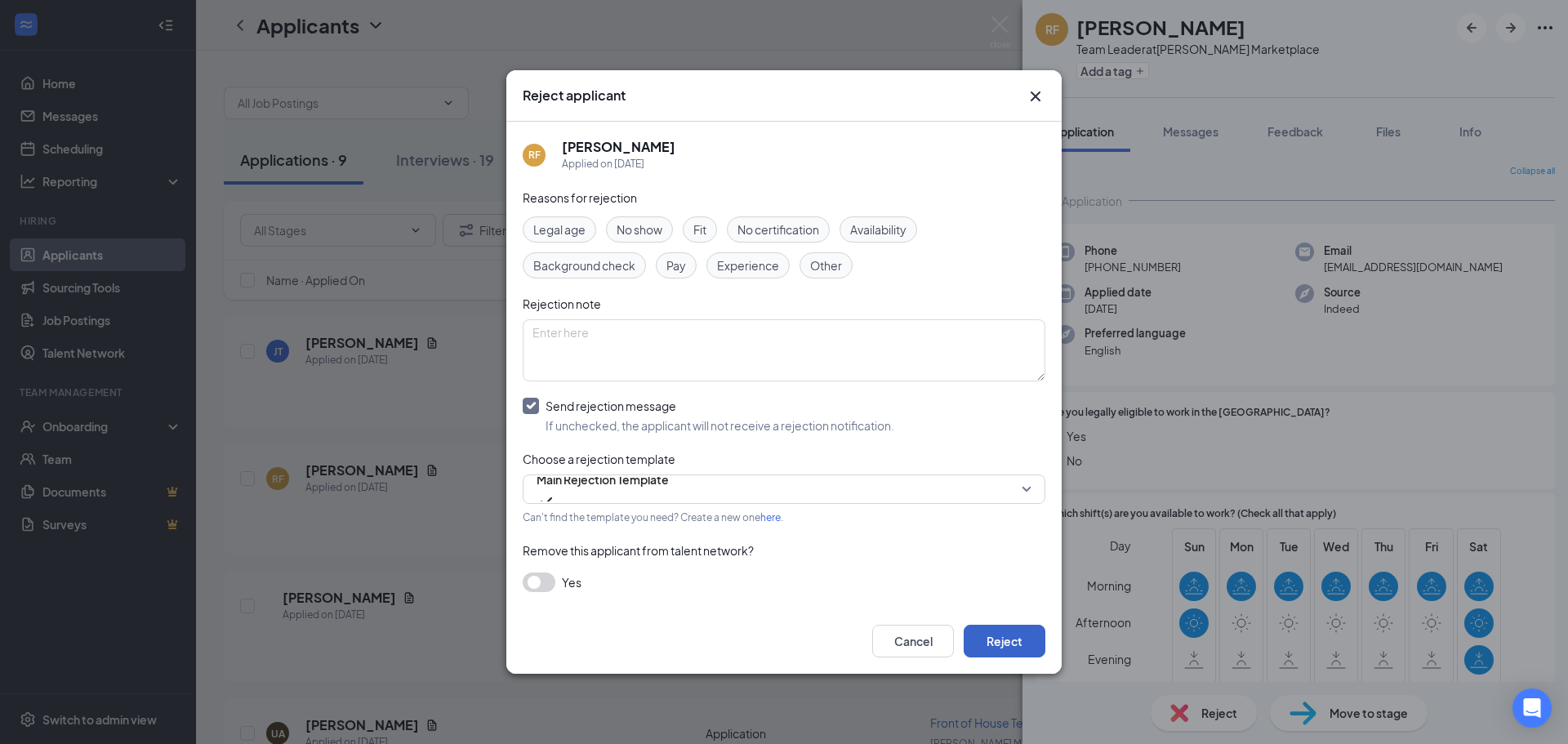
click at [1006, 634] on button "Reject" at bounding box center [1005, 642] width 82 height 33
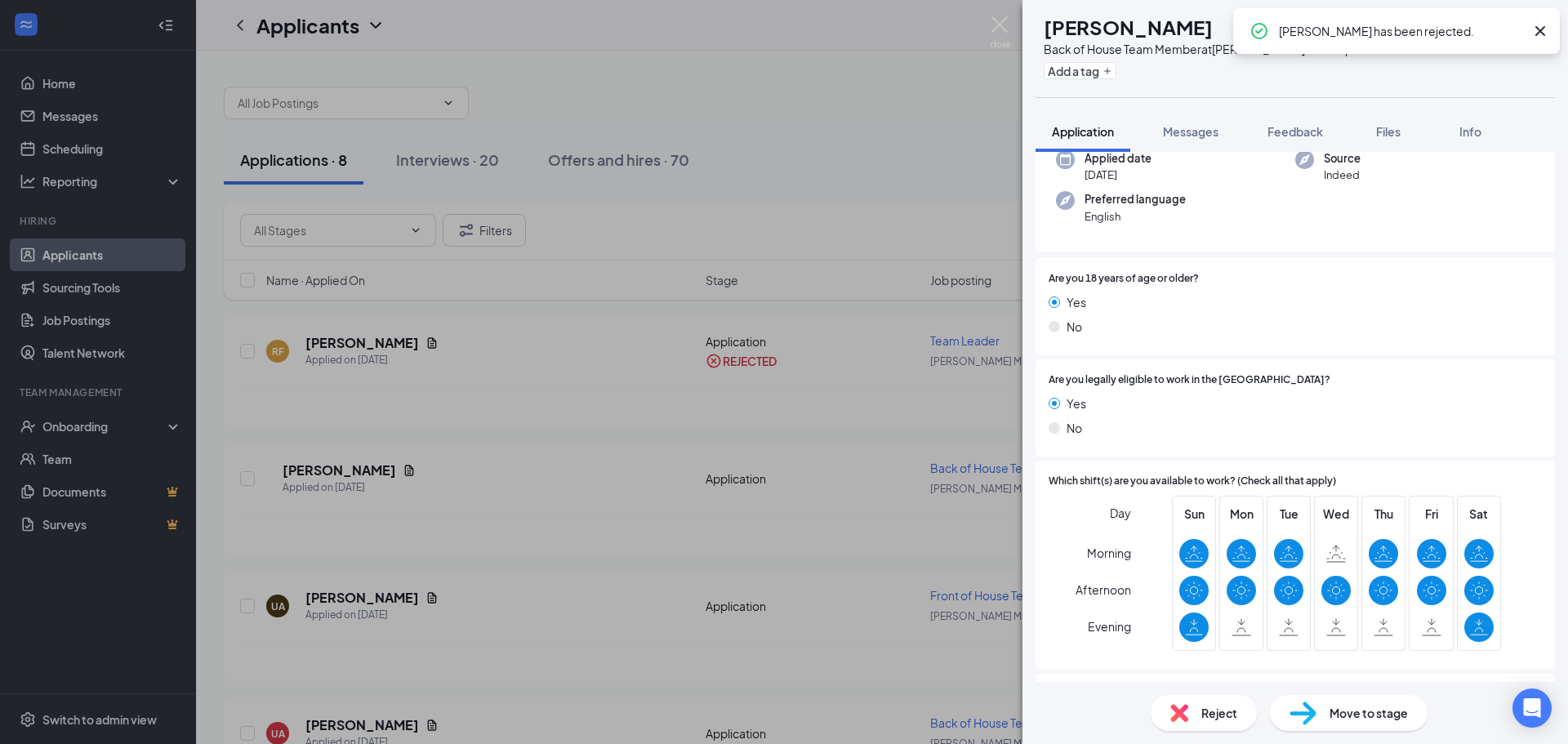
scroll to position [207, 0]
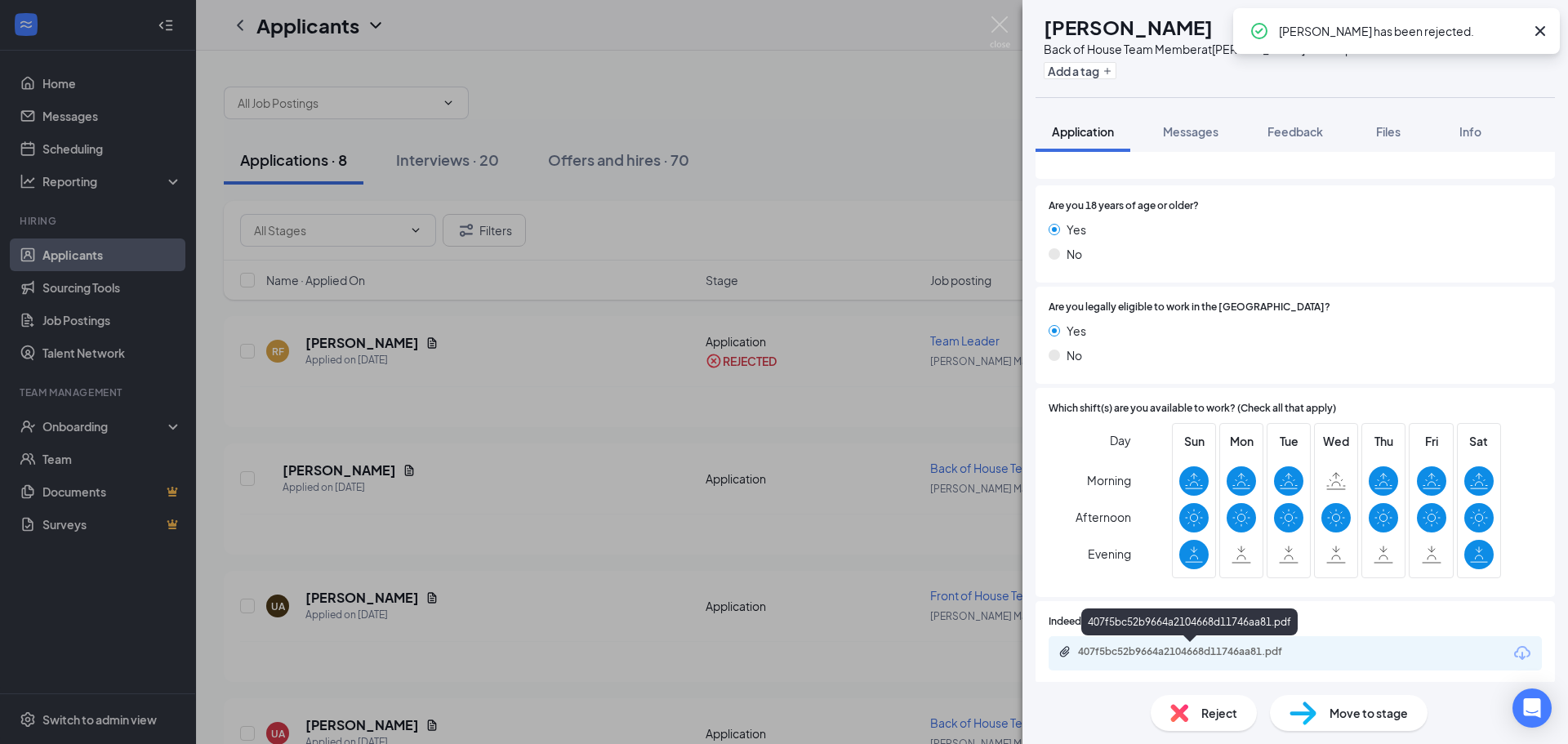
click at [1200, 629] on div "407f5bc52b9664a2104668d11746aa81.pdf" at bounding box center [1189, 623] width 217 height 27
click at [1203, 643] on div "407f5bc52b9664a2104668d11746aa81.pdf" at bounding box center [1295, 653] width 493 height 34
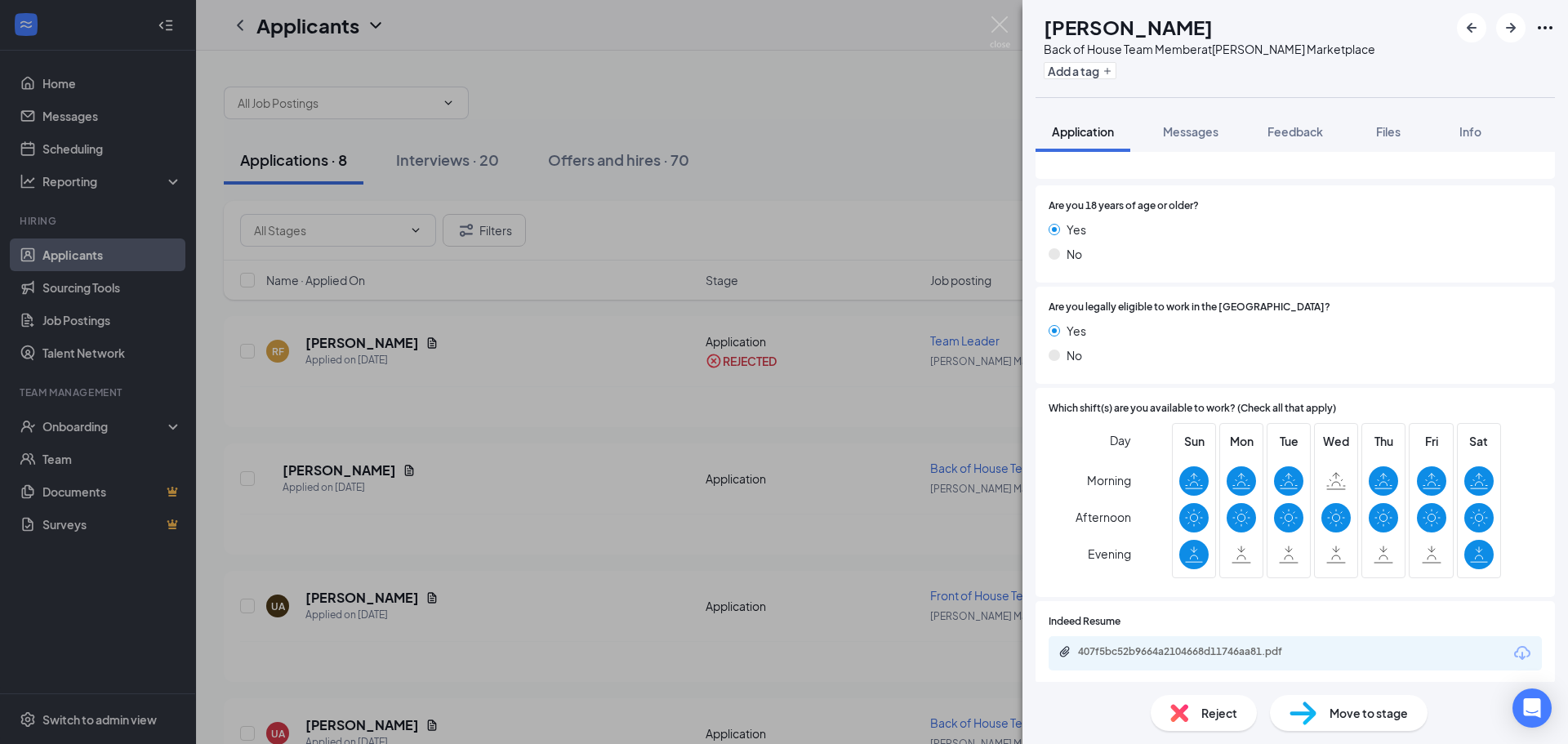
click at [1219, 713] on span "Reject" at bounding box center [1218, 713] width 36 height 18
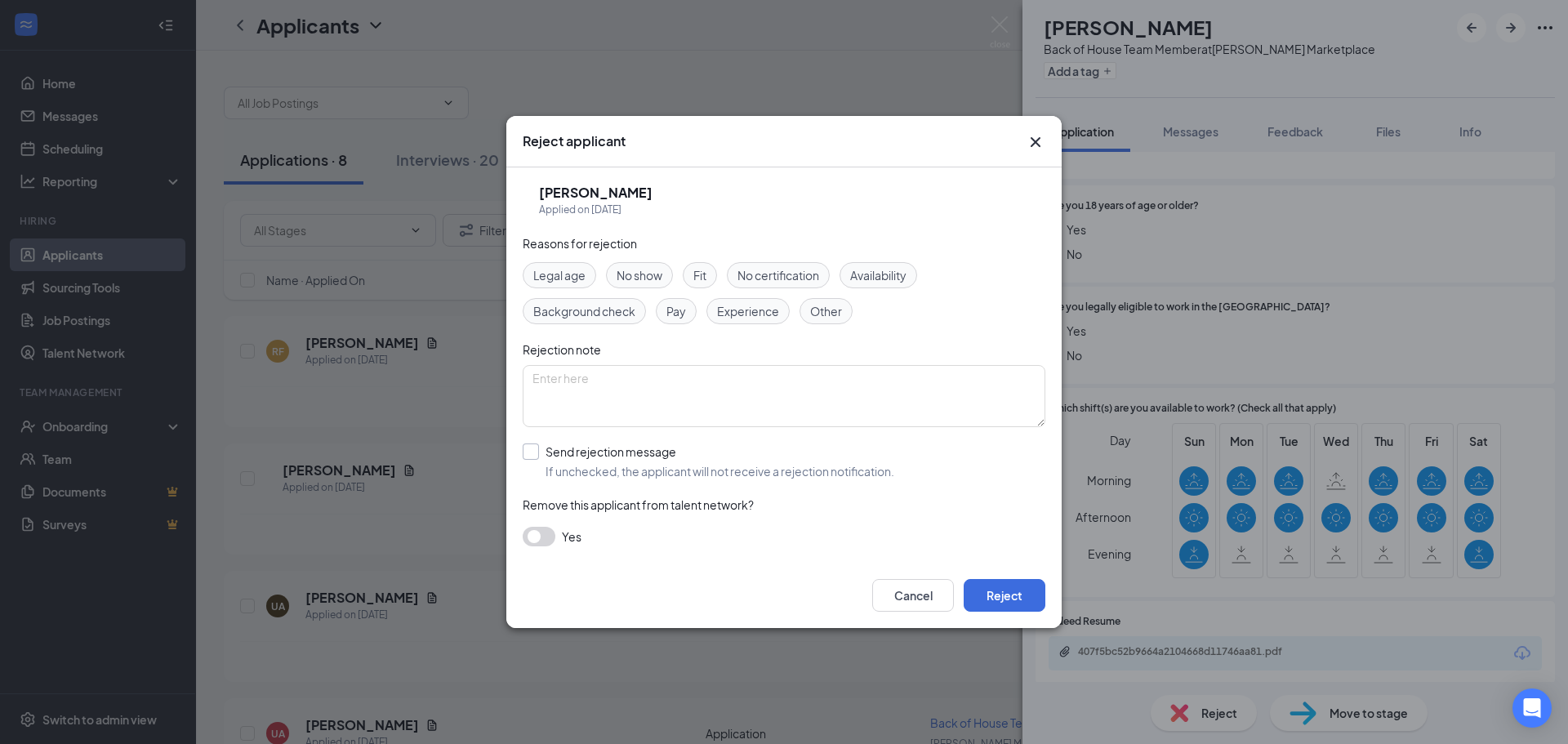
click at [607, 464] on input "Send rejection message If unchecked, the applicant will not receive a rejection…" at bounding box center [708, 461] width 372 height 36
checkbox input "true"
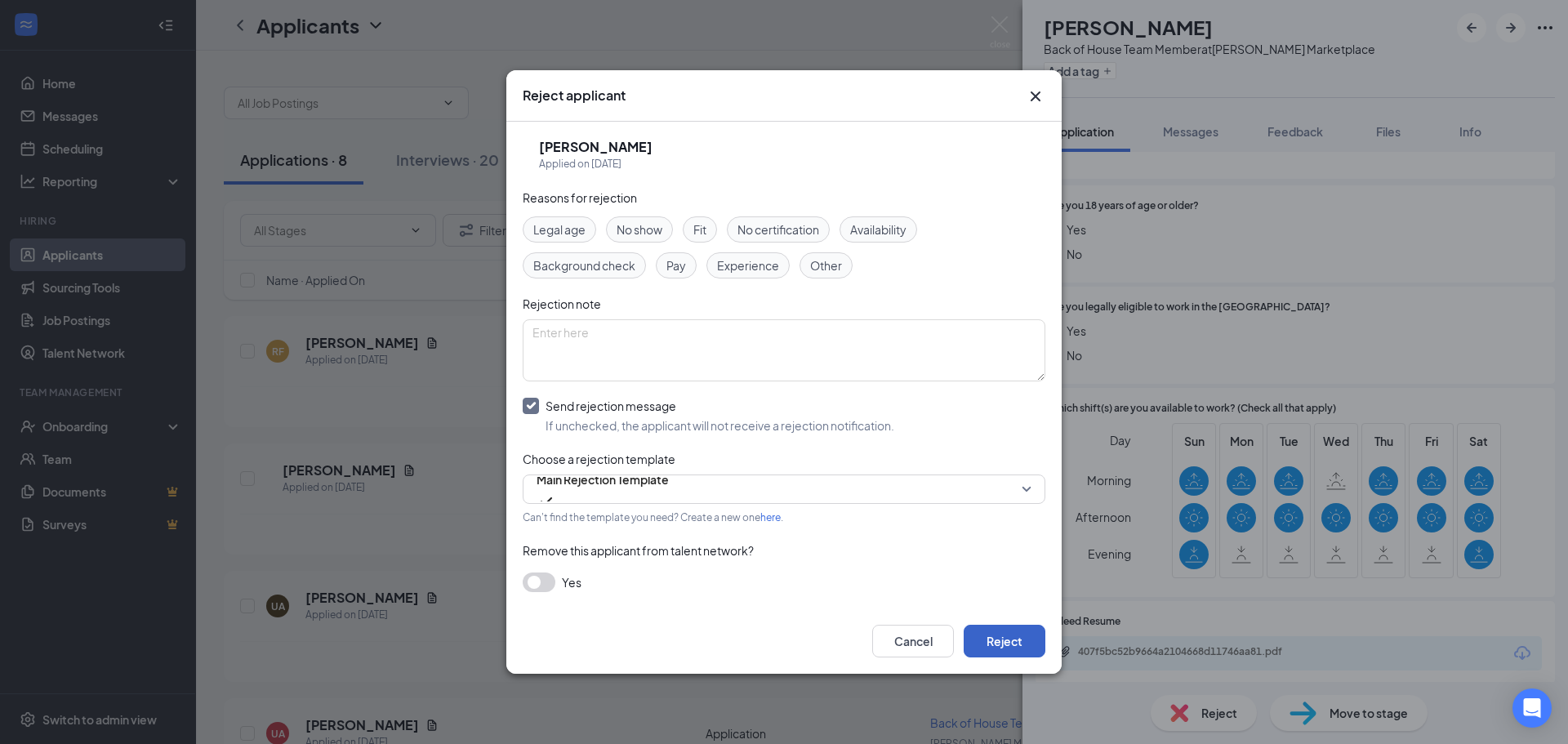
click at [1012, 635] on button "Reject" at bounding box center [1005, 642] width 82 height 33
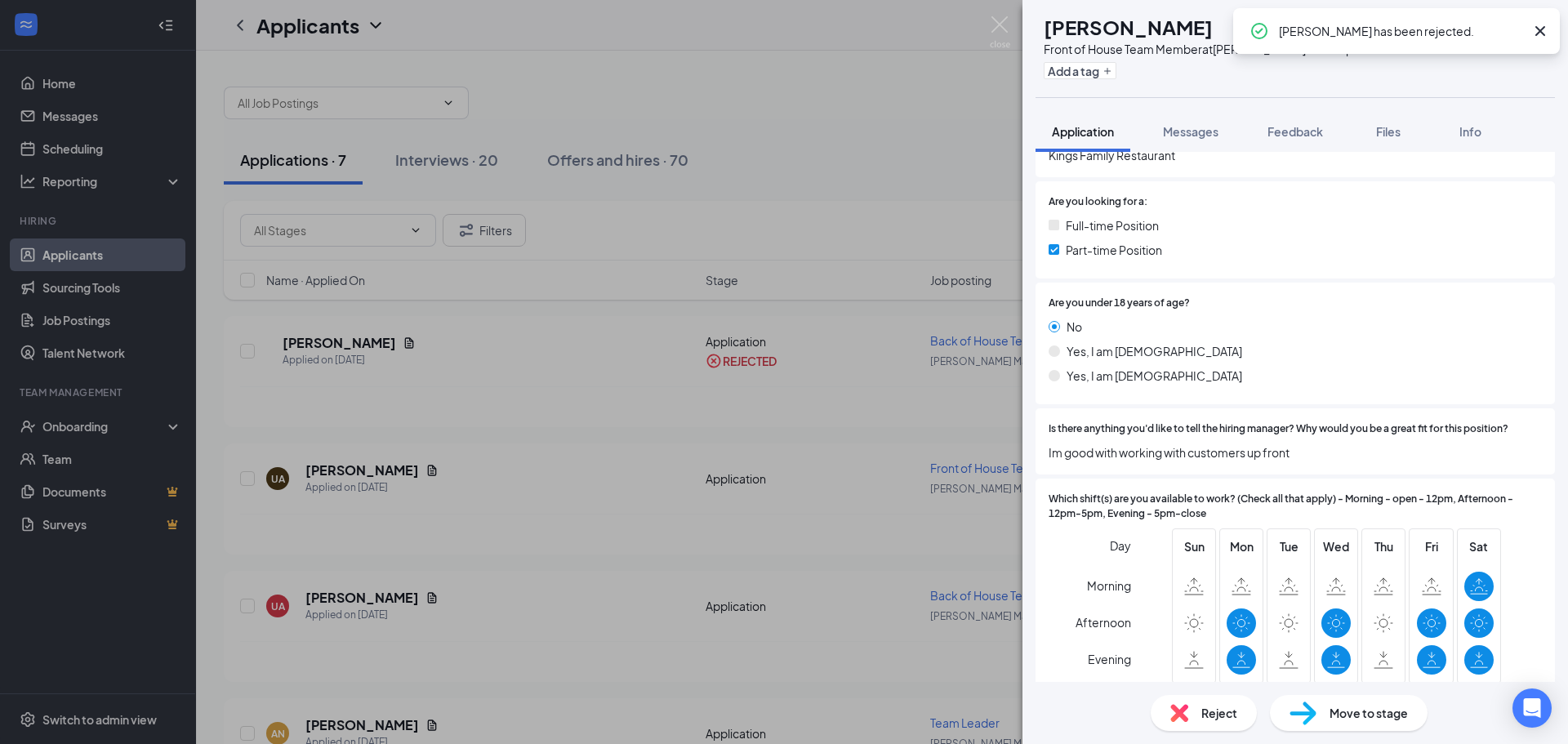
scroll to position [409, 0]
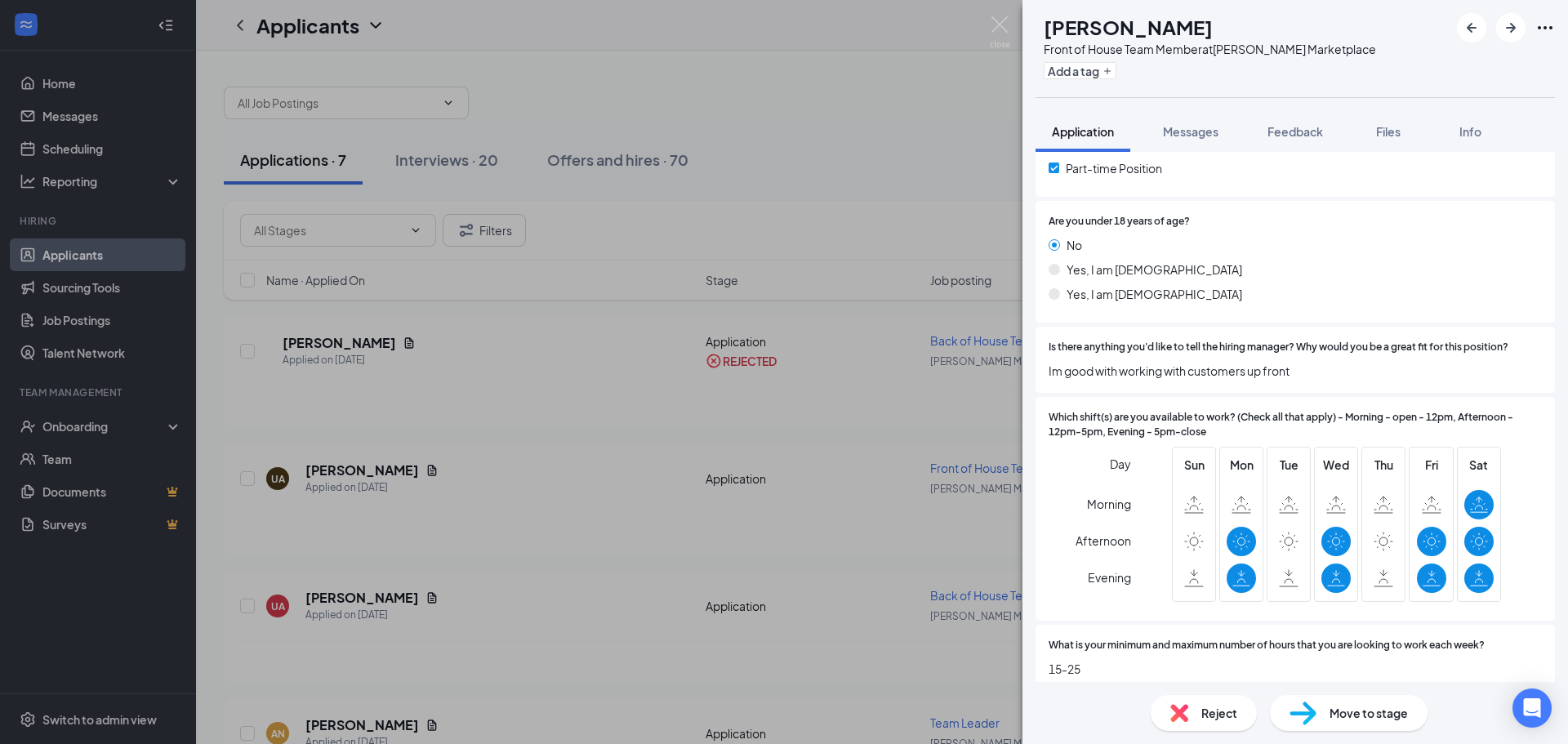
click at [1202, 715] on span "Reject" at bounding box center [1218, 713] width 36 height 18
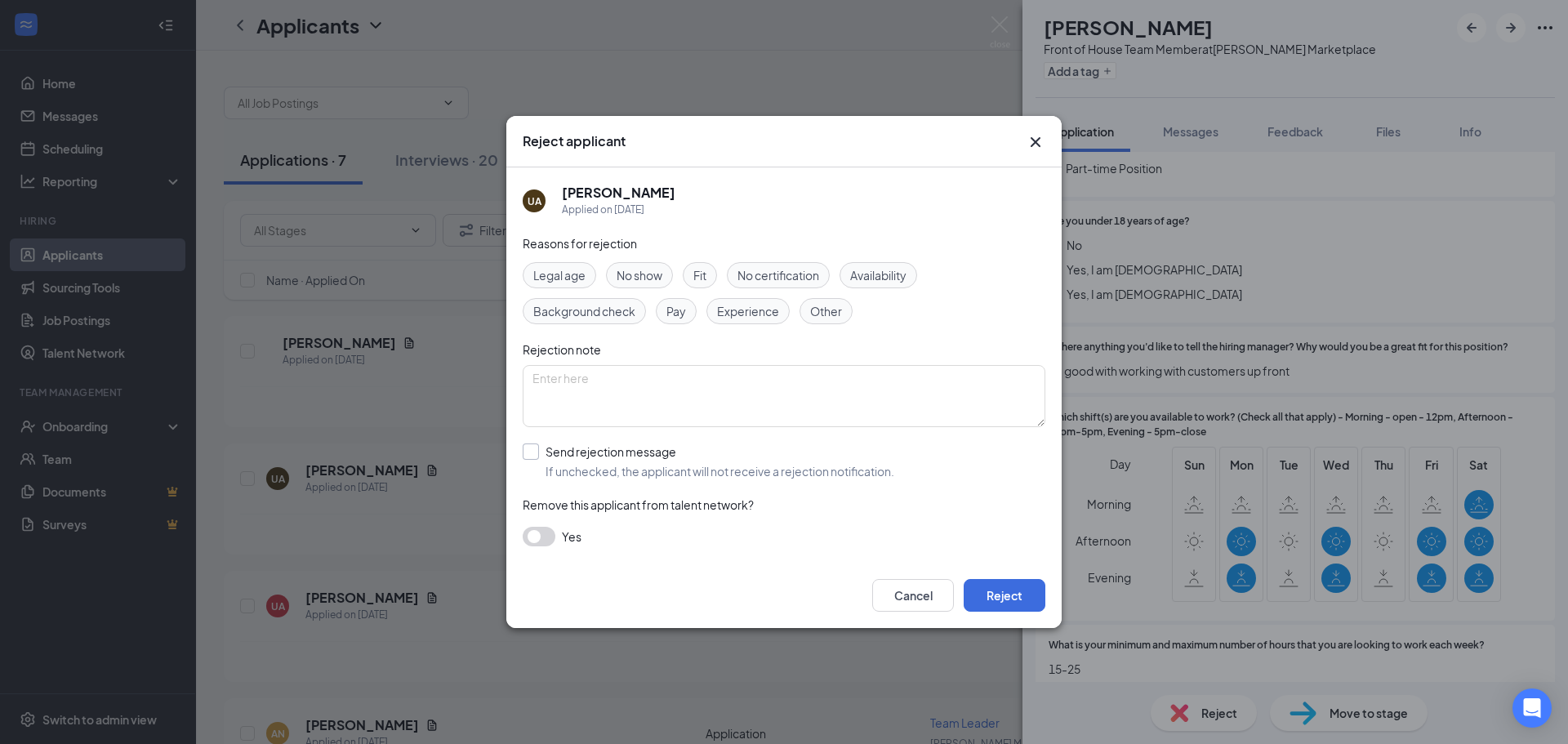
click at [594, 456] on input "Send rejection message If unchecked, the applicant will not receive a rejection…" at bounding box center [708, 461] width 372 height 36
checkbox input "true"
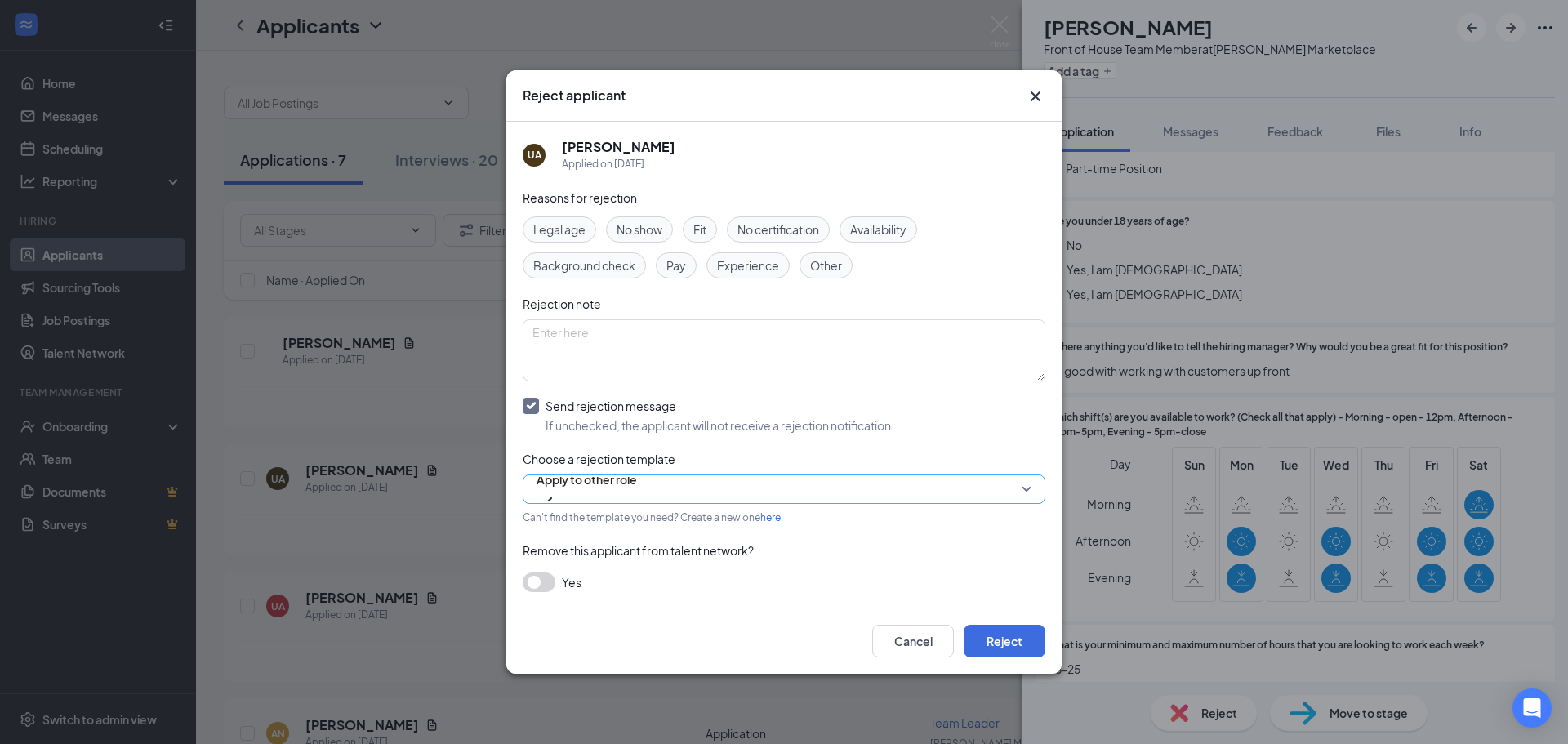
click at [637, 484] on span "Apply to other role" at bounding box center [586, 489] width 100 height 44
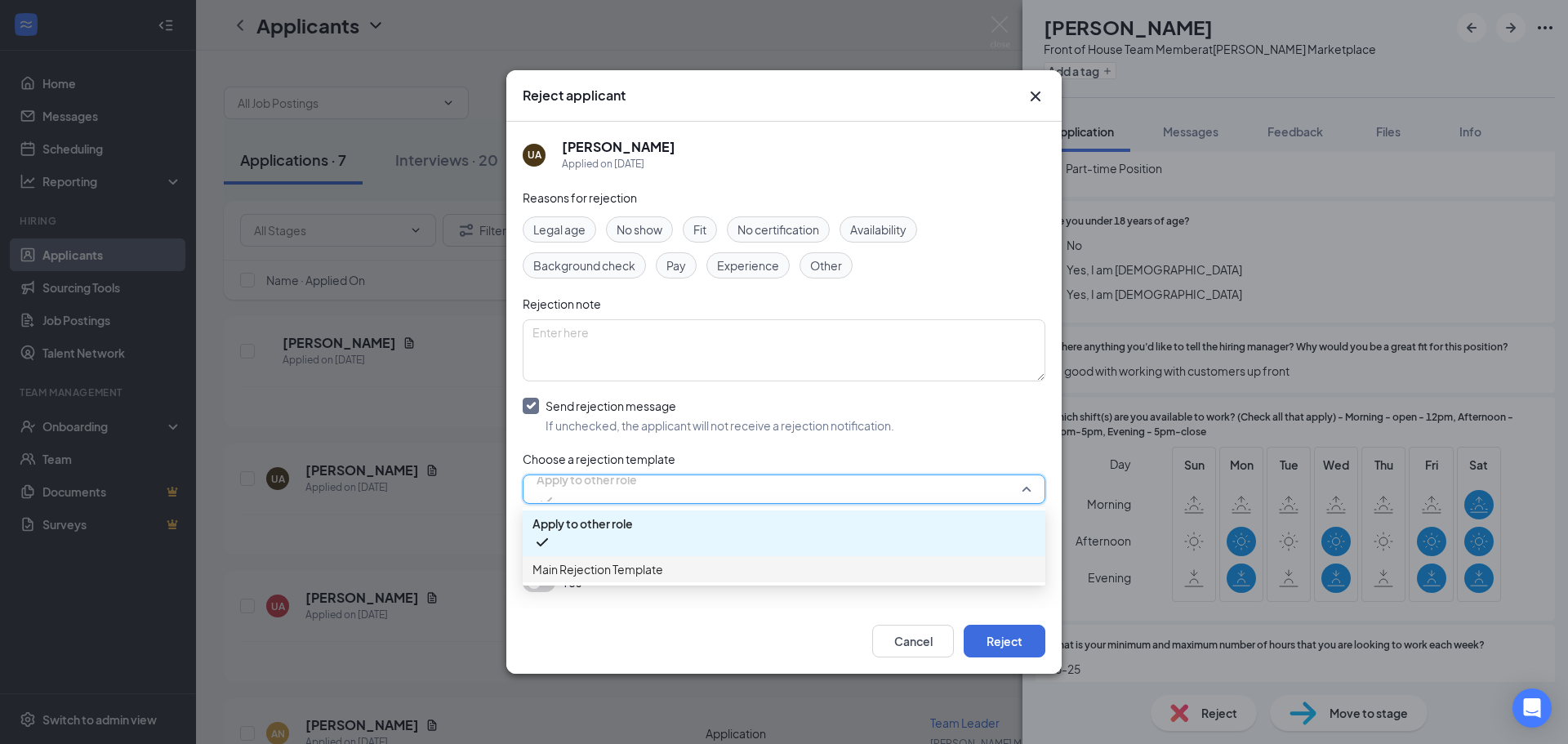
click at [751, 568] on span "Main Rejection Template" at bounding box center [784, 569] width 503 height 18
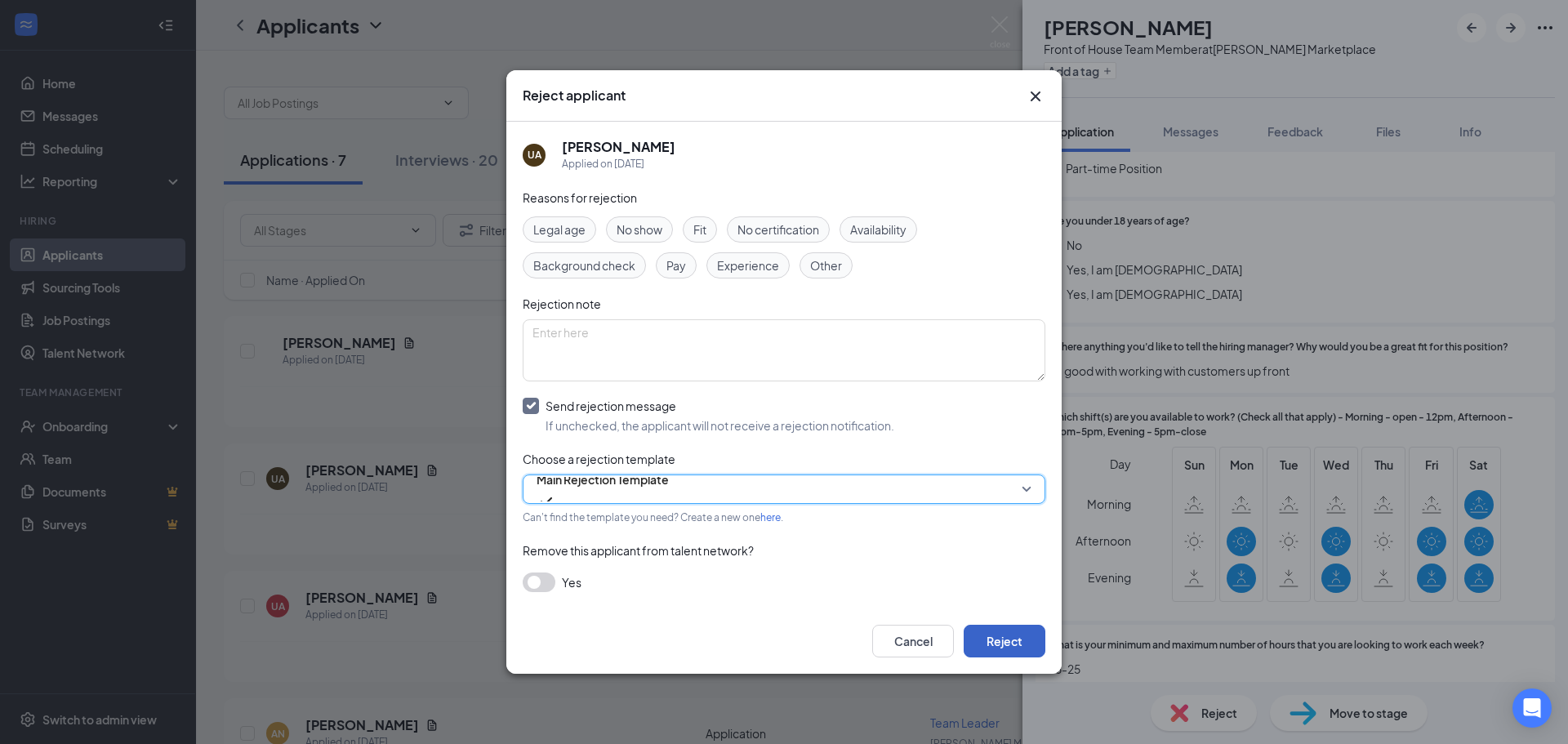
click at [995, 640] on button "Reject" at bounding box center [1005, 642] width 82 height 33
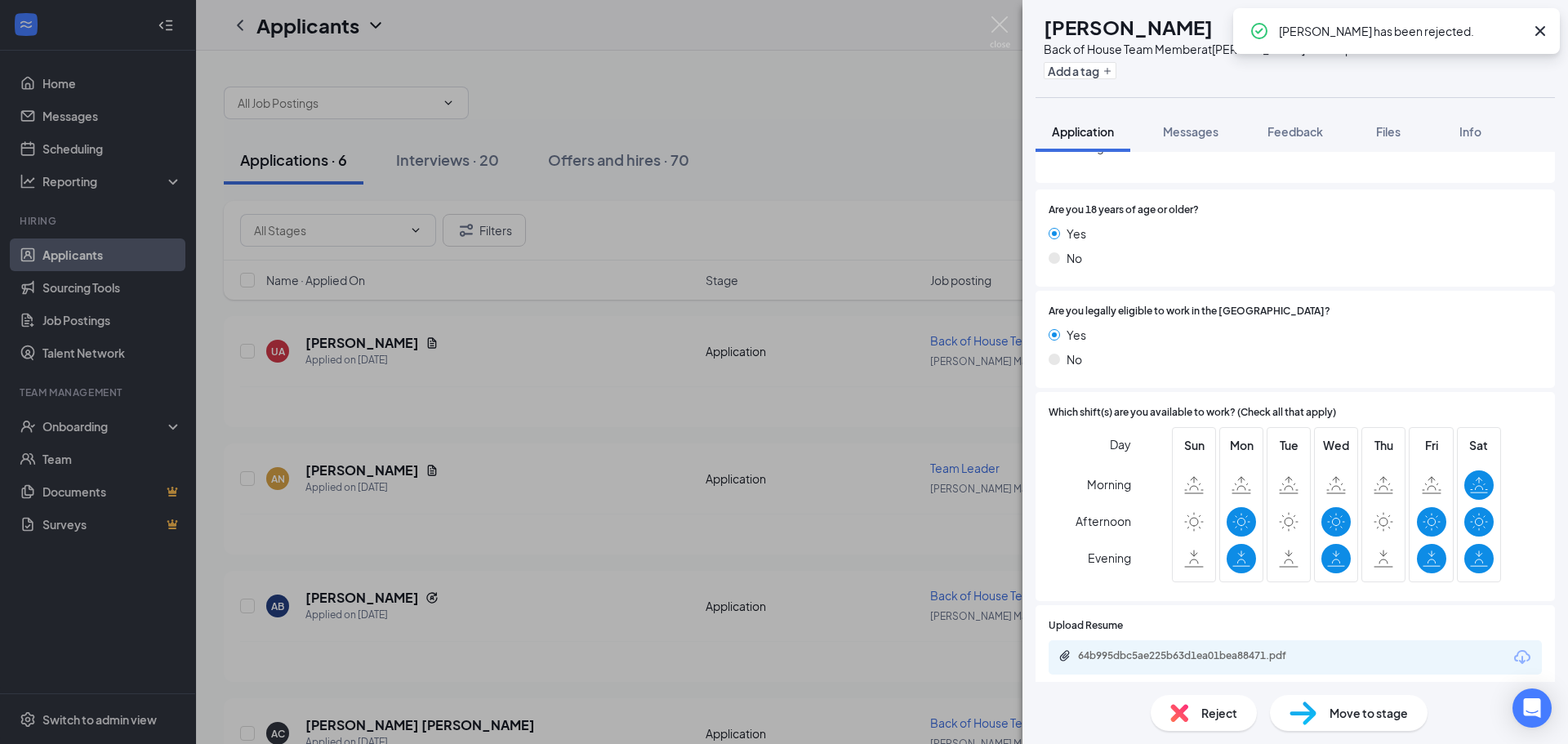
scroll to position [253, 0]
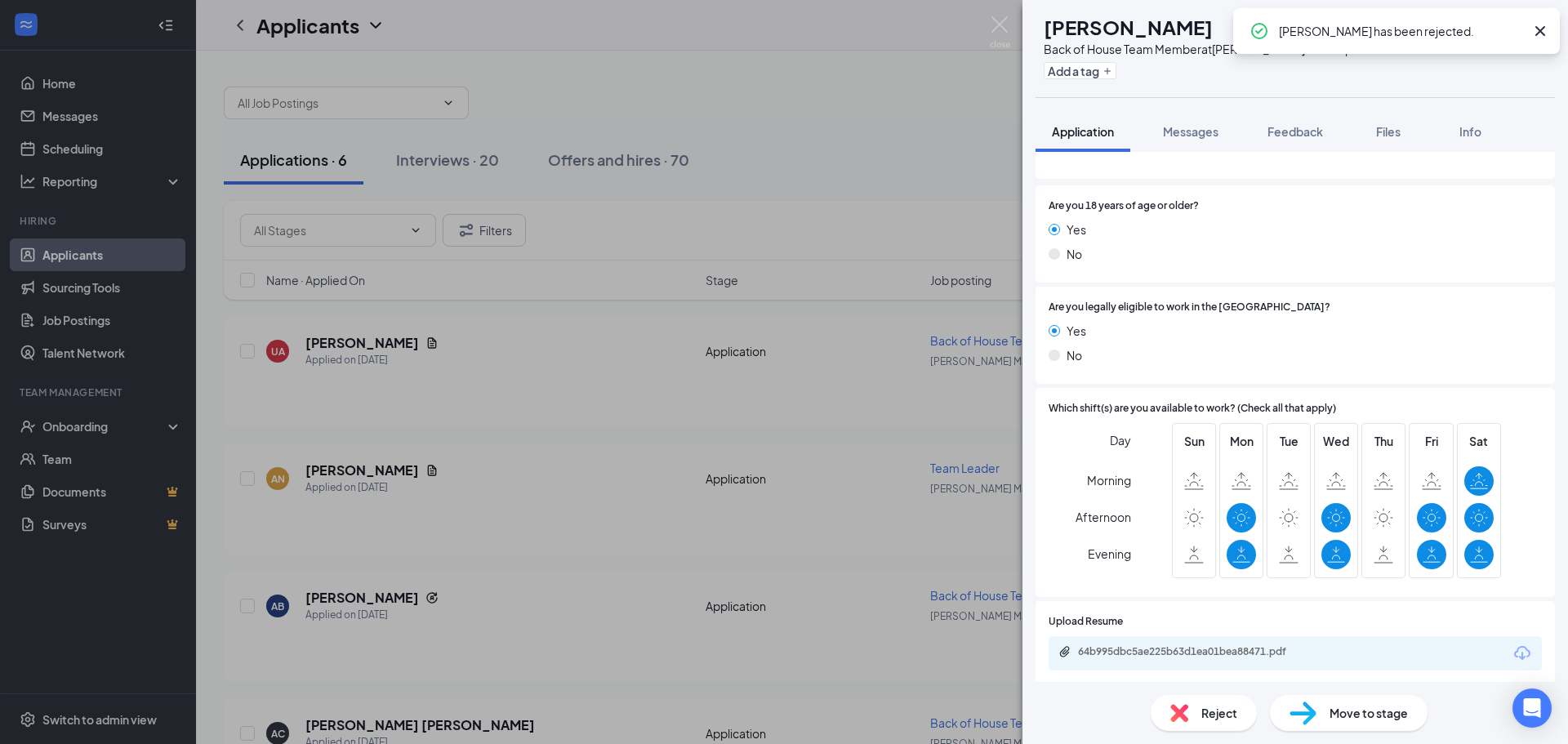
click at [1187, 705] on img at bounding box center [1179, 713] width 18 height 18
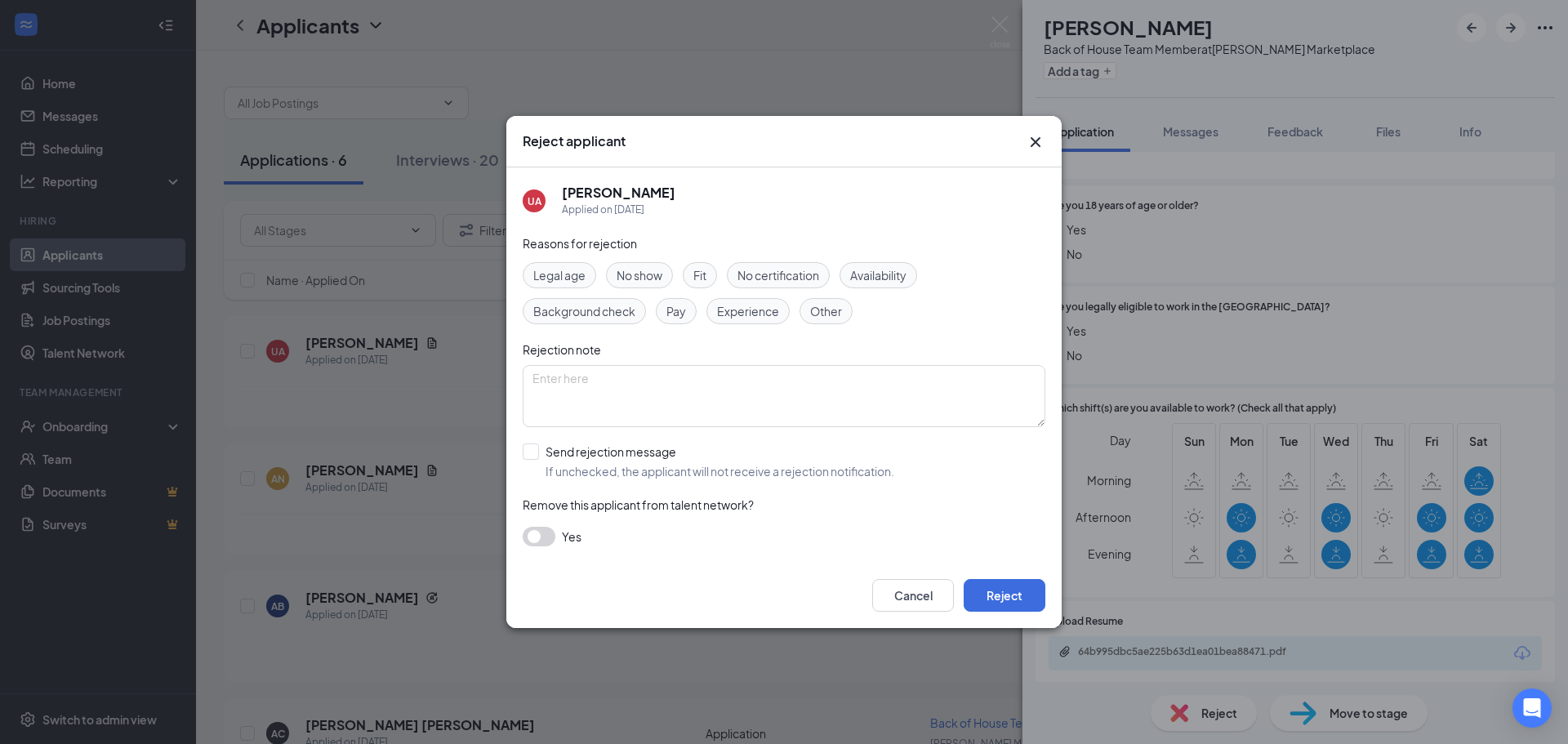
click at [619, 480] on div "Reasons for rejection Legal age No show Fit No certification Availability Backg…" at bounding box center [784, 398] width 522 height 328
click at [632, 456] on input "Send rejection message If unchecked, the applicant will not receive a rejection…" at bounding box center [708, 461] width 372 height 36
checkbox input "true"
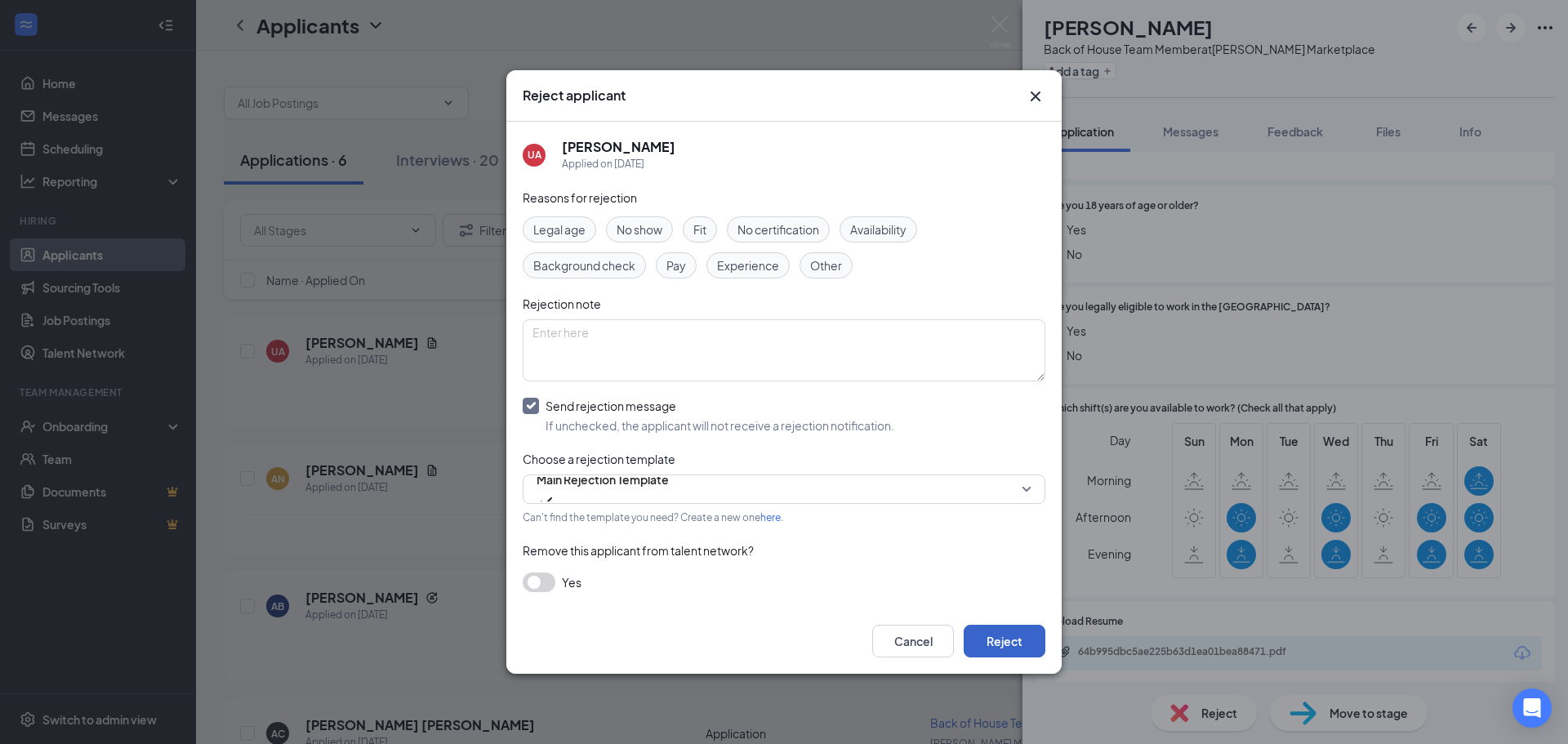
click at [1020, 639] on button "Reject" at bounding box center [1005, 642] width 82 height 33
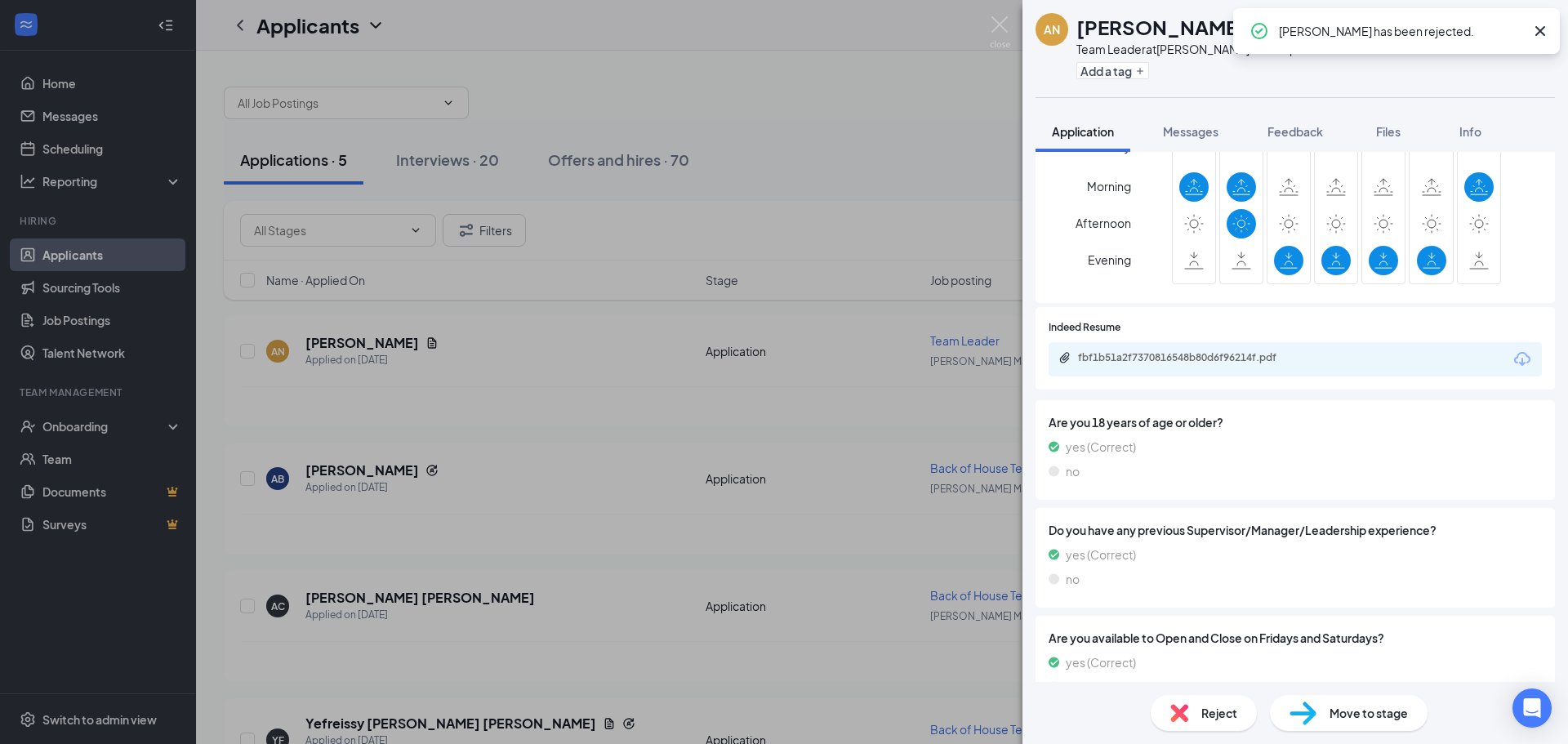
scroll to position [409, 0]
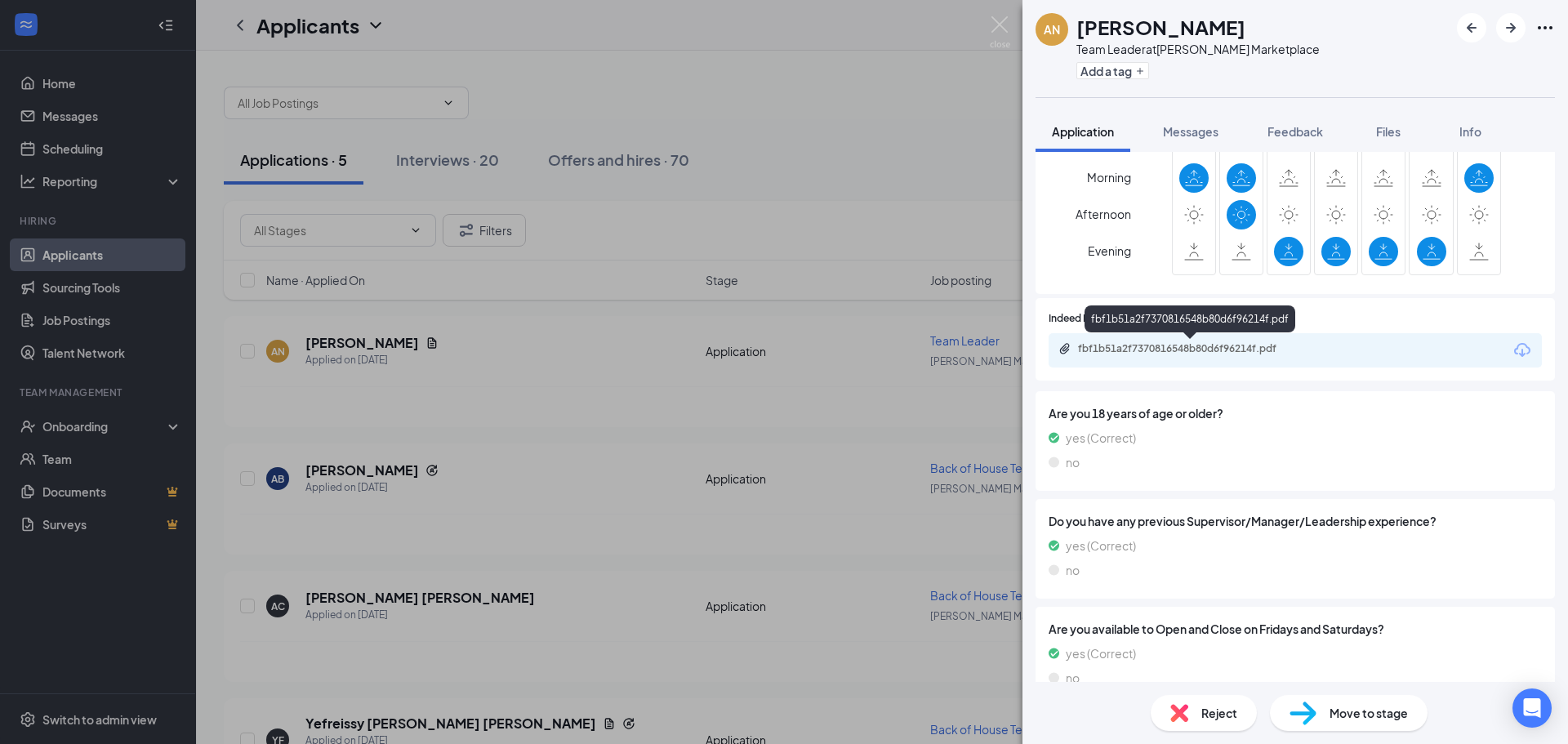
click at [1160, 348] on div "fbf1b51a2f7370816548b80d6f96214f.pdf" at bounding box center [1192, 348] width 229 height 13
click at [1191, 703] on div "Reject" at bounding box center [1203, 713] width 106 height 36
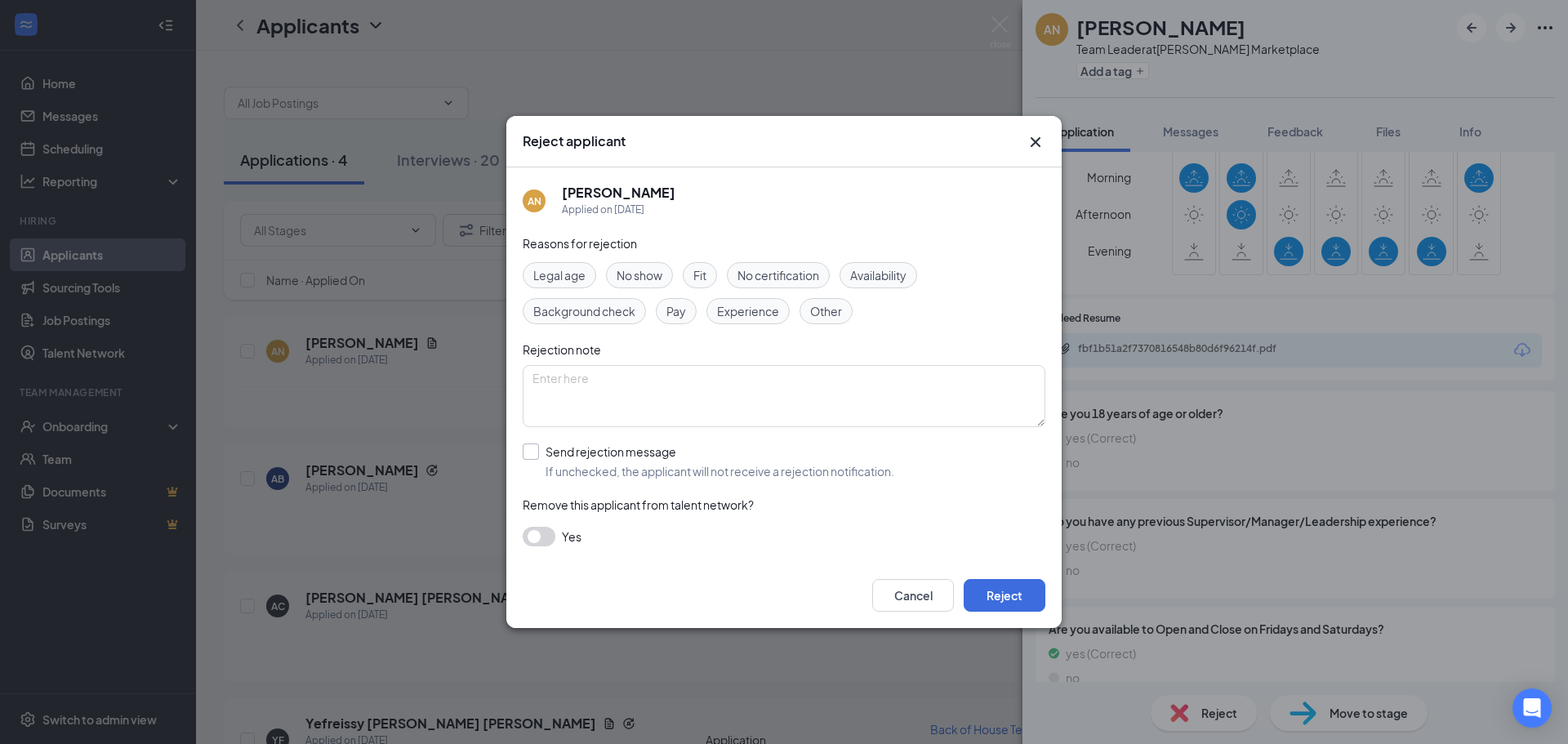
click at [594, 474] on input "Send rejection message If unchecked, the applicant will not receive a rejection…" at bounding box center [708, 461] width 372 height 36
checkbox input "true"
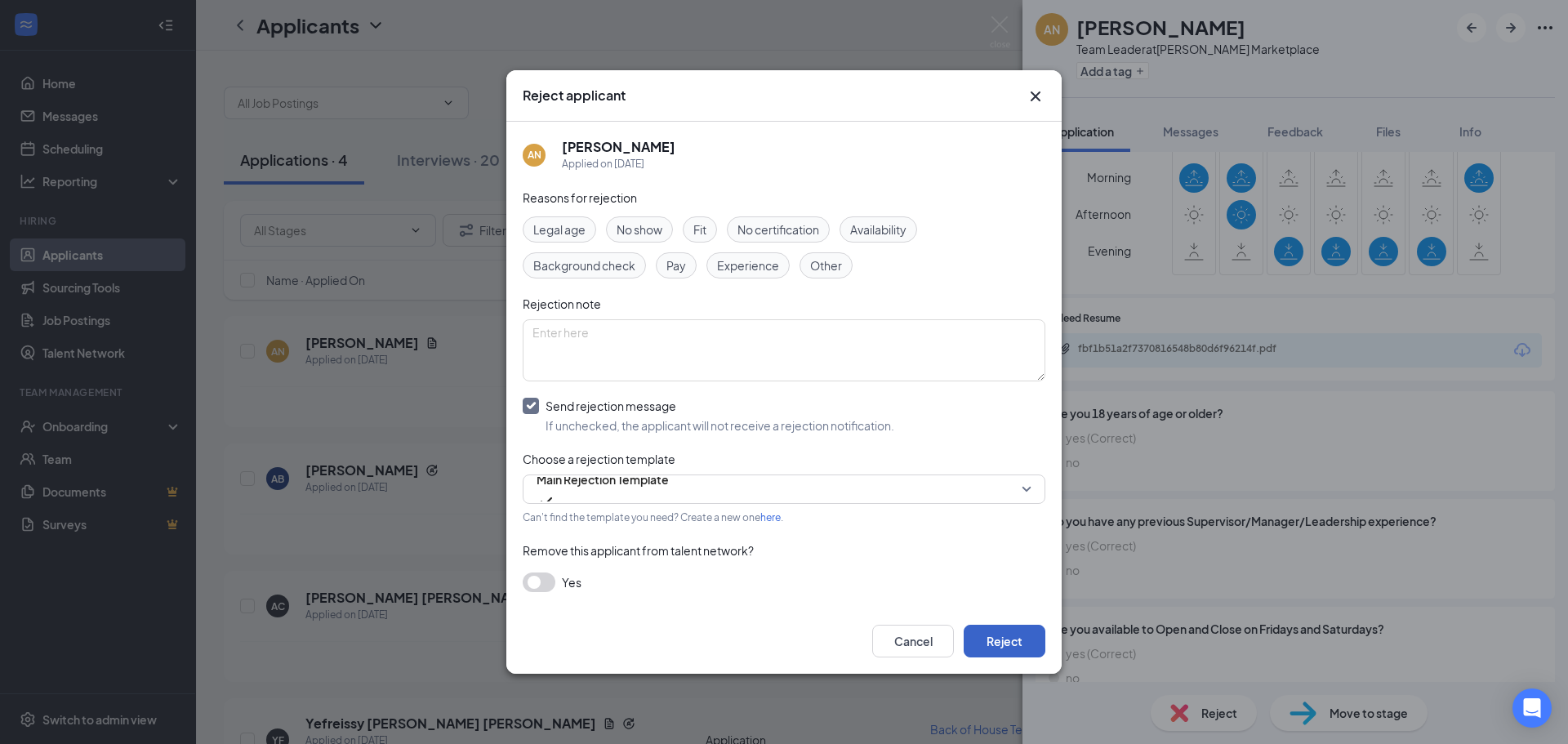
click at [1018, 641] on button "Reject" at bounding box center [1005, 642] width 82 height 33
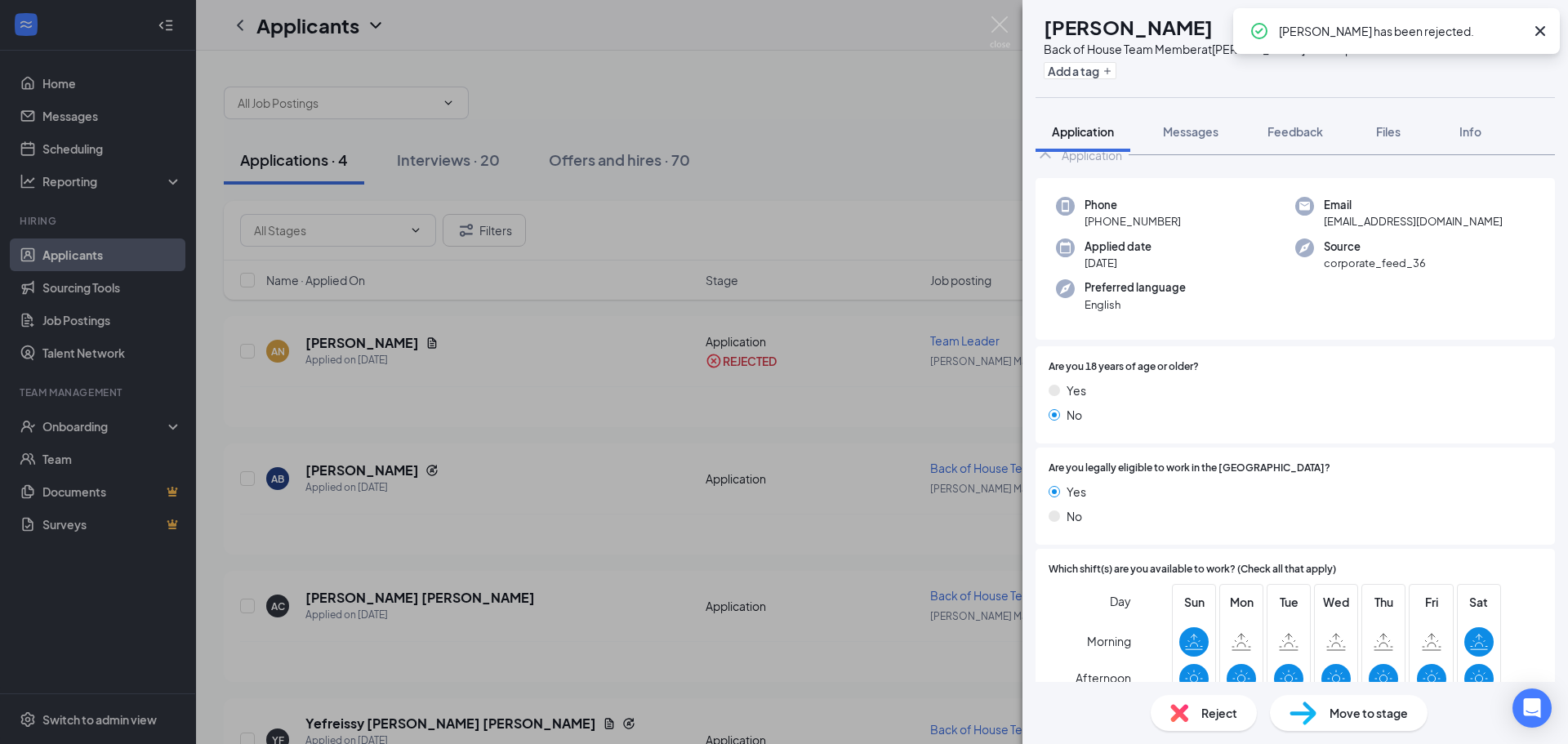
scroll to position [146, 0]
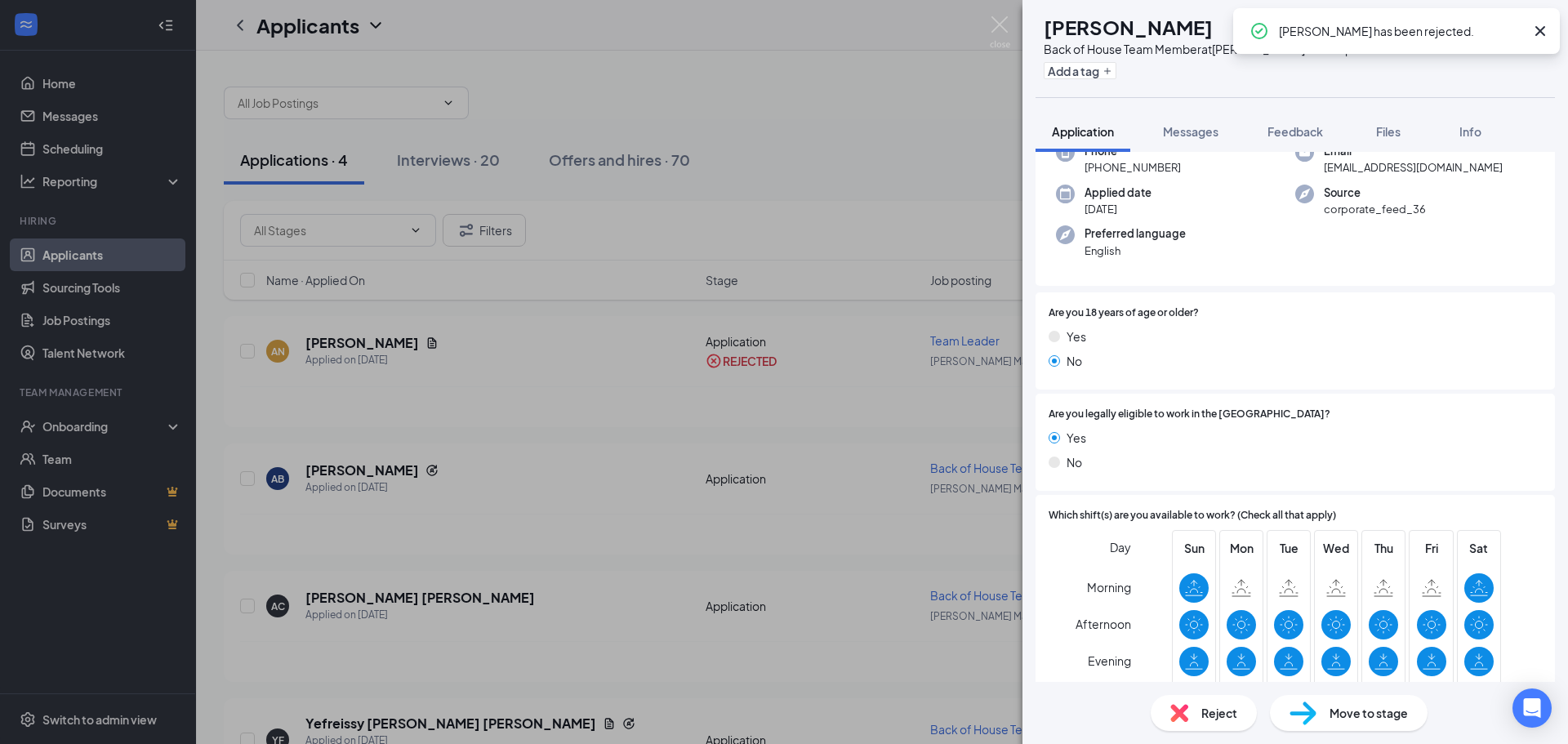
click at [1189, 726] on div "Reject" at bounding box center [1203, 713] width 106 height 36
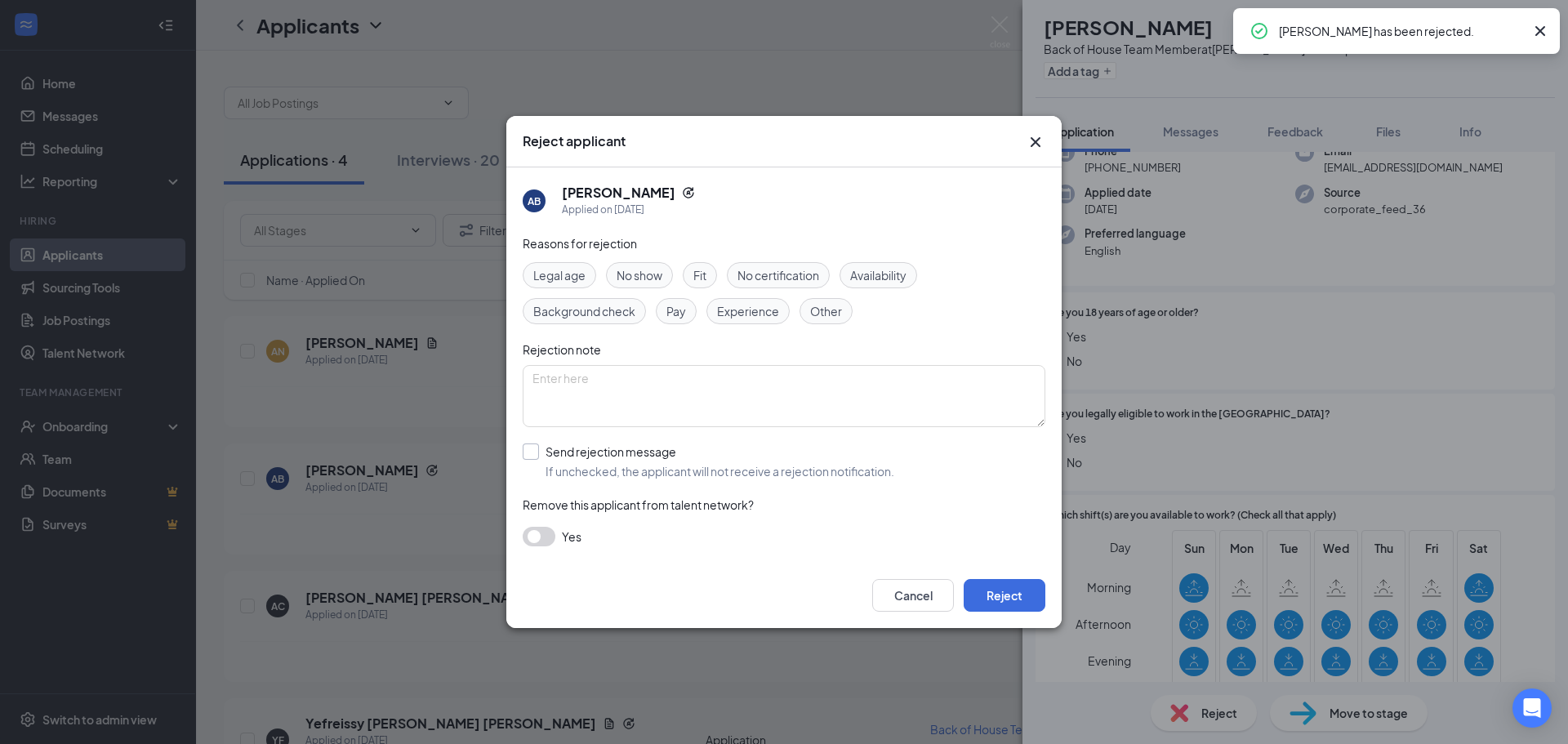
click at [626, 472] on input "Send rejection message If unchecked, the applicant will not receive a rejection…" at bounding box center [708, 461] width 372 height 36
checkbox input "true"
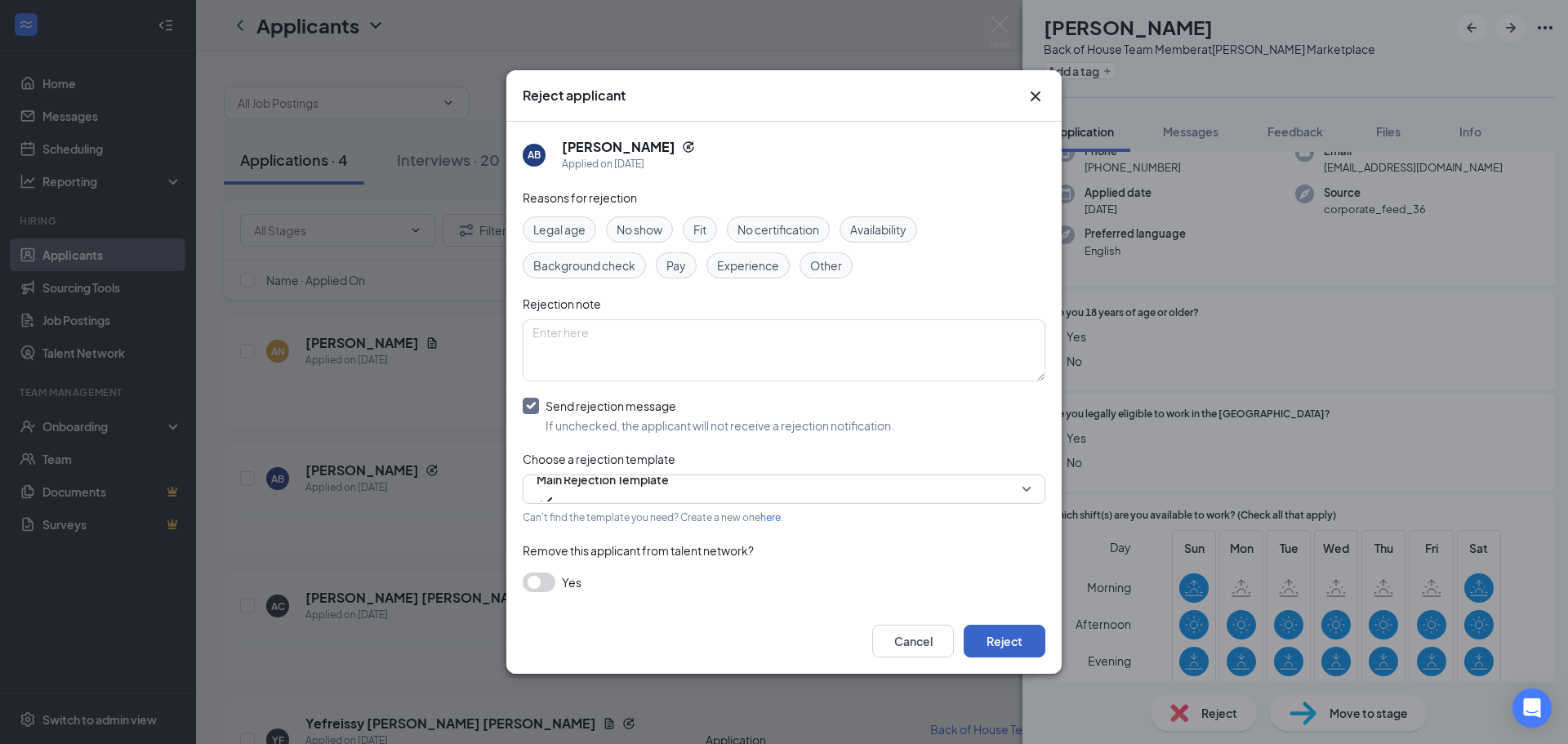
click at [1029, 644] on button "Reject" at bounding box center [1005, 642] width 82 height 33
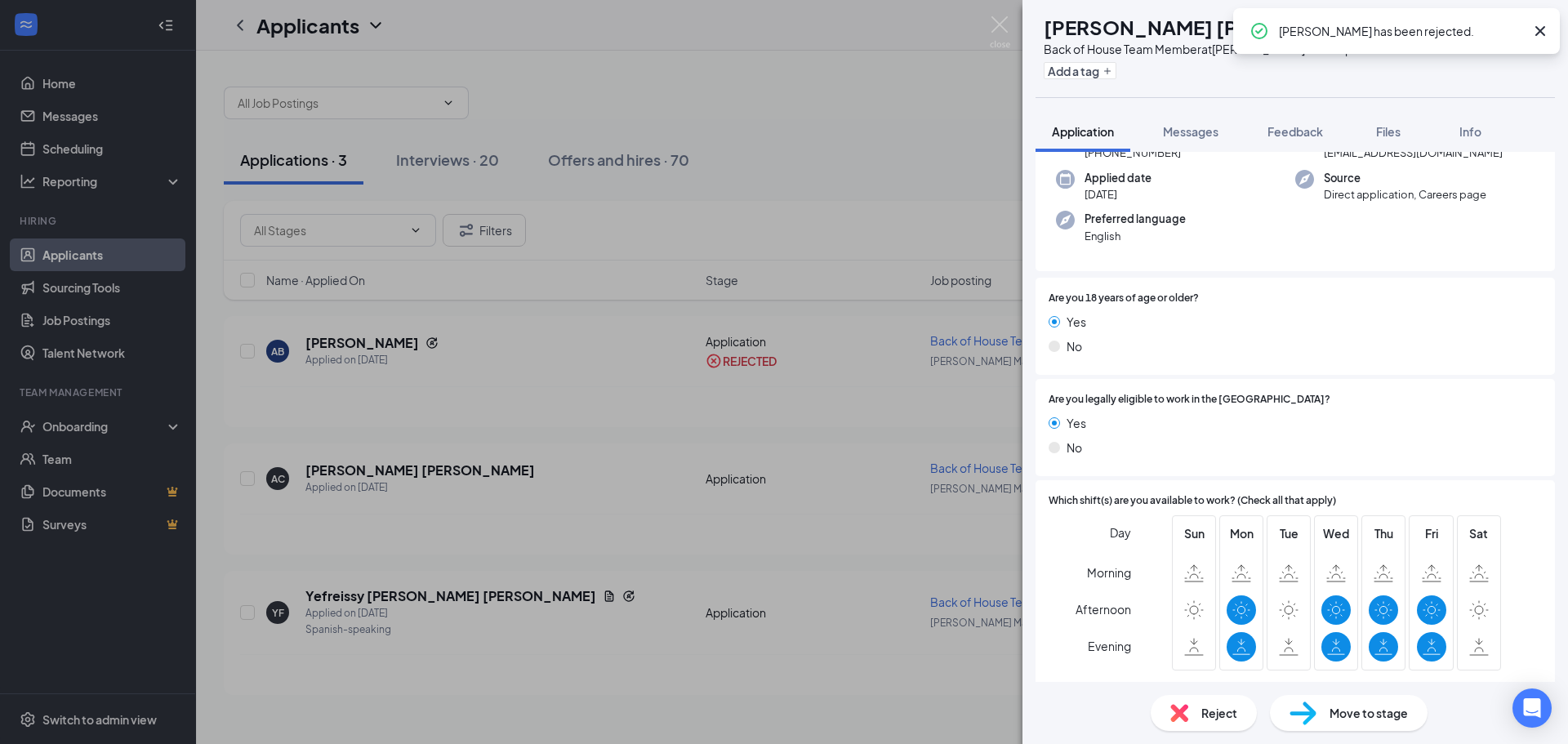
scroll to position [161, 0]
click at [1193, 712] on div "Reject" at bounding box center [1203, 713] width 106 height 36
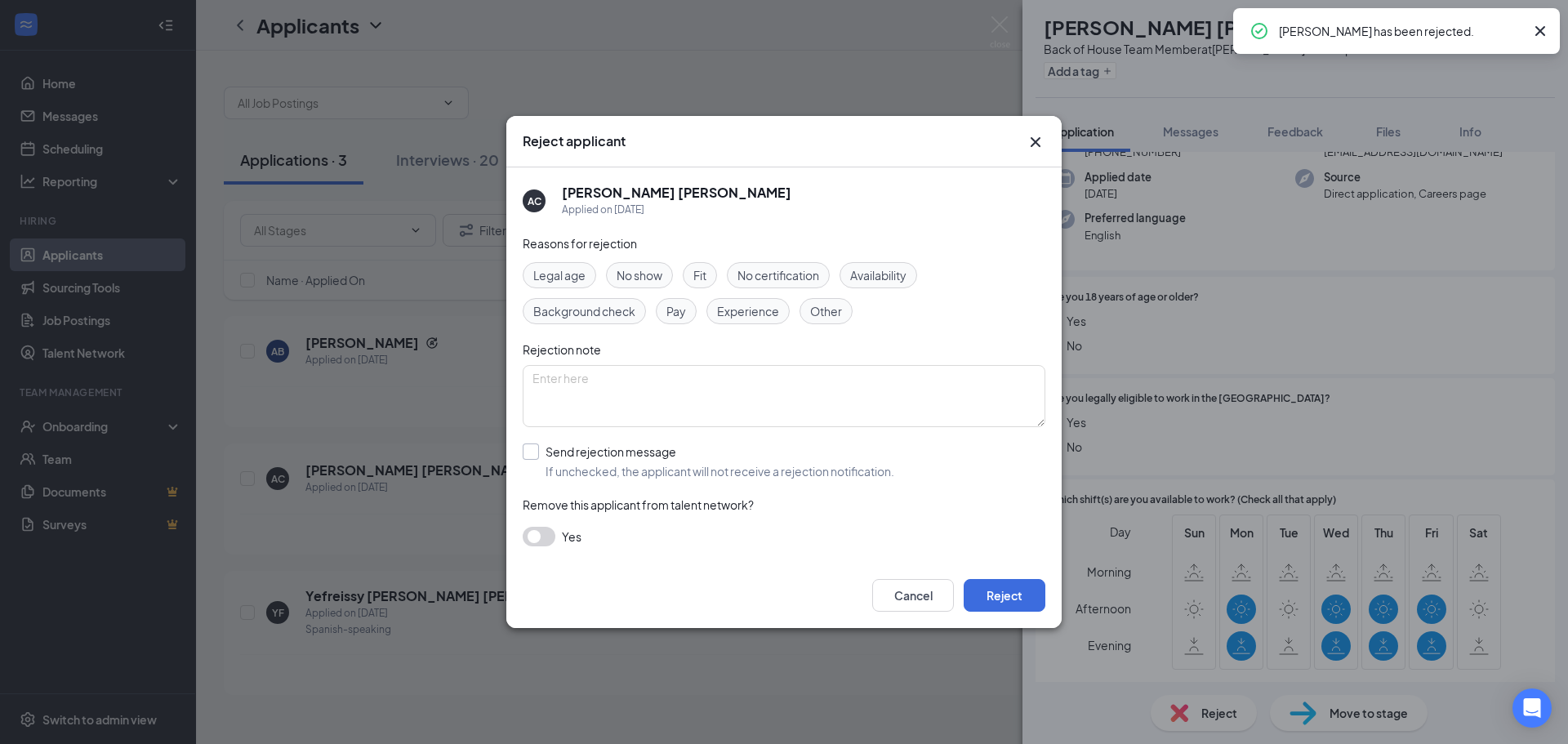
click at [592, 461] on input "Send rejection message If unchecked, the applicant will not receive a rejection…" at bounding box center [708, 461] width 372 height 36
checkbox input "true"
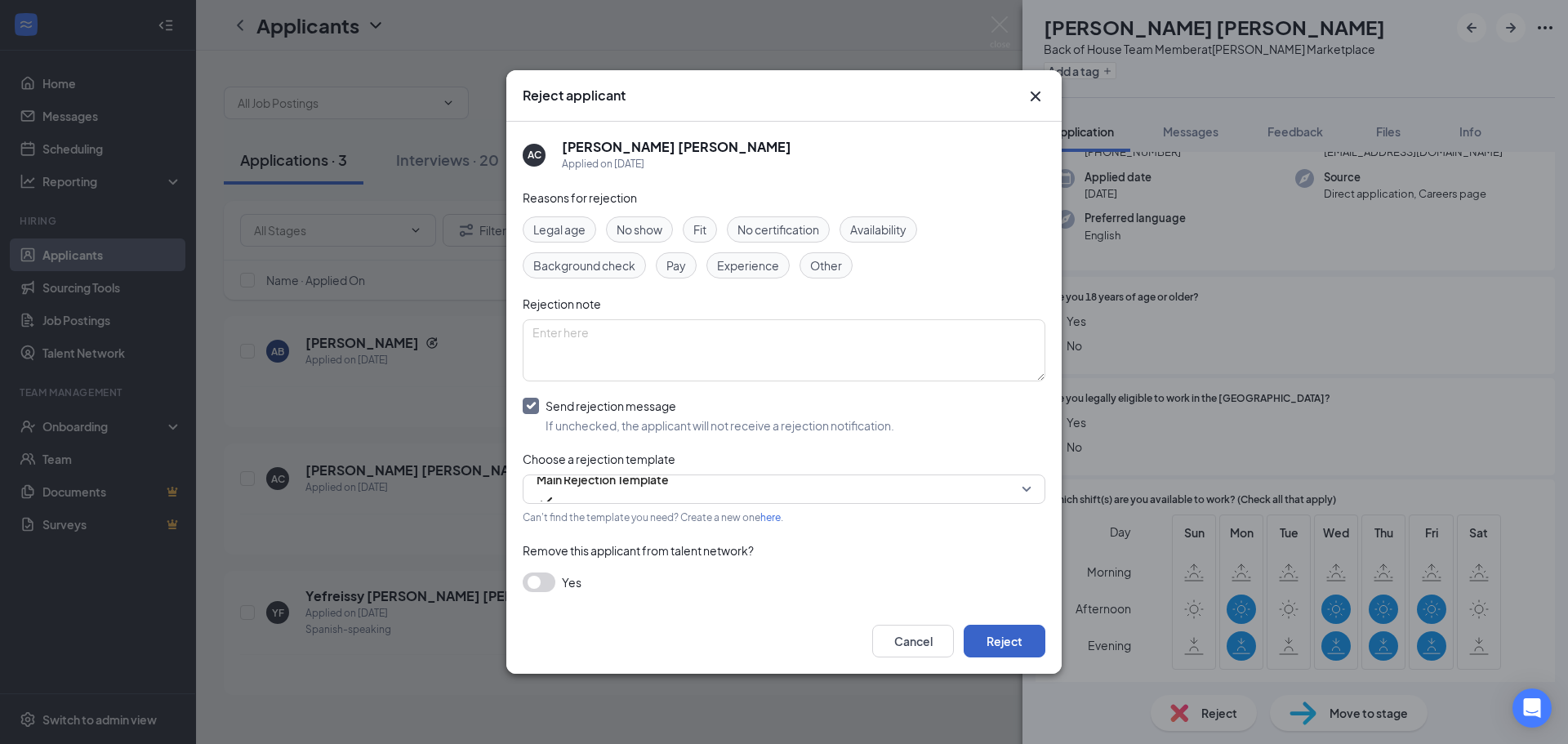
click at [1004, 633] on button "Reject" at bounding box center [1005, 642] width 82 height 33
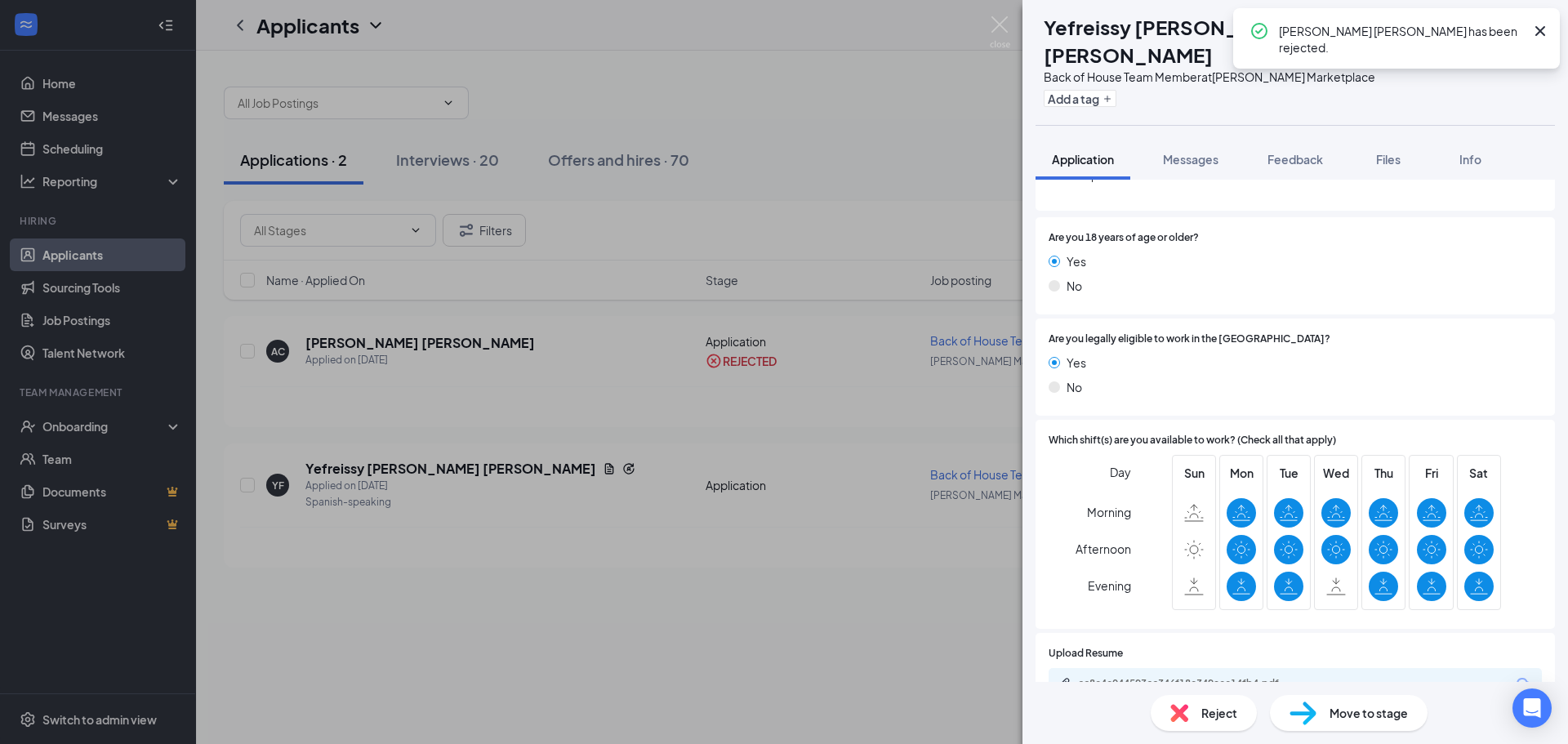
scroll to position [254, 0]
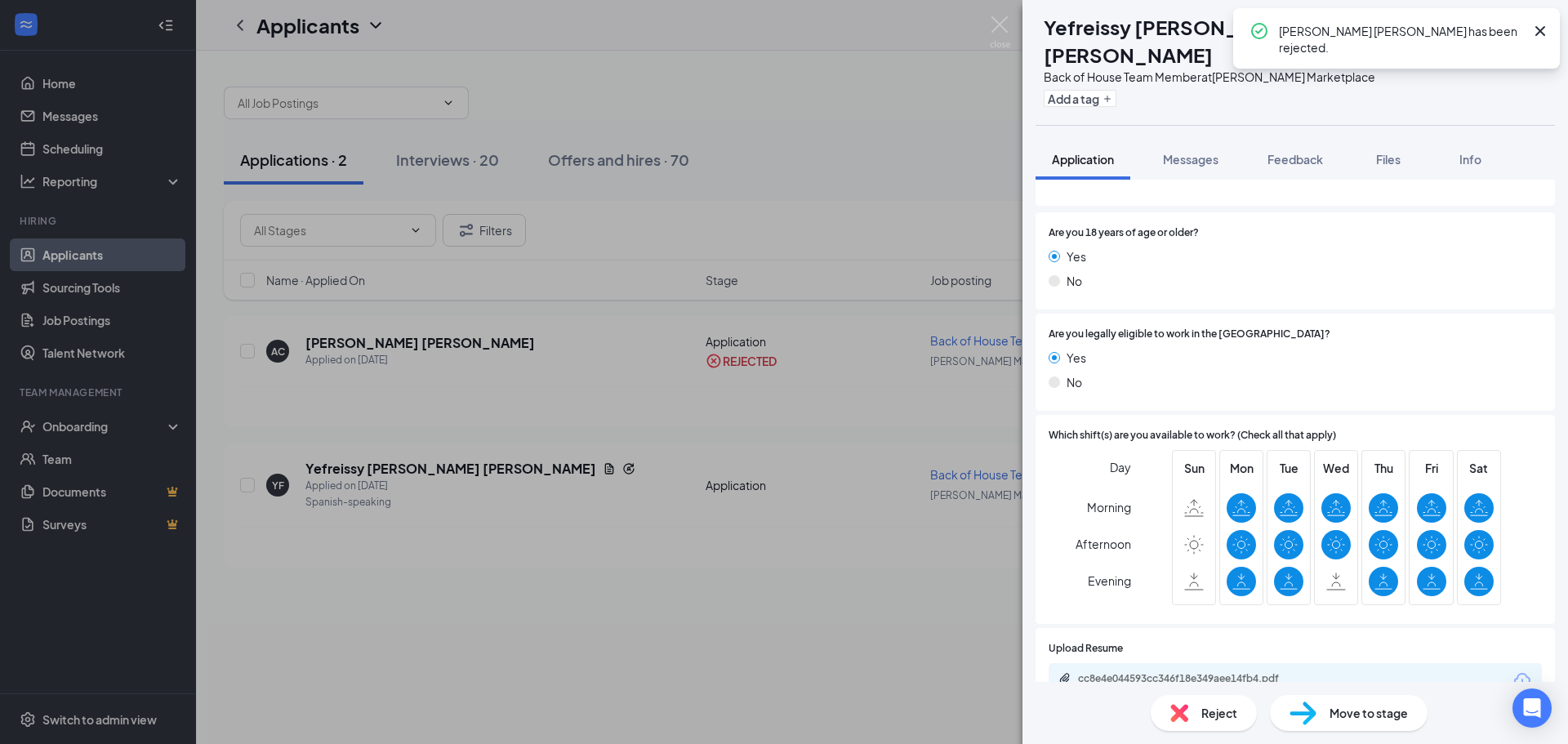
click at [1210, 663] on div "cc8e4e044593cc346f18e349aee14fb4.pdf" at bounding box center [1295, 680] width 493 height 34
click at [1208, 672] on div "cc8e4e044593cc346f18e349aee14fb4.pdf" at bounding box center [1192, 678] width 229 height 13
click at [1182, 722] on img at bounding box center [1179, 713] width 18 height 18
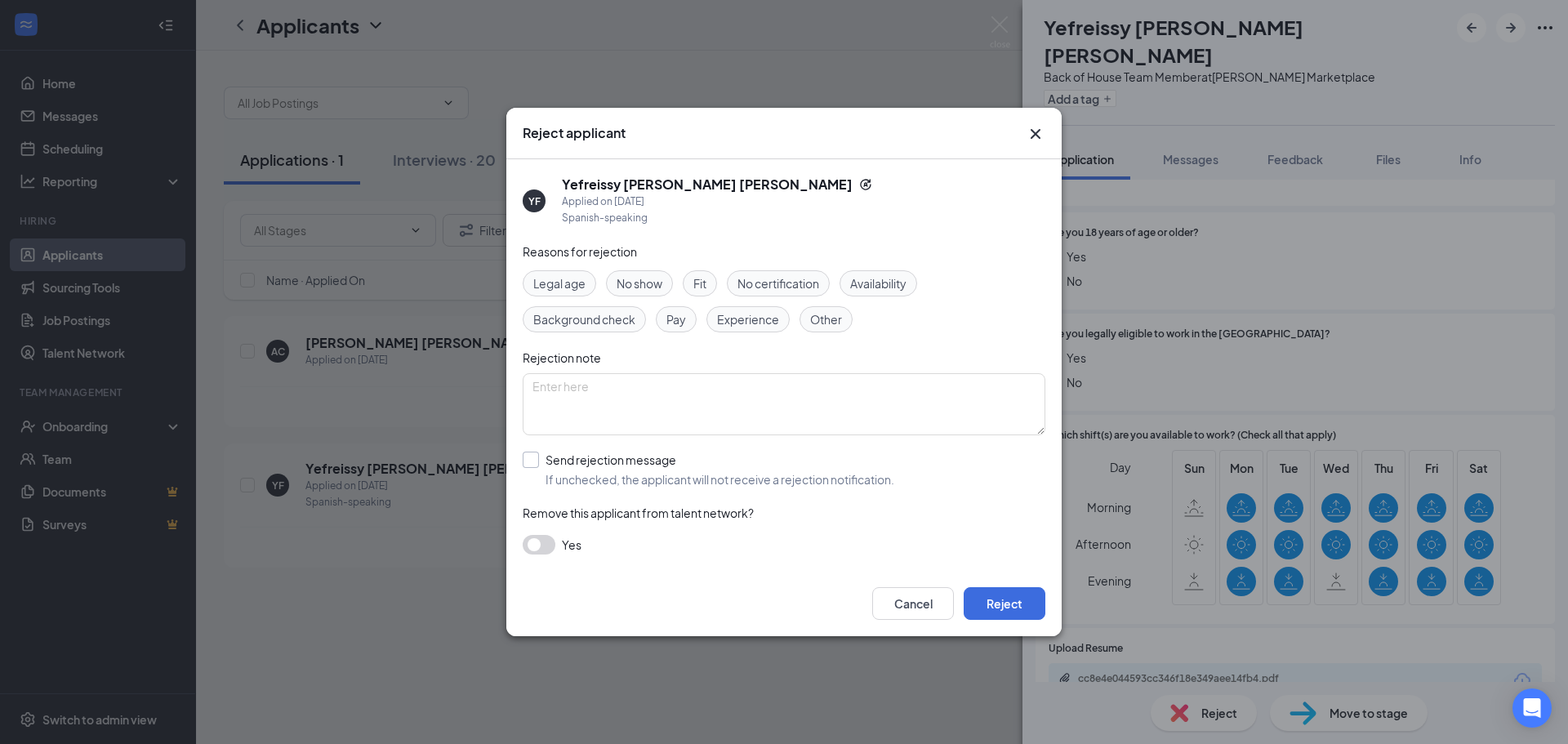
click at [684, 469] on input "Send rejection message If unchecked, the applicant will not receive a rejection…" at bounding box center [708, 469] width 372 height 36
checkbox input "true"
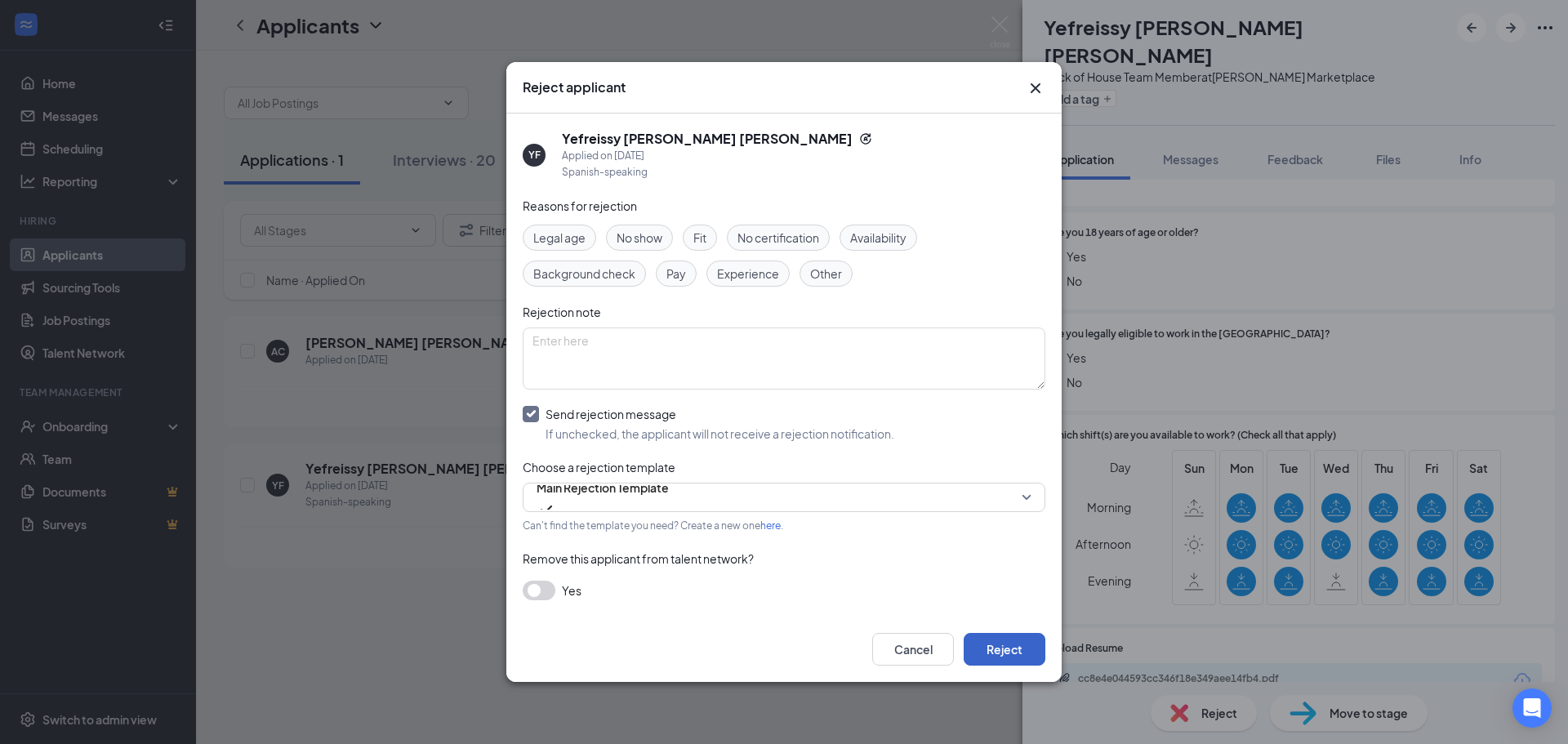
click at [1018, 641] on button "Reject" at bounding box center [1005, 650] width 82 height 33
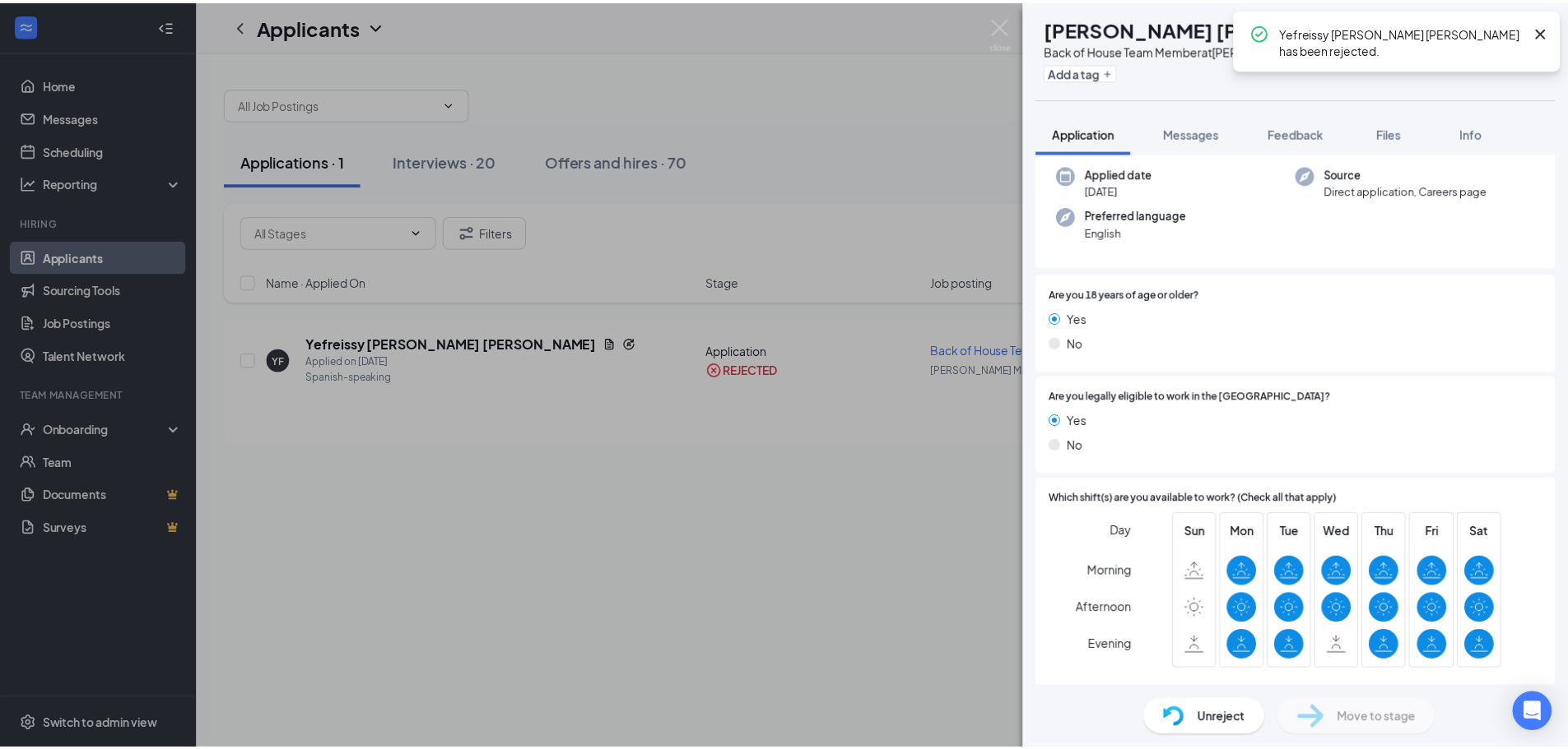
scroll to position [166, 0]
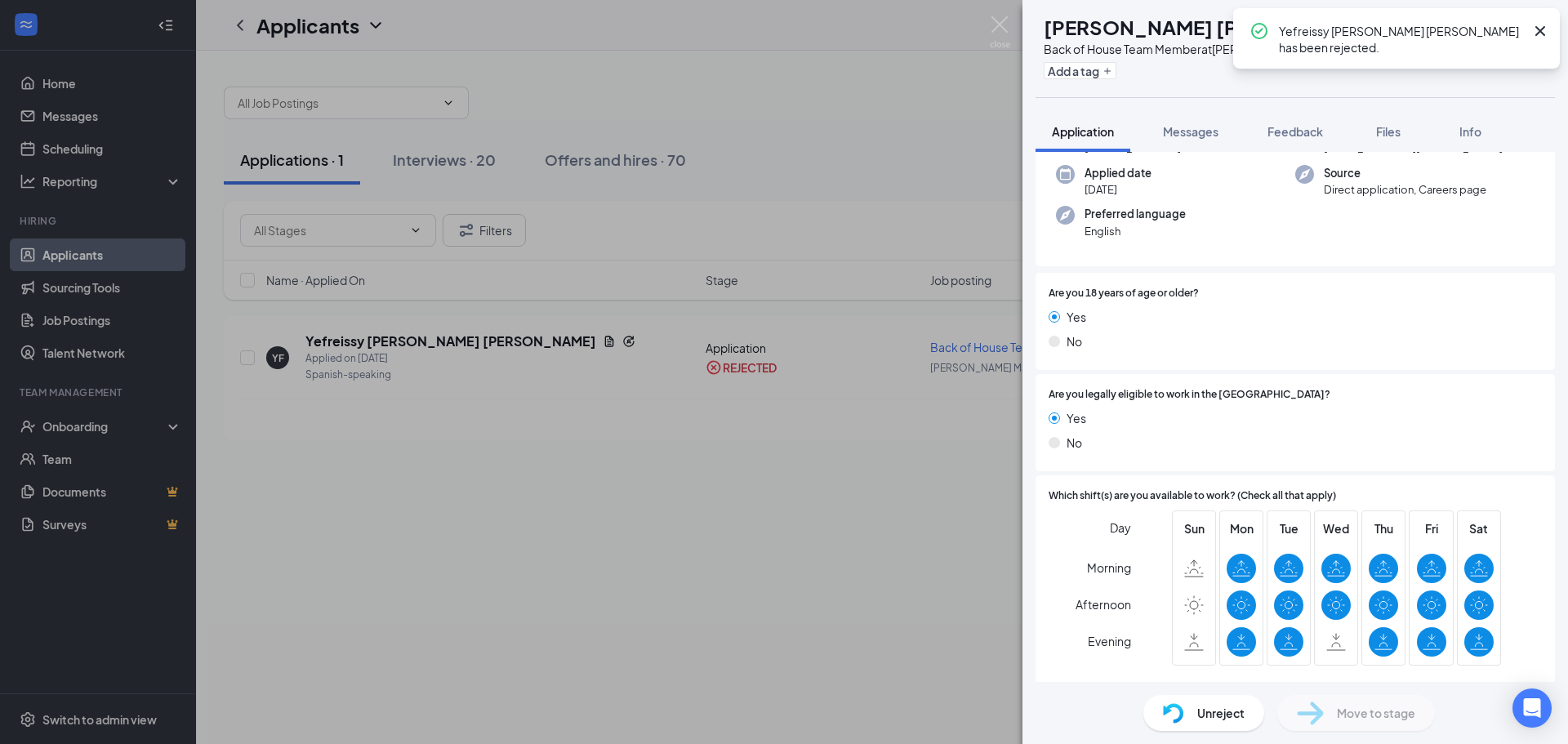
click at [651, 626] on div "AC [PERSON_NAME] [PERSON_NAME] Back of House Team Member at [PERSON_NAME] Marke…" at bounding box center [784, 372] width 1568 height 744
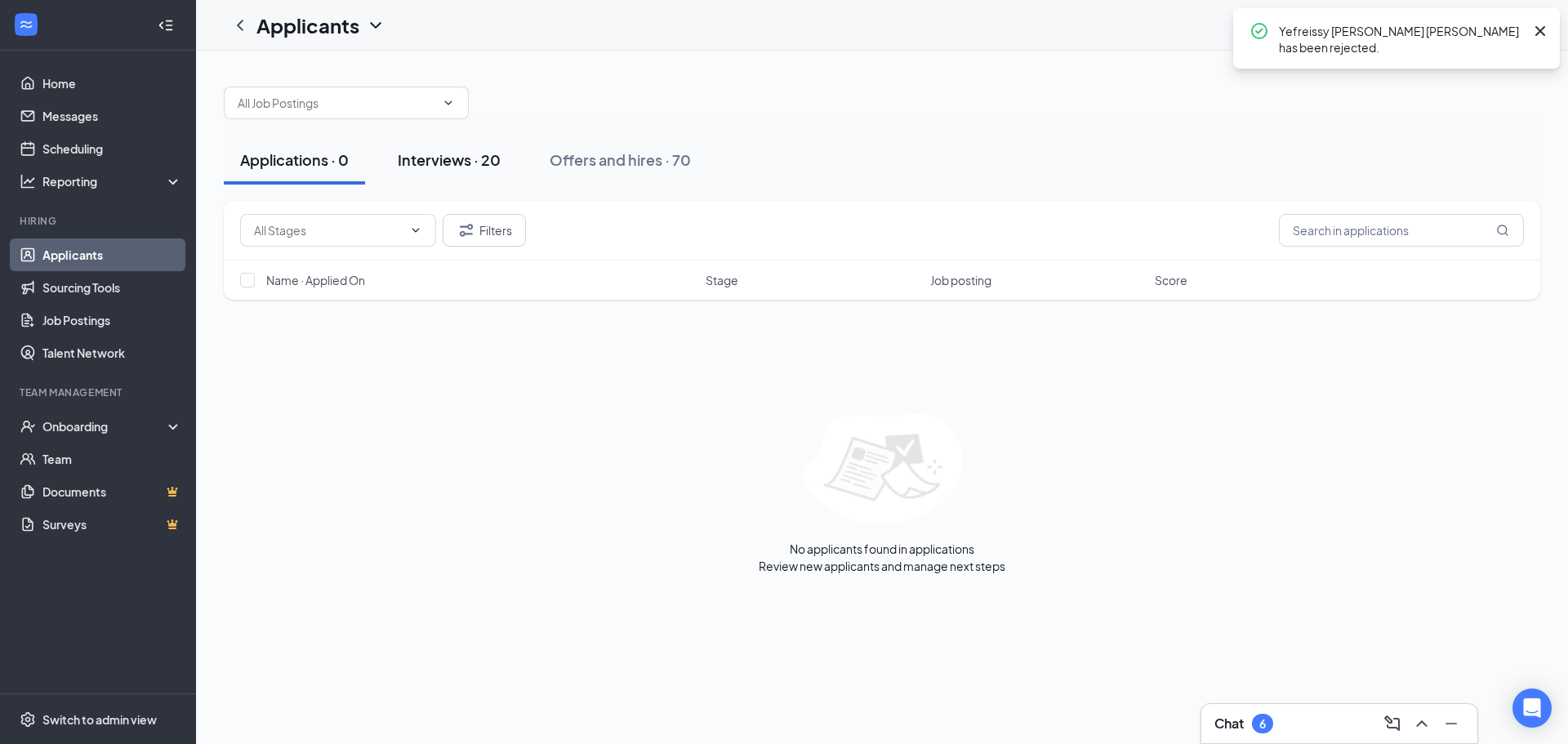
drag, startPoint x: 450, startPoint y: 166, endPoint x: 468, endPoint y: 152, distance: 22.8
click at [451, 164] on div "Interviews · 20" at bounding box center [450, 159] width 103 height 20
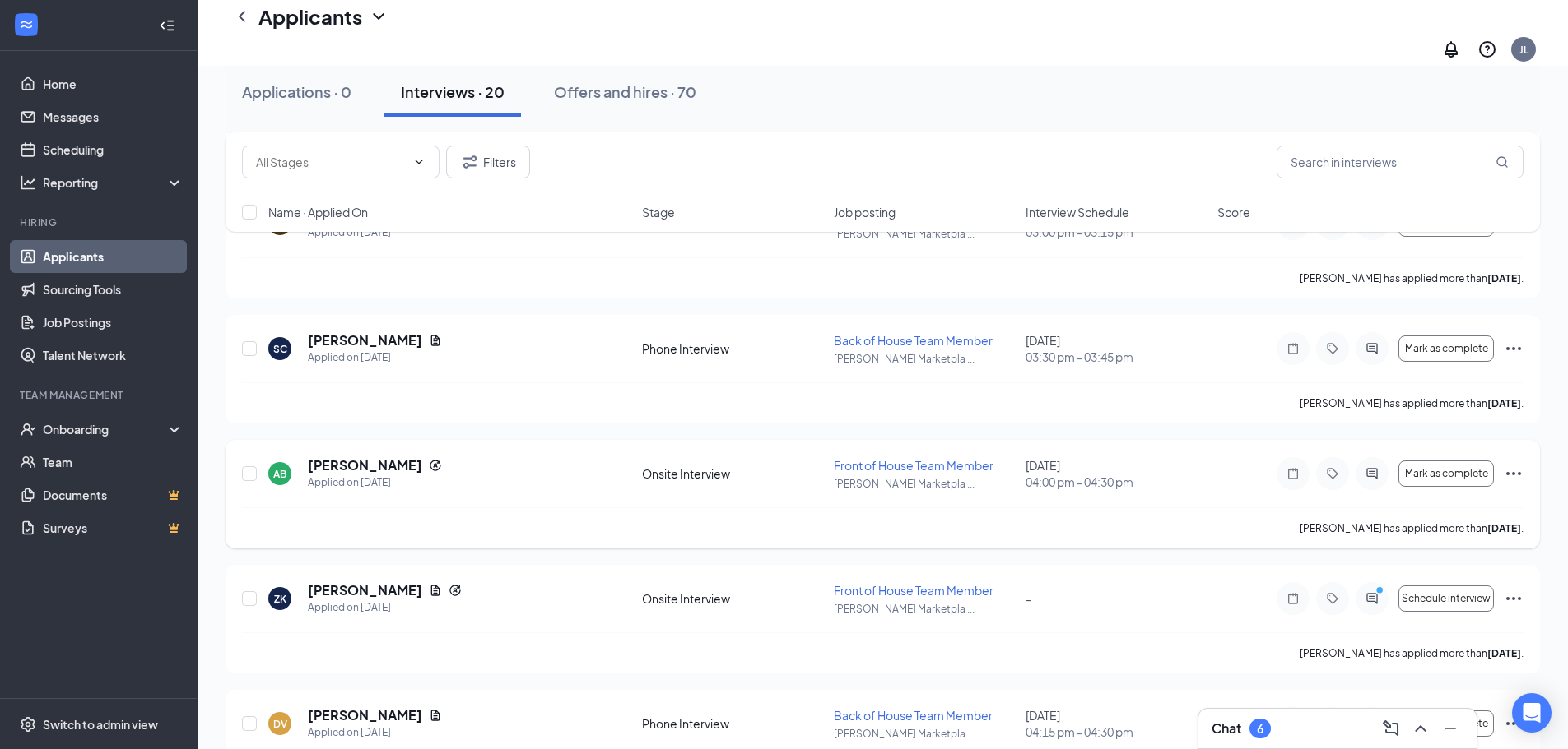
scroll to position [412, 0]
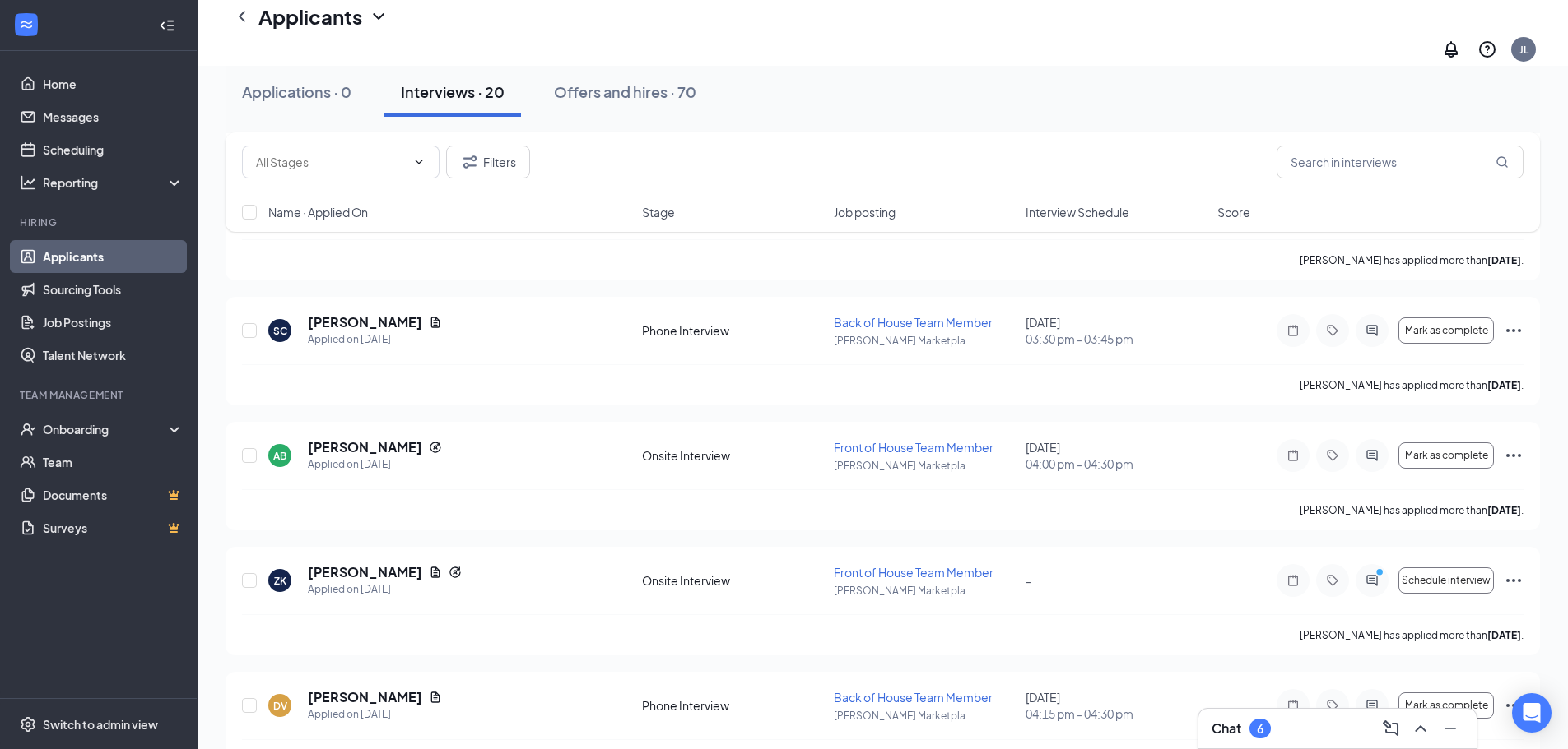
click at [1091, 215] on span "Interview Schedule" at bounding box center [1077, 212] width 104 height 17
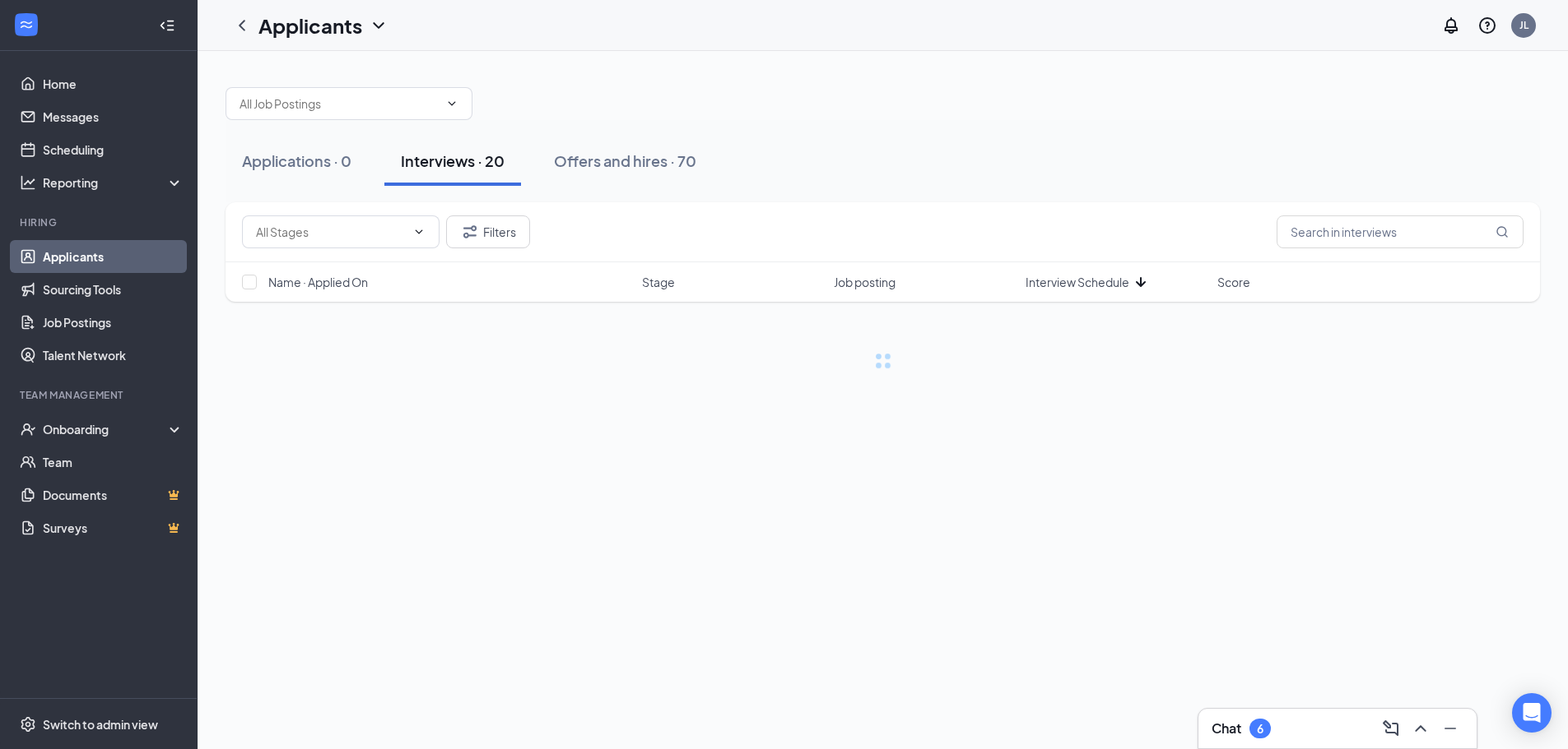
scroll to position [0, 0]
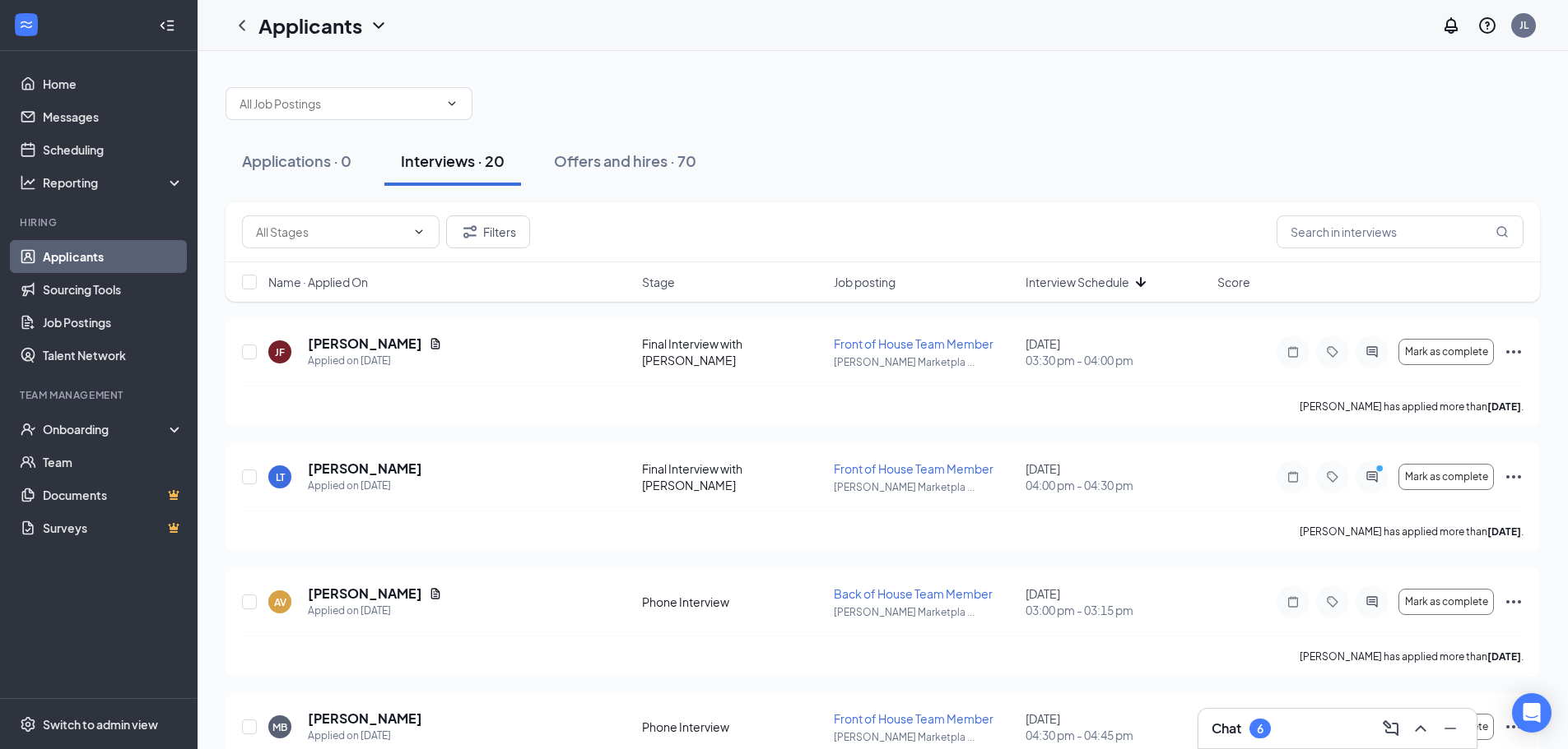
click at [1112, 282] on span "Interview Schedule" at bounding box center [1077, 282] width 104 height 17
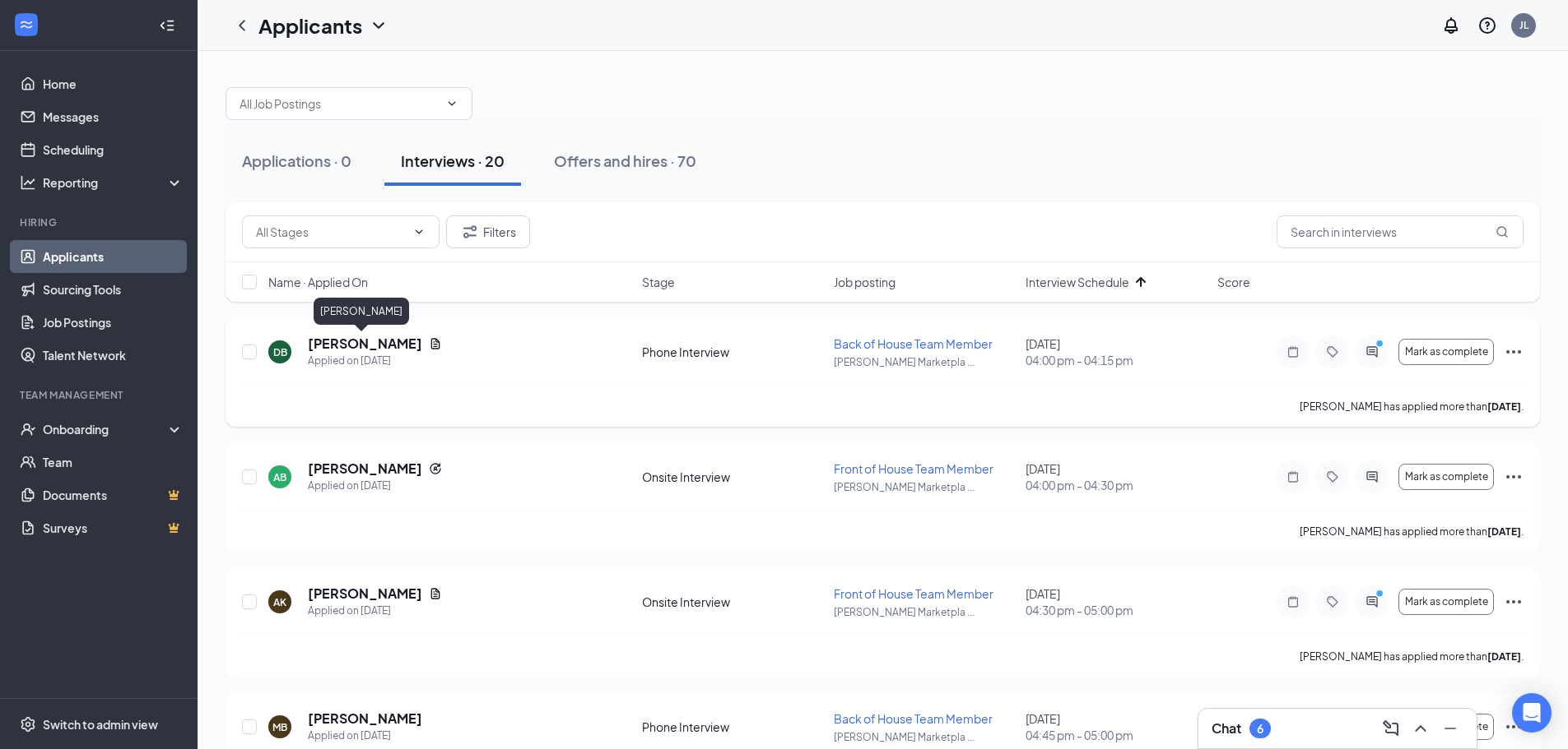
click at [346, 344] on h5 "[PERSON_NAME]" at bounding box center [365, 343] width 114 height 19
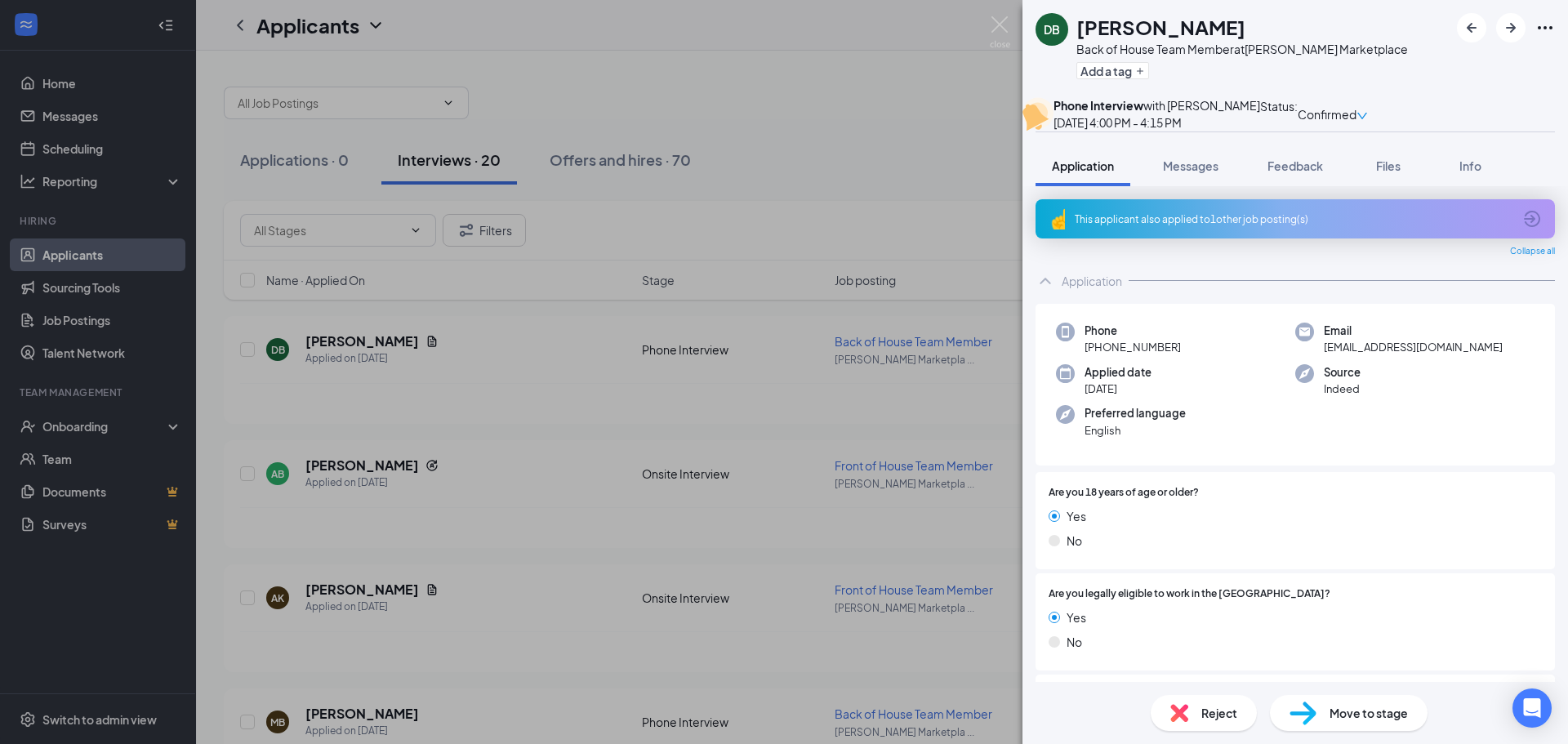
click at [1206, 702] on div "Reject" at bounding box center [1203, 713] width 106 height 36
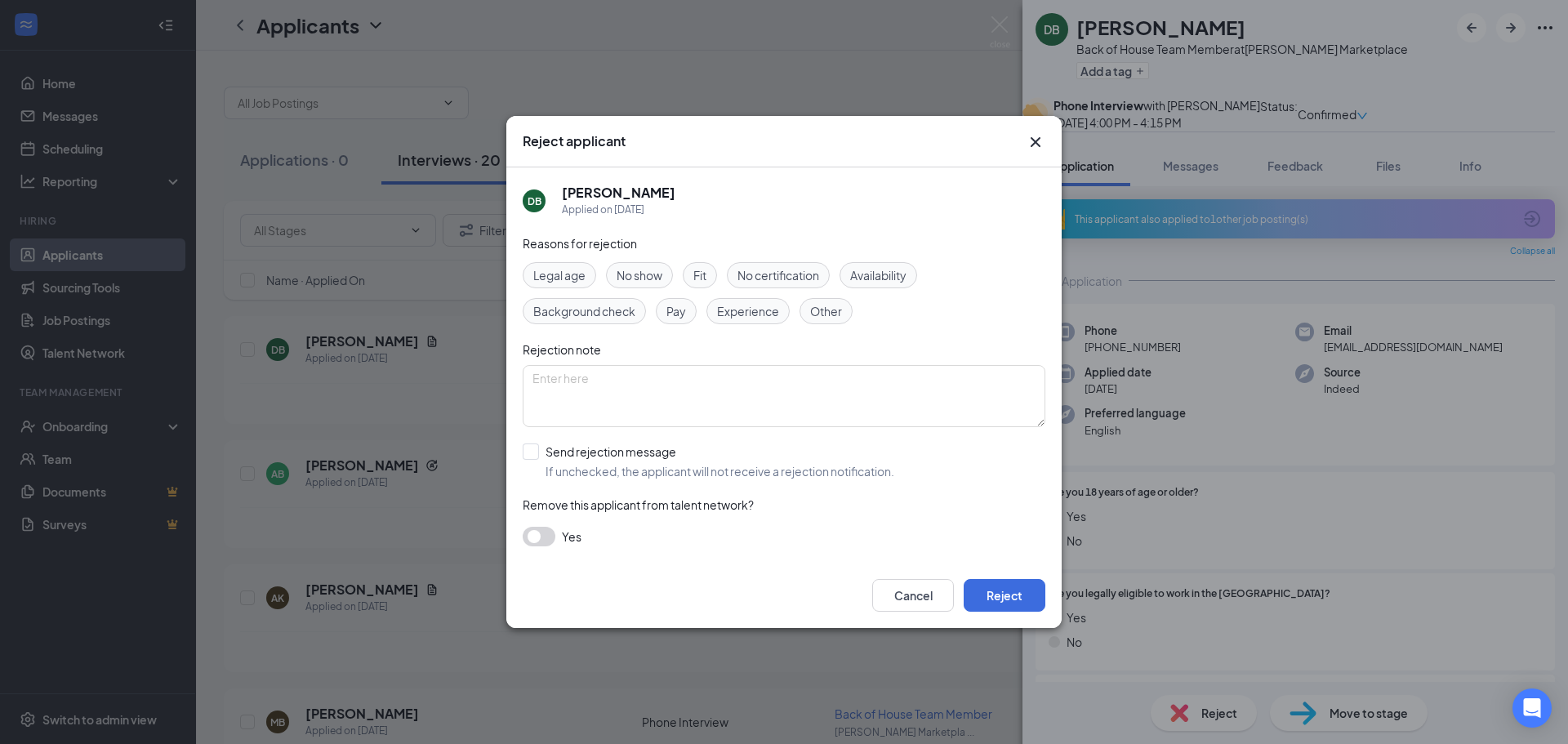
click at [581, 439] on div "Reasons for rejection Legal age No show Fit No certification Availability Backg…" at bounding box center [784, 398] width 522 height 328
click at [590, 453] on input "Send rejection message If unchecked, the applicant will not receive a rejection…" at bounding box center [708, 461] width 372 height 36
checkbox input "true"
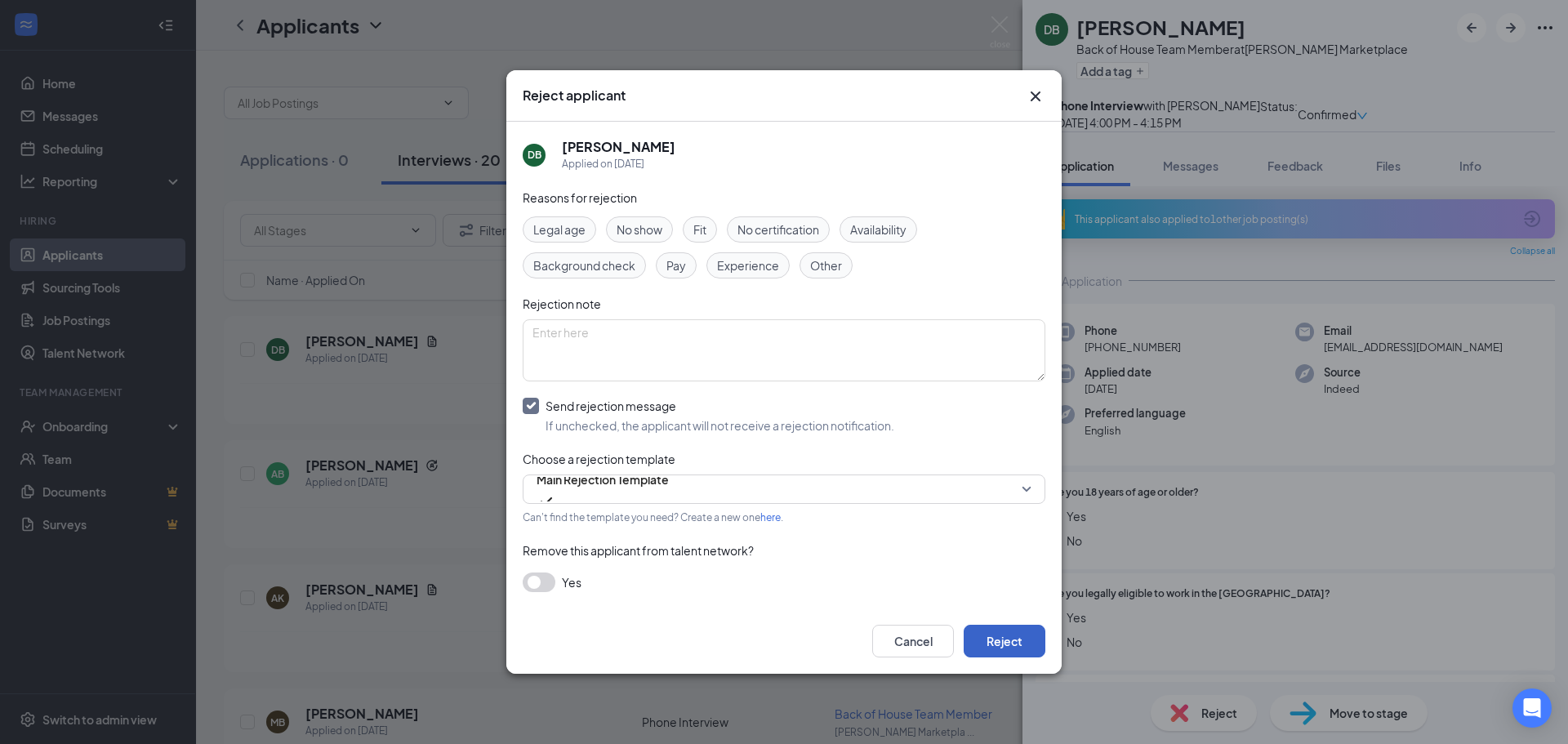
click at [991, 635] on button "Reject" at bounding box center [1005, 642] width 82 height 33
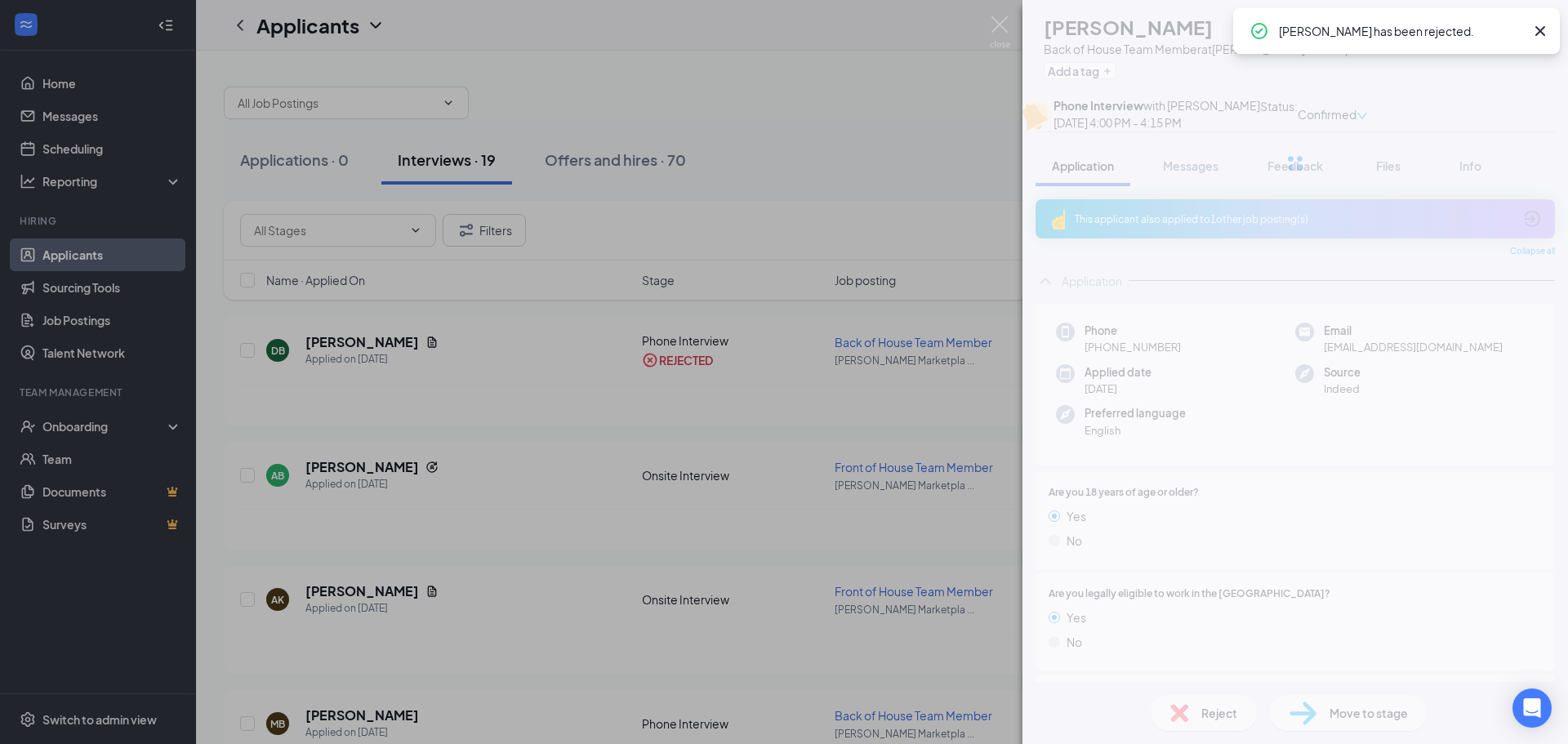
click at [835, 523] on div "DB [PERSON_NAME] Back of House Team Member at [PERSON_NAME] Marketplace Add a t…" at bounding box center [784, 372] width 1568 height 744
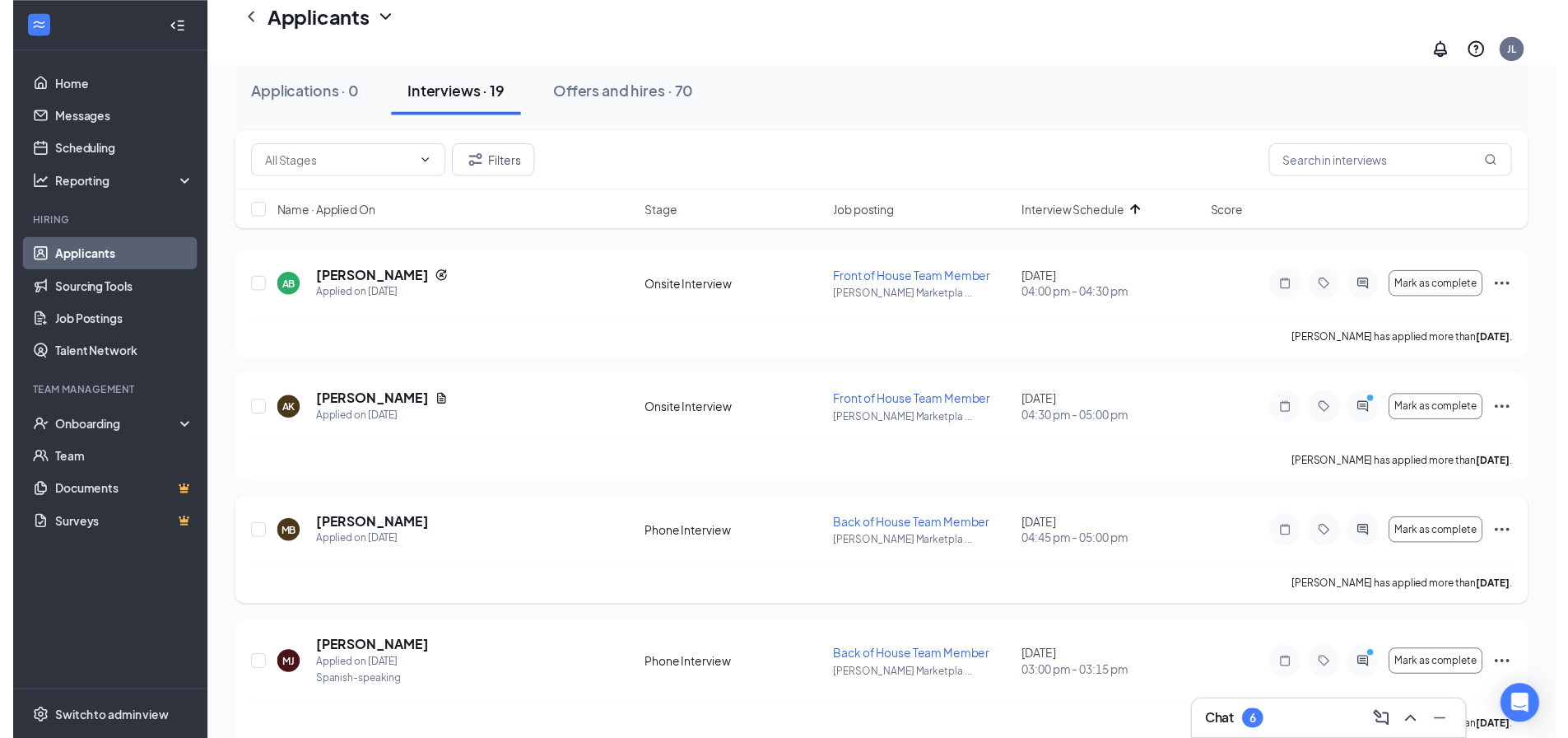
scroll to position [82, 0]
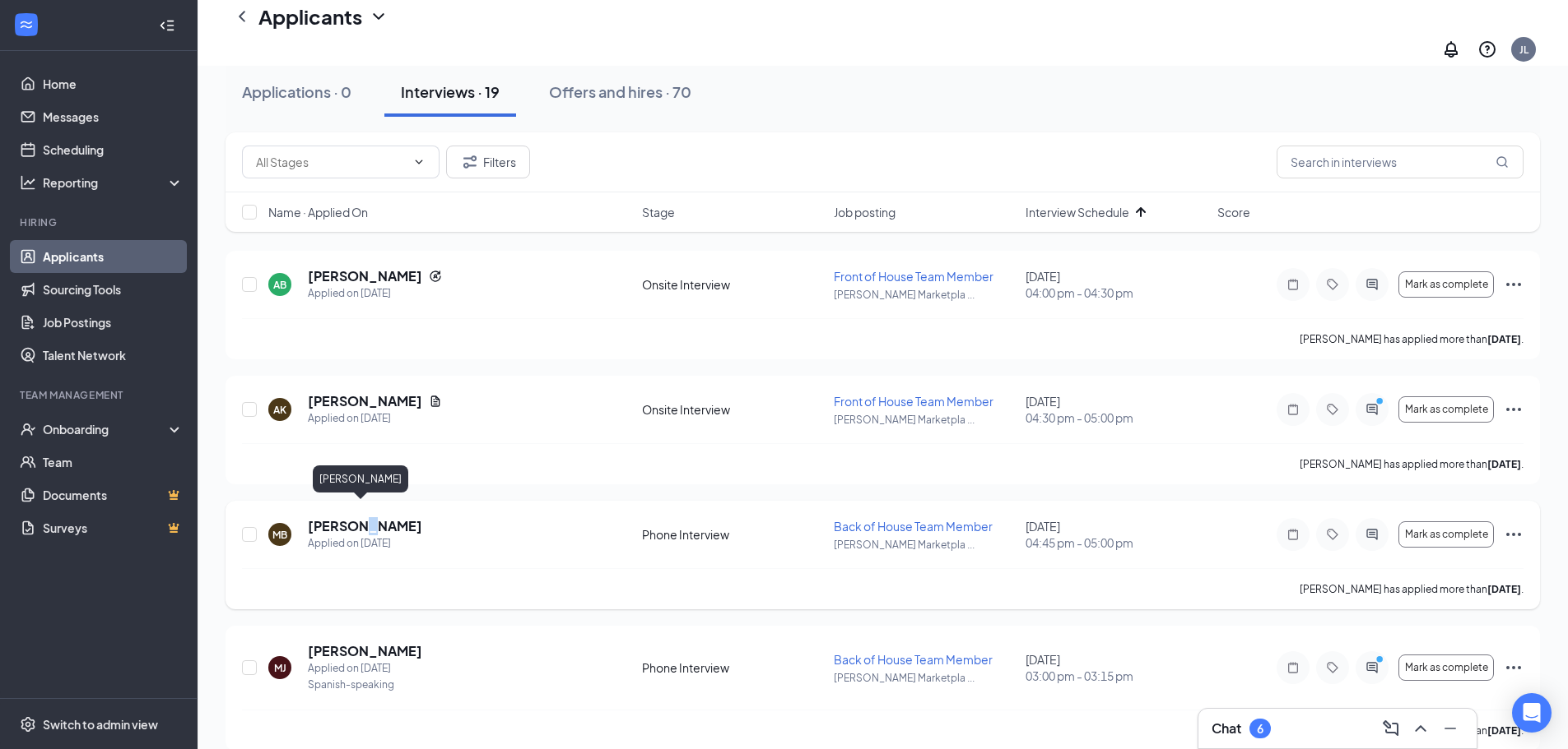
click at [357, 517] on h5 "[PERSON_NAME]" at bounding box center [365, 526] width 114 height 19
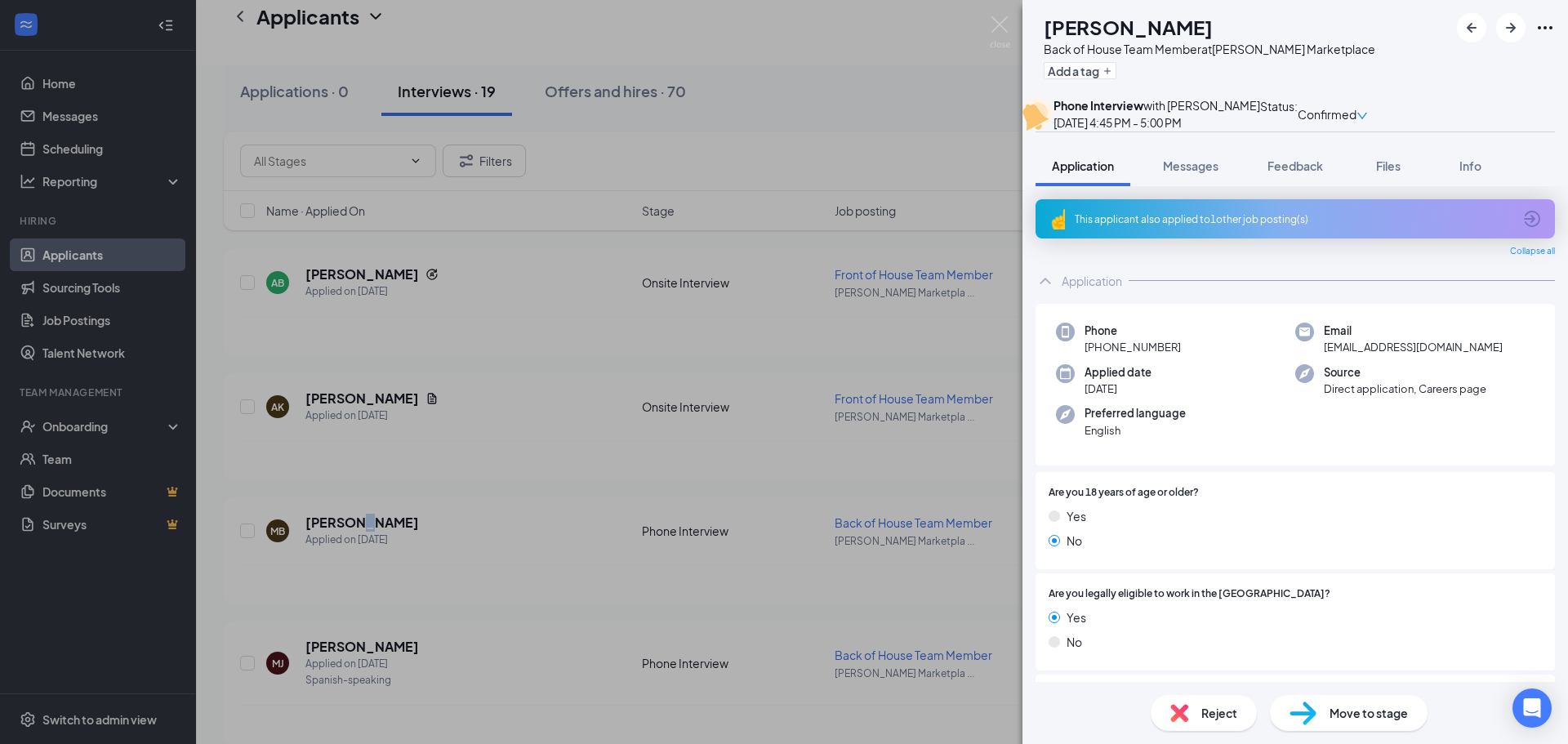
click at [1301, 704] on img at bounding box center [1303, 714] width 27 height 23
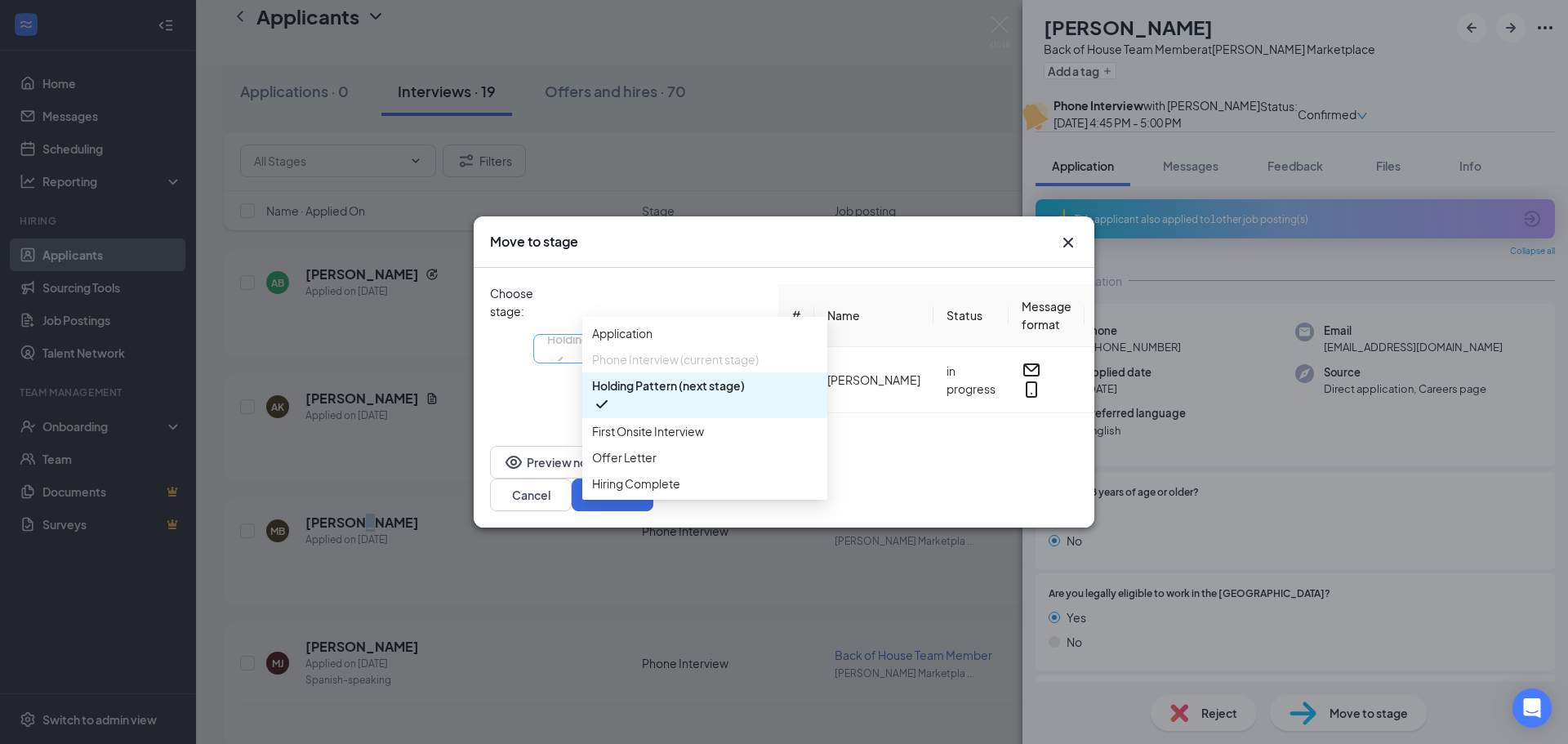
click at [617, 326] on span "Holding Pattern (next stage)" at bounding box center [623, 338] width 152 height 24
click at [700, 440] on span "First Onsite Interview" at bounding box center [648, 431] width 112 height 18
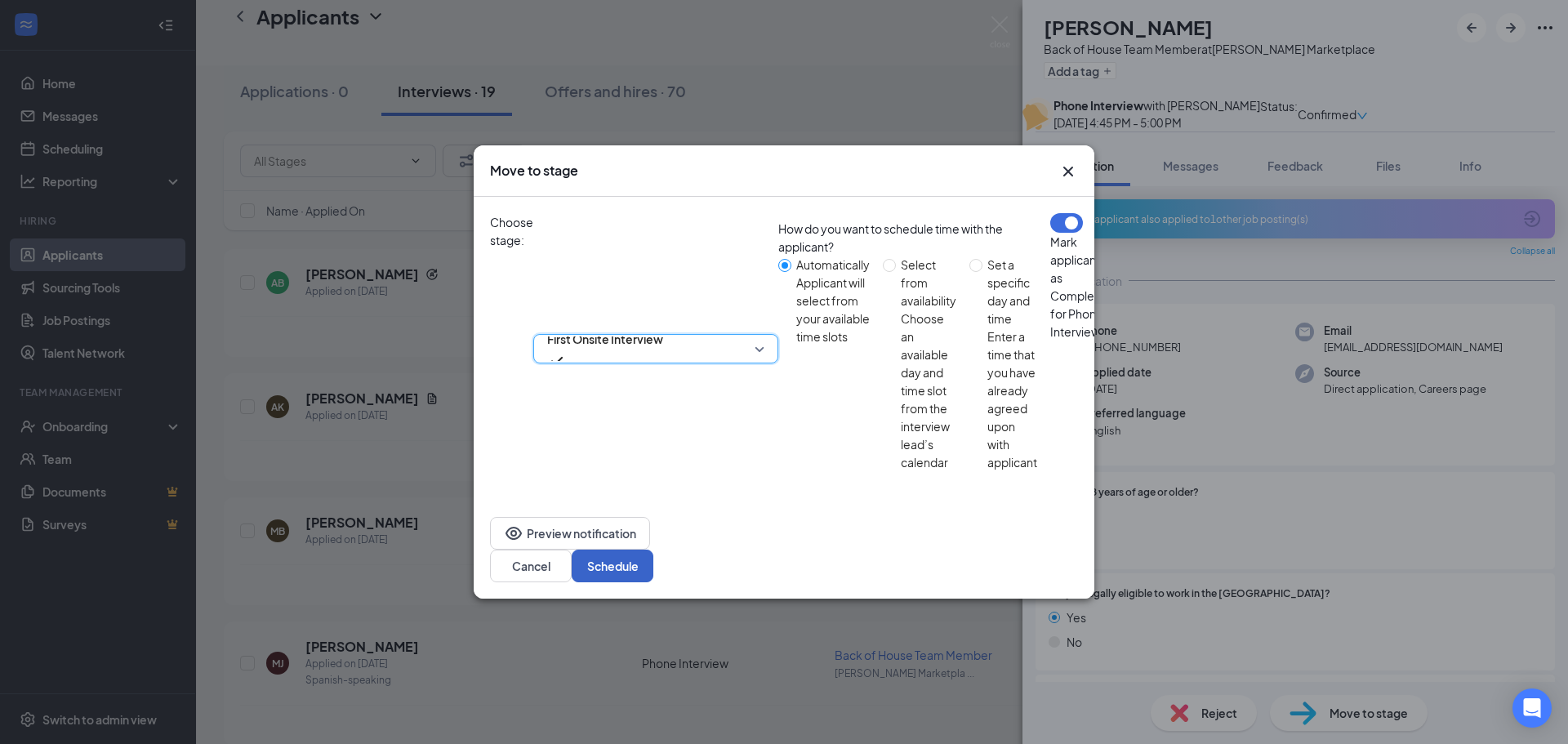
click at [653, 550] on button "Schedule" at bounding box center [613, 566] width 82 height 33
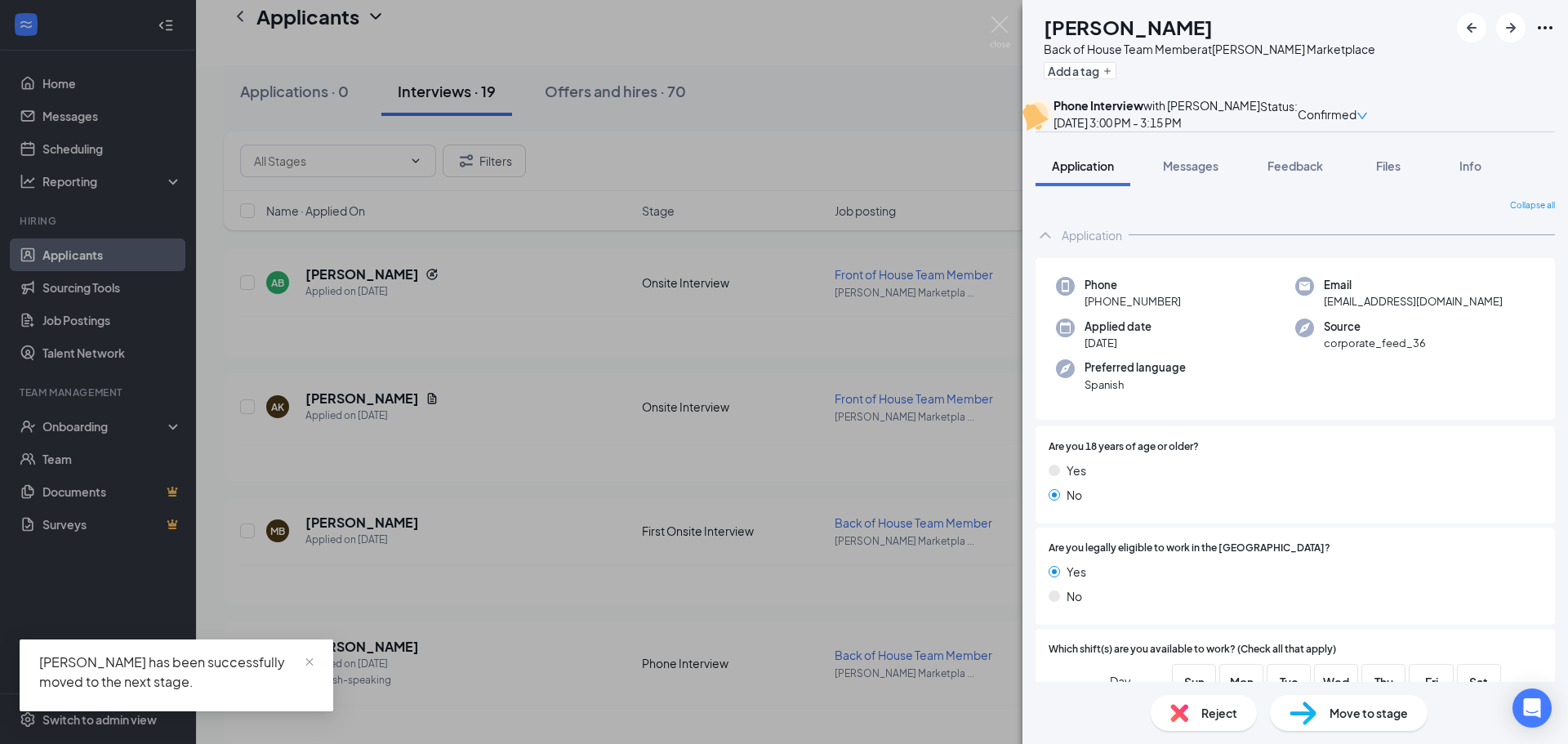
click at [871, 509] on div "[PERSON_NAME] [PERSON_NAME] Back of House Team Member at [PERSON_NAME][GEOGRAPH…" at bounding box center [784, 372] width 1568 height 744
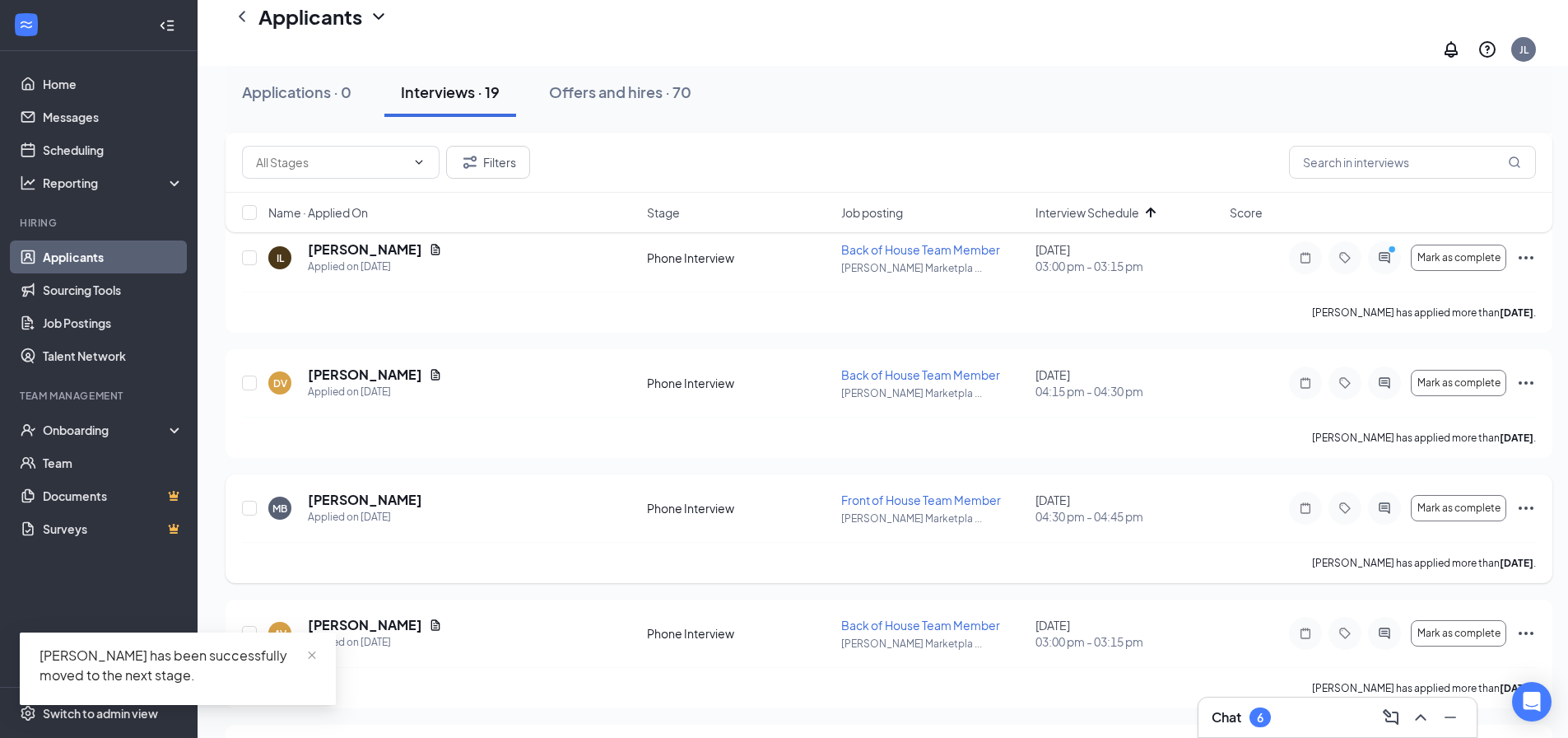
scroll to position [659, 0]
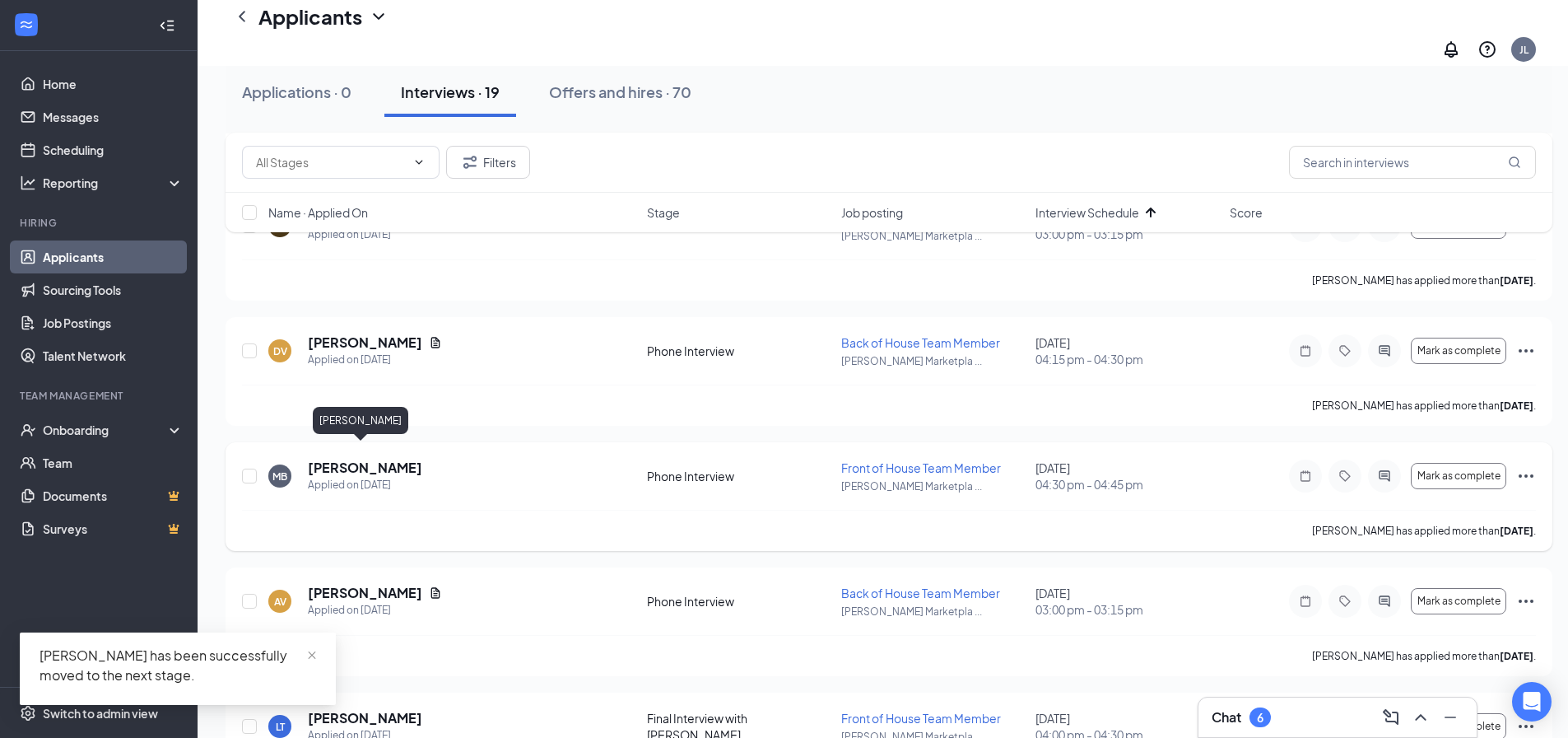
click at [350, 459] on h5 "[PERSON_NAME]" at bounding box center [365, 468] width 114 height 19
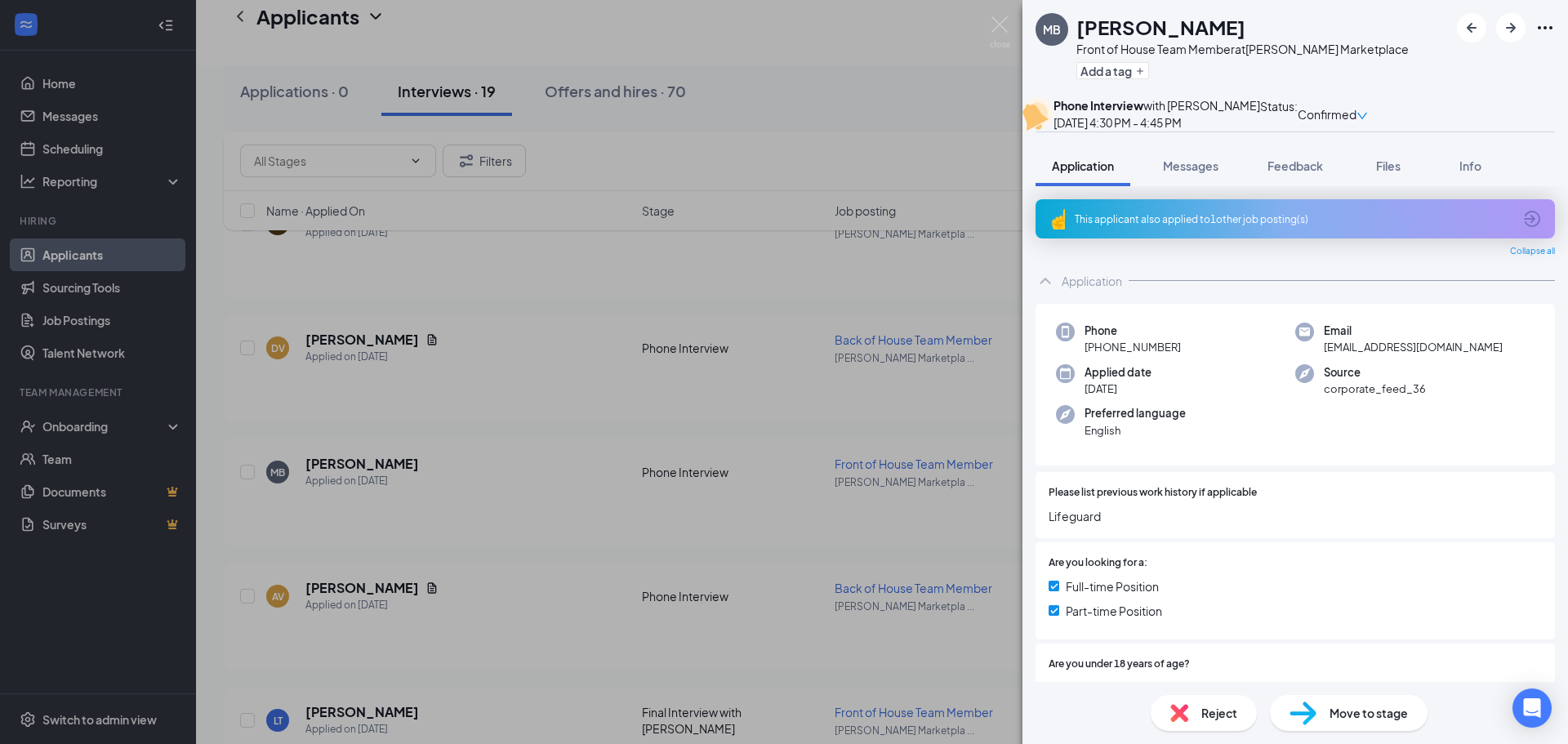
click at [1206, 698] on div "Reject" at bounding box center [1203, 713] width 106 height 36
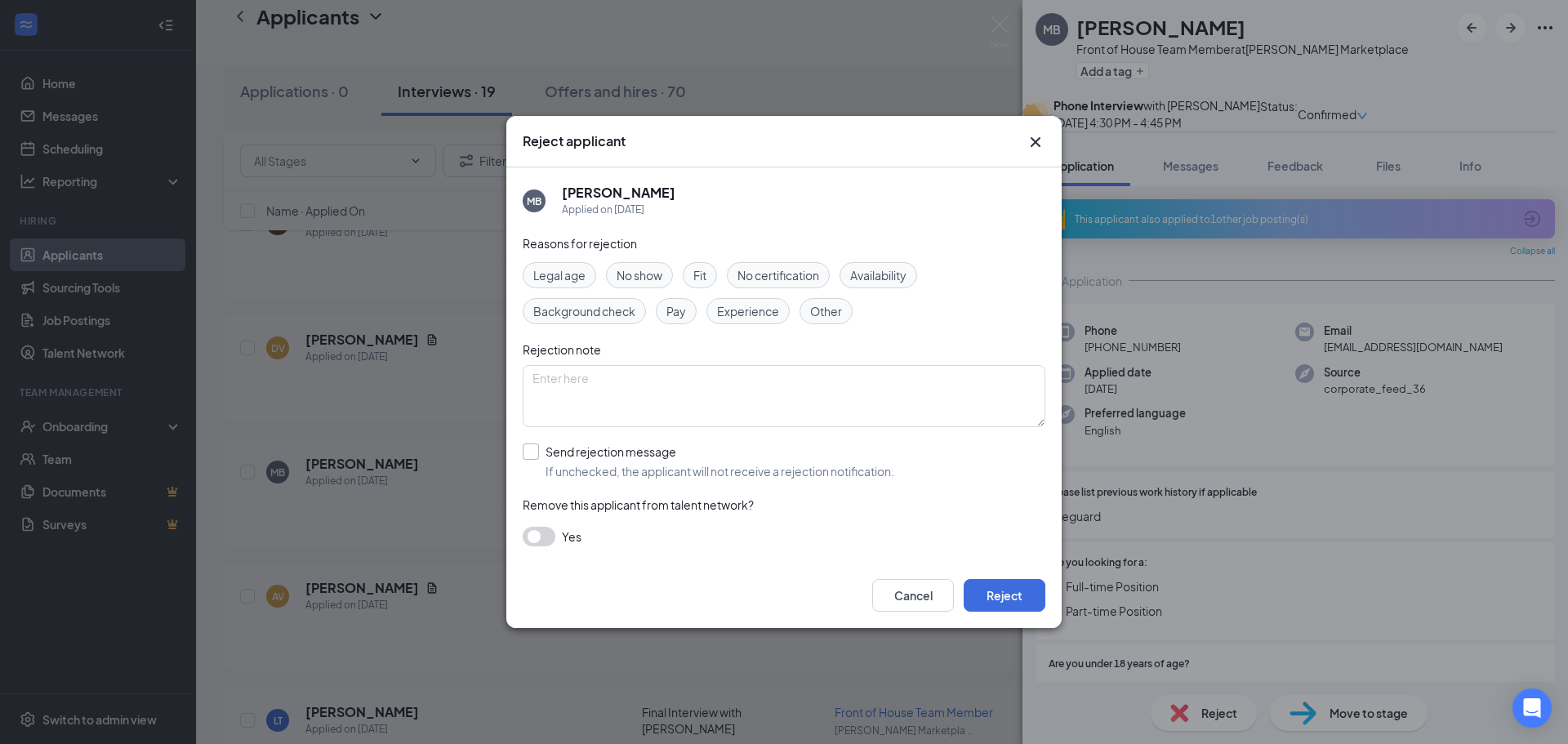
click at [624, 457] on input "Send rejection message If unchecked, the applicant will not receive a rejection…" at bounding box center [708, 461] width 372 height 36
checkbox input "true"
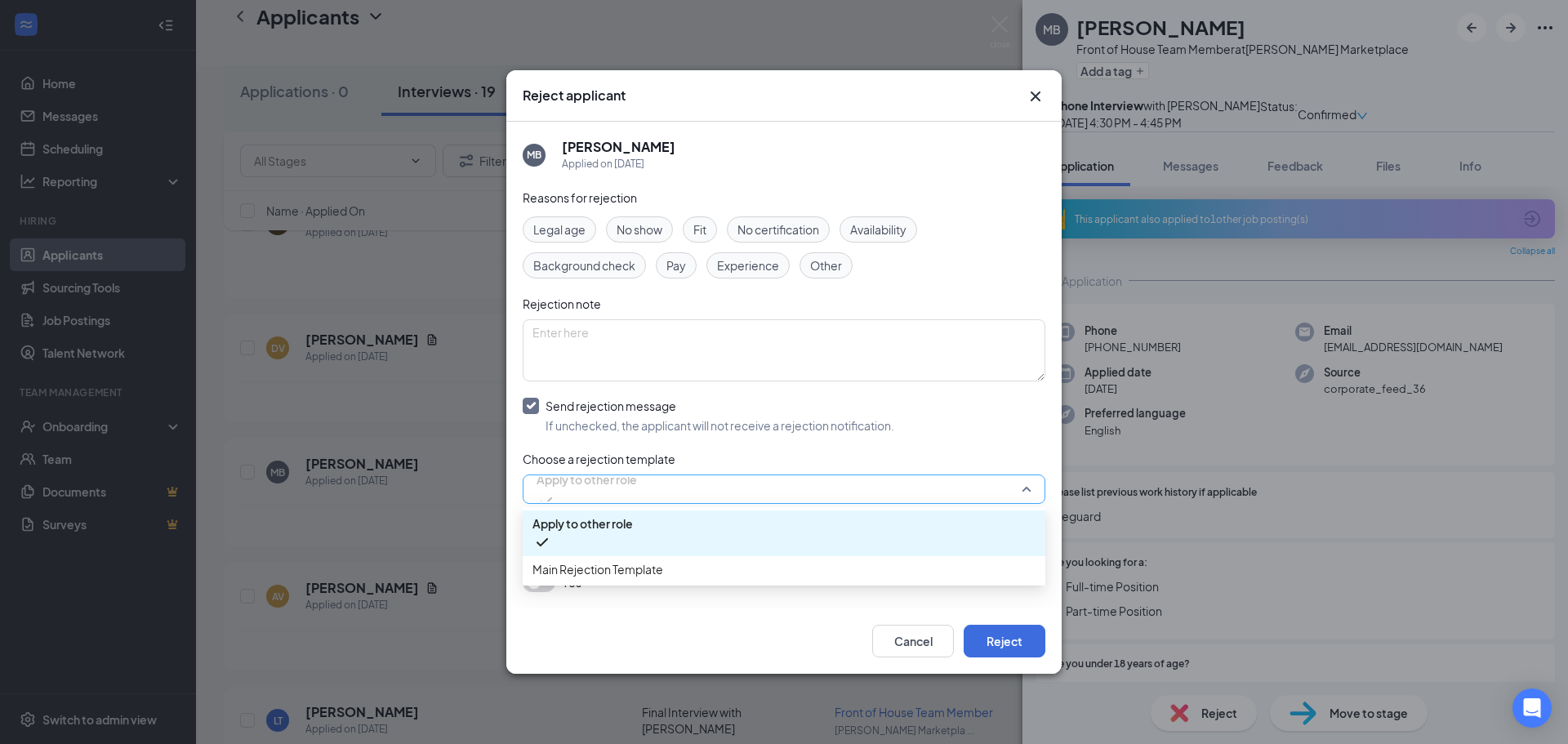
click at [637, 488] on span "Apply to other role" at bounding box center [586, 489] width 100 height 44
click at [684, 560] on div "Main Rejection Template" at bounding box center [784, 569] width 522 height 26
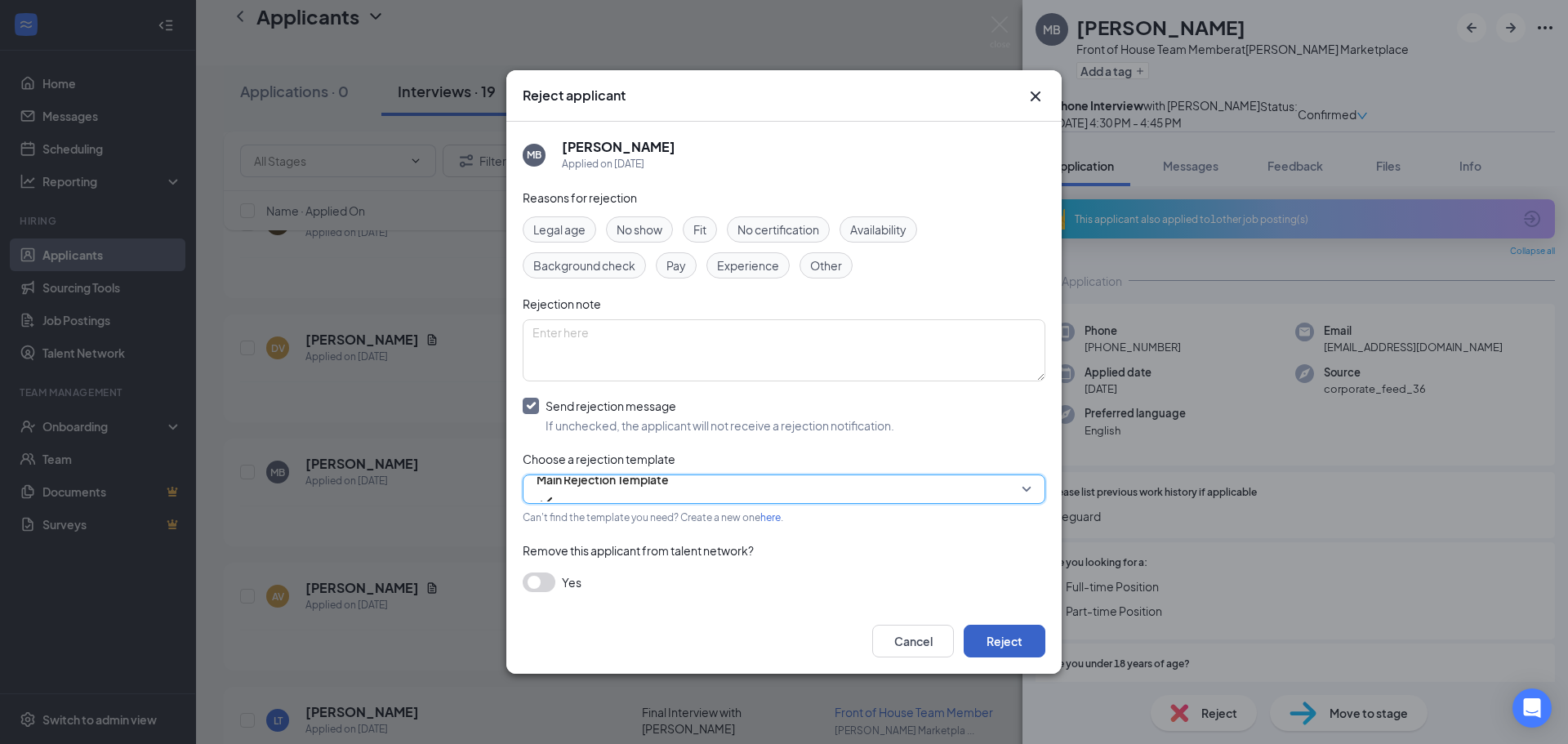
click at [1003, 631] on button "Reject" at bounding box center [1005, 642] width 82 height 33
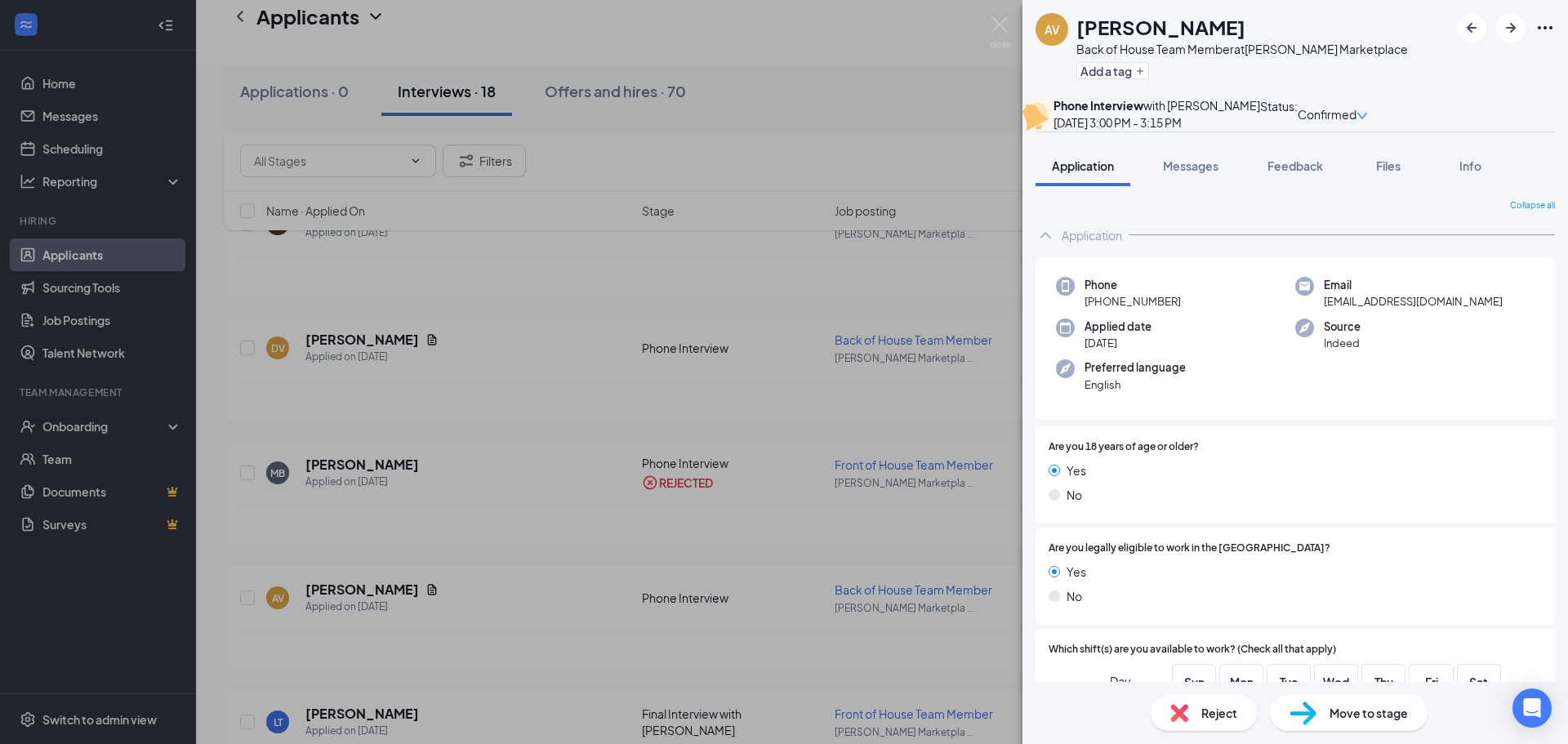
click at [883, 90] on div "AV [PERSON_NAME] Back of House Team Member at [PERSON_NAME] Marketplace Add a t…" at bounding box center [784, 372] width 1568 height 744
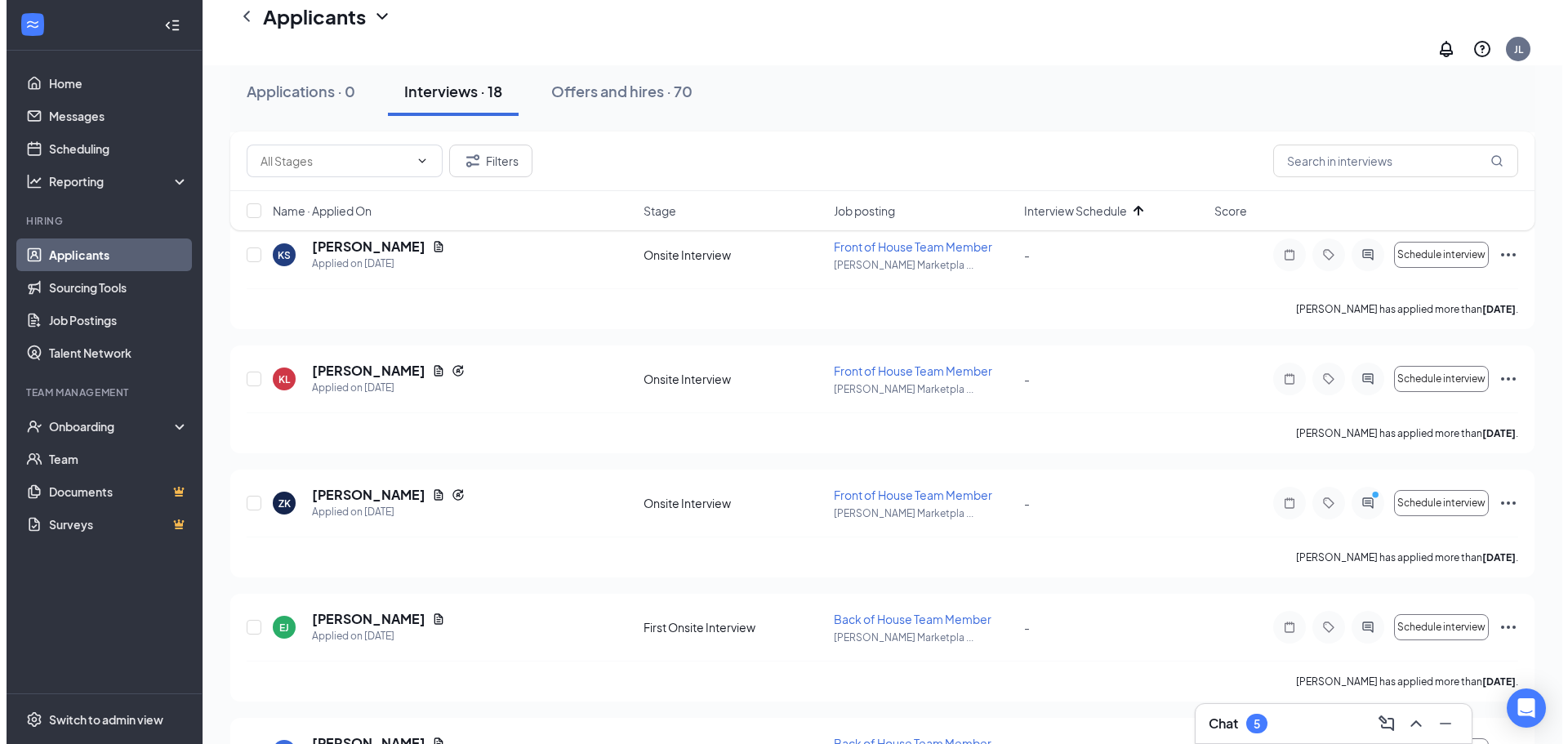
scroll to position [1798, 0]
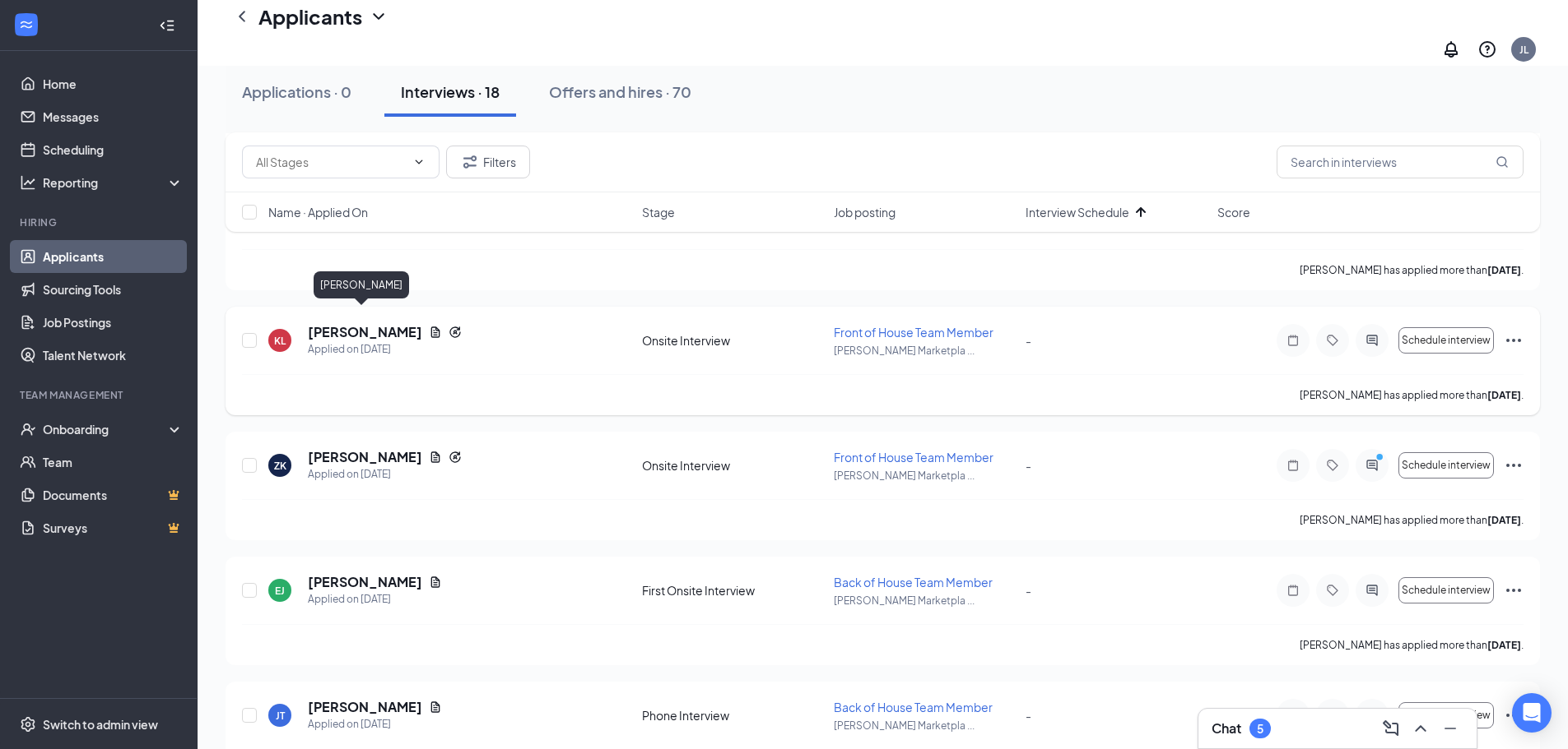
click at [355, 324] on h5 "[PERSON_NAME]" at bounding box center [365, 332] width 114 height 19
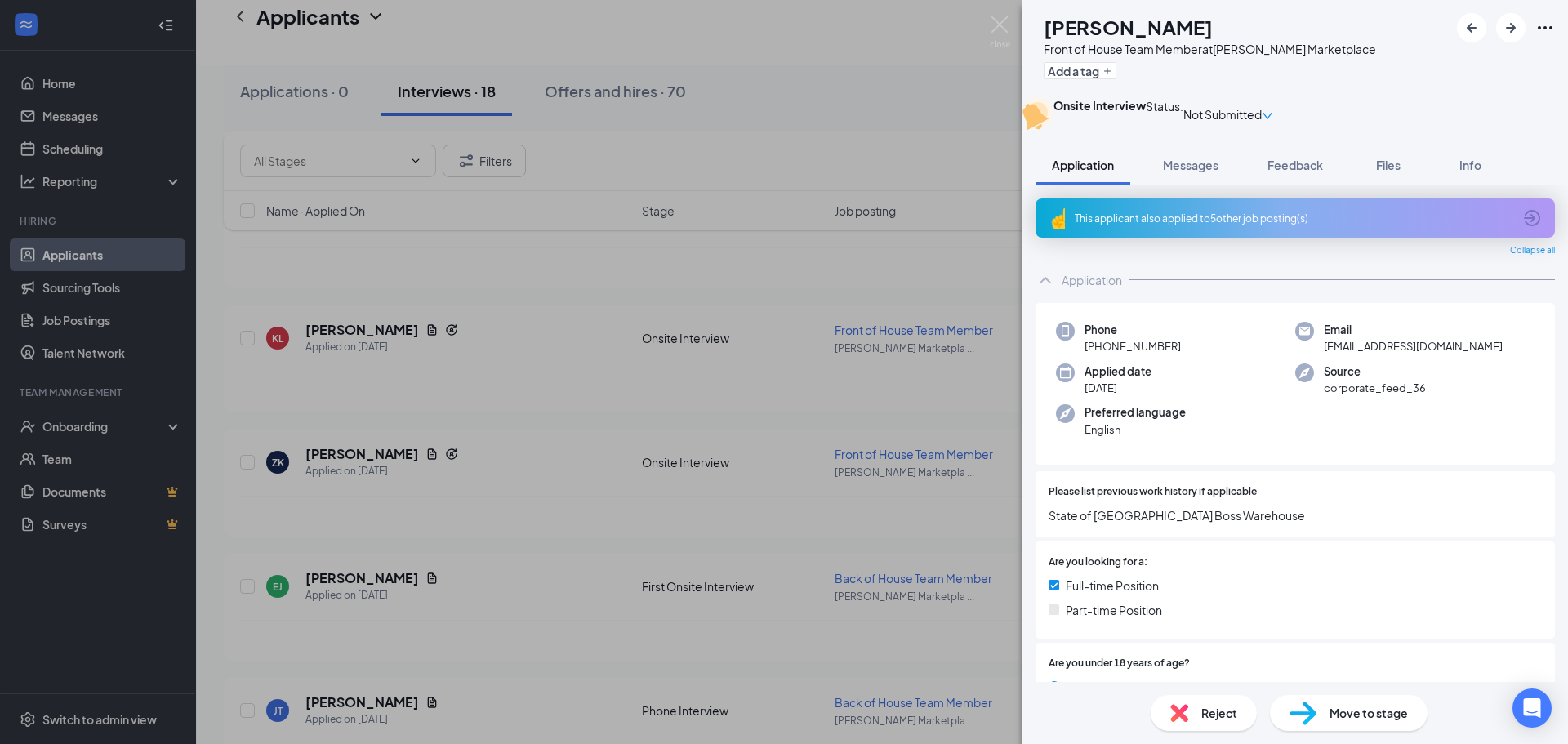
click at [1190, 705] on div "Reject" at bounding box center [1203, 713] width 106 height 36
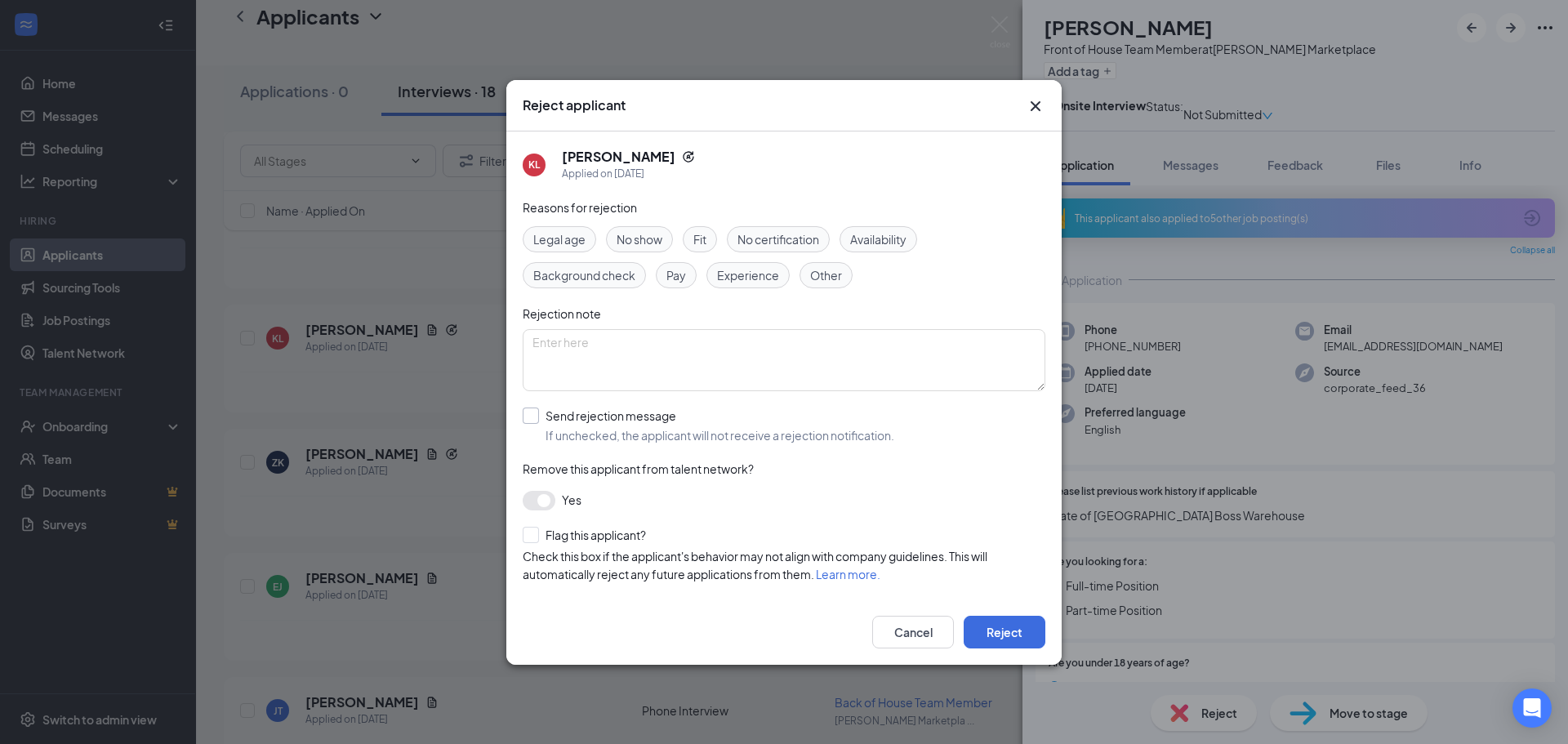
click at [594, 423] on input "Send rejection message If unchecked, the applicant will not receive a rejection…" at bounding box center [708, 425] width 372 height 36
checkbox input "true"
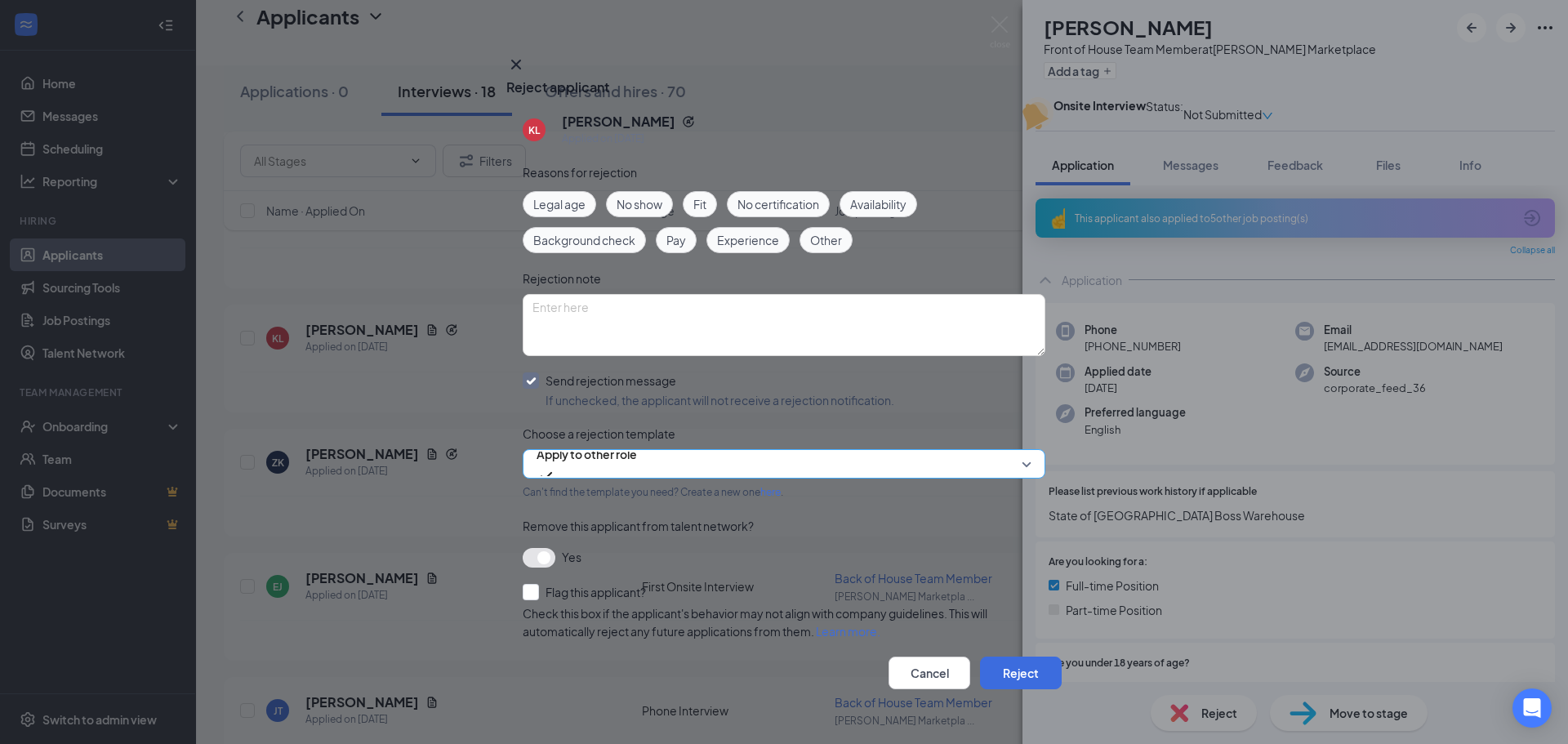
click at [624, 466] on span "Apply to other role" at bounding box center [586, 454] width 100 height 24
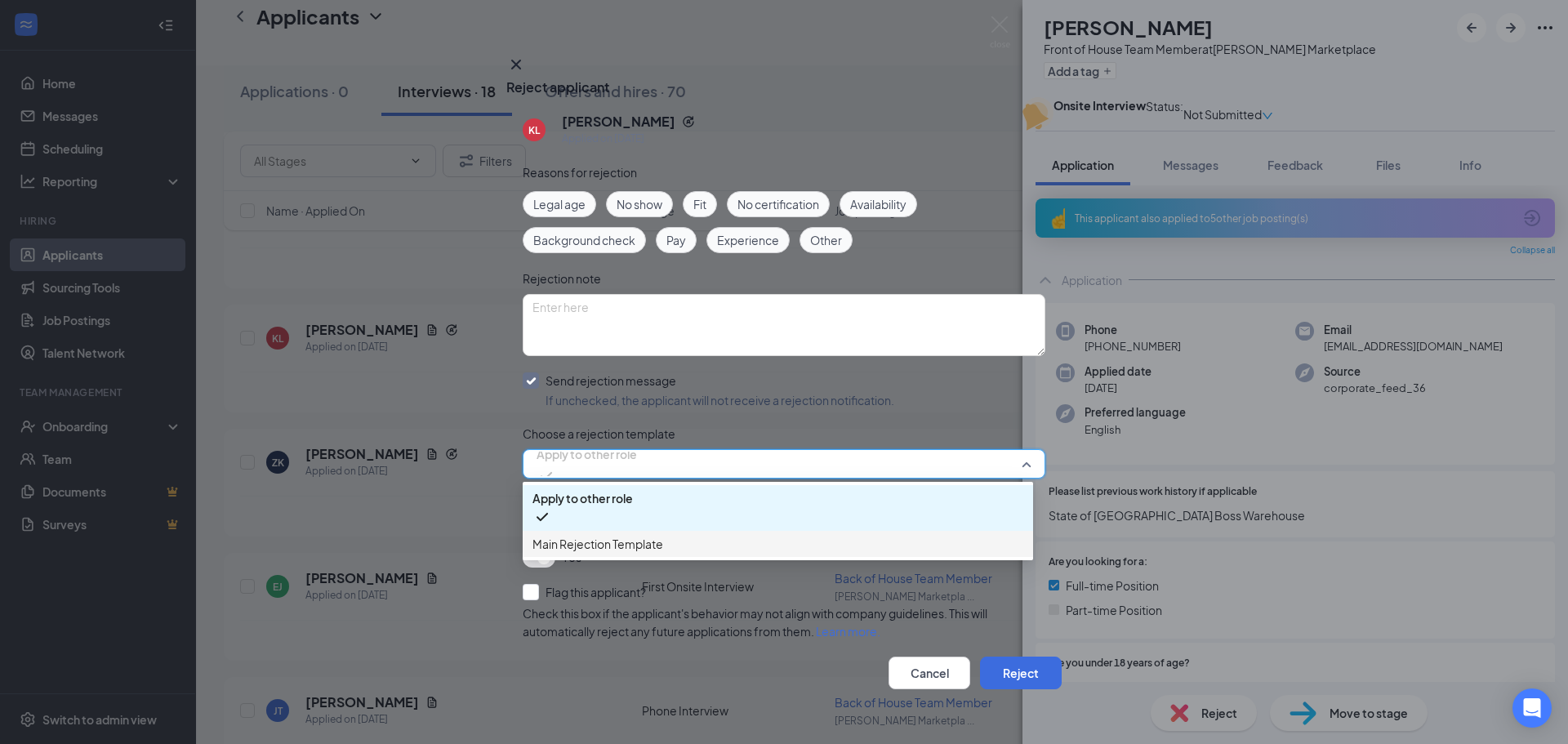
click at [619, 554] on span "Main Rejection Template" at bounding box center [597, 544] width 131 height 18
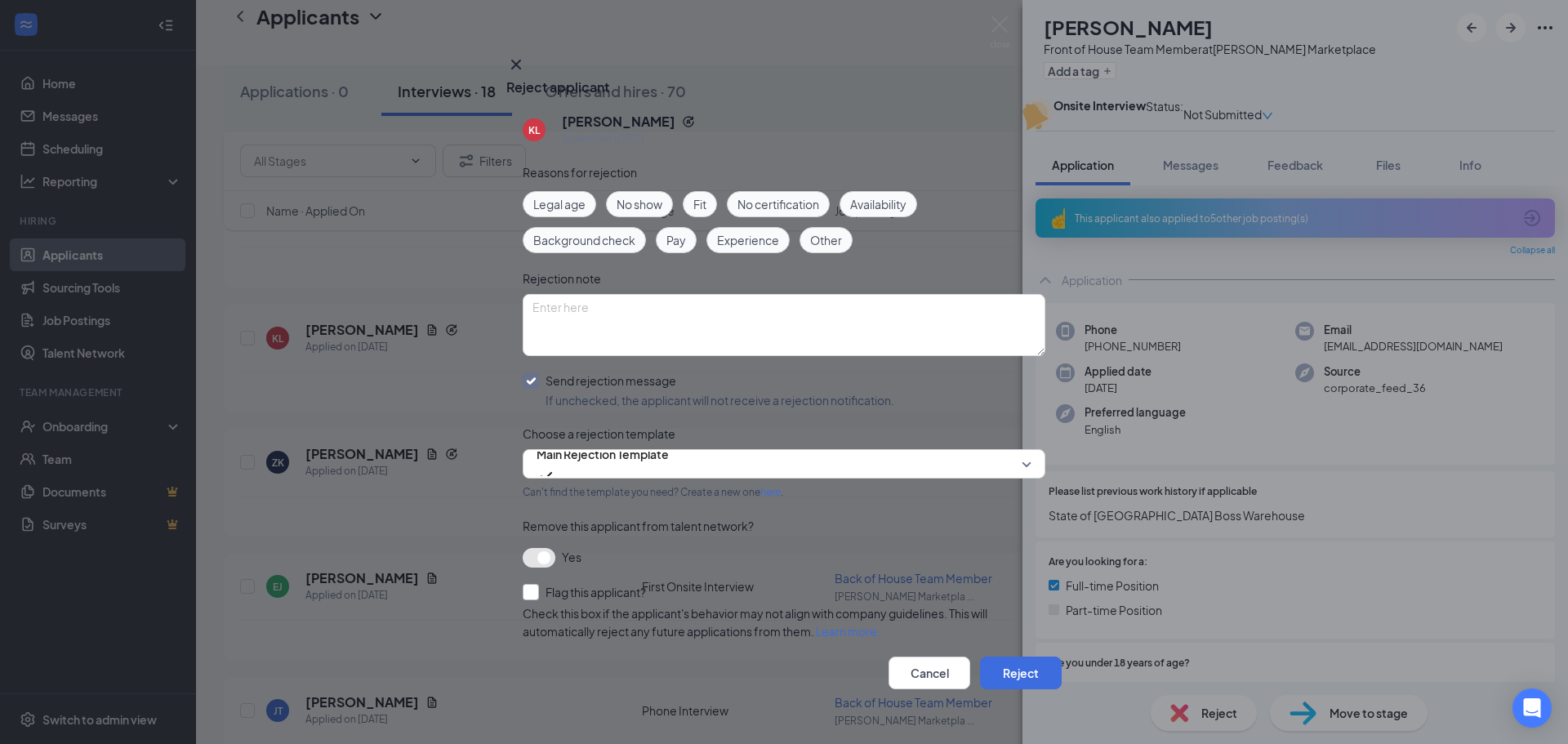
click at [530, 599] on input "Flag this applicant?" at bounding box center [584, 592] width 123 height 17
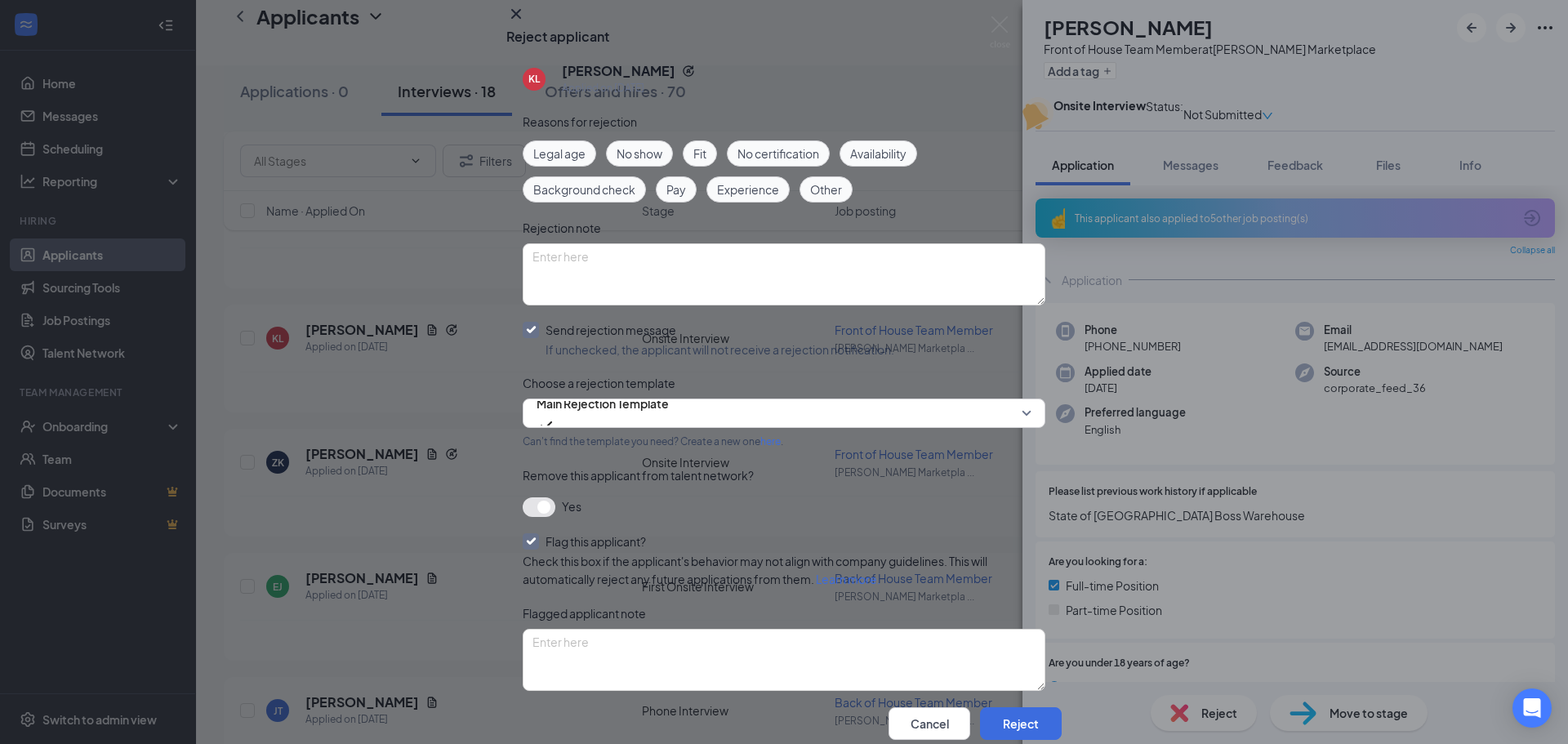
scroll to position [153, 0]
click at [531, 533] on input "Flag this applicant?" at bounding box center [584, 541] width 123 height 17
checkbox input "false"
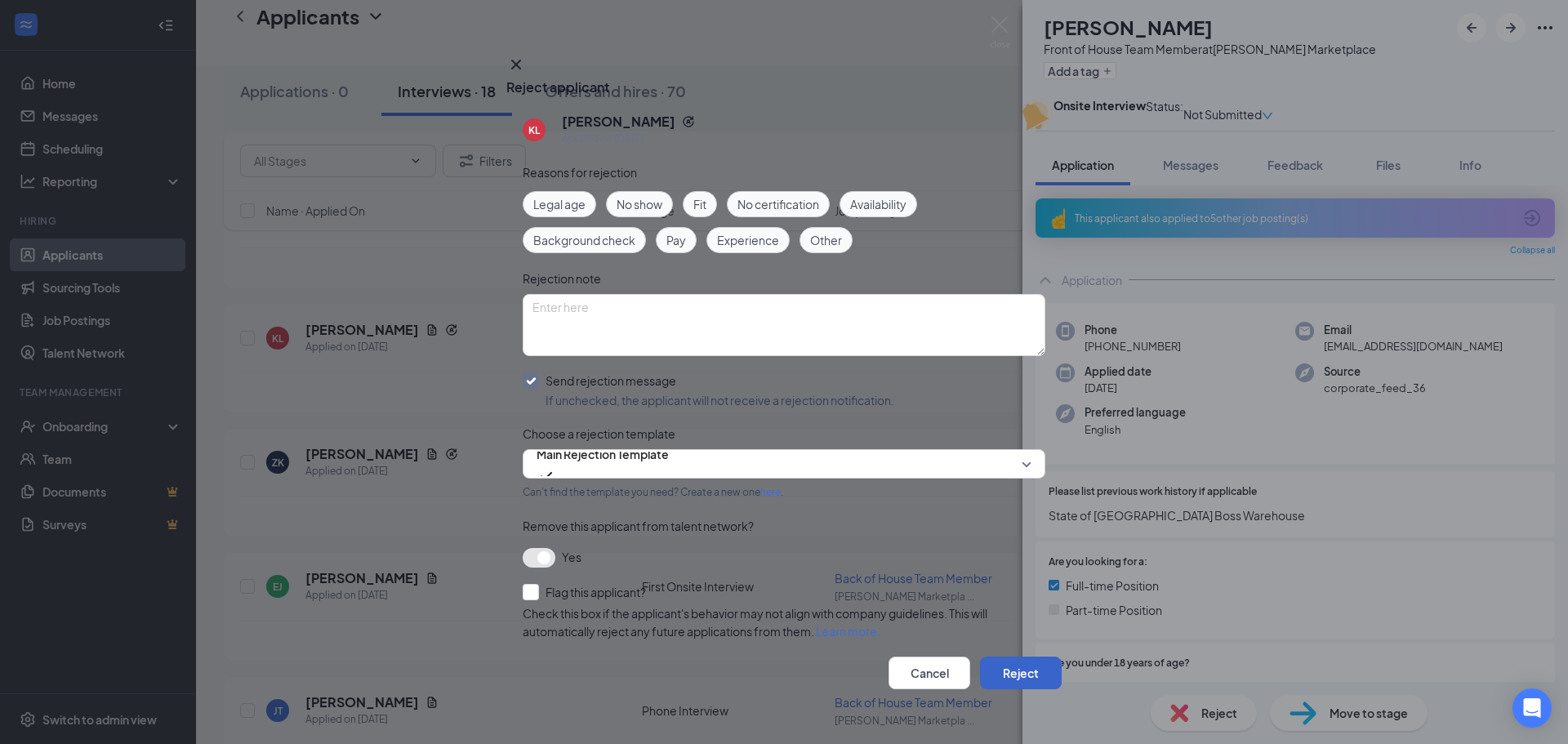
click at [1011, 657] on button "Reject" at bounding box center [1020, 673] width 82 height 33
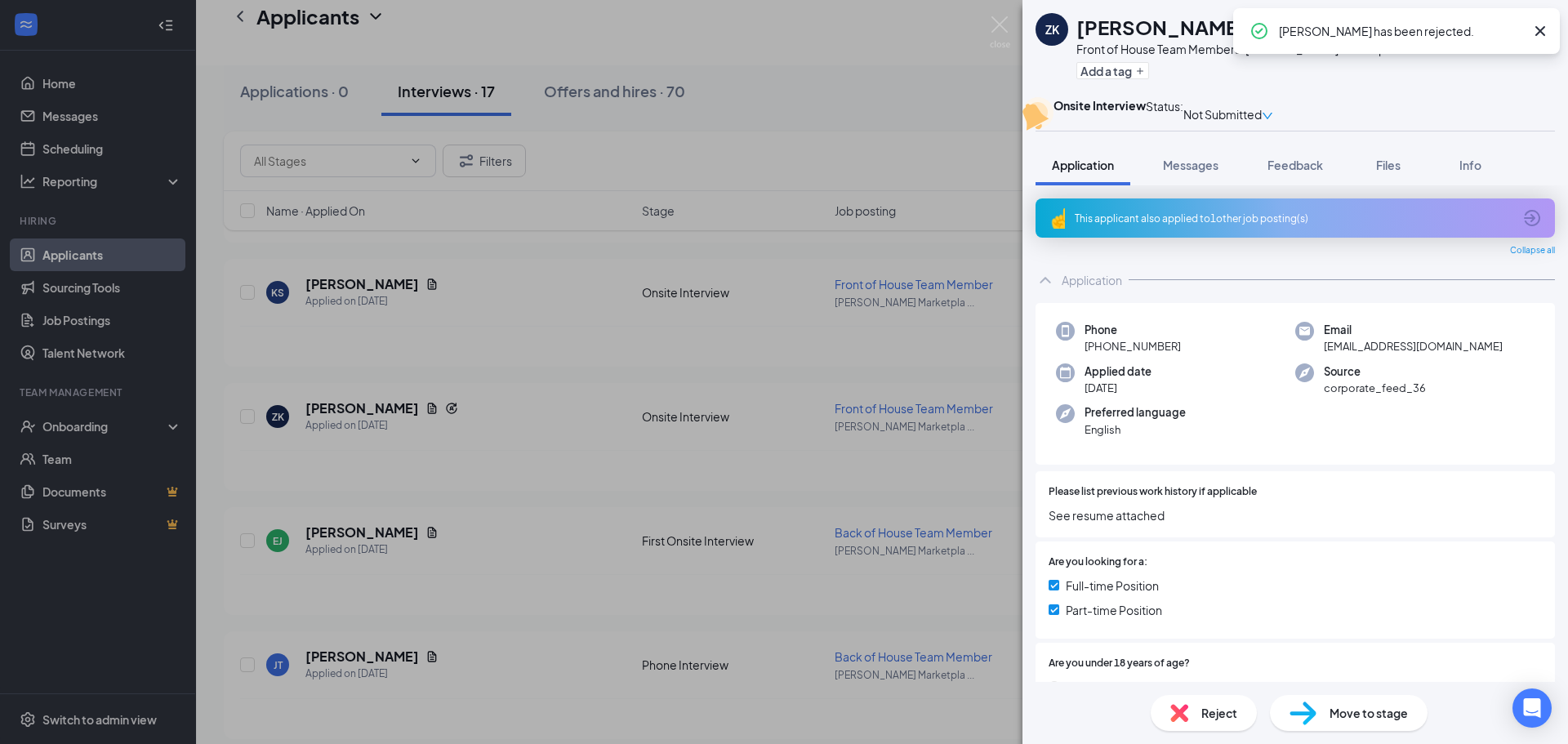
click at [562, 511] on div "ZK [PERSON_NAME] Front of House Team Member at [PERSON_NAME] Marketplace Add a …" at bounding box center [784, 372] width 1568 height 744
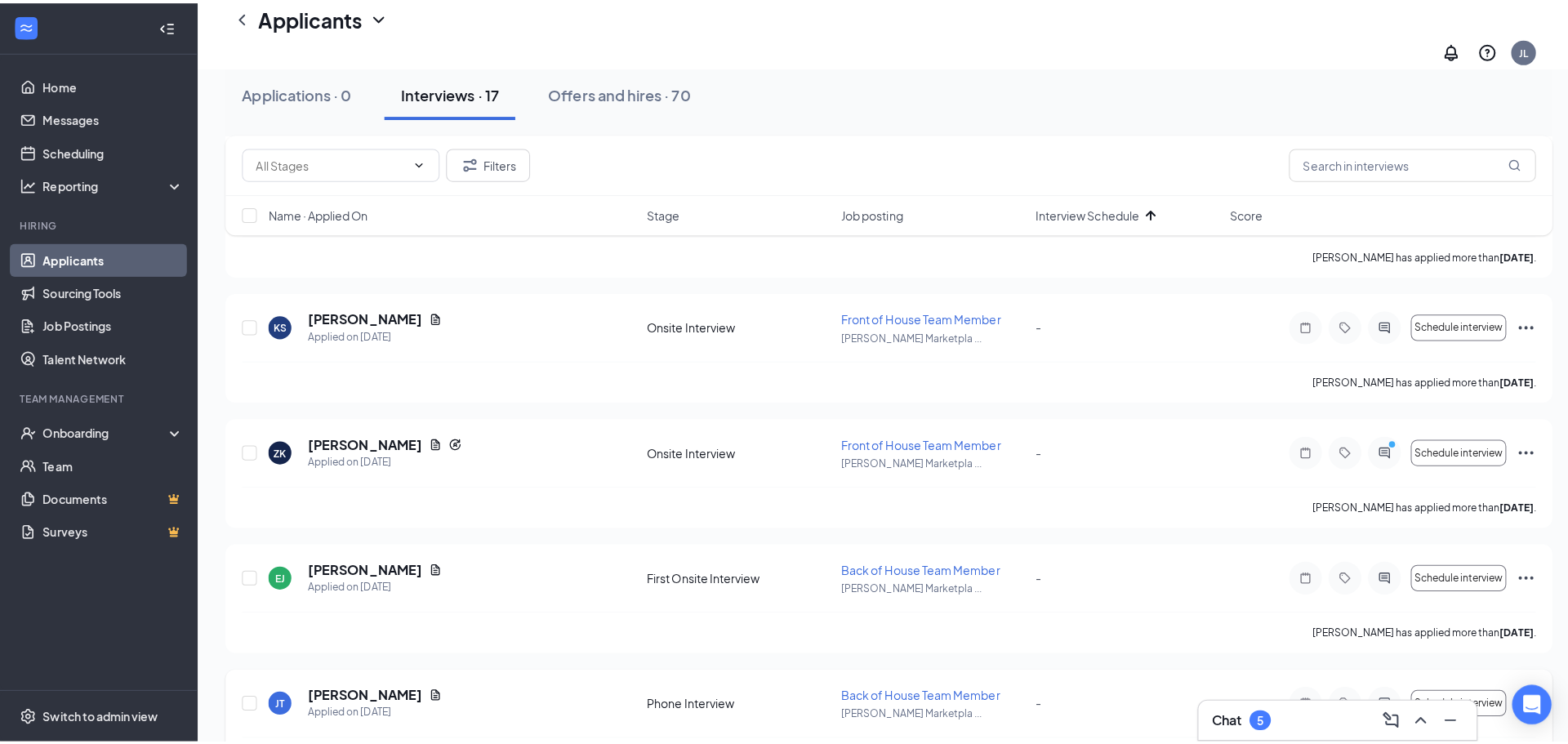
scroll to position [1649, 0]
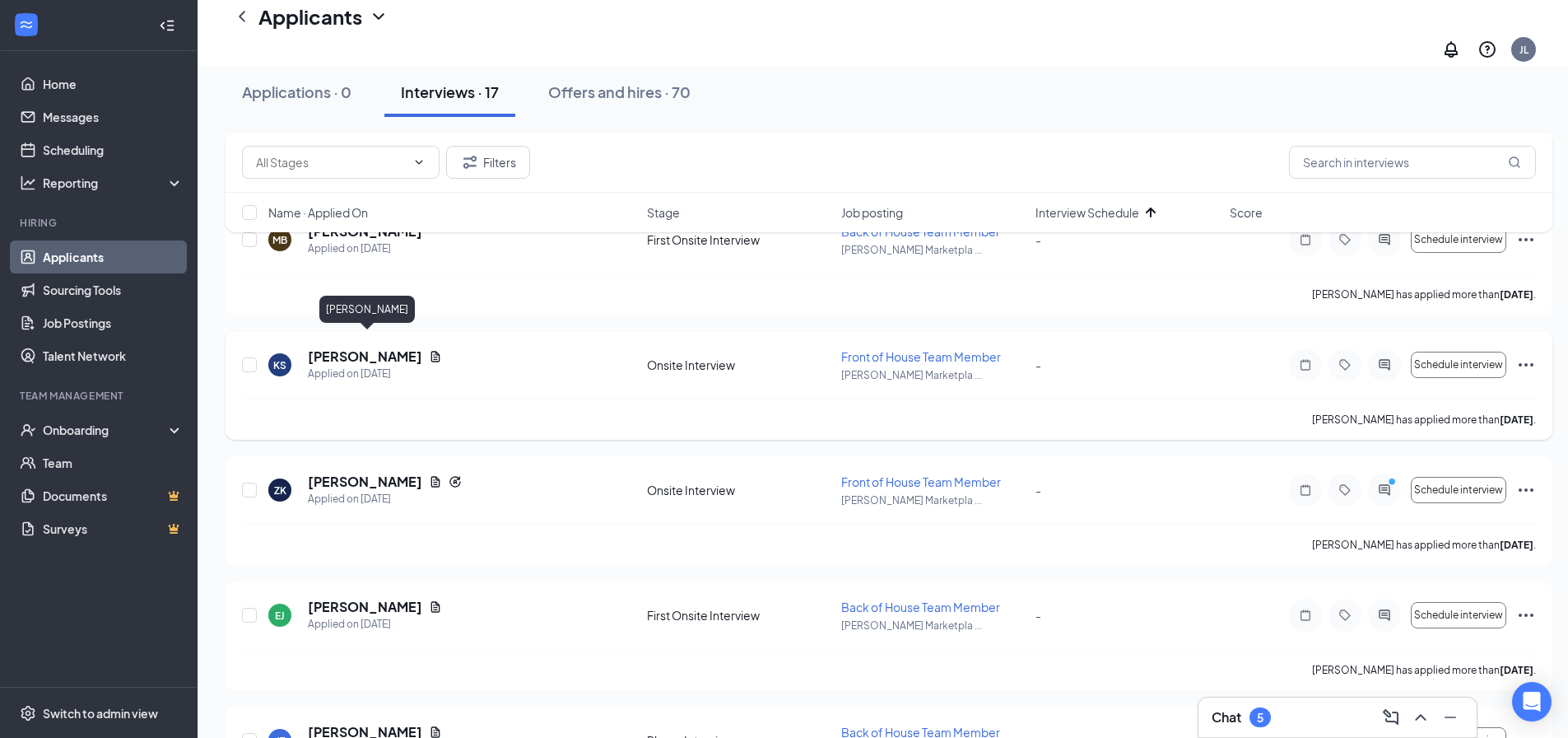
click at [391, 347] on h5 "[PERSON_NAME]" at bounding box center [365, 356] width 114 height 19
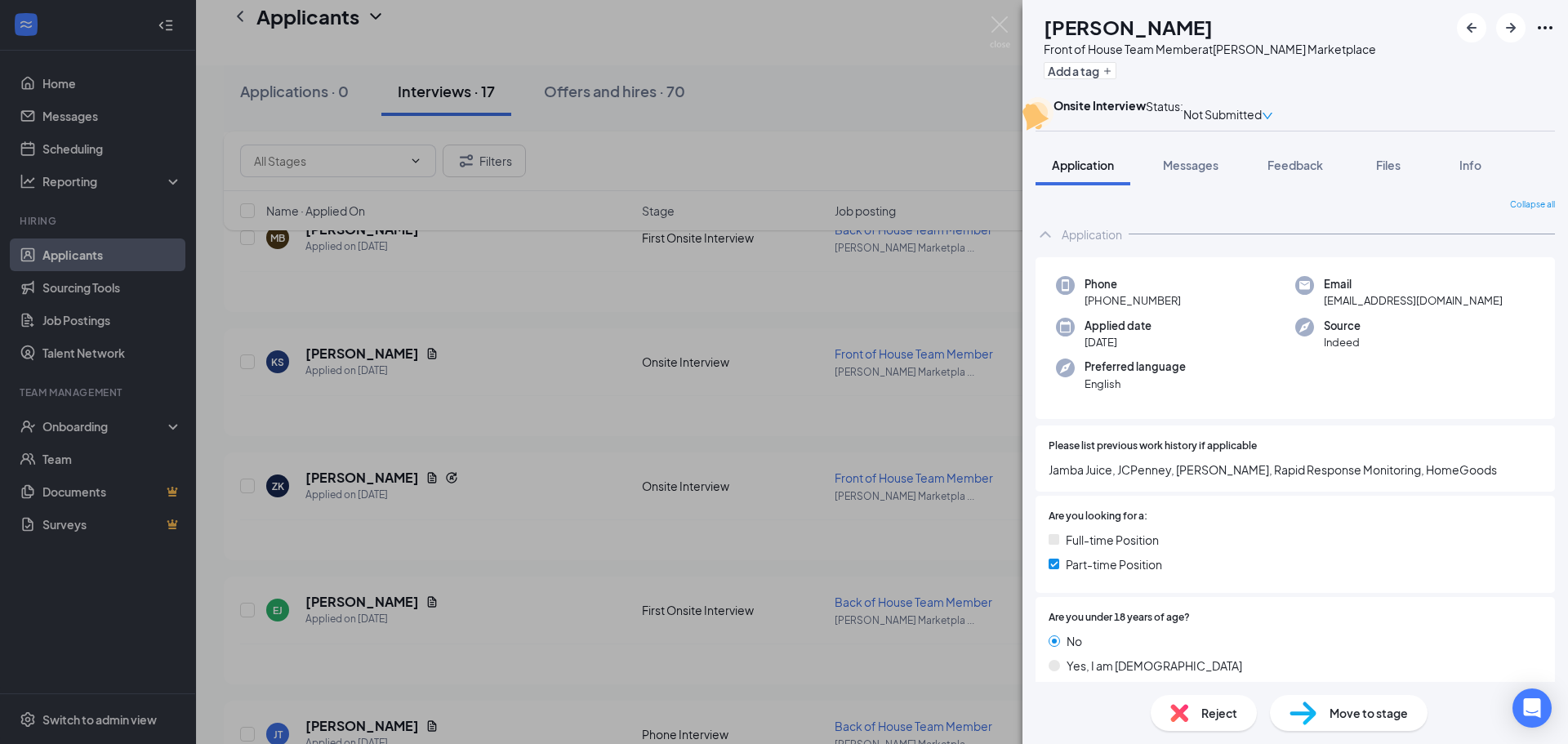
click at [1227, 712] on span "Reject" at bounding box center [1218, 713] width 36 height 18
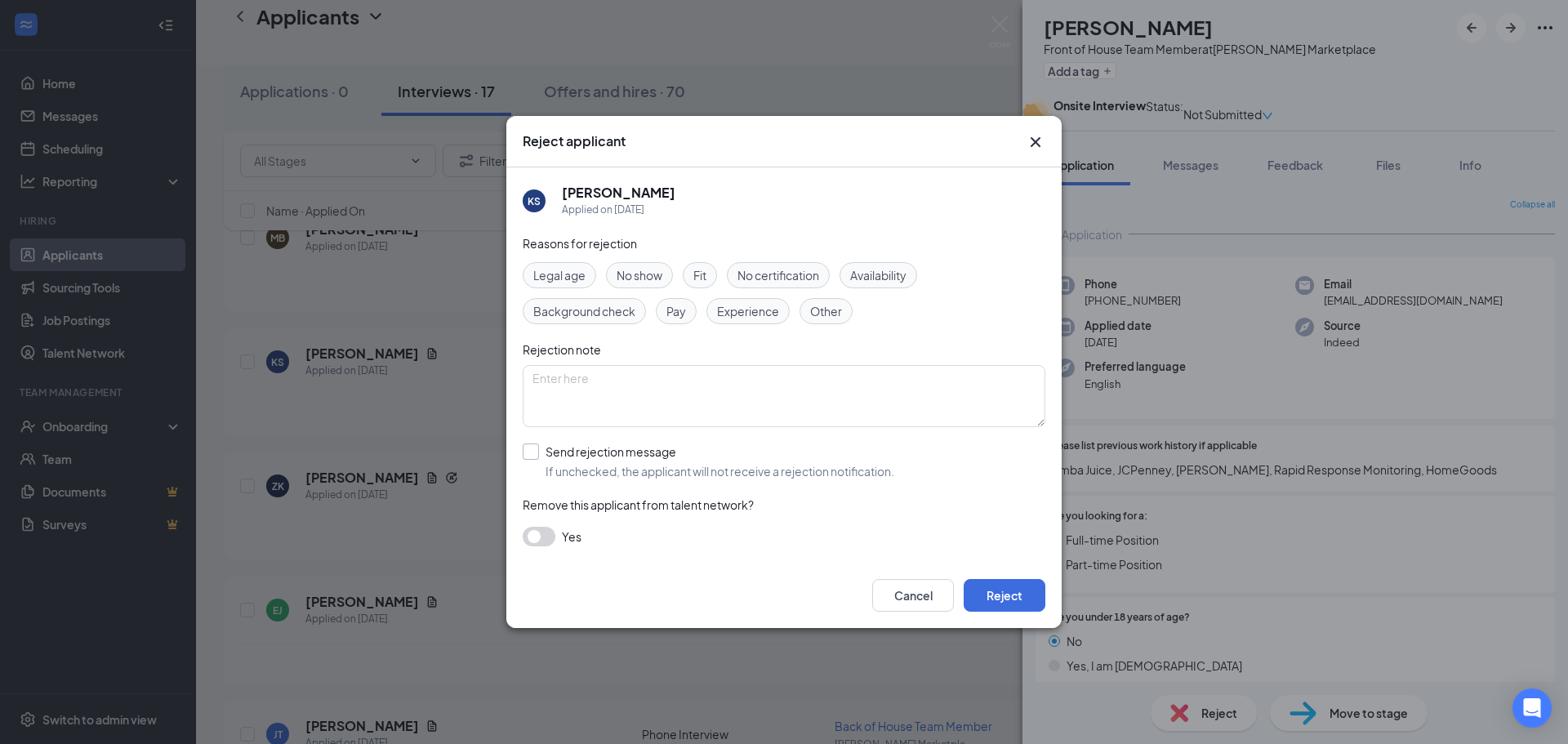
click at [561, 458] on input "Send rejection message If unchecked, the applicant will not receive a rejection…" at bounding box center [708, 461] width 372 height 36
checkbox input "true"
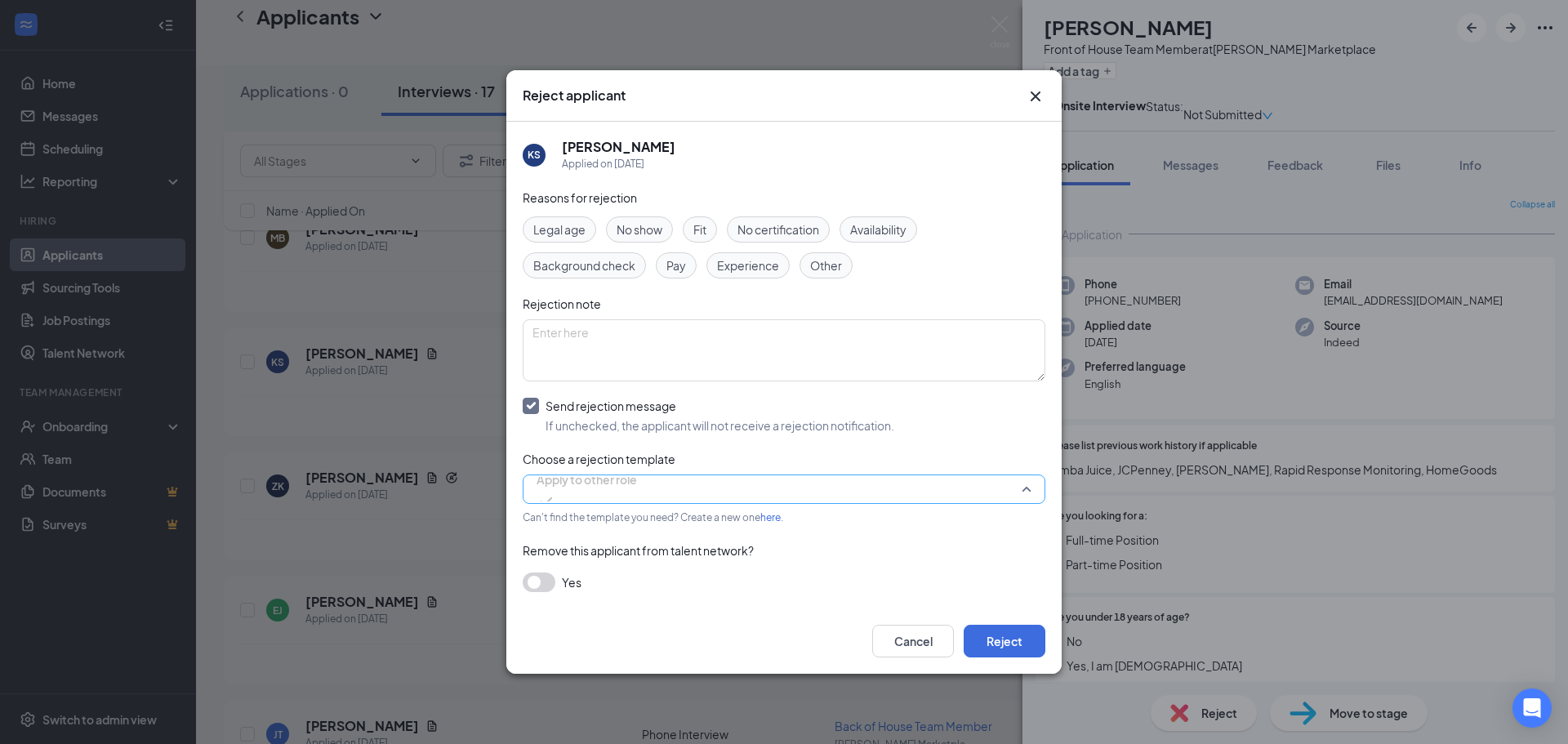
click at [637, 484] on span "Apply to other role" at bounding box center [586, 489] width 100 height 44
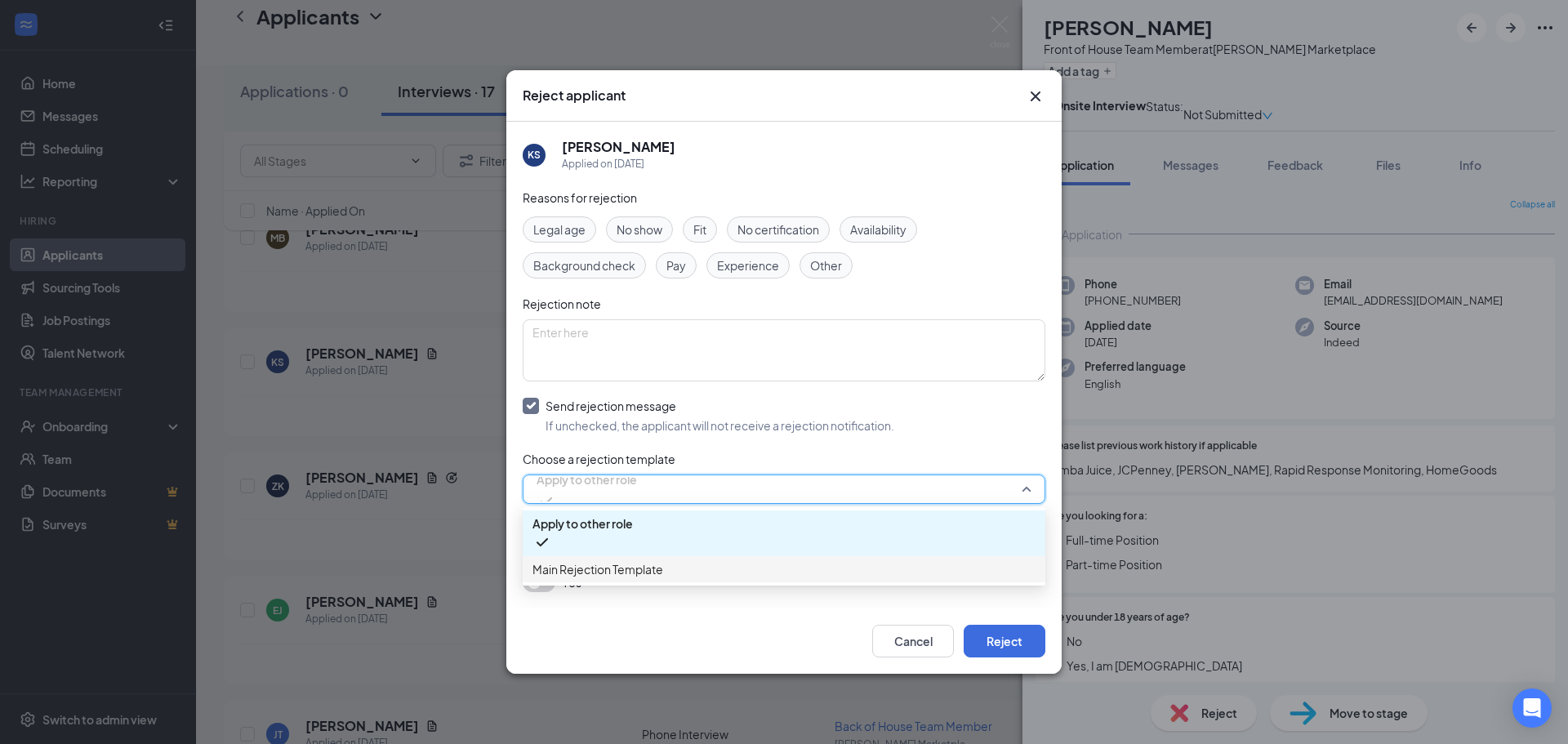
click at [677, 569] on span "Main Rejection Template" at bounding box center [784, 569] width 503 height 18
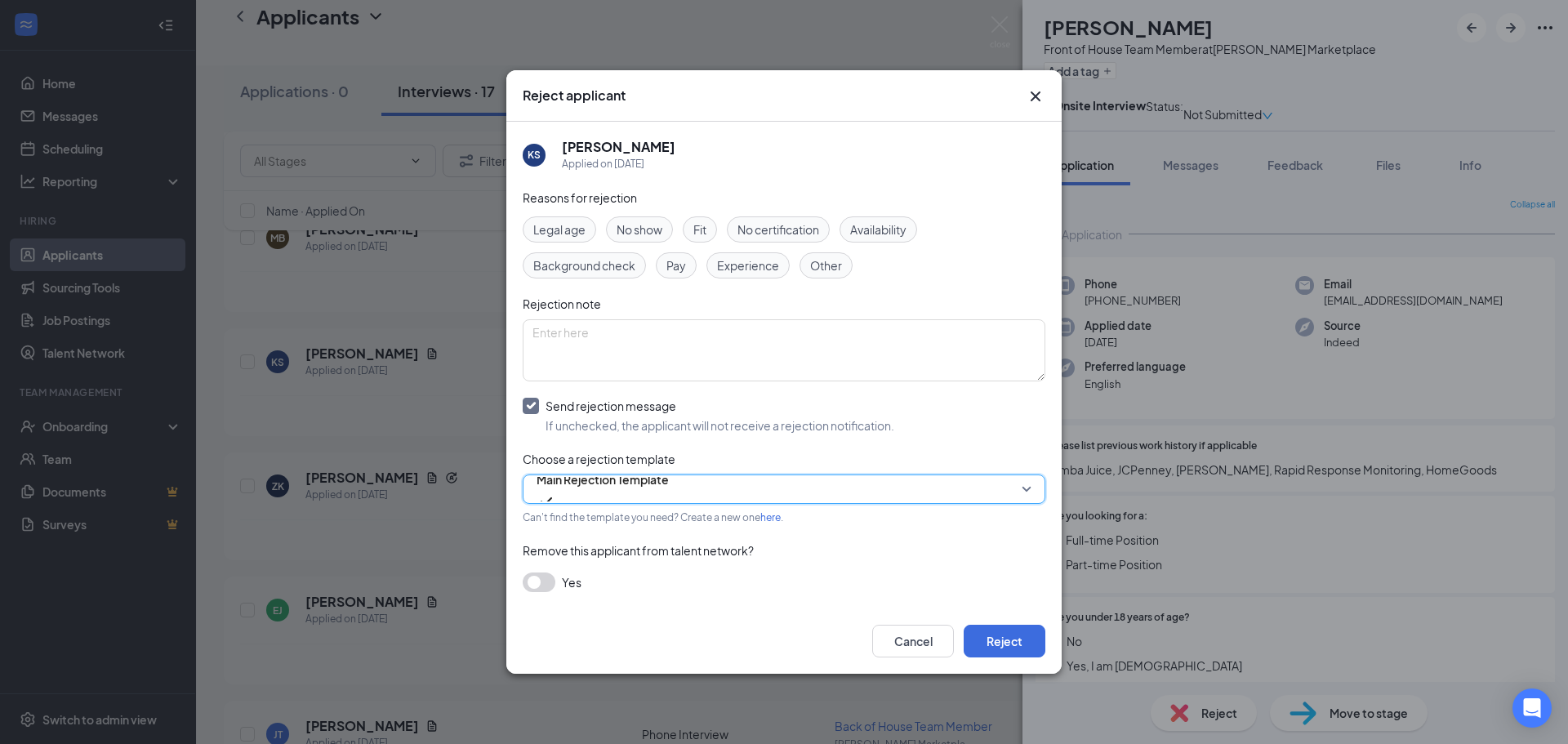
drag, startPoint x: 517, startPoint y: 578, endPoint x: 533, endPoint y: 583, distance: 16.8
click at [531, 583] on div "KS [PERSON_NAME] Applied on [DATE] Reasons for rejection Legal age No show Fit …" at bounding box center [784, 365] width 555 height 488
click at [533, 583] on button "button" at bounding box center [539, 583] width 33 height 19
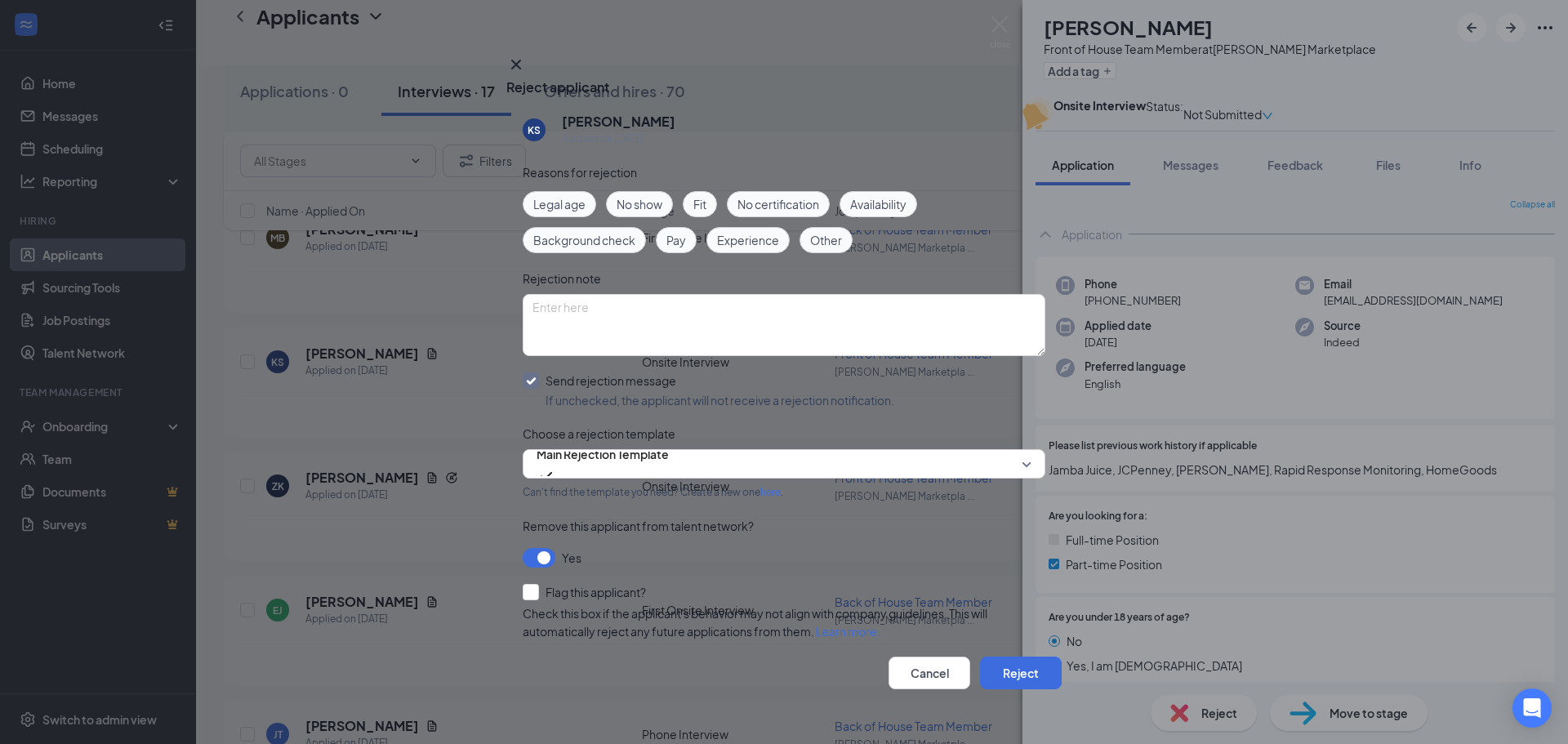
scroll to position [52, 0]
click at [1028, 661] on button "Reject" at bounding box center [1020, 673] width 82 height 33
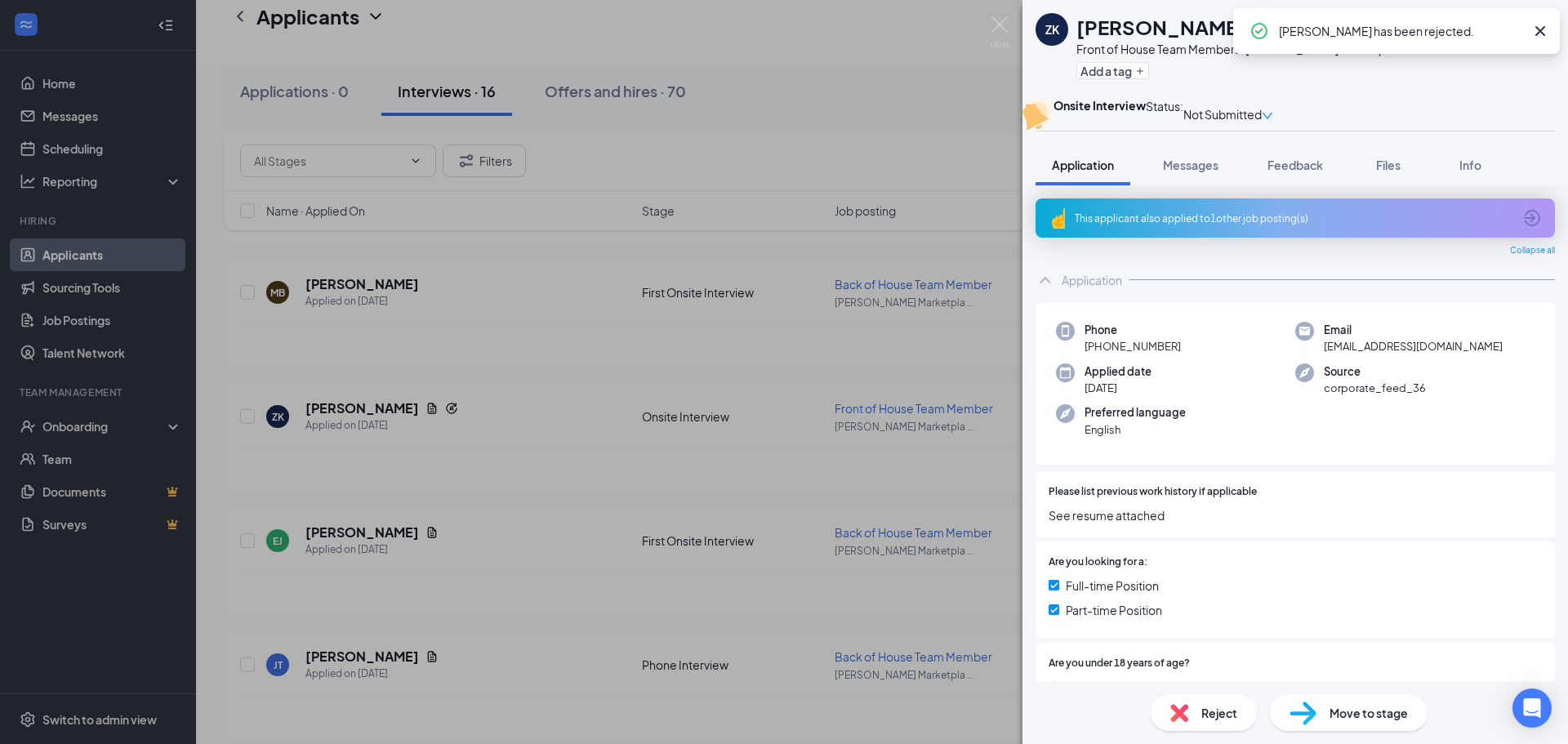
click at [574, 502] on div "ZK [PERSON_NAME] Front of House Team Member at [PERSON_NAME] Marketplace Add a …" at bounding box center [784, 372] width 1568 height 744
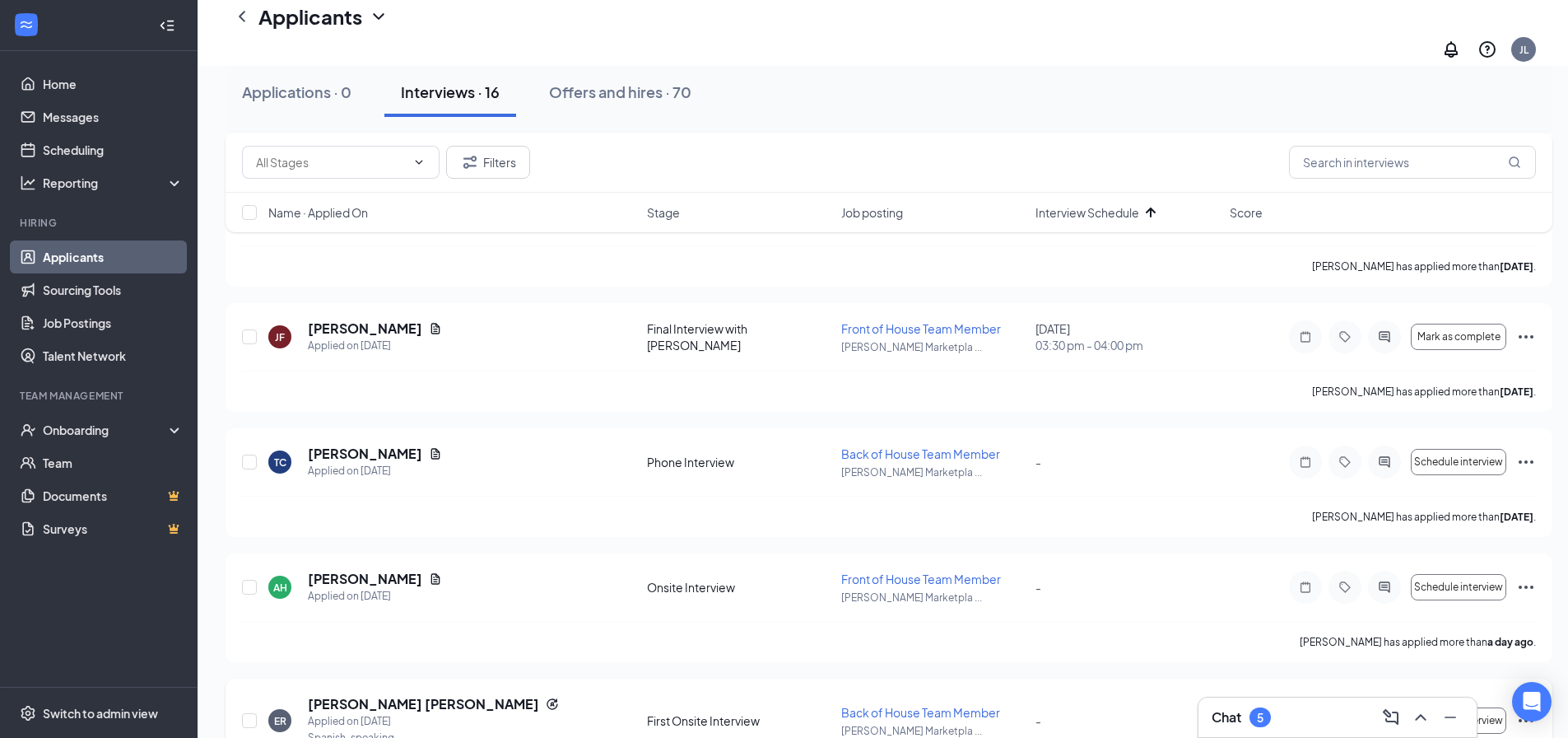
scroll to position [1043, 0]
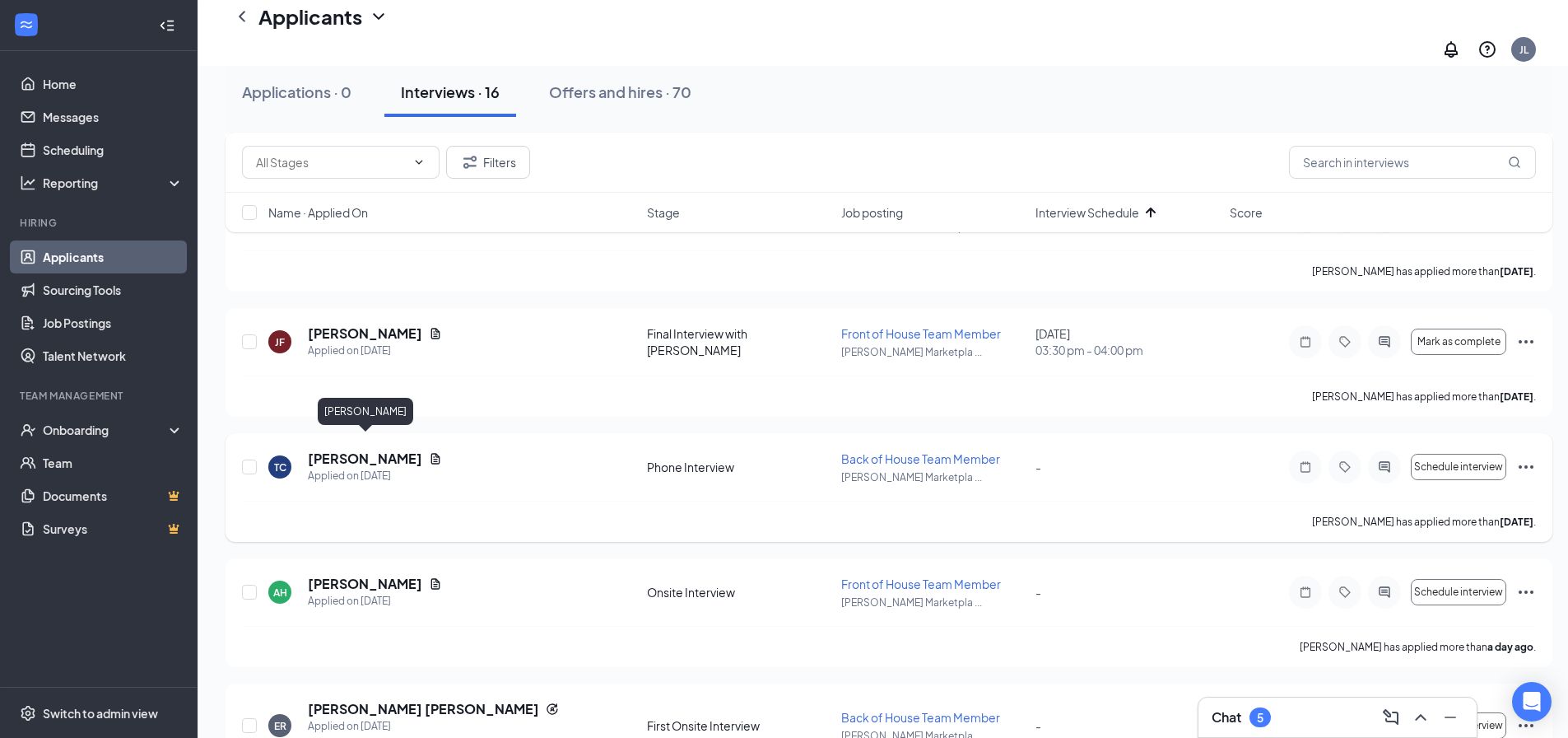
click at [371, 449] on h5 "[PERSON_NAME]" at bounding box center [365, 458] width 114 height 19
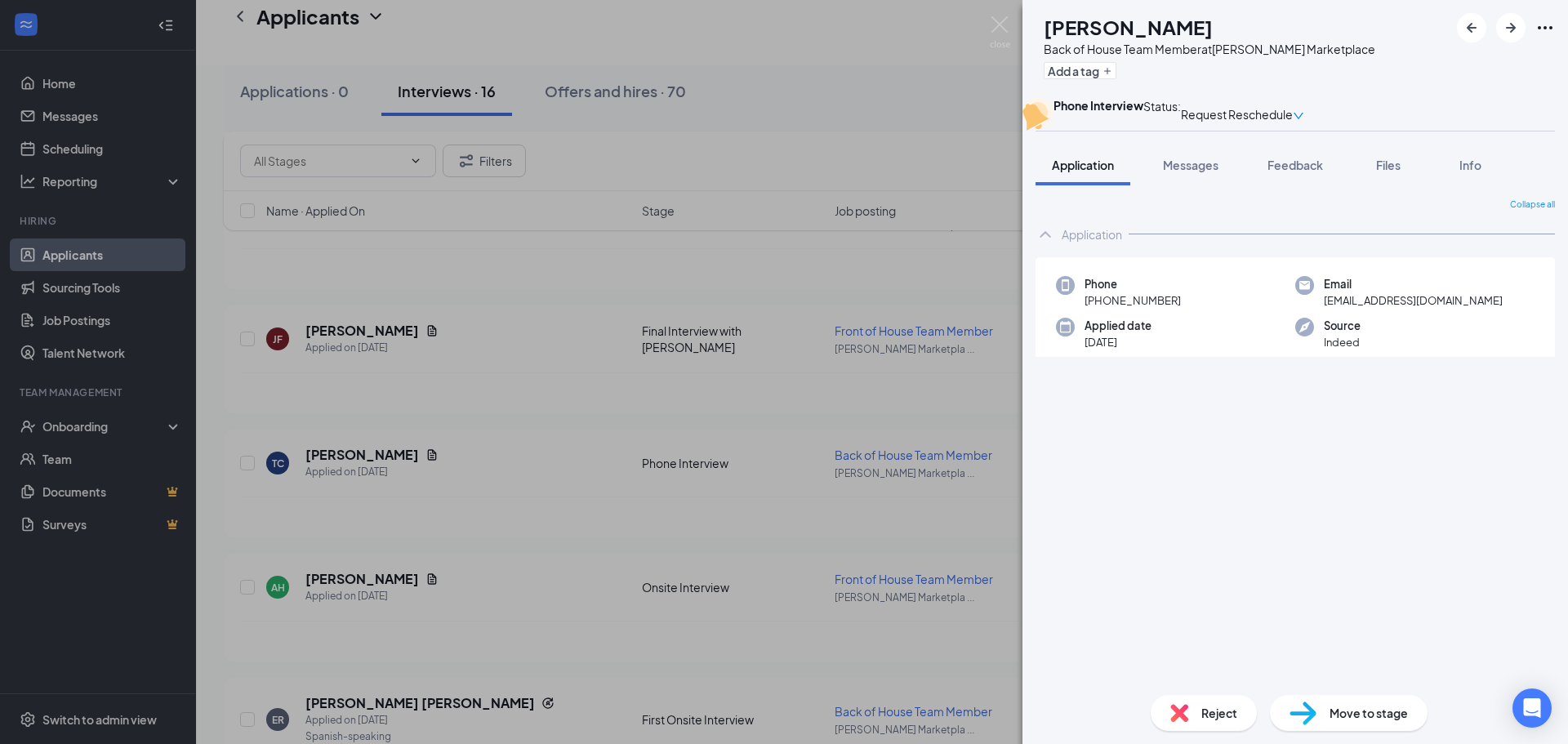
click at [1193, 704] on div "Reject" at bounding box center [1203, 713] width 106 height 36
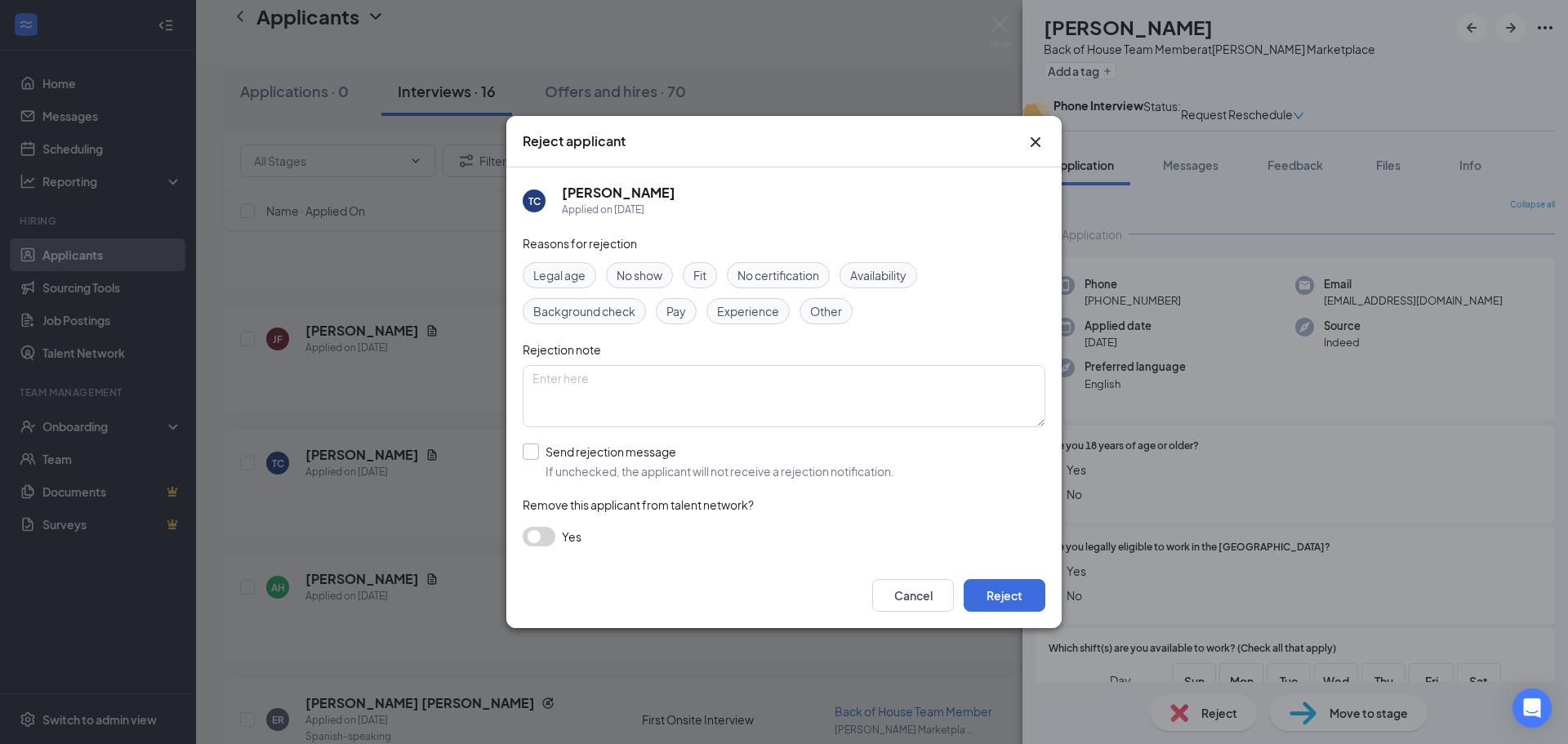
click at [558, 456] on input "Send rejection message If unchecked, the applicant will not receive a rejection…" at bounding box center [708, 461] width 372 height 36
checkbox input "true"
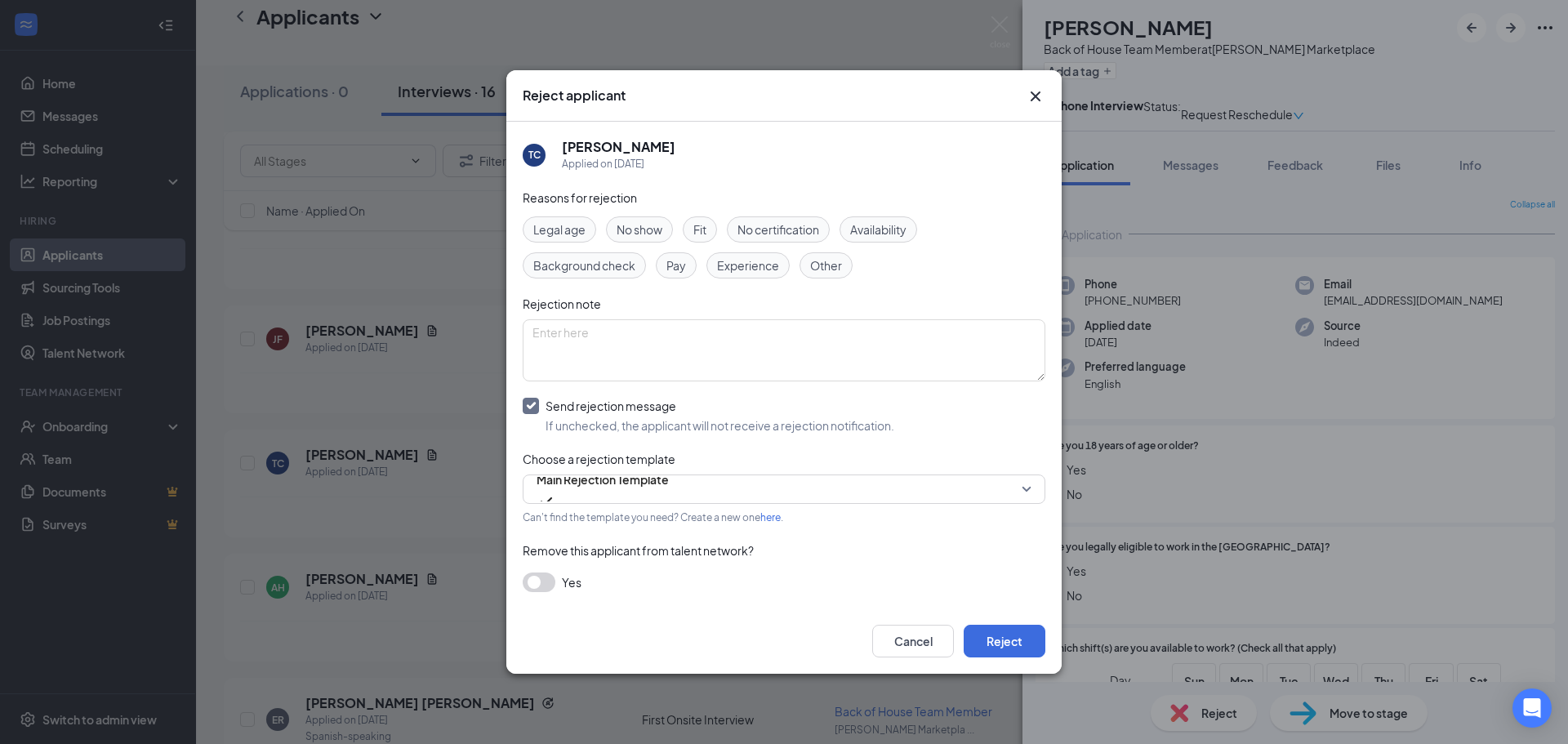
click at [539, 579] on button "button" at bounding box center [539, 583] width 33 height 19
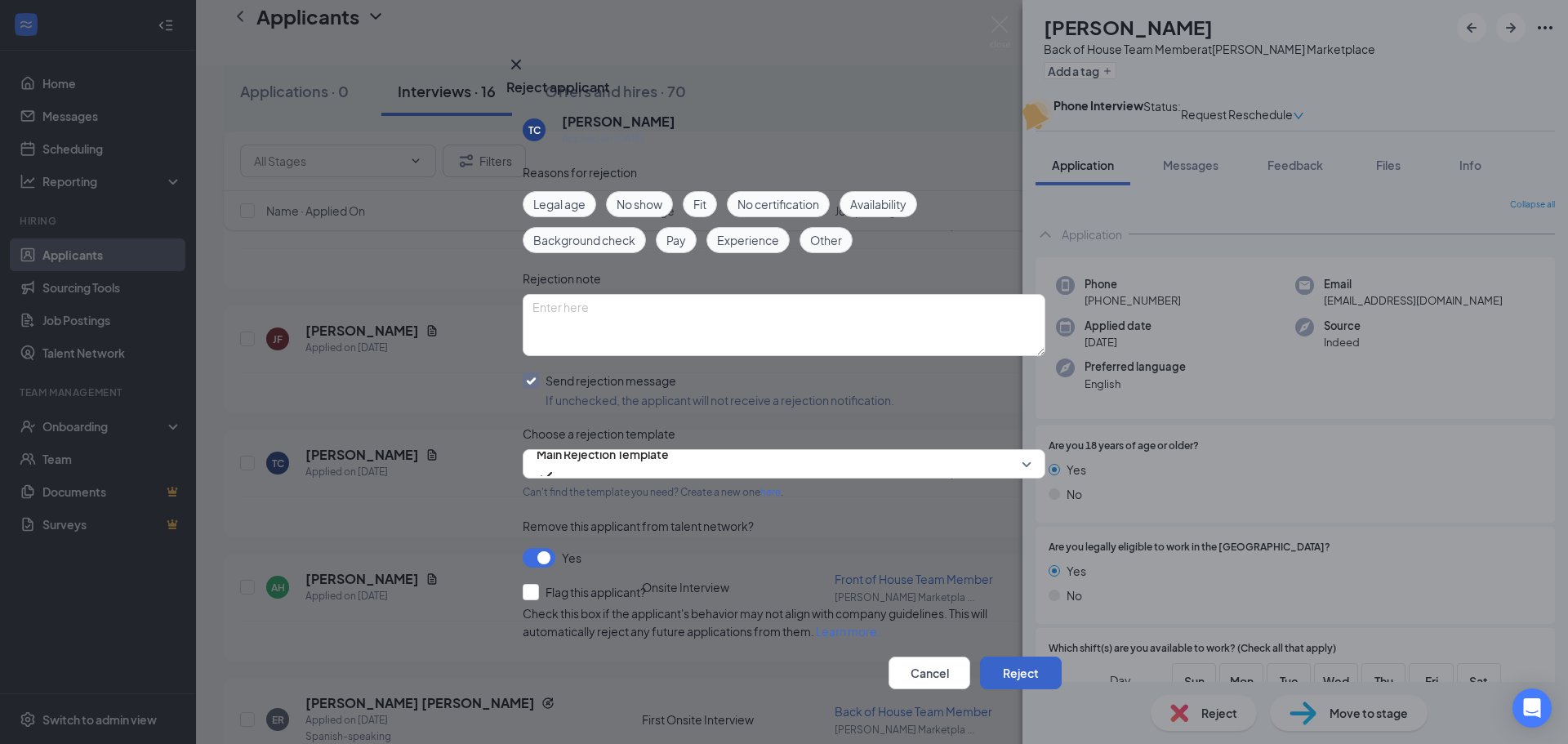
click at [984, 657] on button "Reject" at bounding box center [1020, 673] width 82 height 33
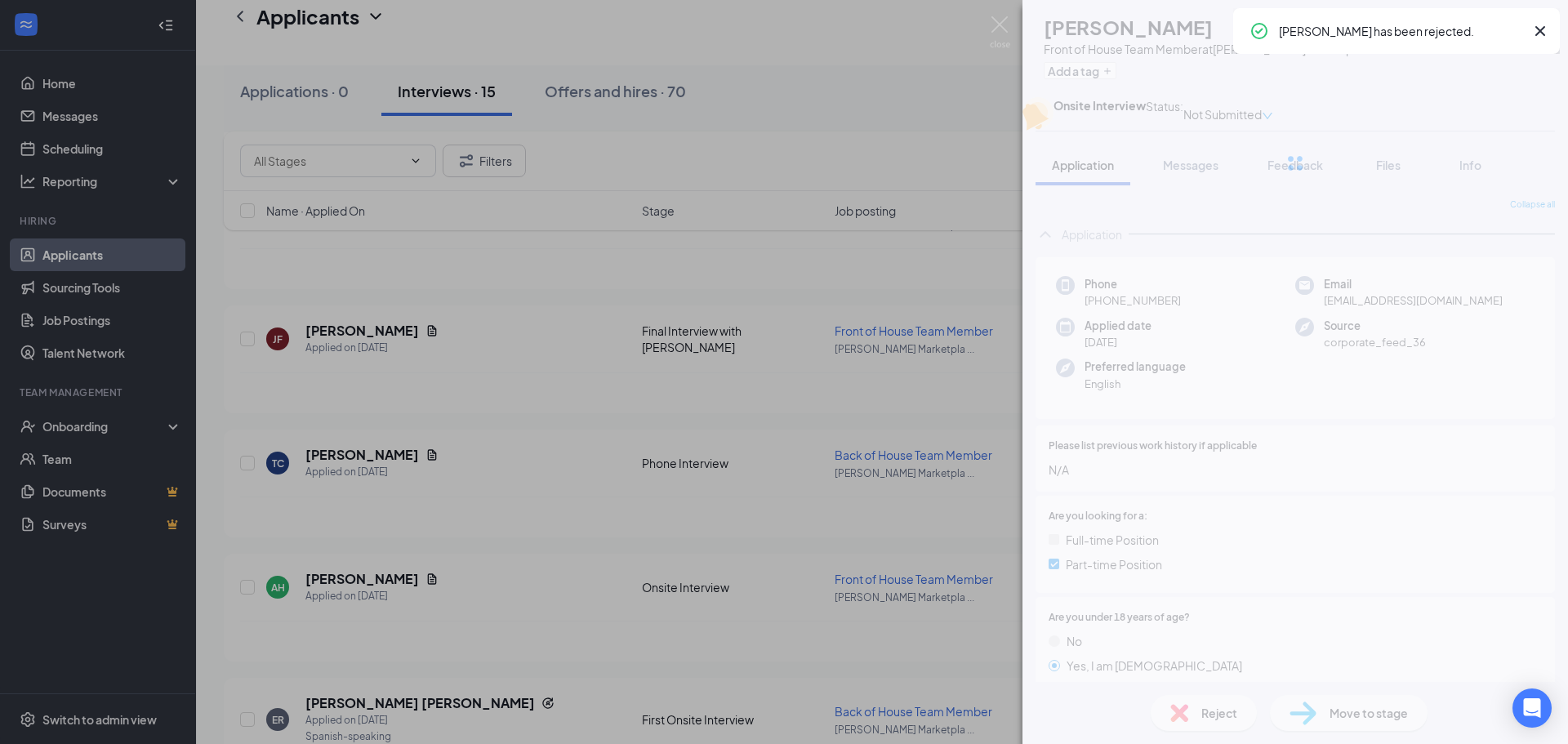
click at [616, 499] on div "AH [PERSON_NAME] Front of House Team Member at [PERSON_NAME] Marketplace Add a …" at bounding box center [784, 372] width 1568 height 744
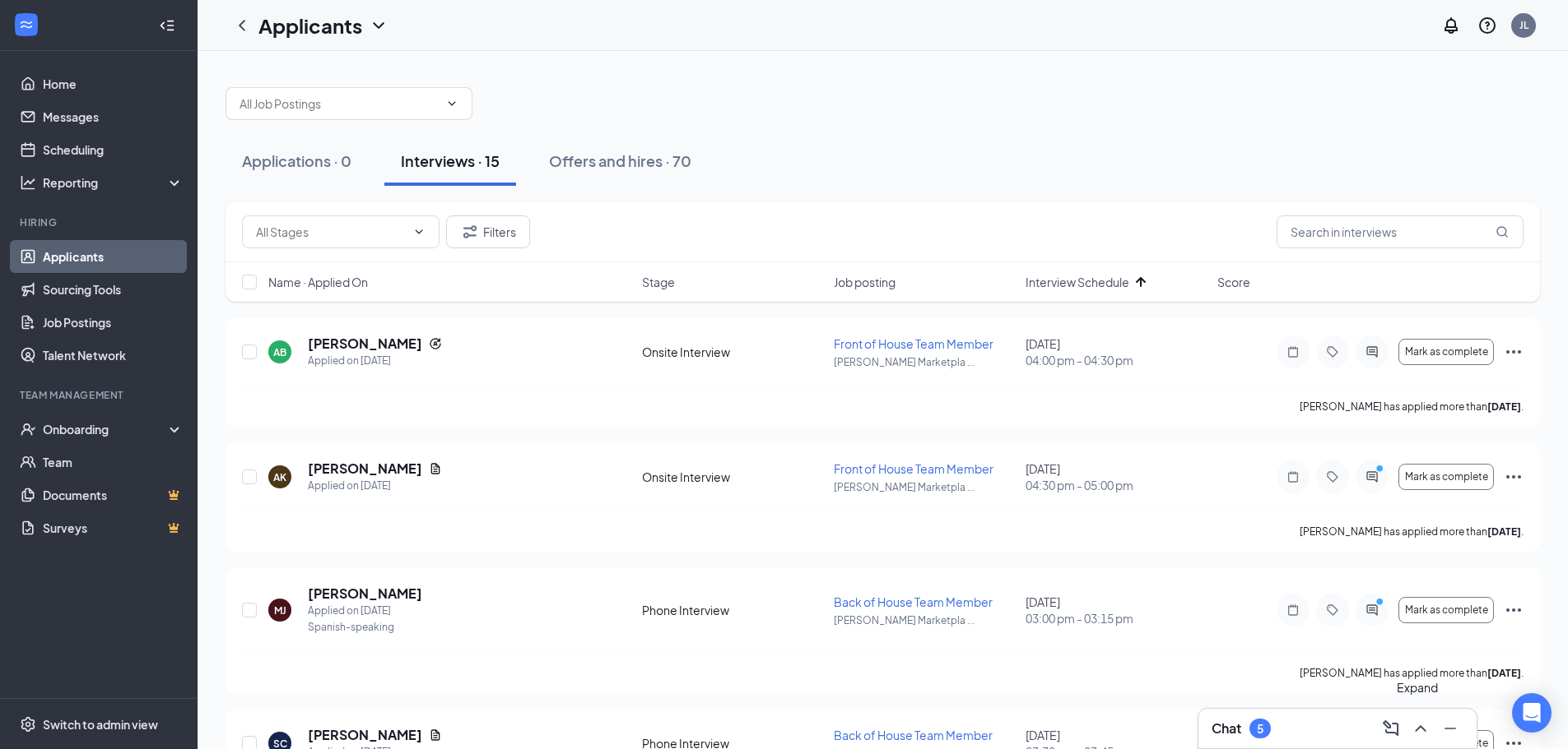
click at [1421, 719] on icon "ChevronUp" at bounding box center [1420, 728] width 20 height 20
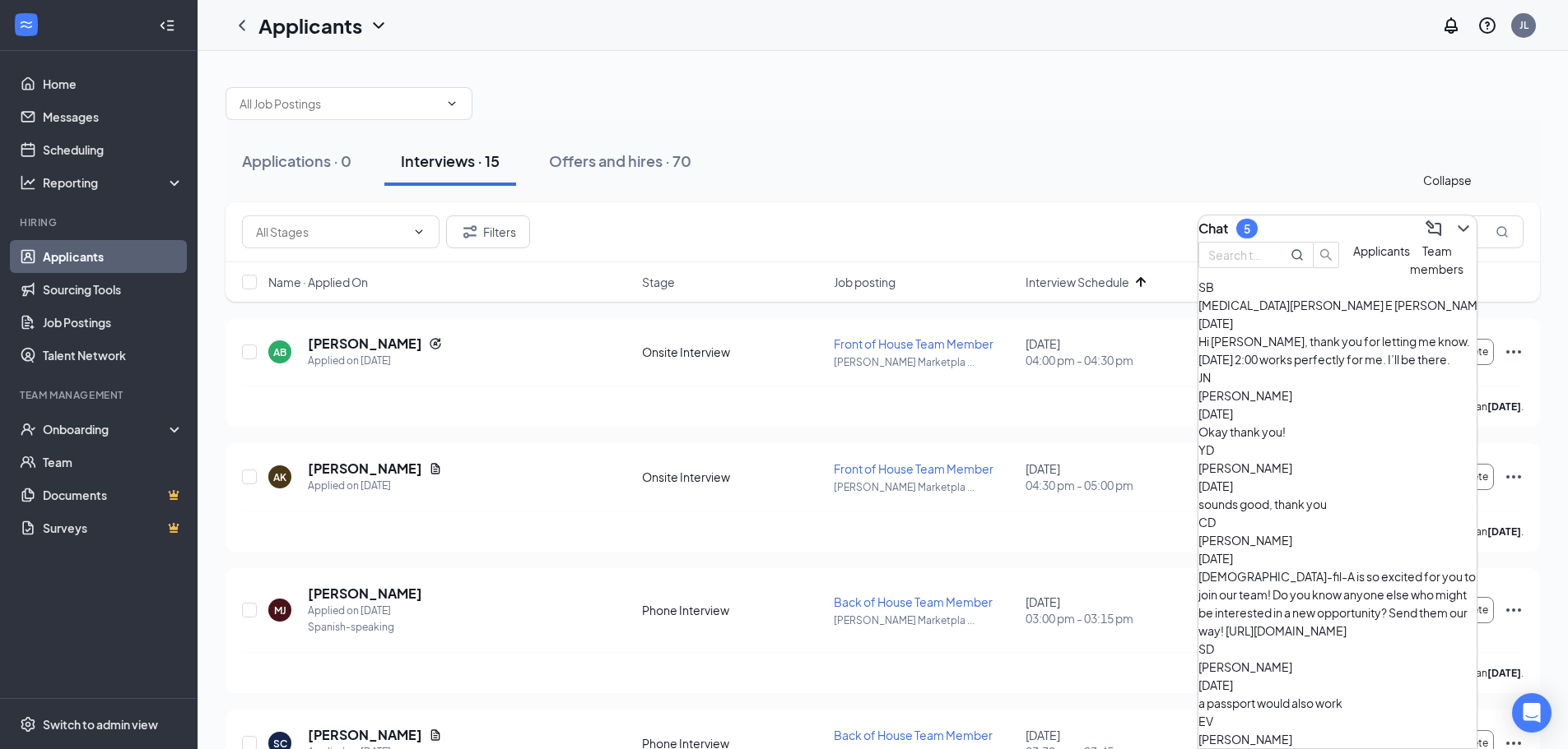
click at [1454, 219] on icon "ChevronDown" at bounding box center [1463, 229] width 20 height 20
